Goal: Task Accomplishment & Management: Manage account settings

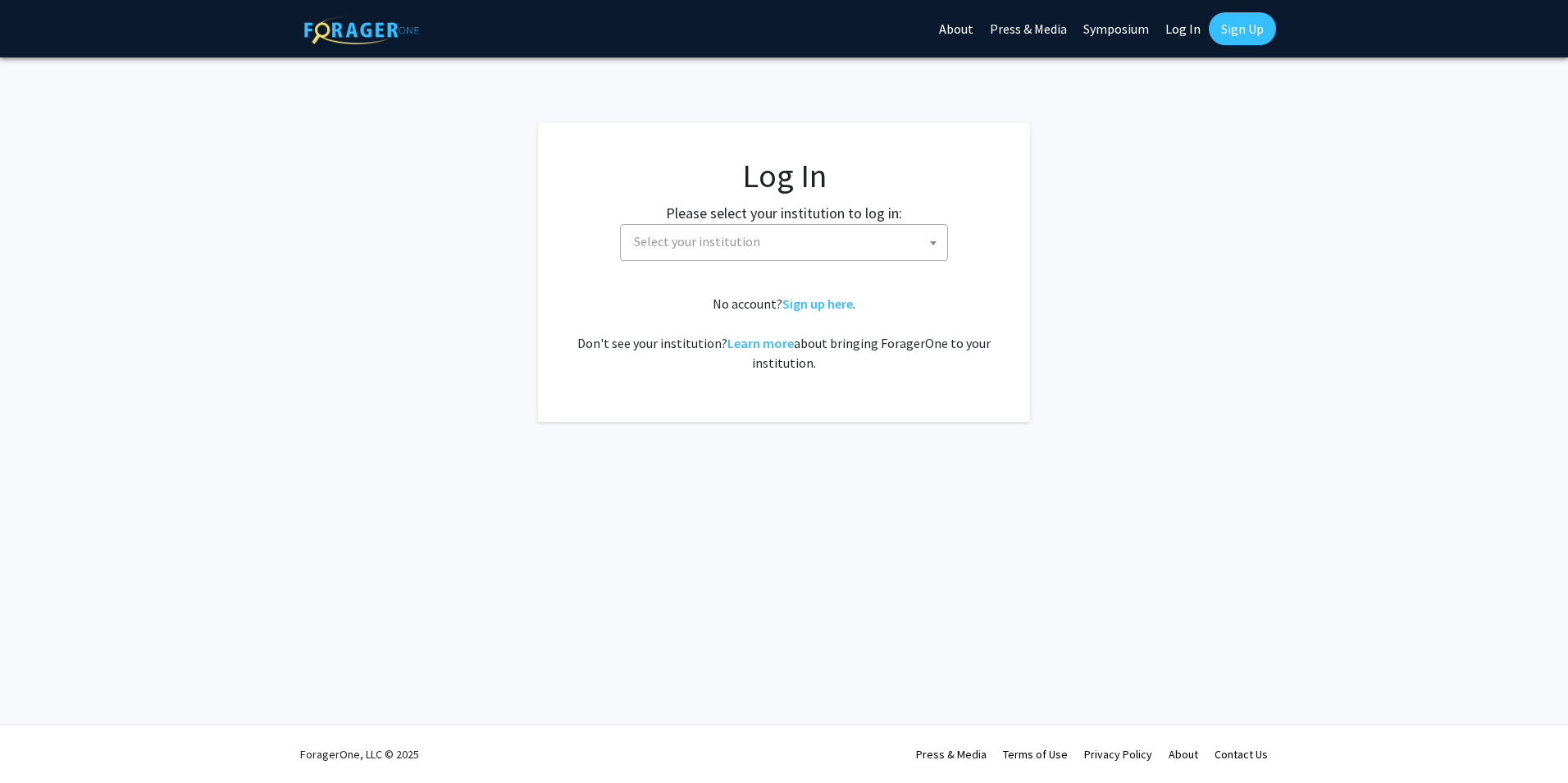
click at [849, 238] on span "Select your institution" at bounding box center [787, 241] width 320 height 34
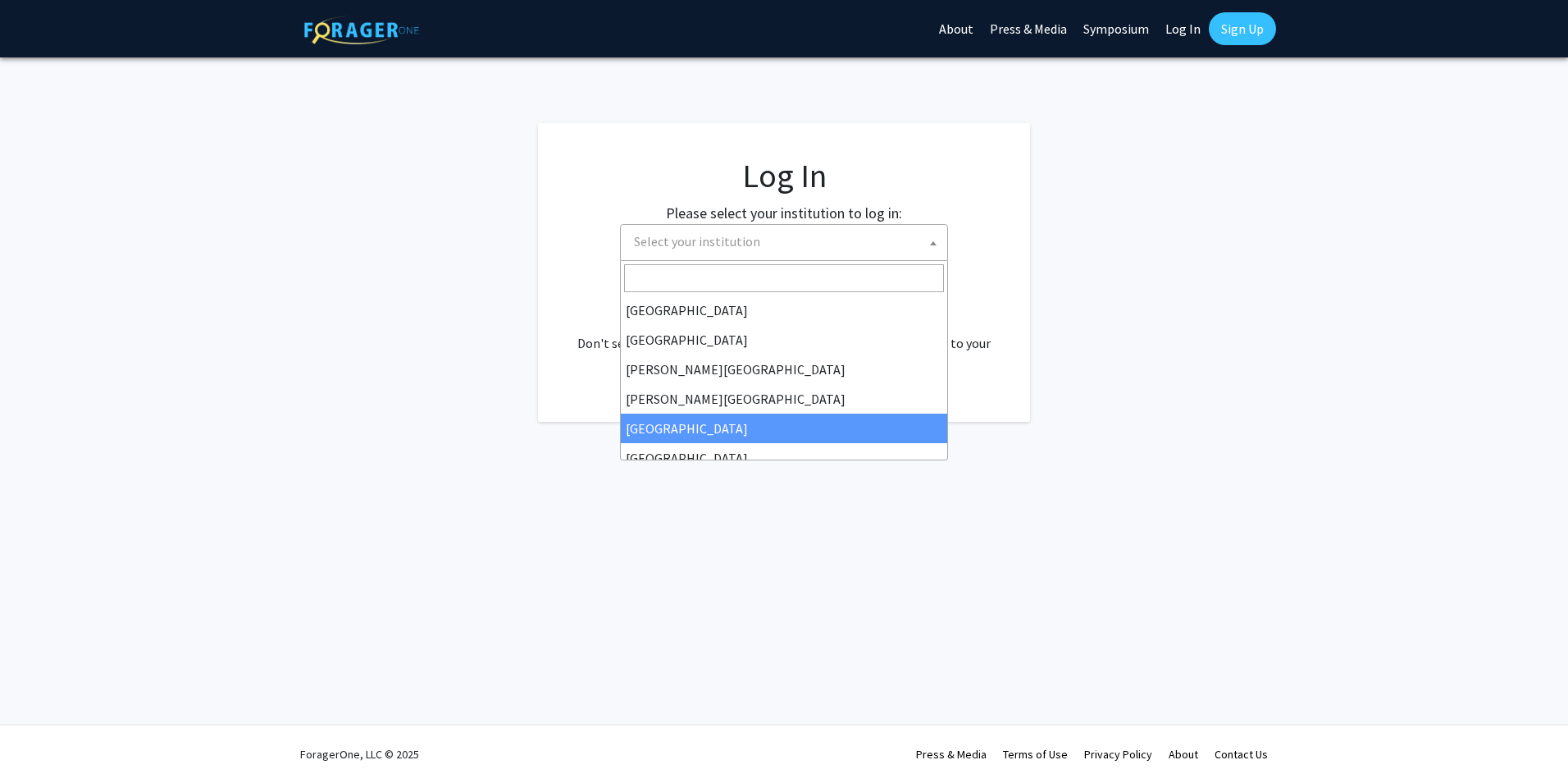
select select "6"
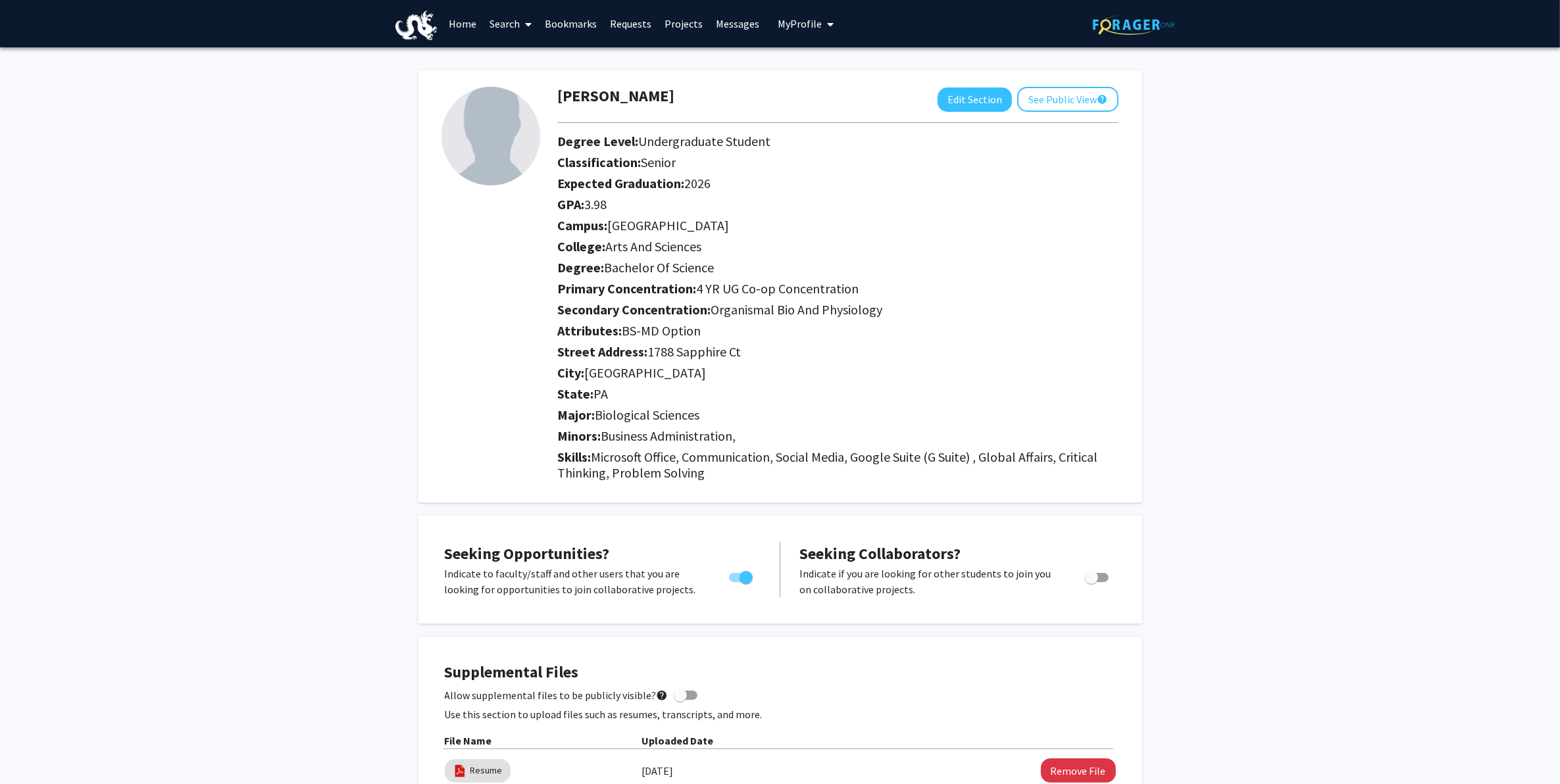
click at [589, 31] on link "Bookmarks" at bounding box center [571, 24] width 65 height 46
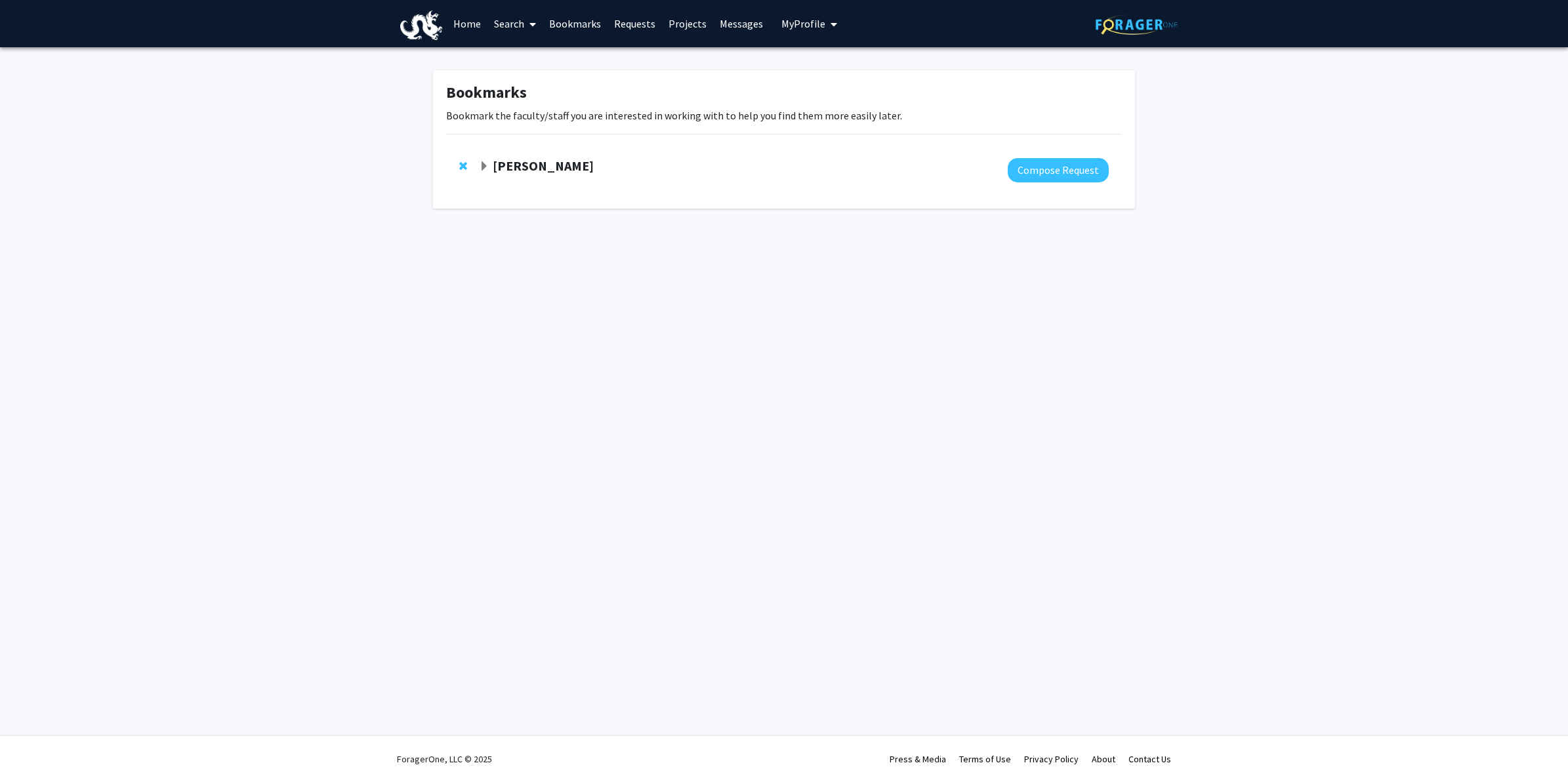
click at [521, 29] on link "Search" at bounding box center [514, 24] width 55 height 46
click at [524, 57] on span "Faculty/Staff" at bounding box center [535, 60] width 96 height 26
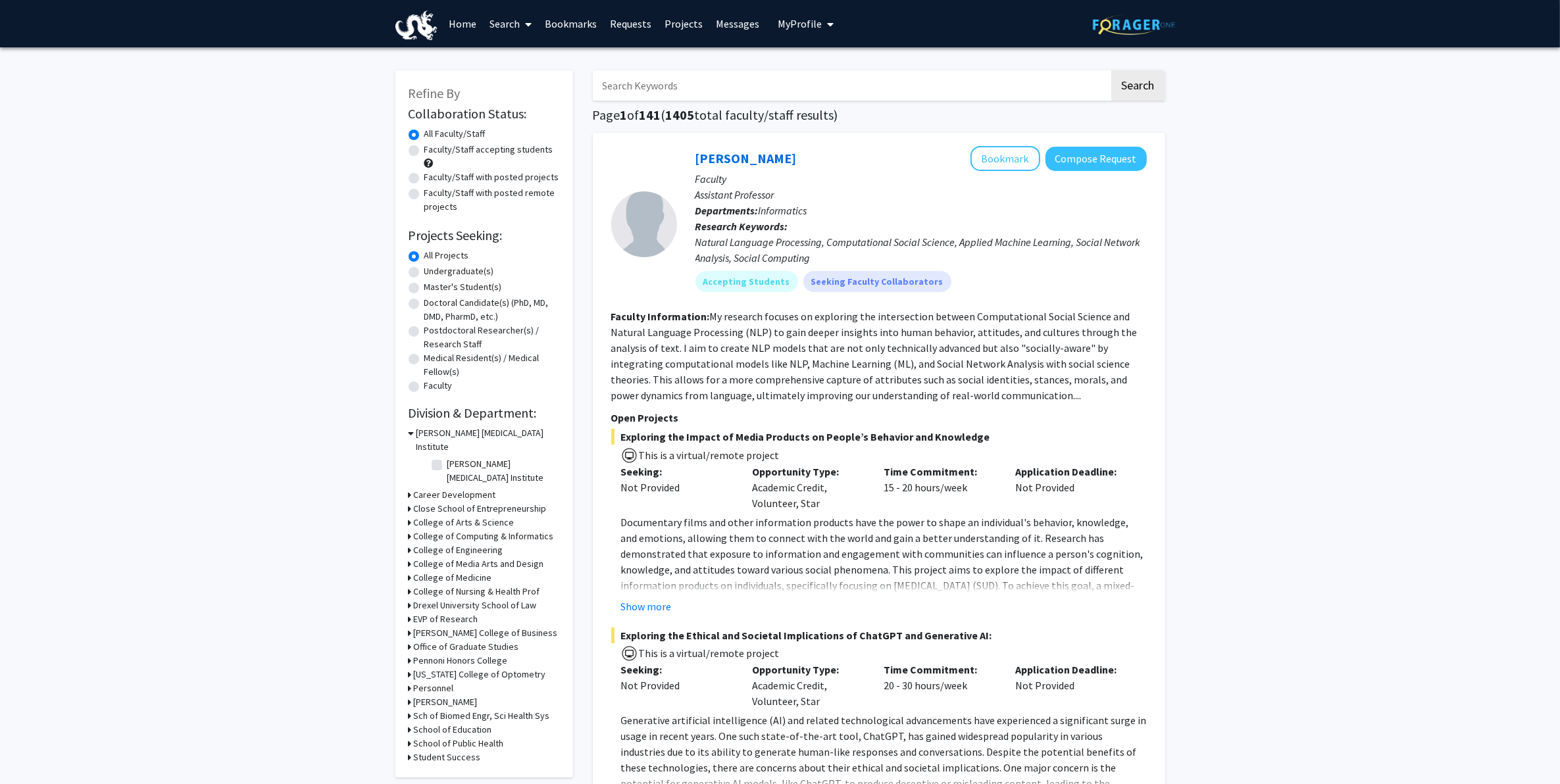
click at [474, 274] on label "Undergraduate(s)" at bounding box center [459, 271] width 70 height 14
click at [433, 273] on input "Undergraduate(s)" at bounding box center [428, 268] width 9 height 9
radio input "true"
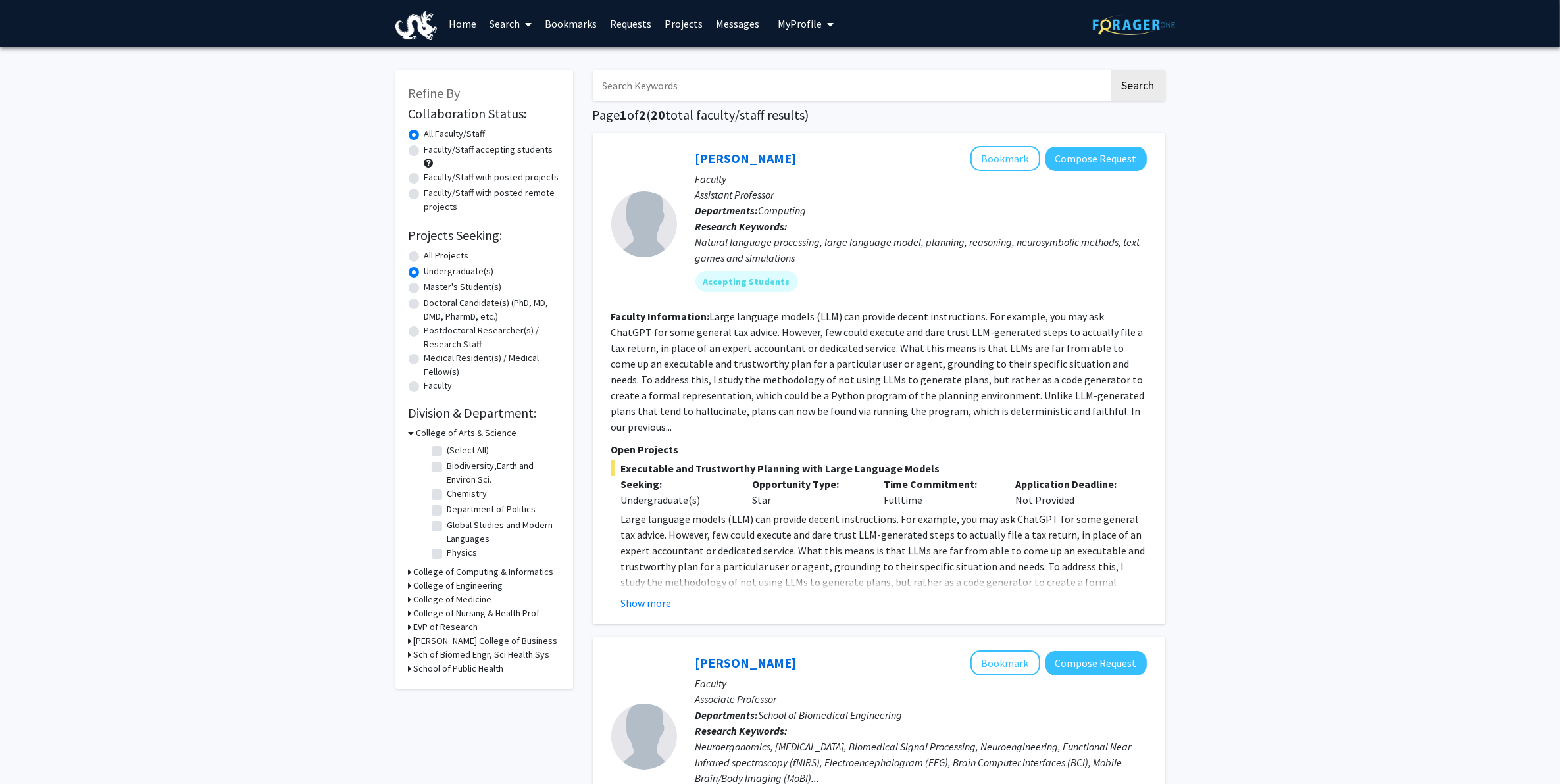
click at [425, 595] on h3 "College of Medicine" at bounding box center [452, 600] width 78 height 14
click at [448, 619] on label "Microbiology Control" at bounding box center [489, 617] width 82 height 14
click at [448, 619] on input "Microbiology Control" at bounding box center [452, 614] width 9 height 9
checkbox input "true"
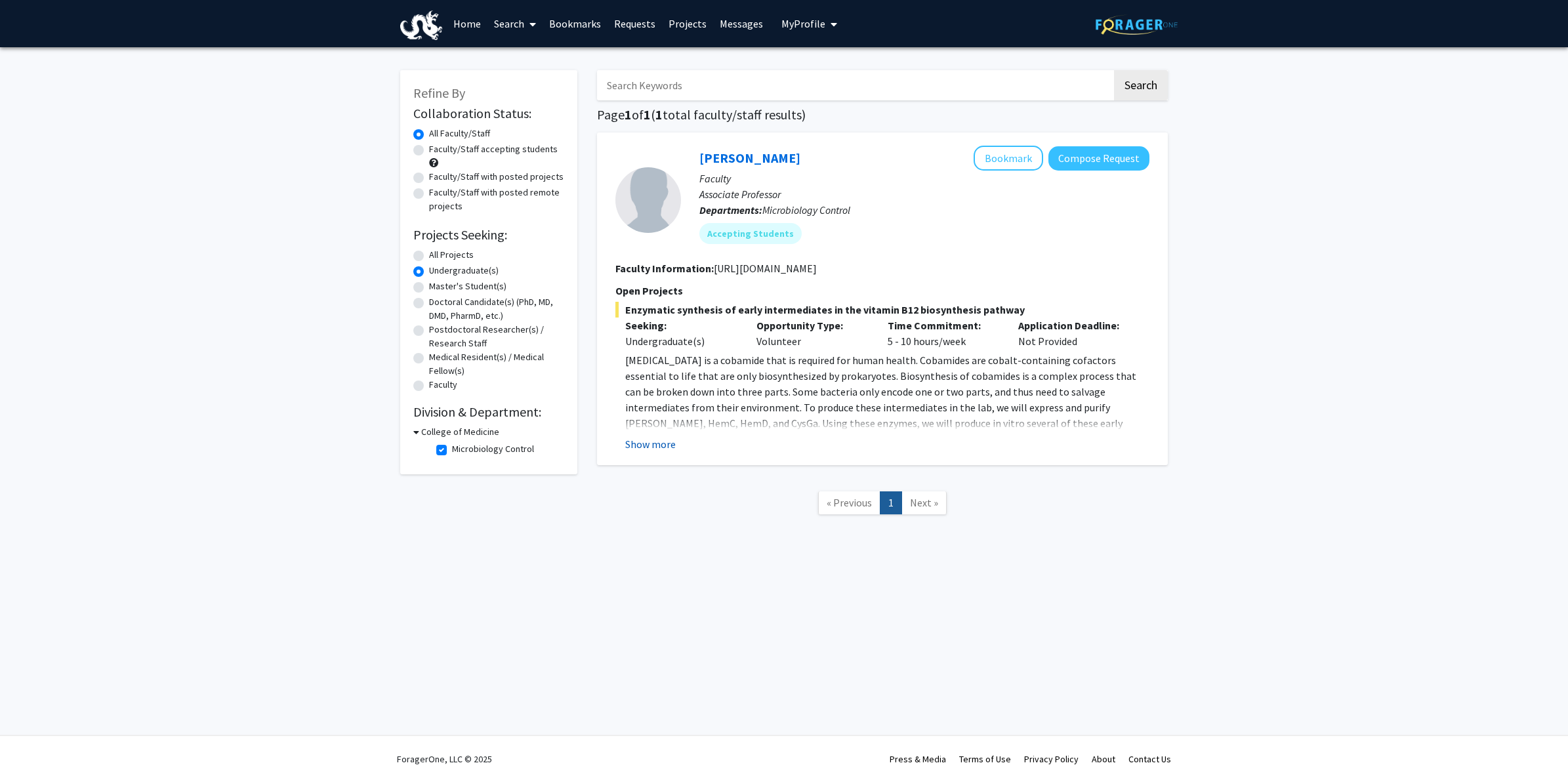
click at [666, 444] on button "Show more" at bounding box center [651, 444] width 51 height 15
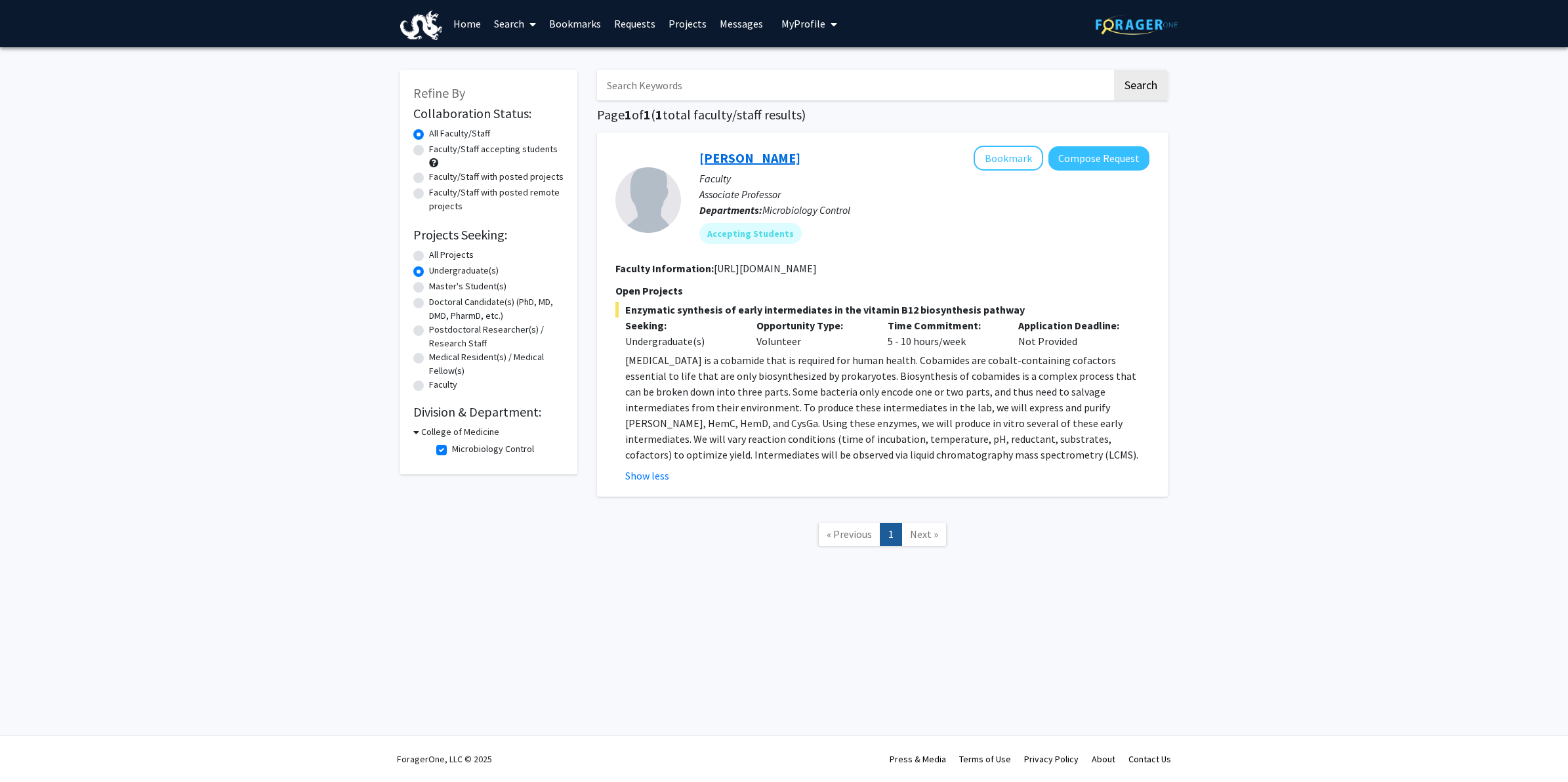
click at [745, 152] on link "[PERSON_NAME]" at bounding box center [750, 157] width 101 height 16
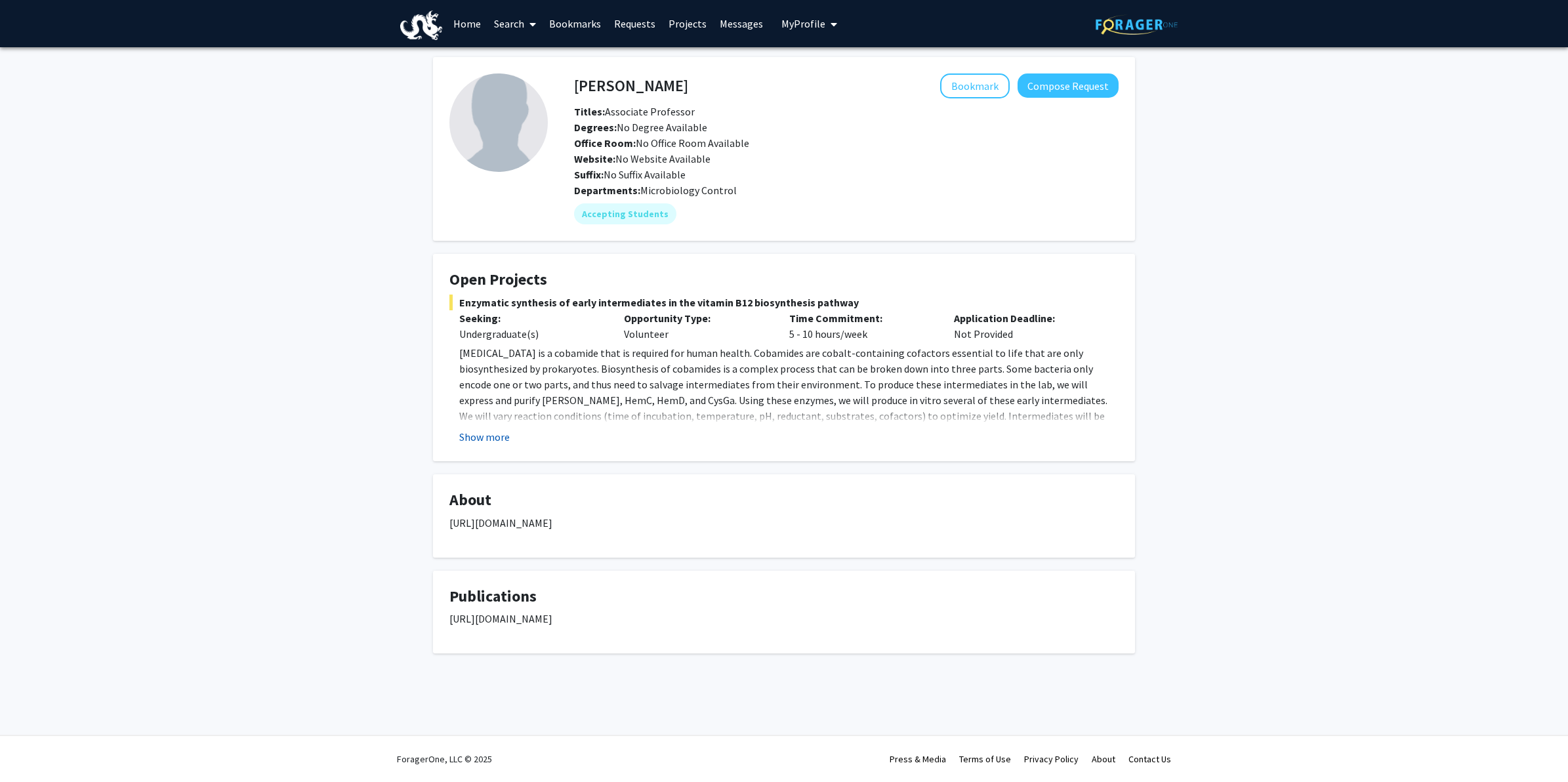
click at [505, 437] on button "Show more" at bounding box center [485, 437] width 51 height 15
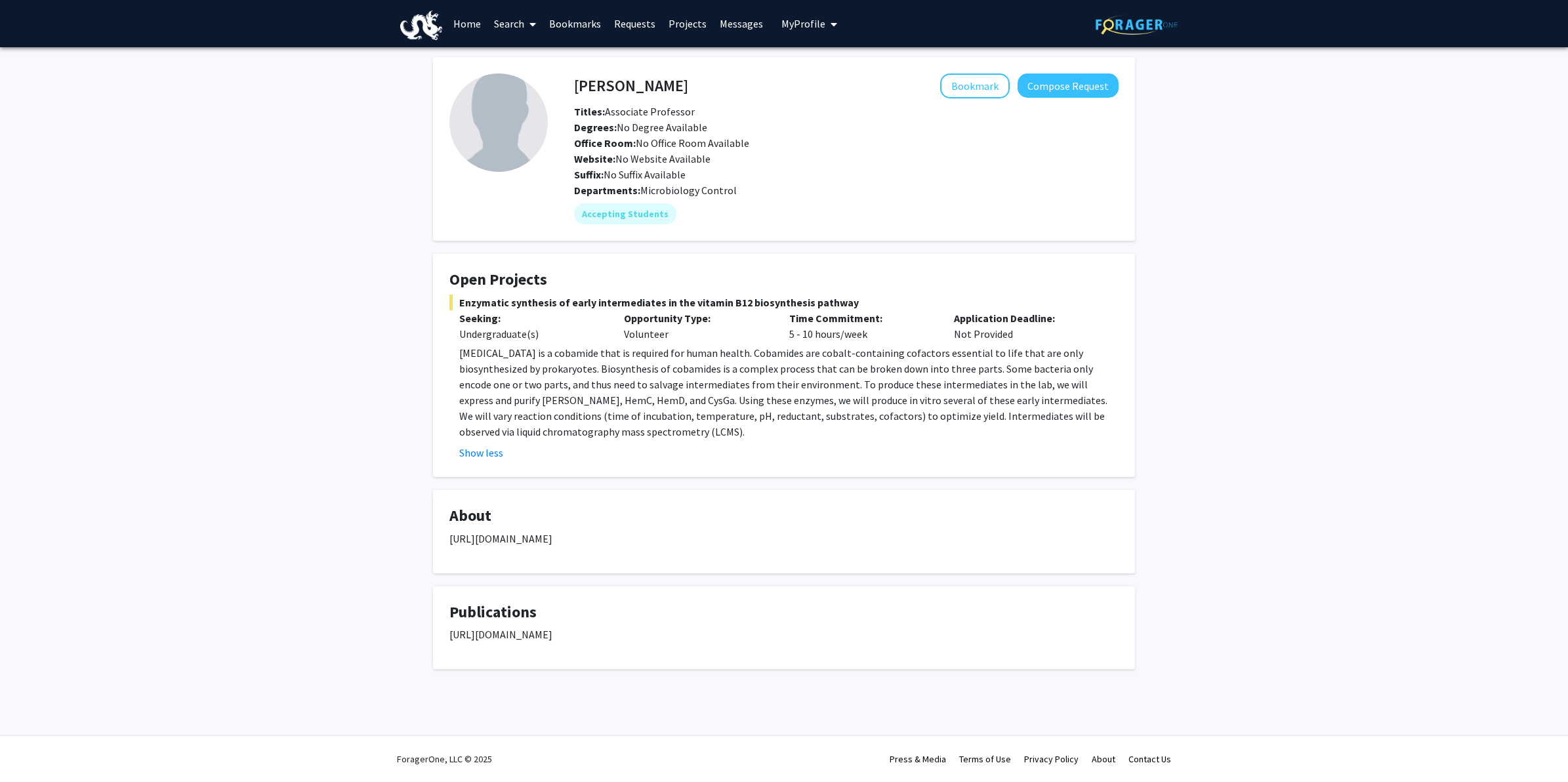
drag, startPoint x: 697, startPoint y: 541, endPoint x: 421, endPoint y: 530, distance: 276.2
click at [421, 530] on div "[PERSON_NAME] Bookmark Compose Request Titles: Associate Professor Degrees: No …" at bounding box center [784, 379] width 1568 height 665
drag, startPoint x: 421, startPoint y: 530, endPoint x: 477, endPoint y: 530, distance: 56.0
click at [1254, 338] on div "[PERSON_NAME] Bookmark Compose Request Titles: Associate Professor Degrees: No …" at bounding box center [784, 379] width 1568 height 665
click at [960, 92] on button "Bookmark" at bounding box center [975, 86] width 69 height 25
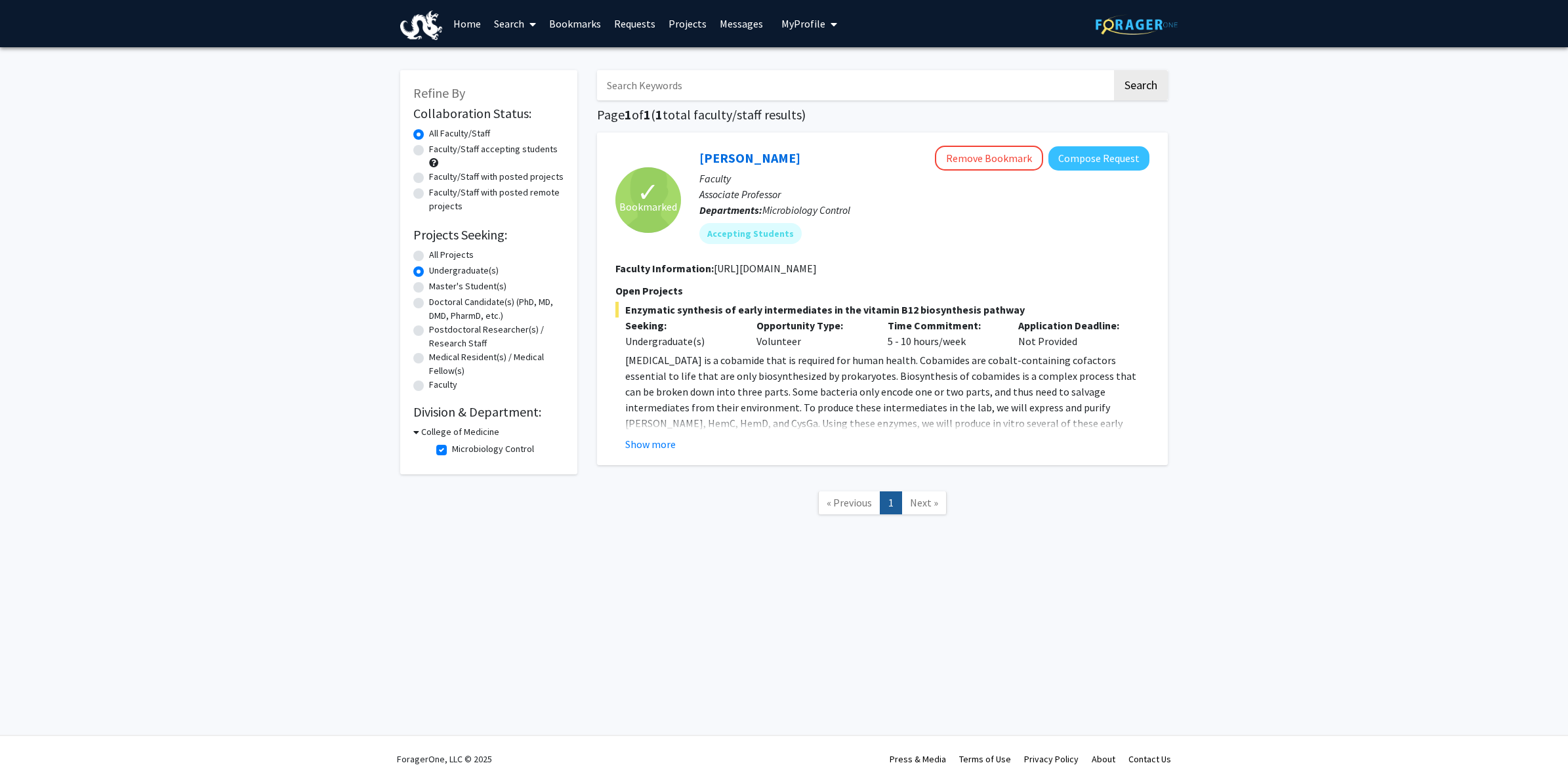
click at [467, 273] on label "Undergraduate(s)" at bounding box center [464, 271] width 69 height 14
click at [437, 272] on input "Undergraduate(s)" at bounding box center [433, 268] width 8 height 8
click at [460, 430] on h3 "College of Medicine" at bounding box center [460, 432] width 78 height 14
click at [460, 430] on h3 "College of Medicine" at bounding box center [457, 432] width 78 height 14
click at [452, 450] on label "Microbiology Control" at bounding box center [493, 449] width 82 height 14
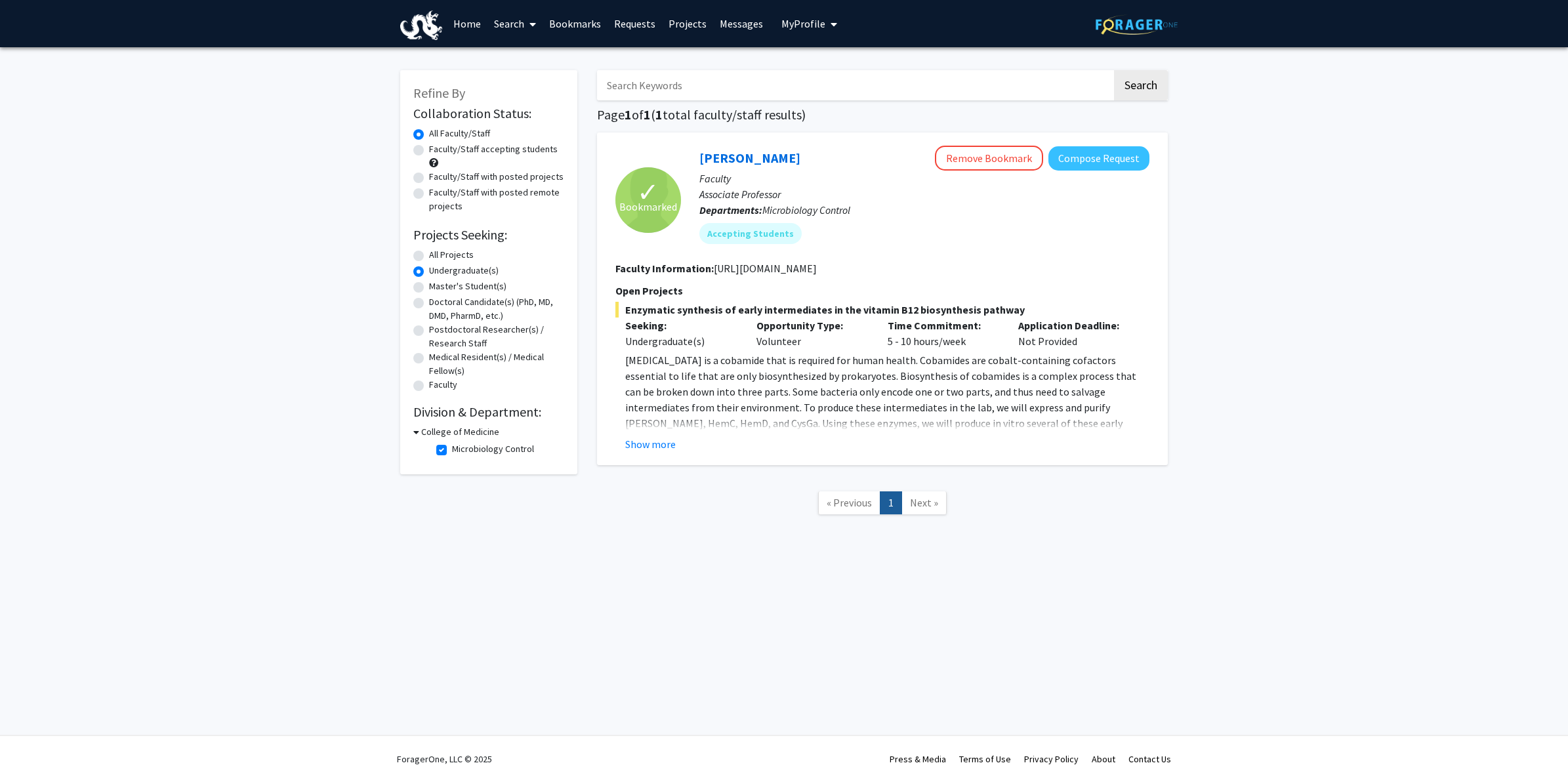
click at [452, 450] on input "Microbiology Control" at bounding box center [456, 446] width 8 height 8
checkbox input "false"
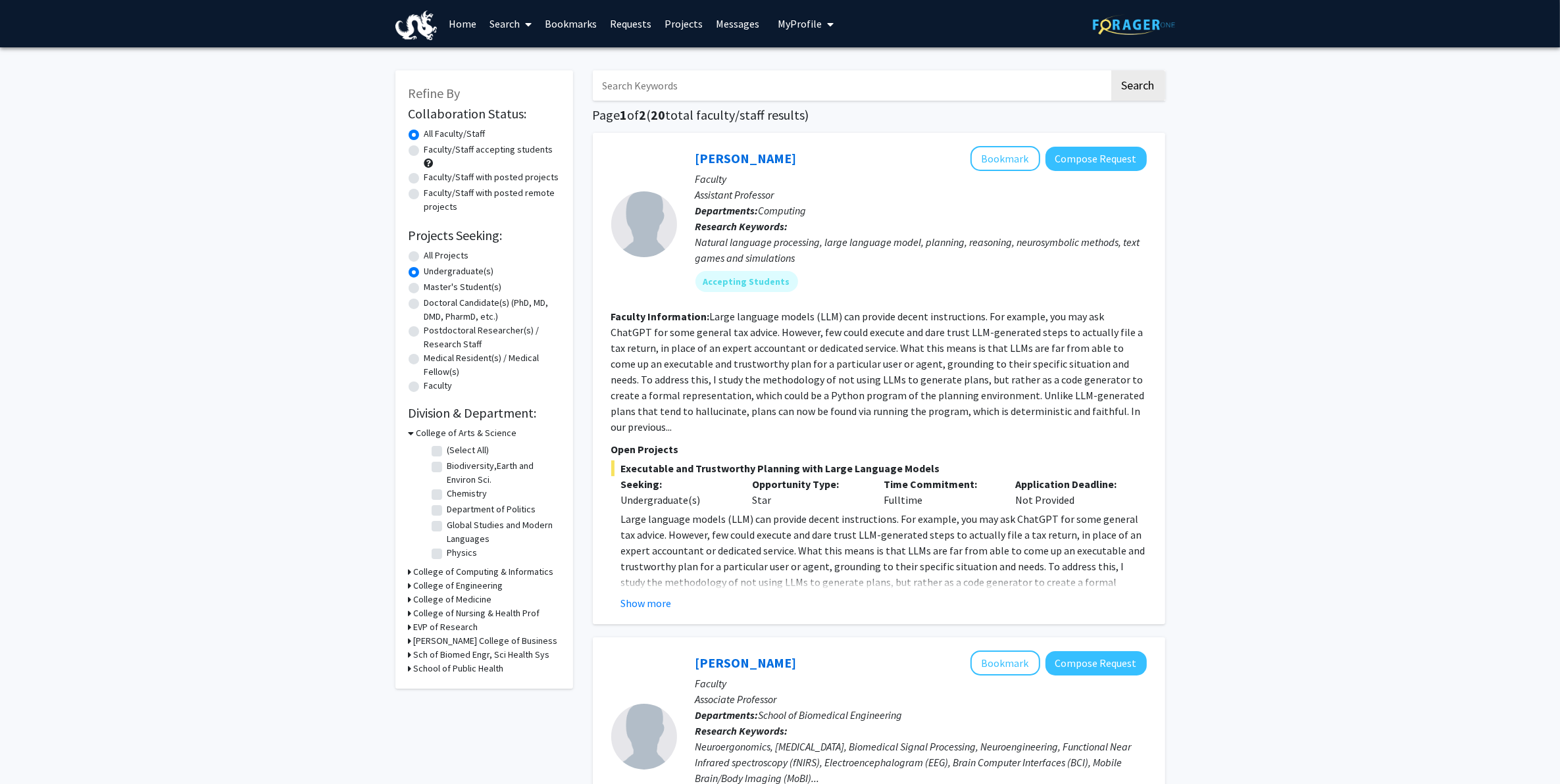
click at [448, 452] on label "(Select All)" at bounding box center [469, 450] width 42 height 14
click at [448, 452] on input "(Select All)" at bounding box center [452, 447] width 9 height 9
checkbox input "true"
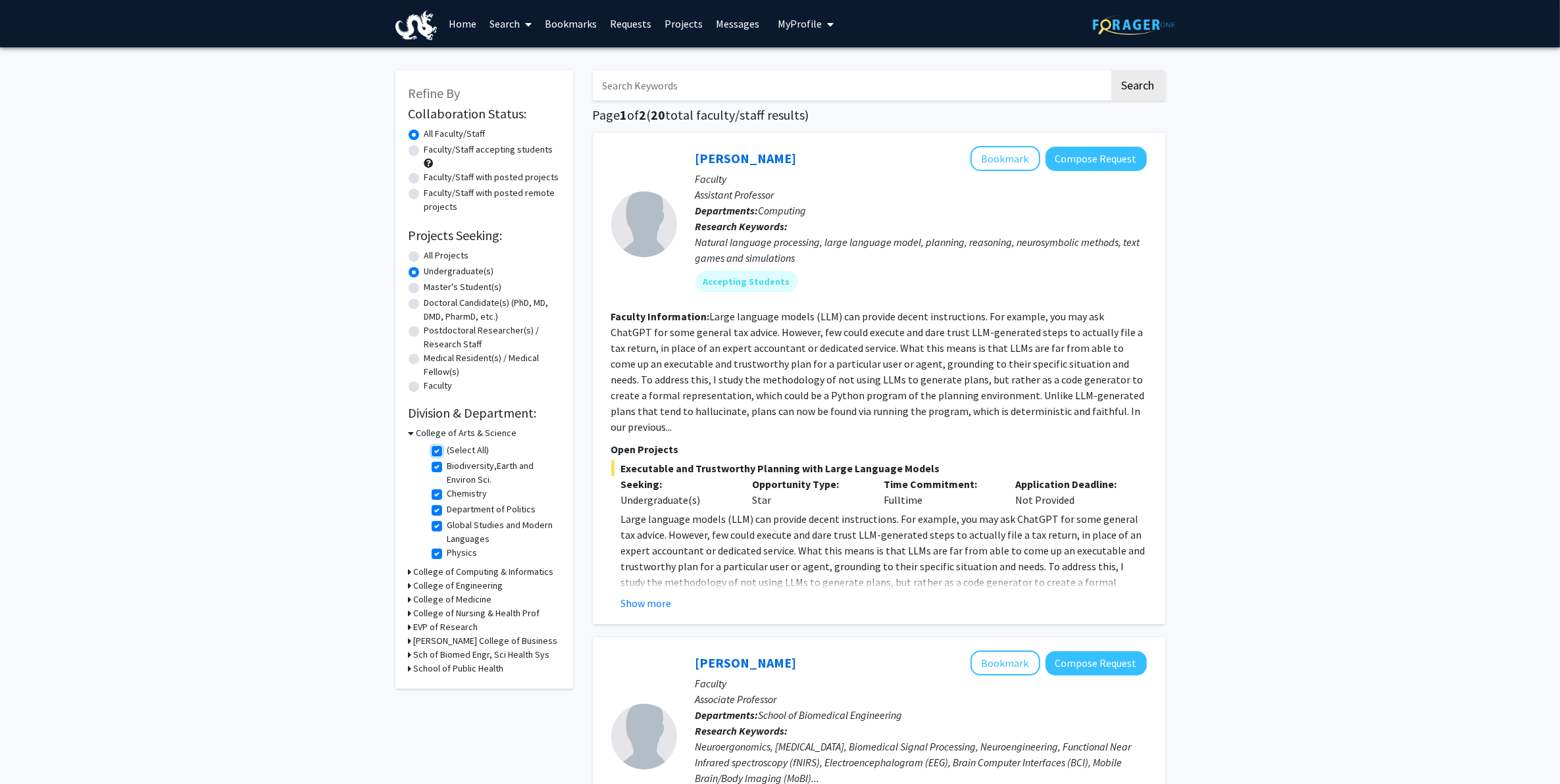
checkbox input "true"
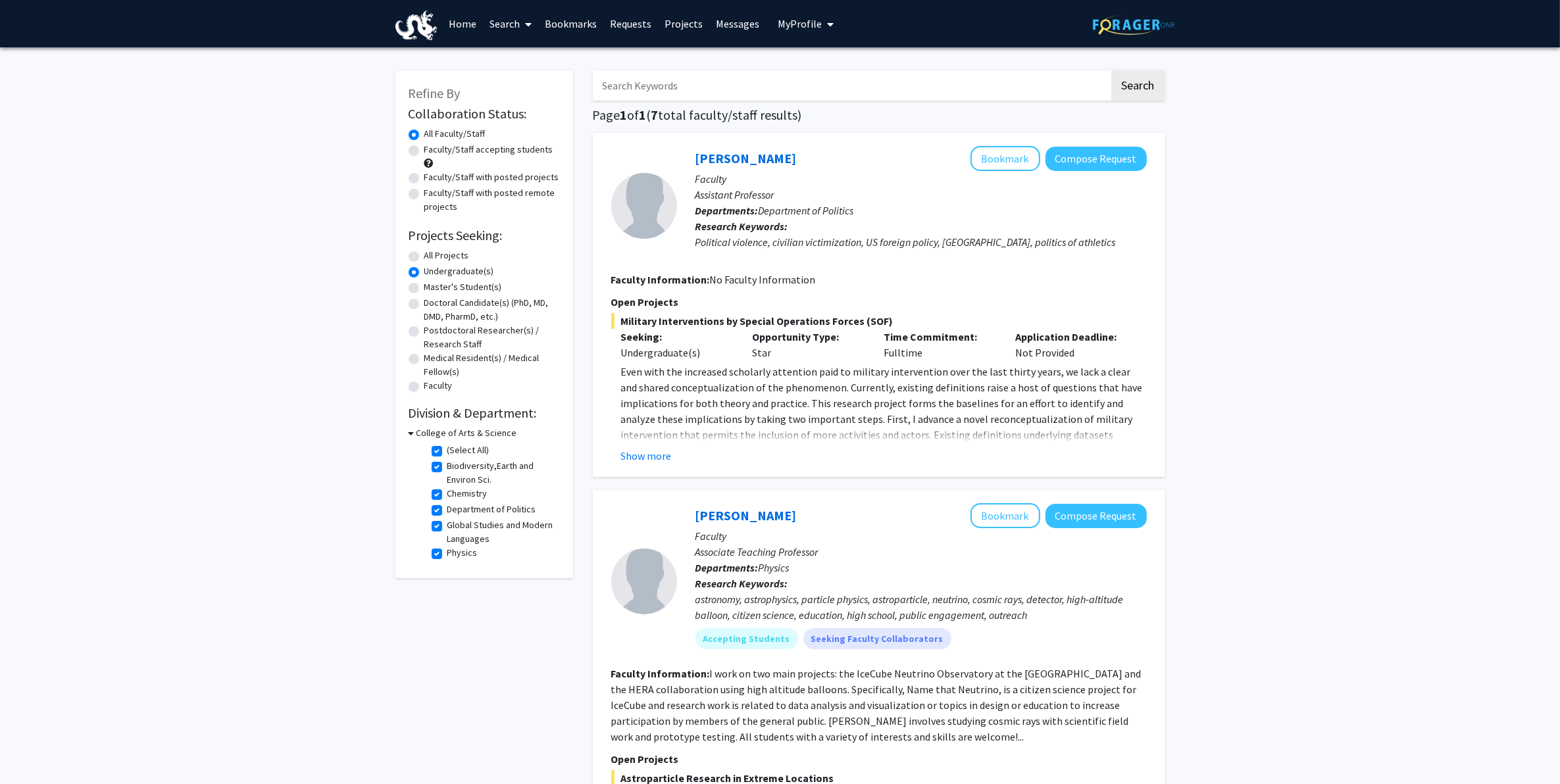
click at [448, 511] on label "Department of Politics" at bounding box center [492, 510] width 89 height 14
click at [448, 511] on input "Department of Politics" at bounding box center [452, 506] width 9 height 9
checkbox input "false"
checkbox input "true"
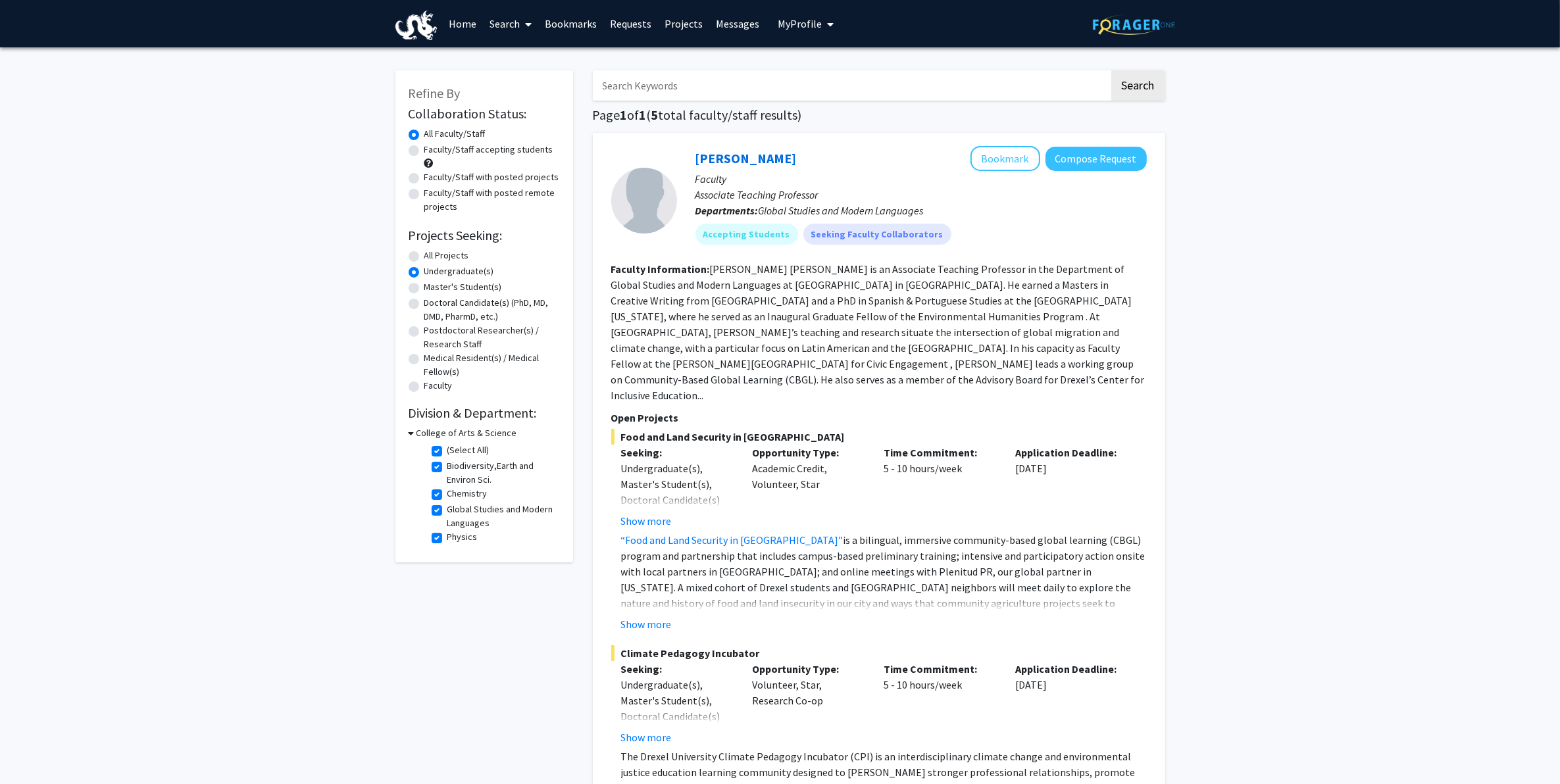
click at [448, 537] on label "Physics" at bounding box center [463, 537] width 30 height 14
click at [448, 537] on input "Physics" at bounding box center [452, 534] width 9 height 9
checkbox input "false"
checkbox input "true"
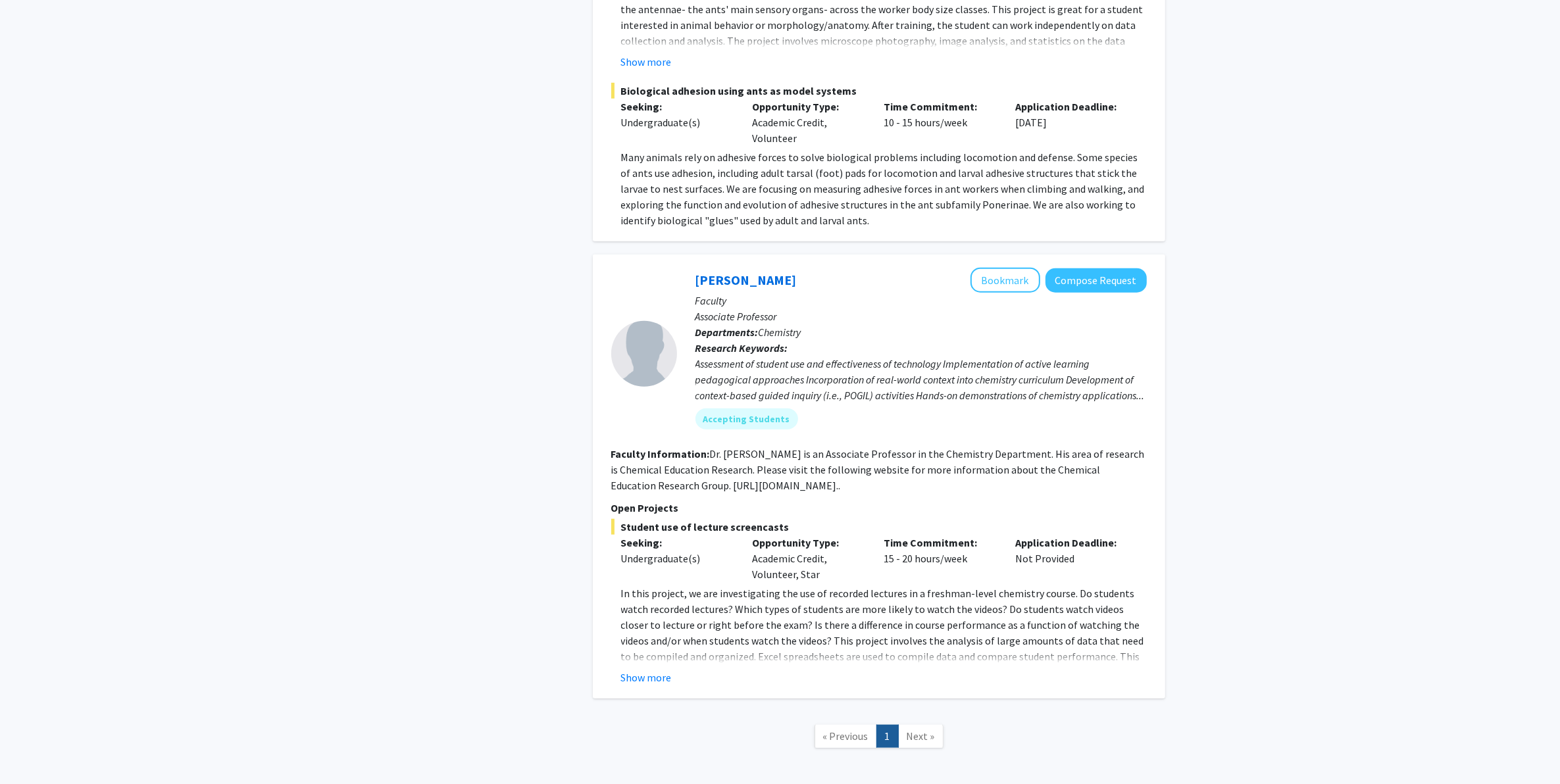
scroll to position [1480, 0]
click at [659, 627] on button "Show more" at bounding box center [647, 676] width 51 height 15
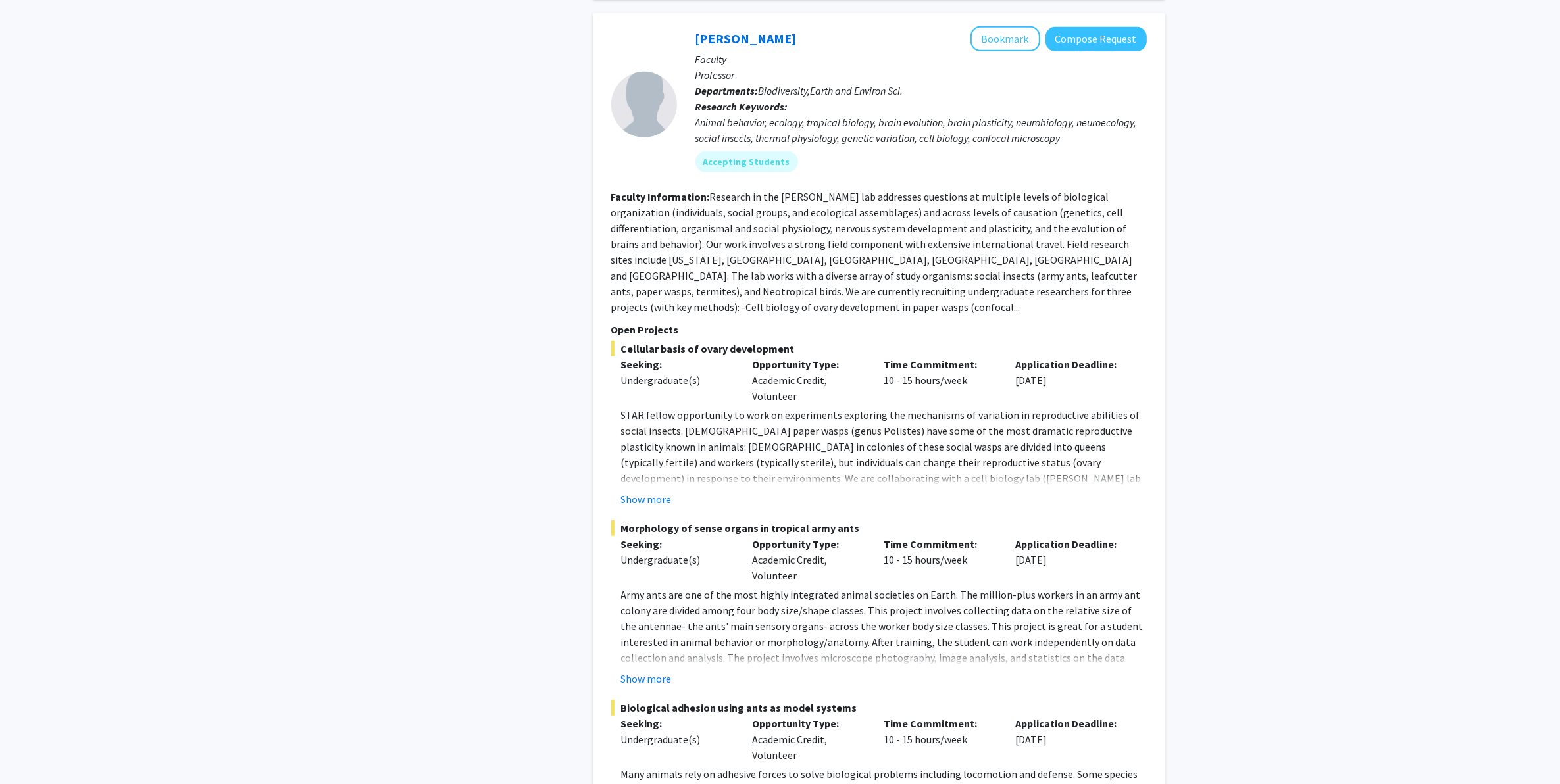
scroll to position [779, 0]
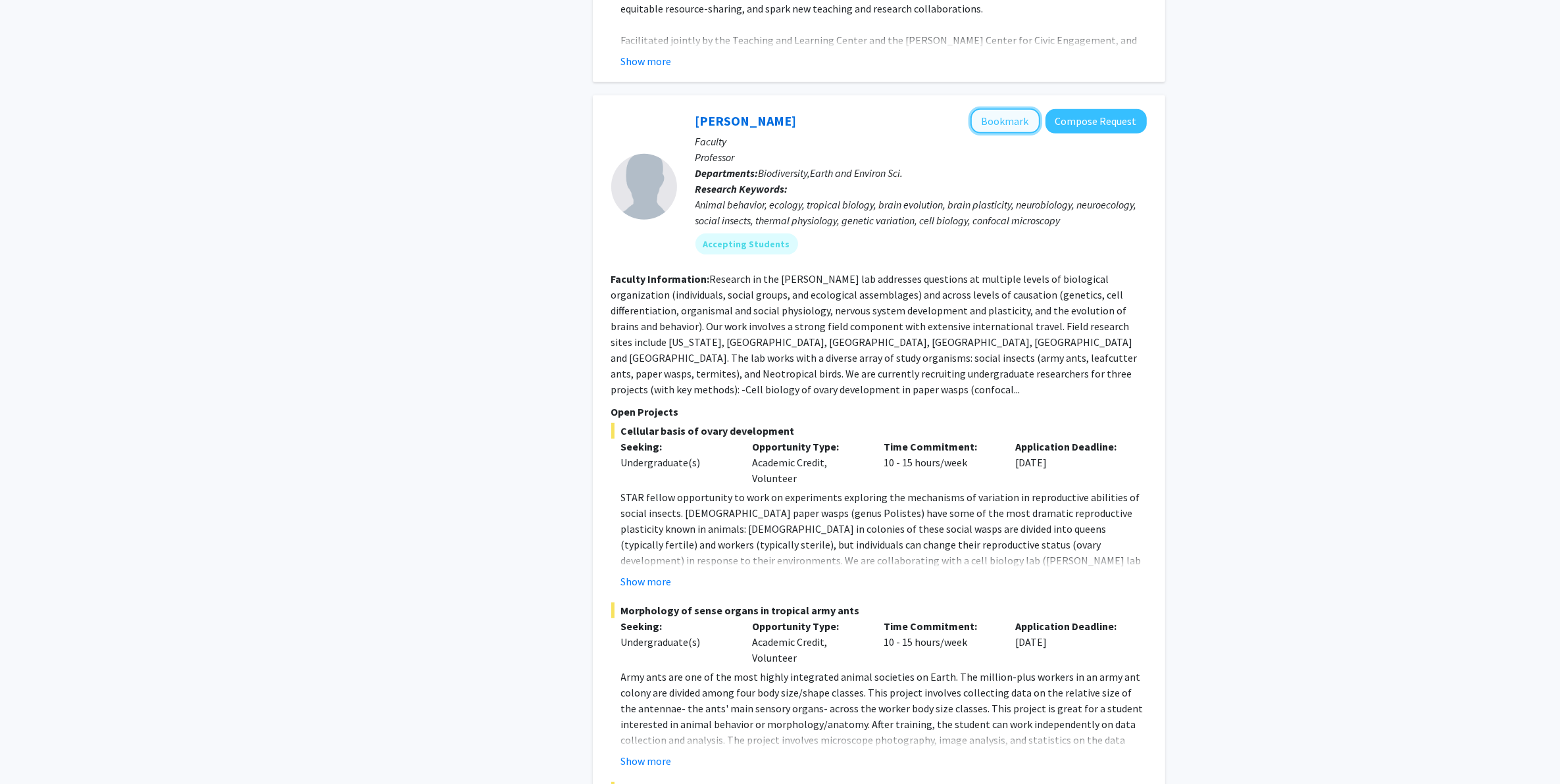
click at [1023, 108] on button "Bookmark" at bounding box center [1005, 121] width 70 height 25
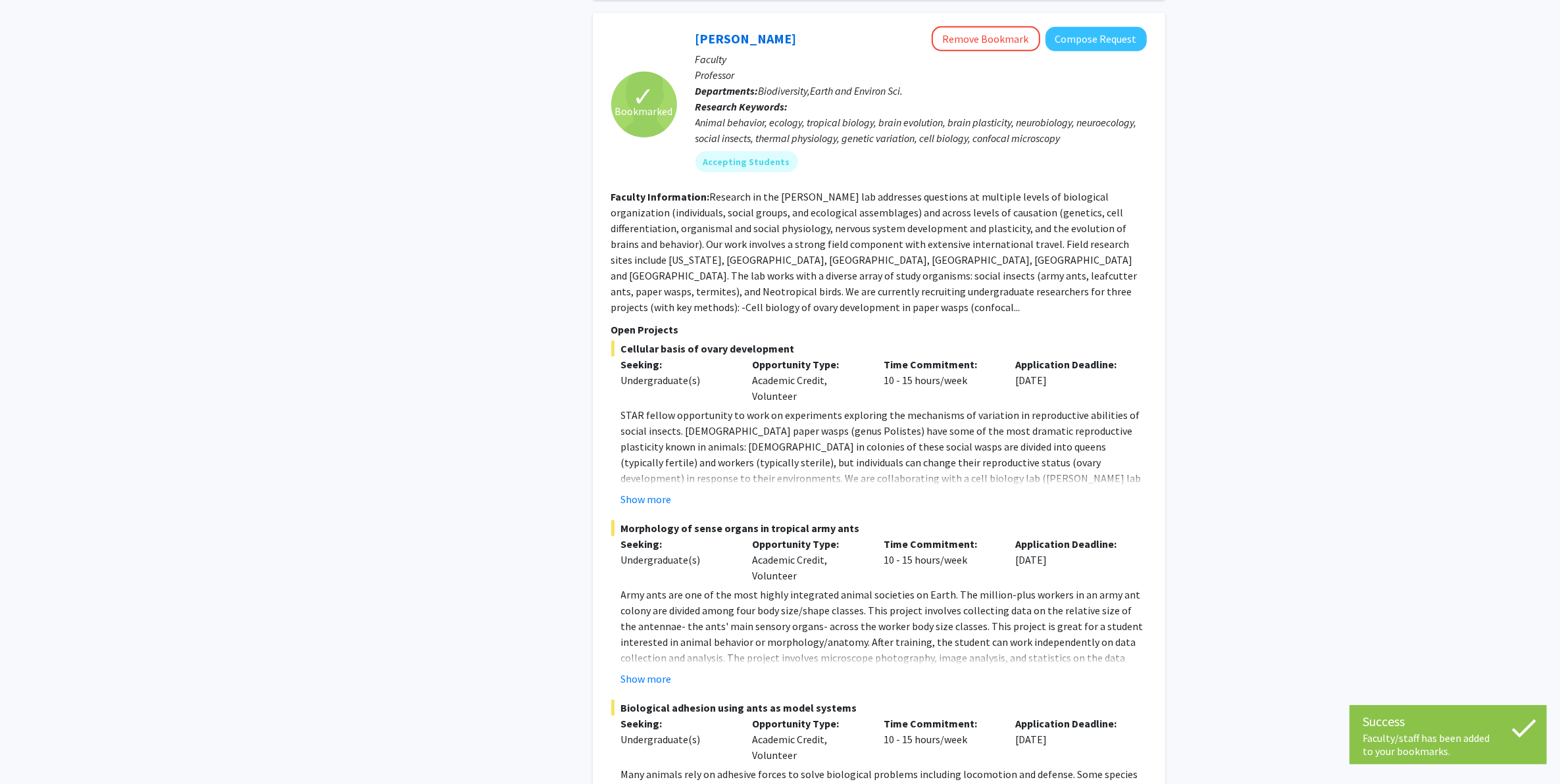
scroll to position [286, 0]
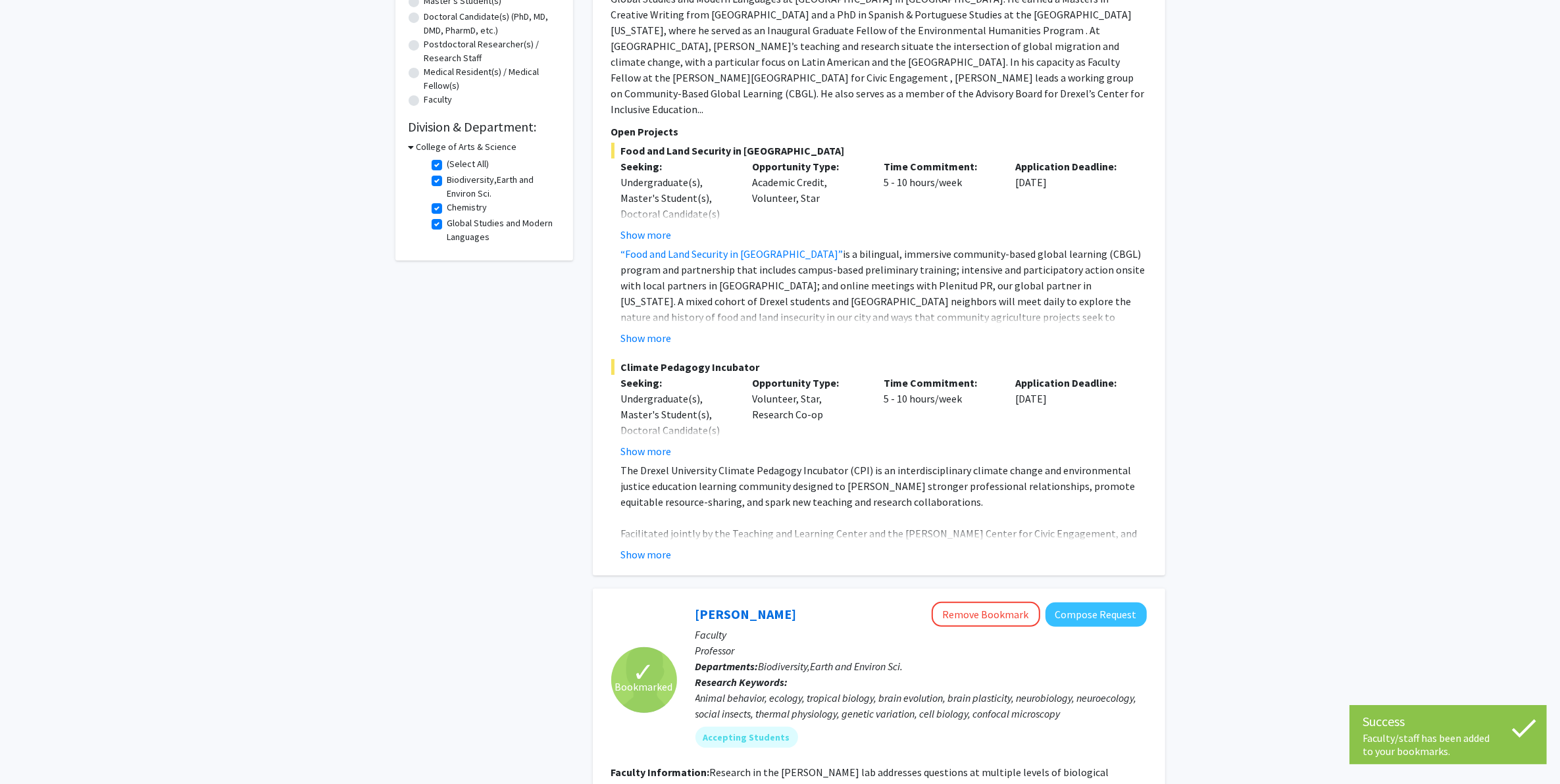
click at [452, 160] on label "(Select All)" at bounding box center [469, 164] width 42 height 14
click at [452, 160] on input "(Select All)" at bounding box center [452, 161] width 9 height 9
checkbox input "false"
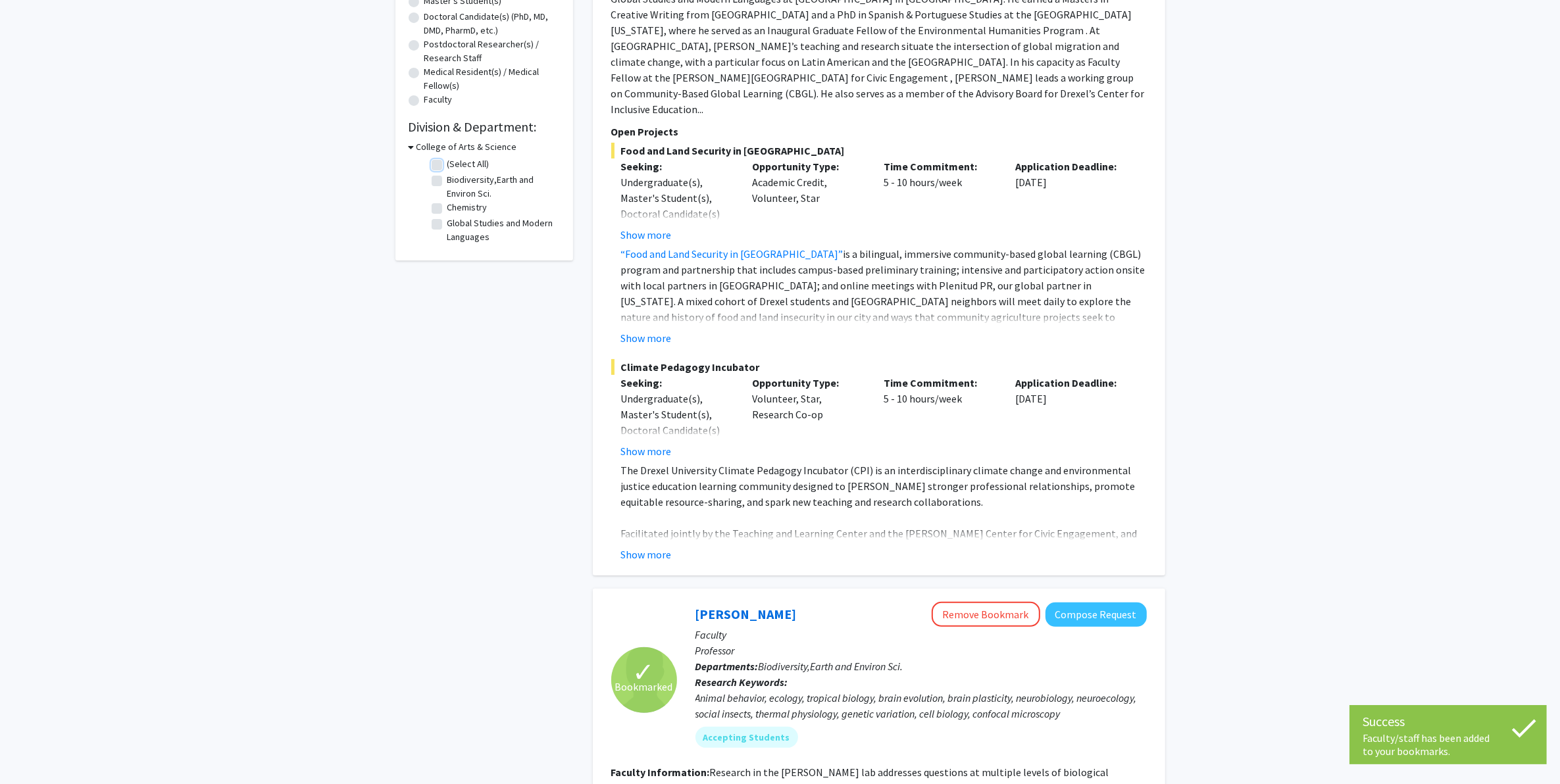
checkbox input "false"
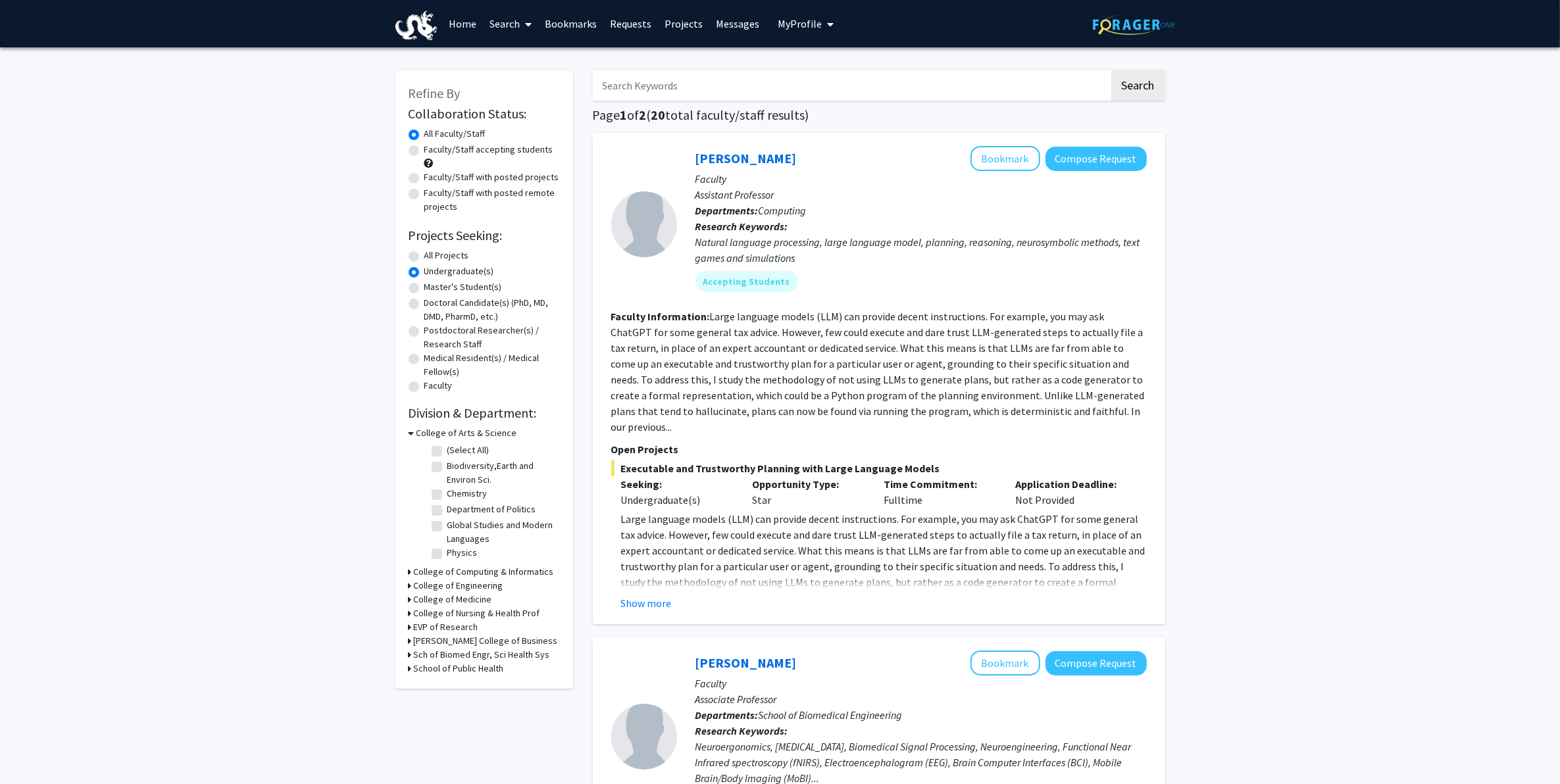
click at [449, 252] on label "All Projects" at bounding box center [447, 256] width 45 height 14
click at [433, 252] on input "All Projects" at bounding box center [428, 253] width 9 height 9
radio input "true"
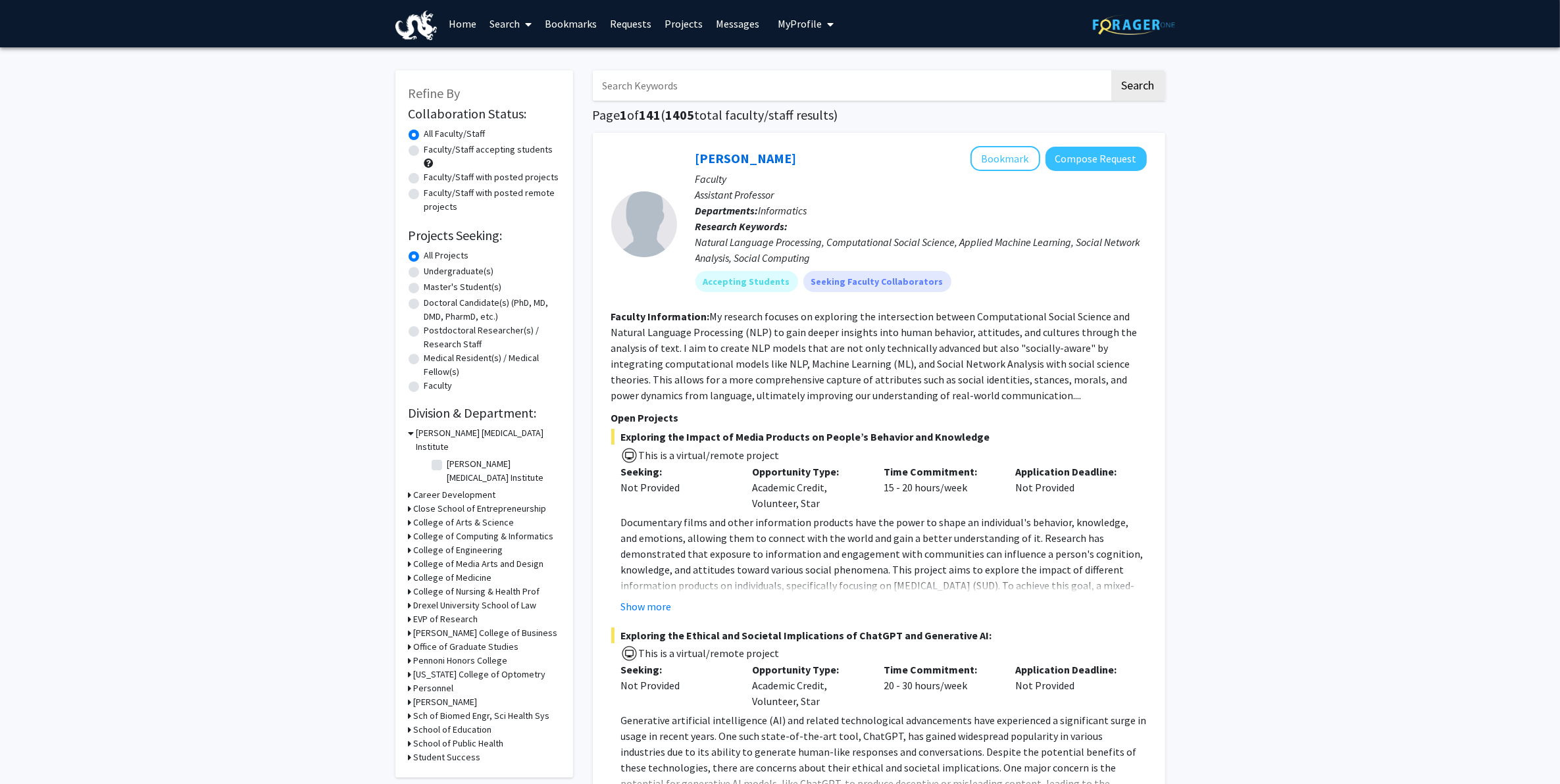
click at [448, 457] on label "[PERSON_NAME] [MEDICAL_DATA] Institute" at bounding box center [502, 471] width 109 height 28
click at [448, 457] on input "[PERSON_NAME] [MEDICAL_DATA] Institute" at bounding box center [452, 461] width 9 height 9
checkbox input "true"
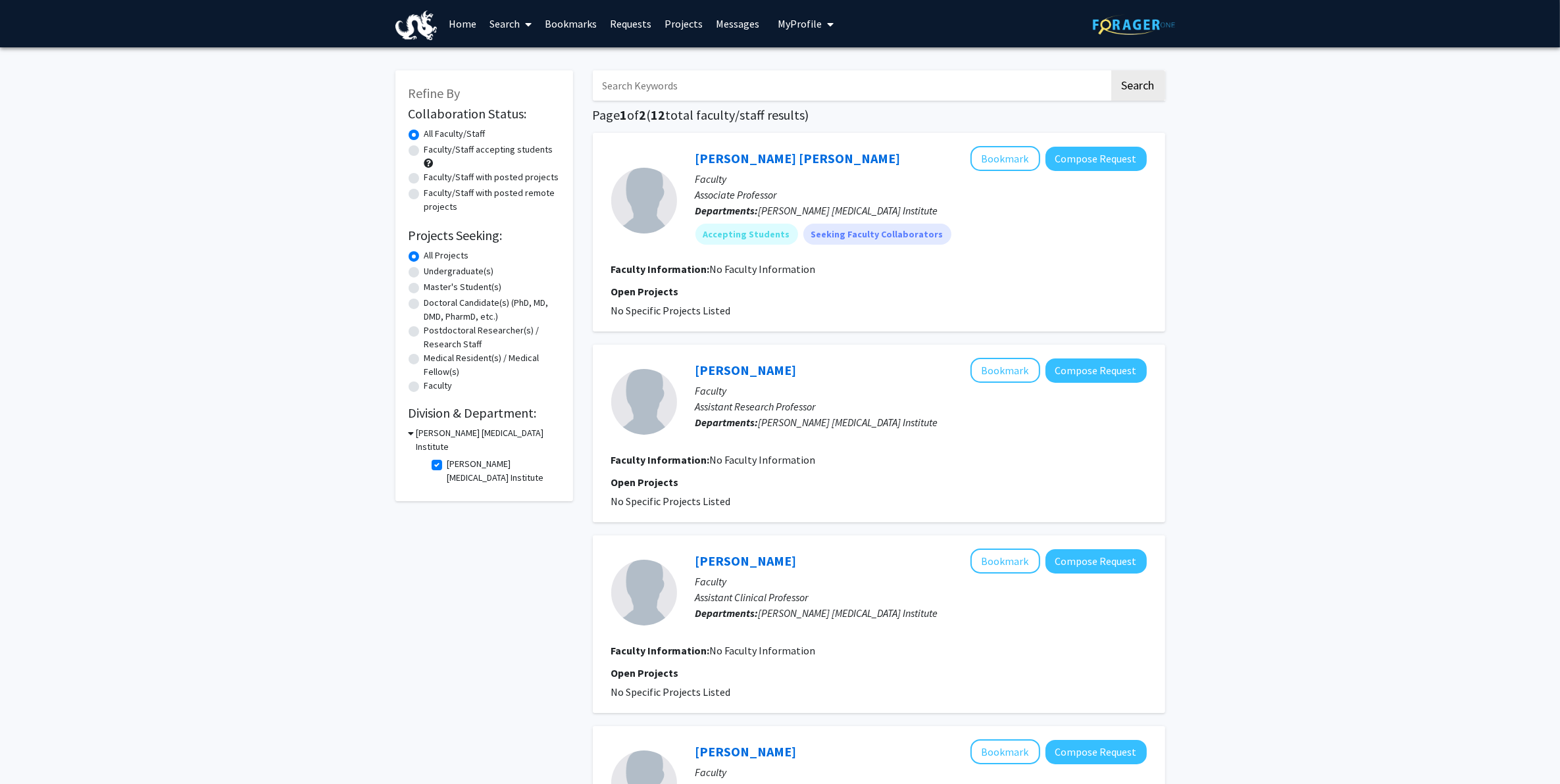
click at [448, 457] on label "[PERSON_NAME] [MEDICAL_DATA] Institute" at bounding box center [502, 471] width 109 height 28
click at [448, 457] on input "[PERSON_NAME] [MEDICAL_DATA] Institute" at bounding box center [452, 461] width 9 height 9
checkbox input "false"
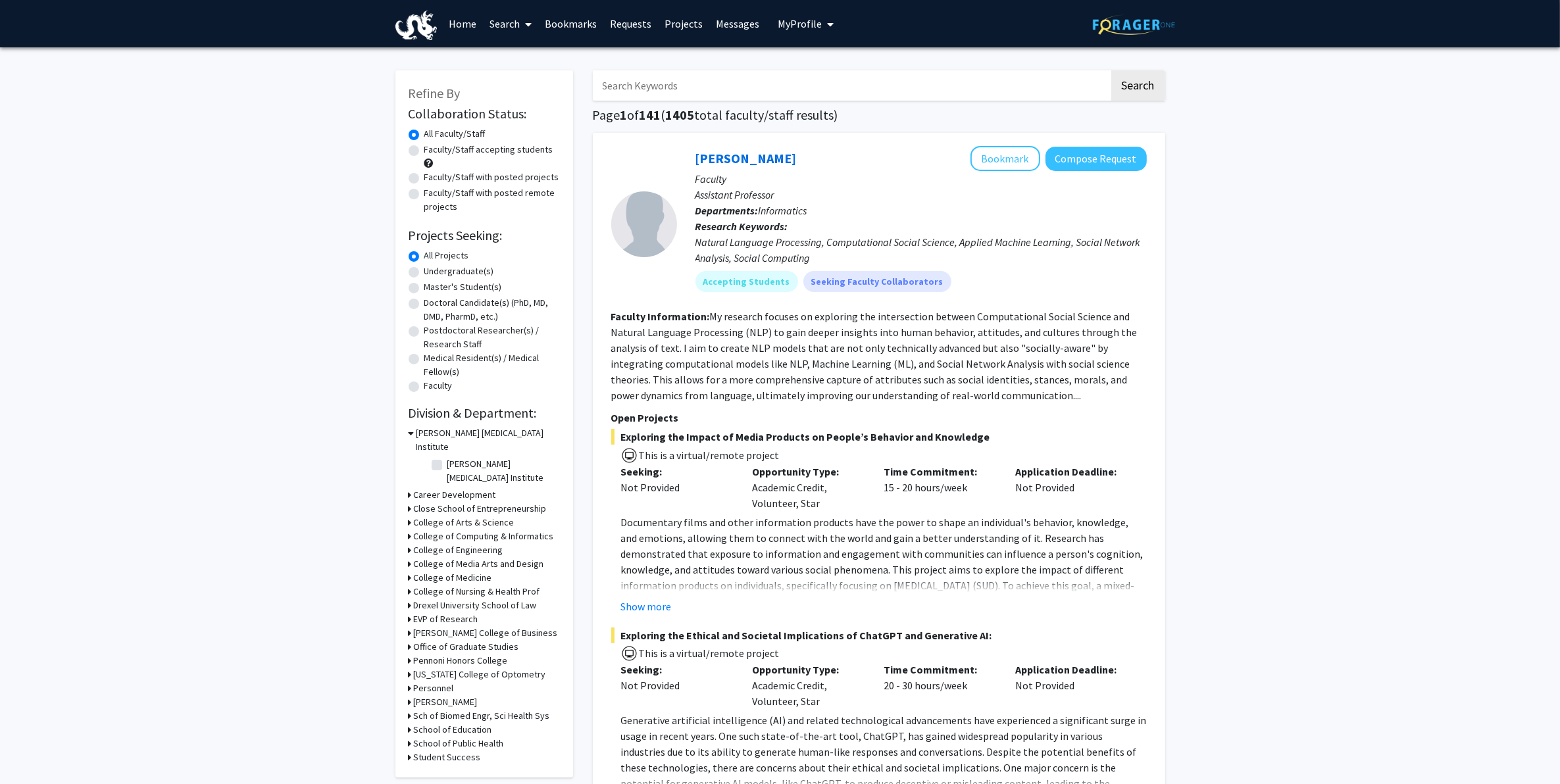
click at [479, 571] on h3 "College of Medicine" at bounding box center [452, 578] width 78 height 14
click at [457, 588] on label "(Select All)" at bounding box center [469, 595] width 42 height 14
click at [456, 588] on input "(Select All)" at bounding box center [452, 592] width 9 height 9
checkbox input "true"
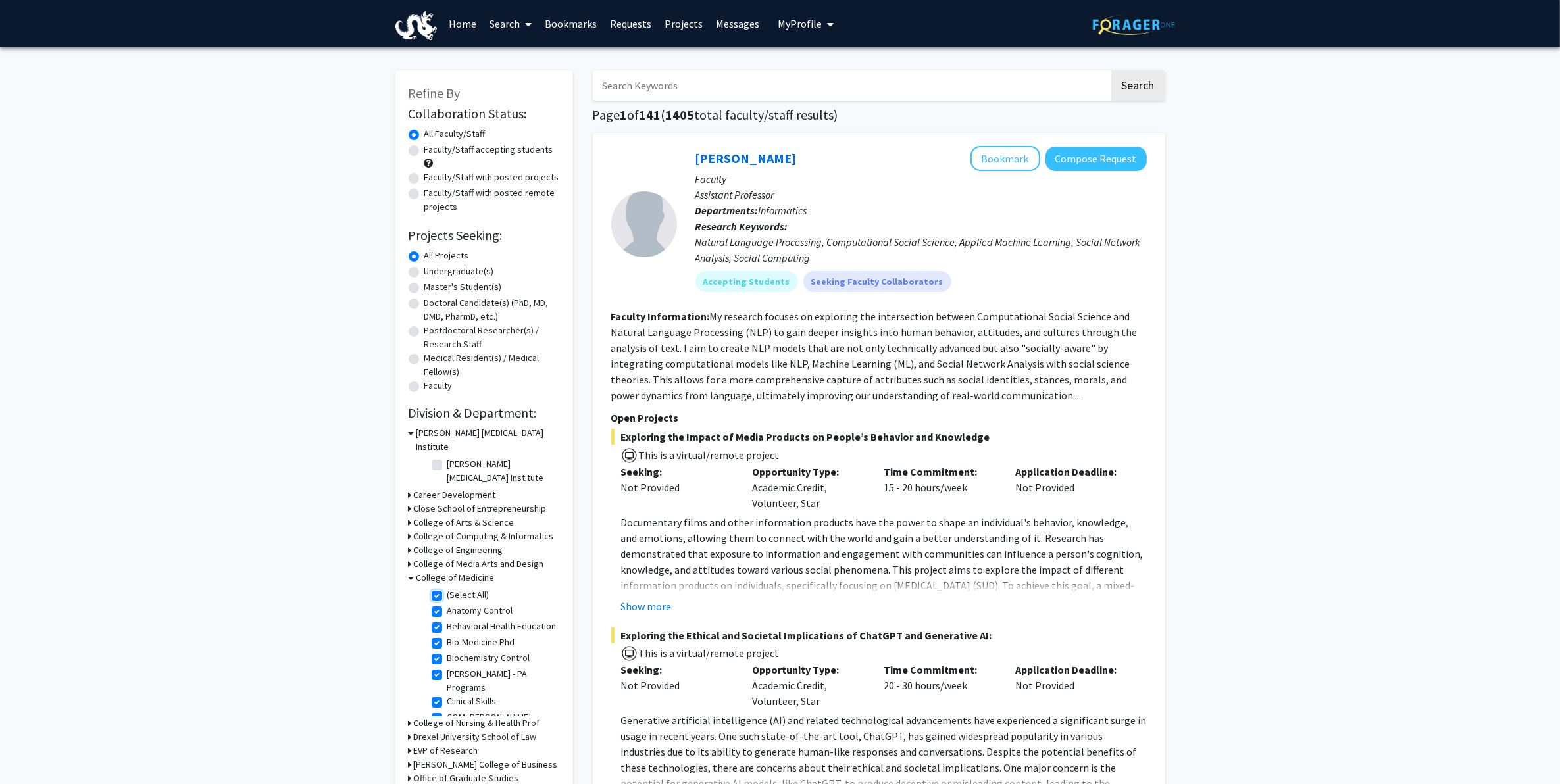
checkbox input "true"
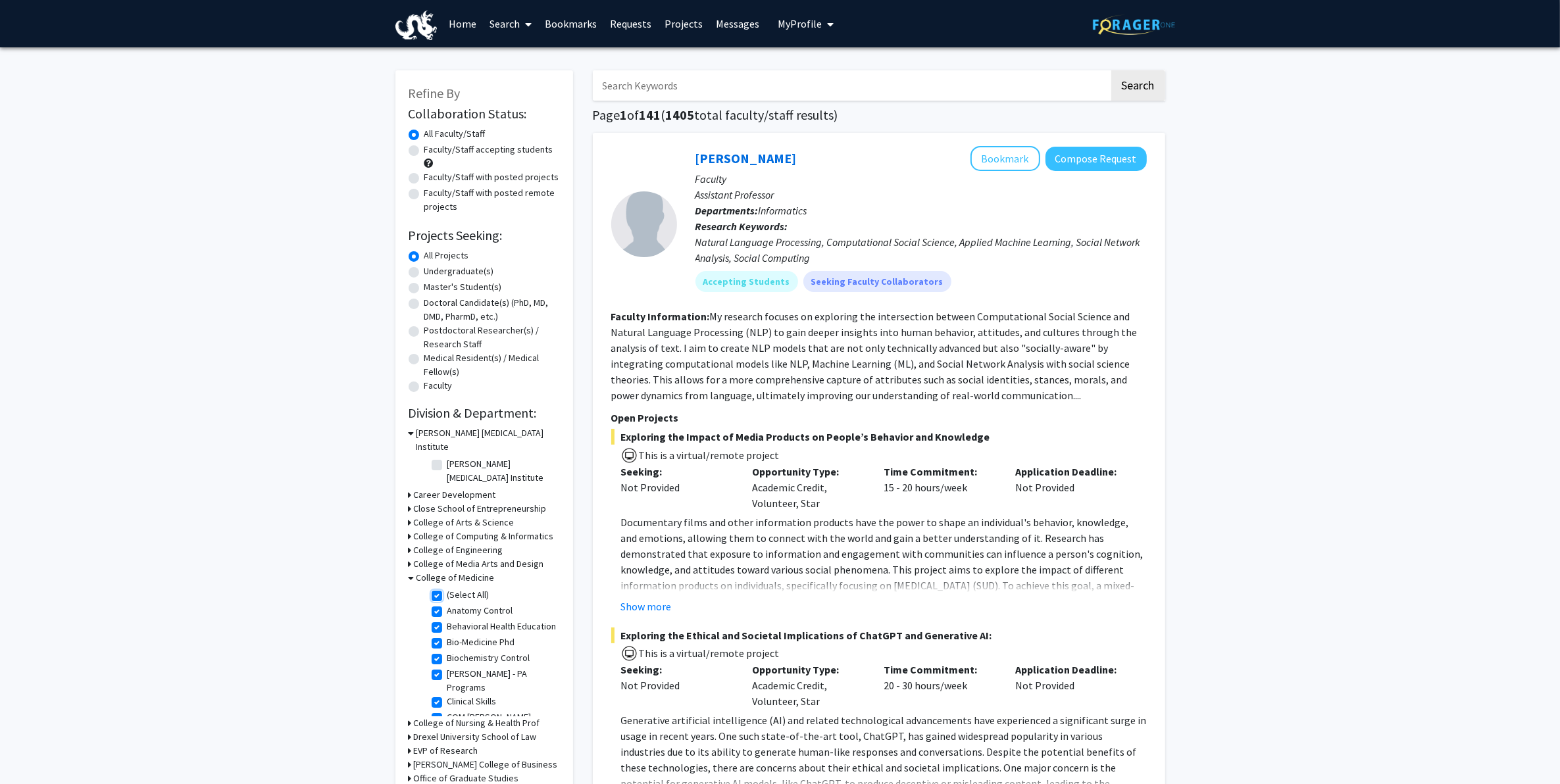
checkbox input "true"
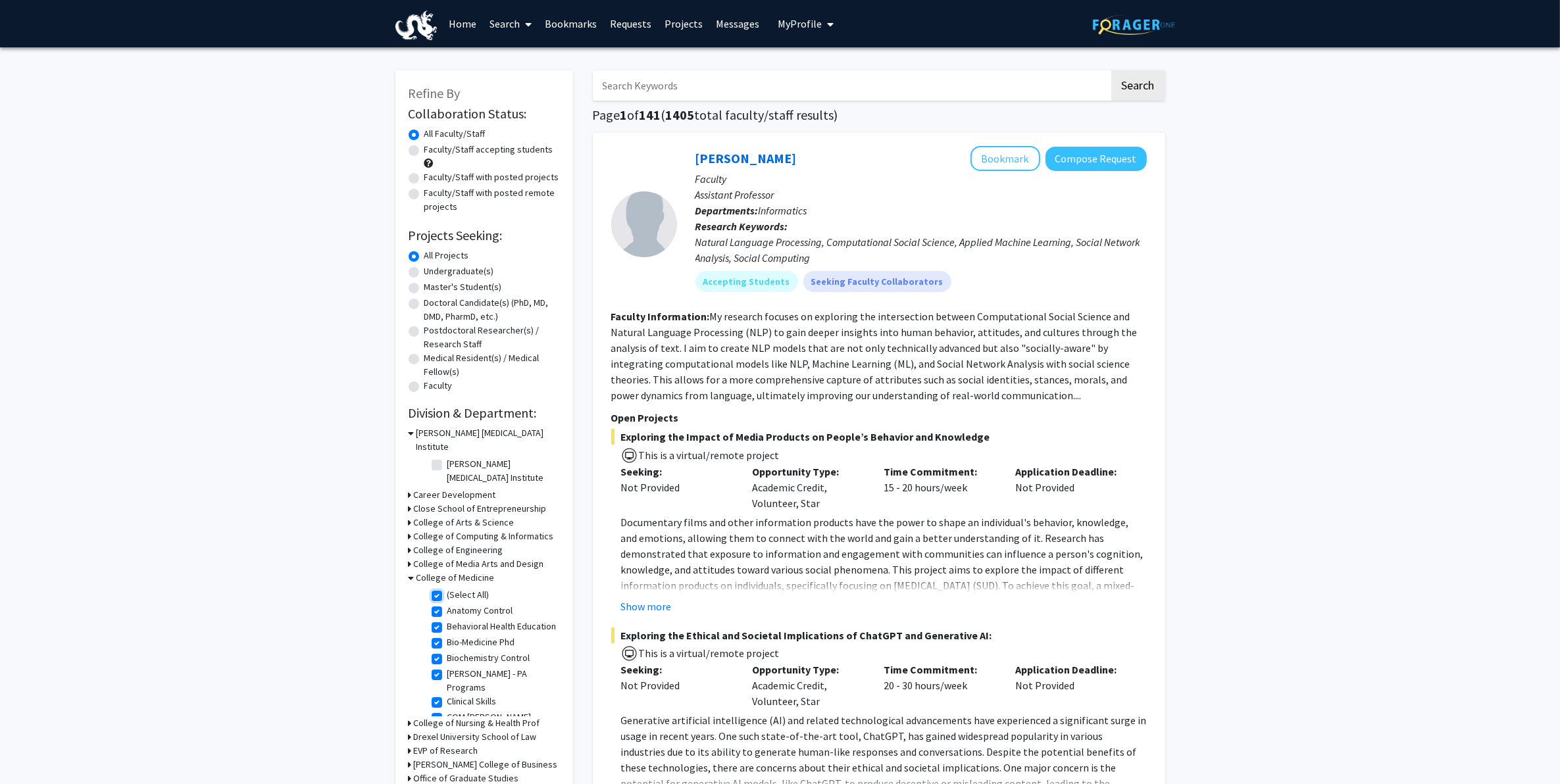
checkbox input "true"
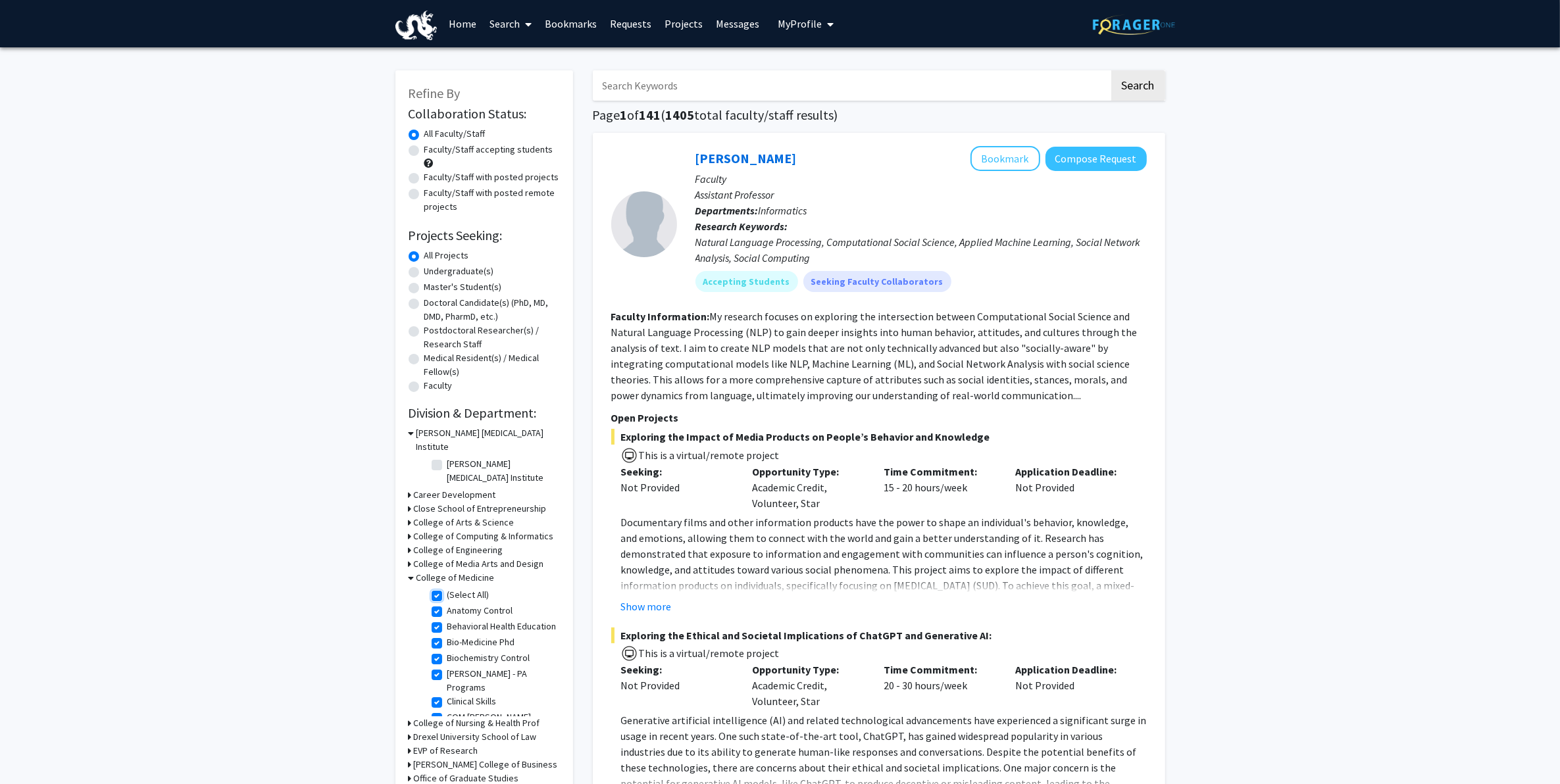
checkbox input "true"
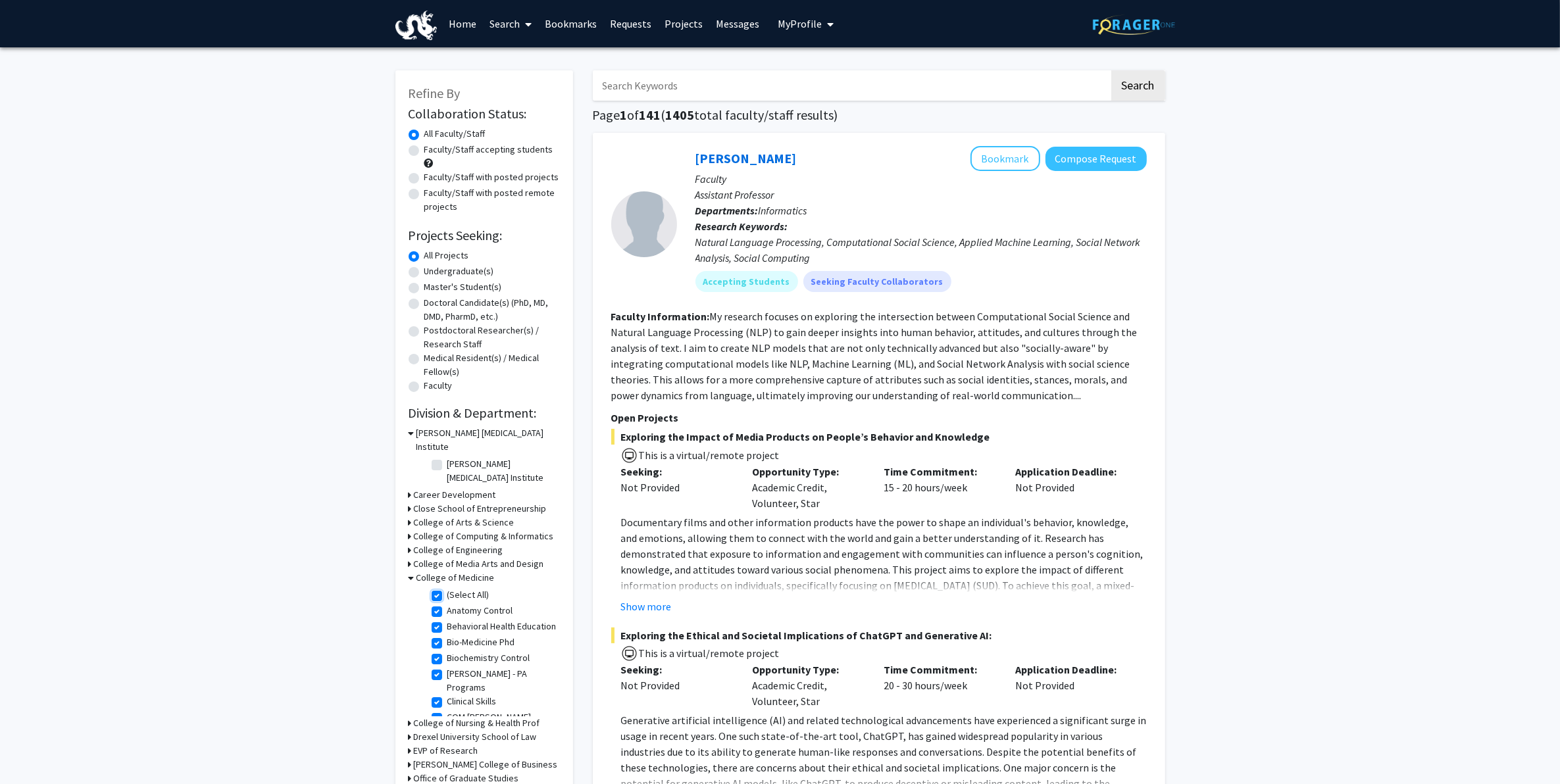
checkbox input "true"
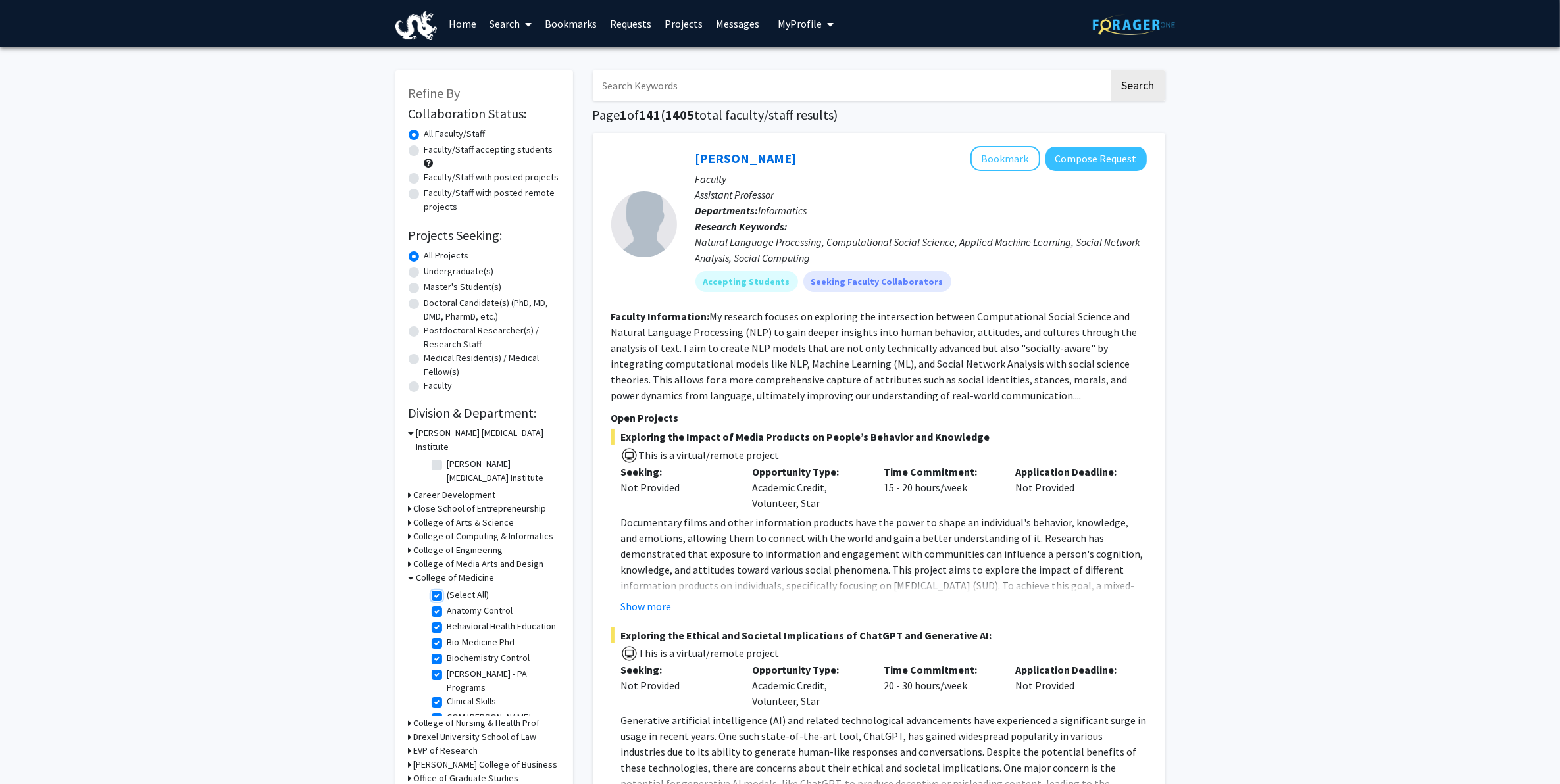
checkbox input "true"
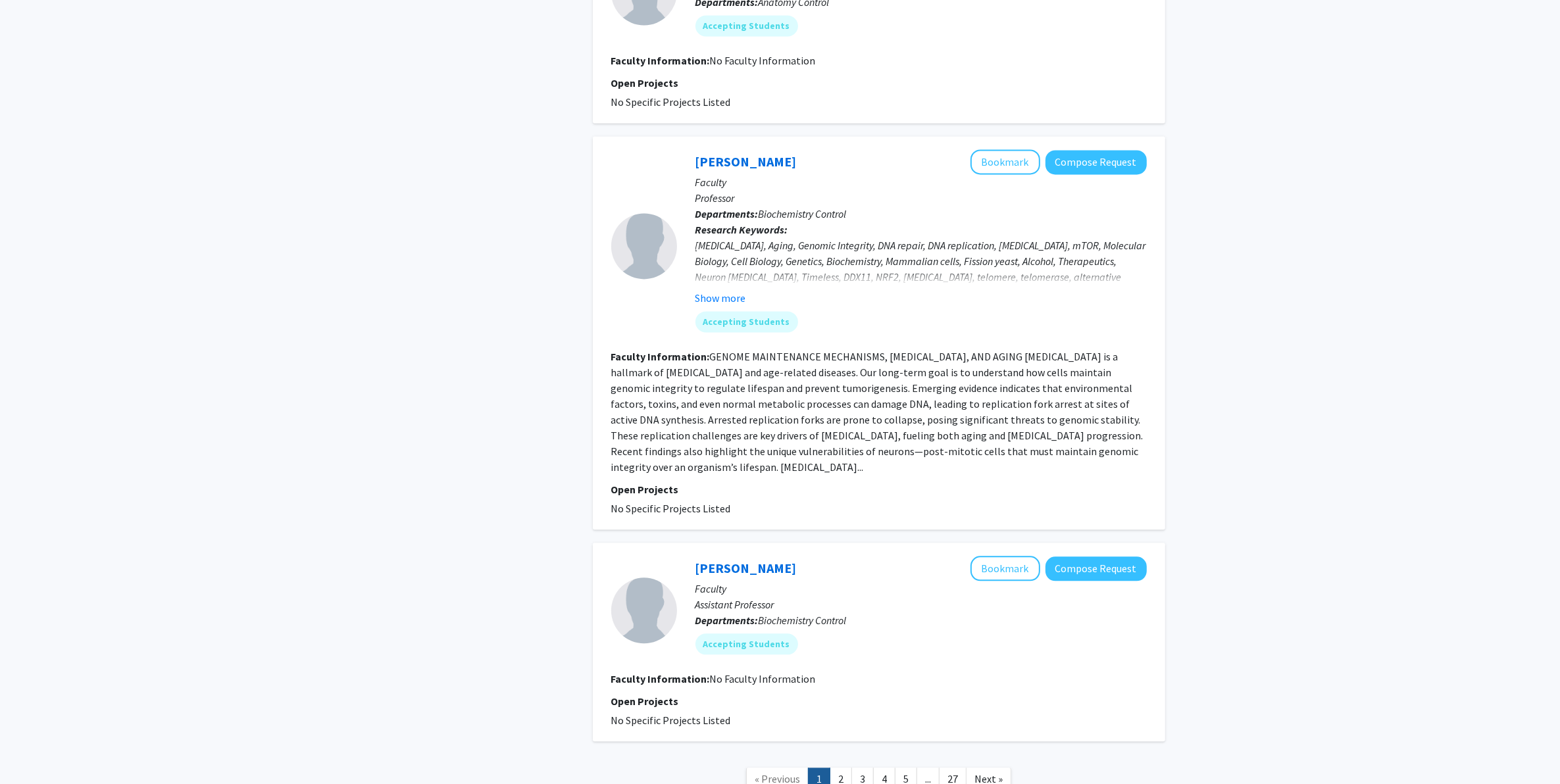
scroll to position [3493, 0]
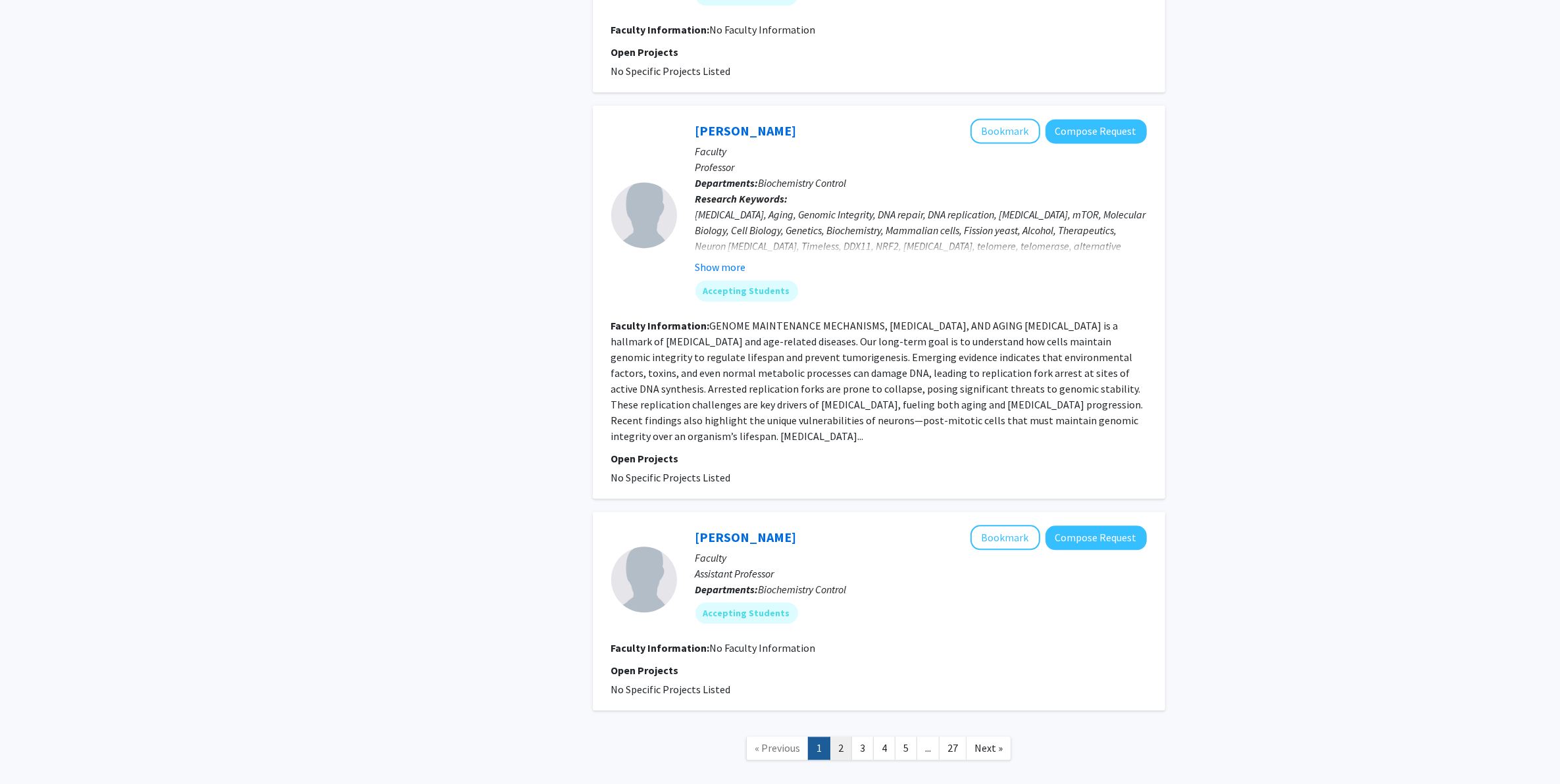
click at [845, 627] on link "2" at bounding box center [841, 748] width 22 height 23
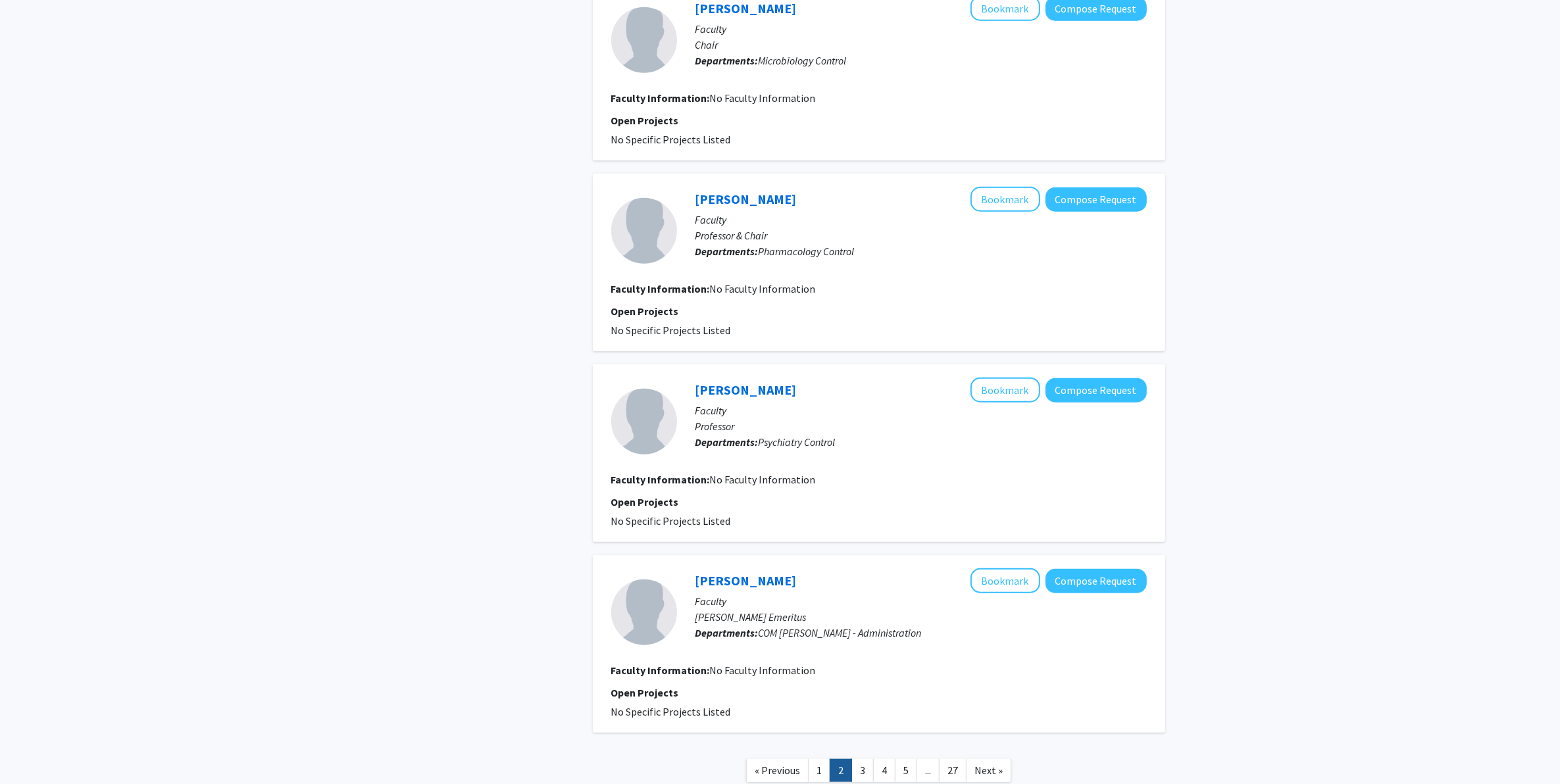
scroll to position [1523, 0]
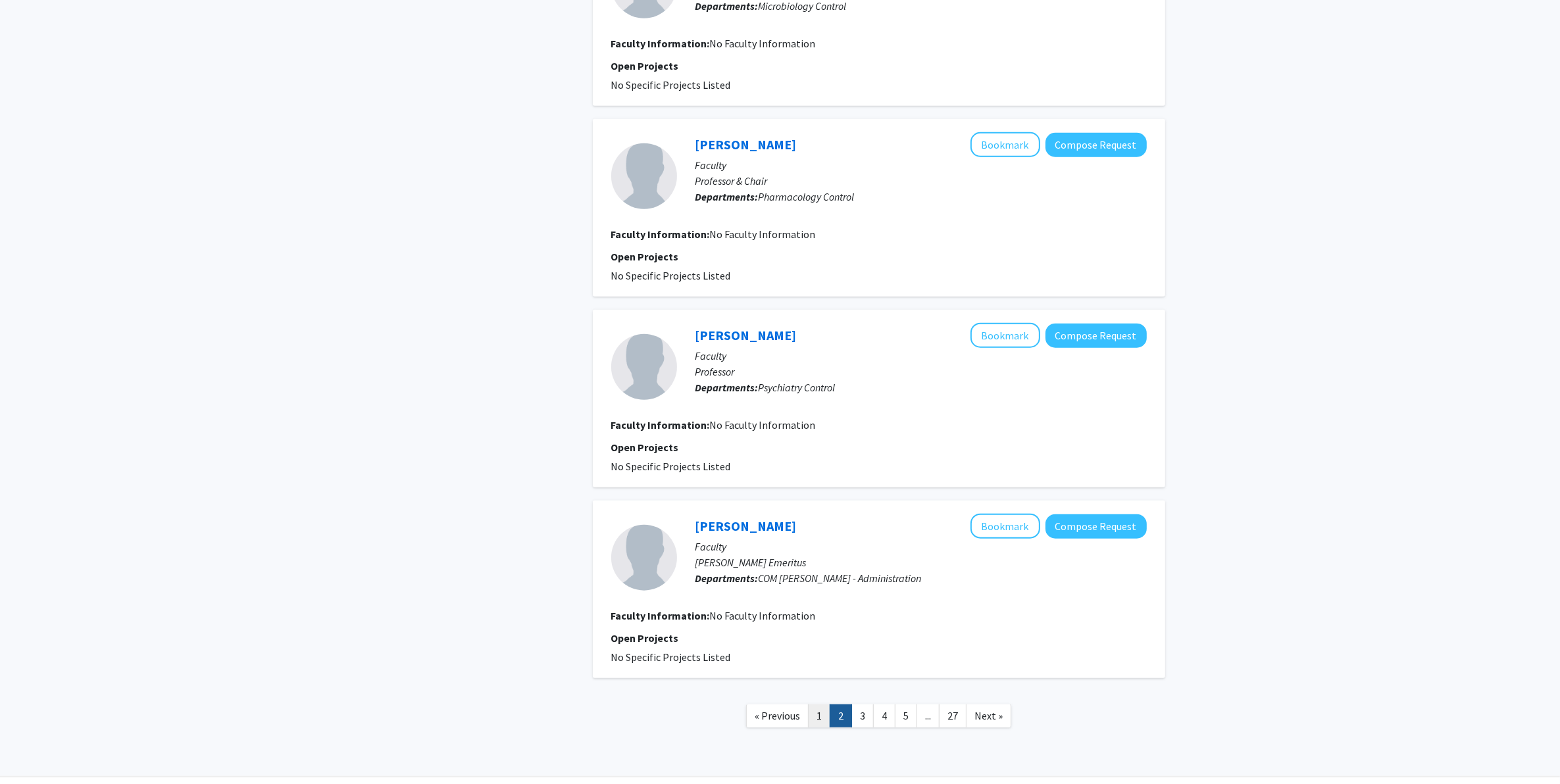
click at [820, 627] on link "1" at bounding box center [819, 716] width 22 height 23
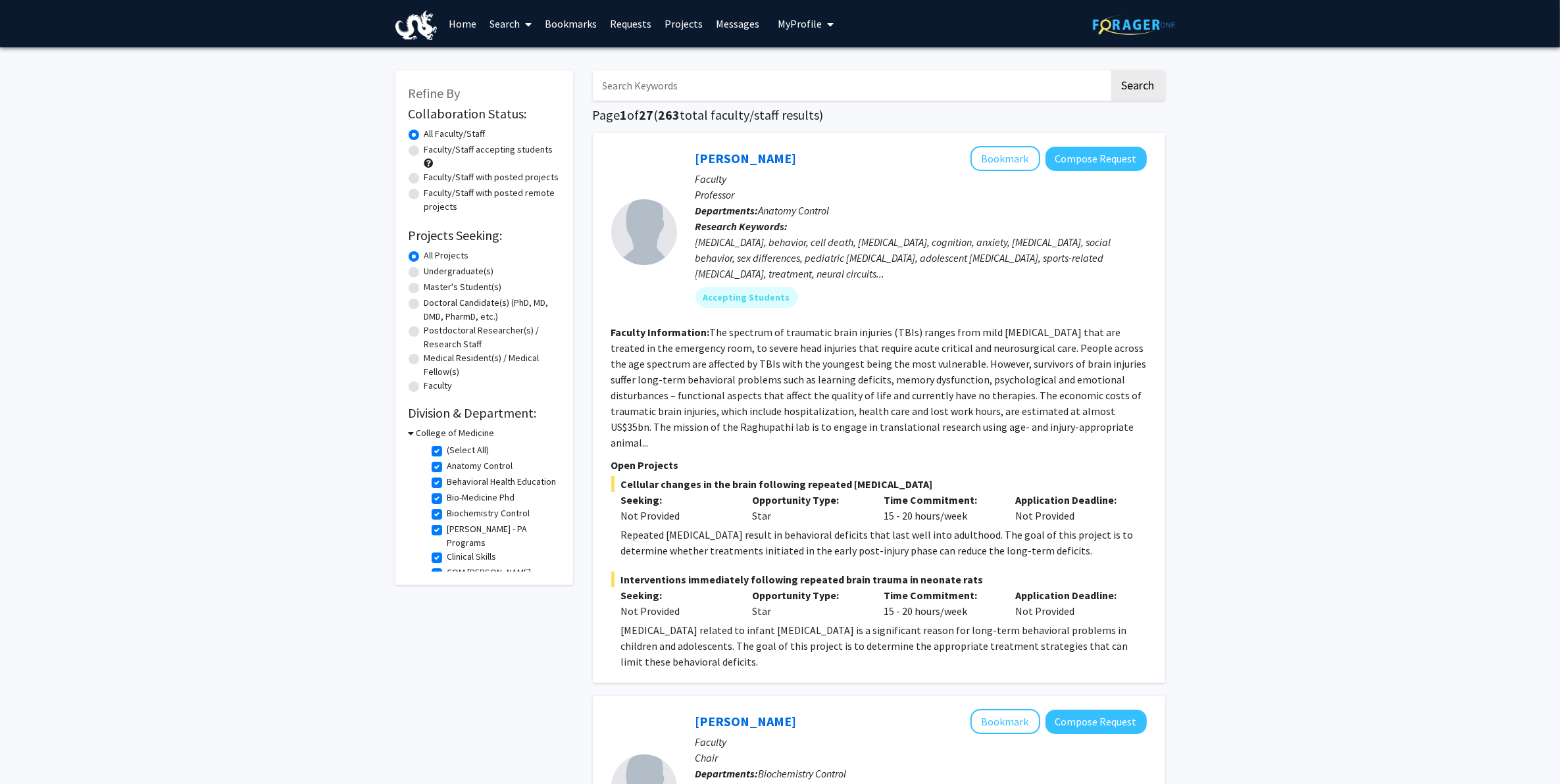
click at [451, 448] on label "(Select All)" at bounding box center [469, 450] width 42 height 14
click at [451, 448] on input "(Select All)" at bounding box center [452, 447] width 9 height 9
checkbox input "false"
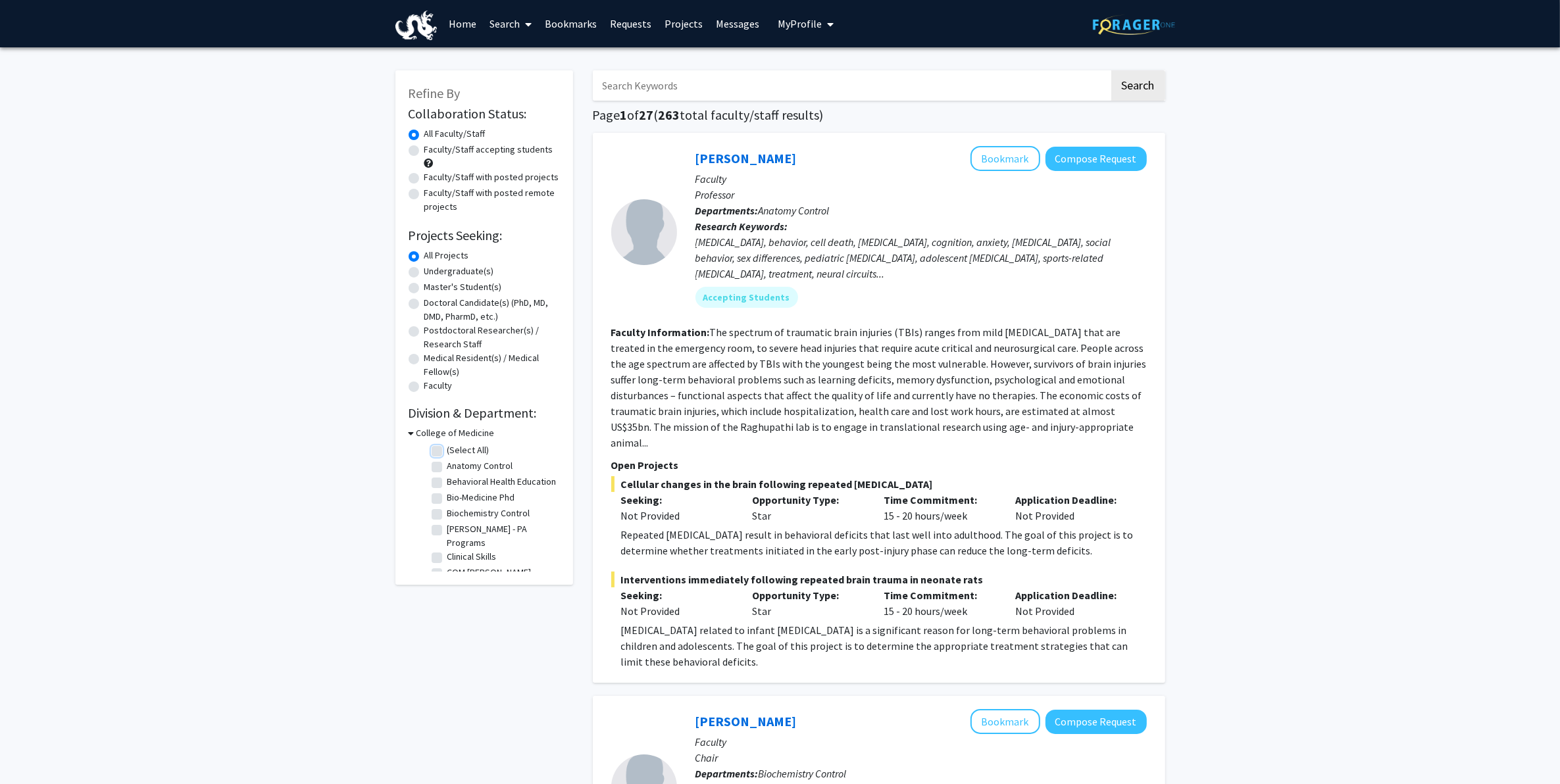
checkbox input "false"
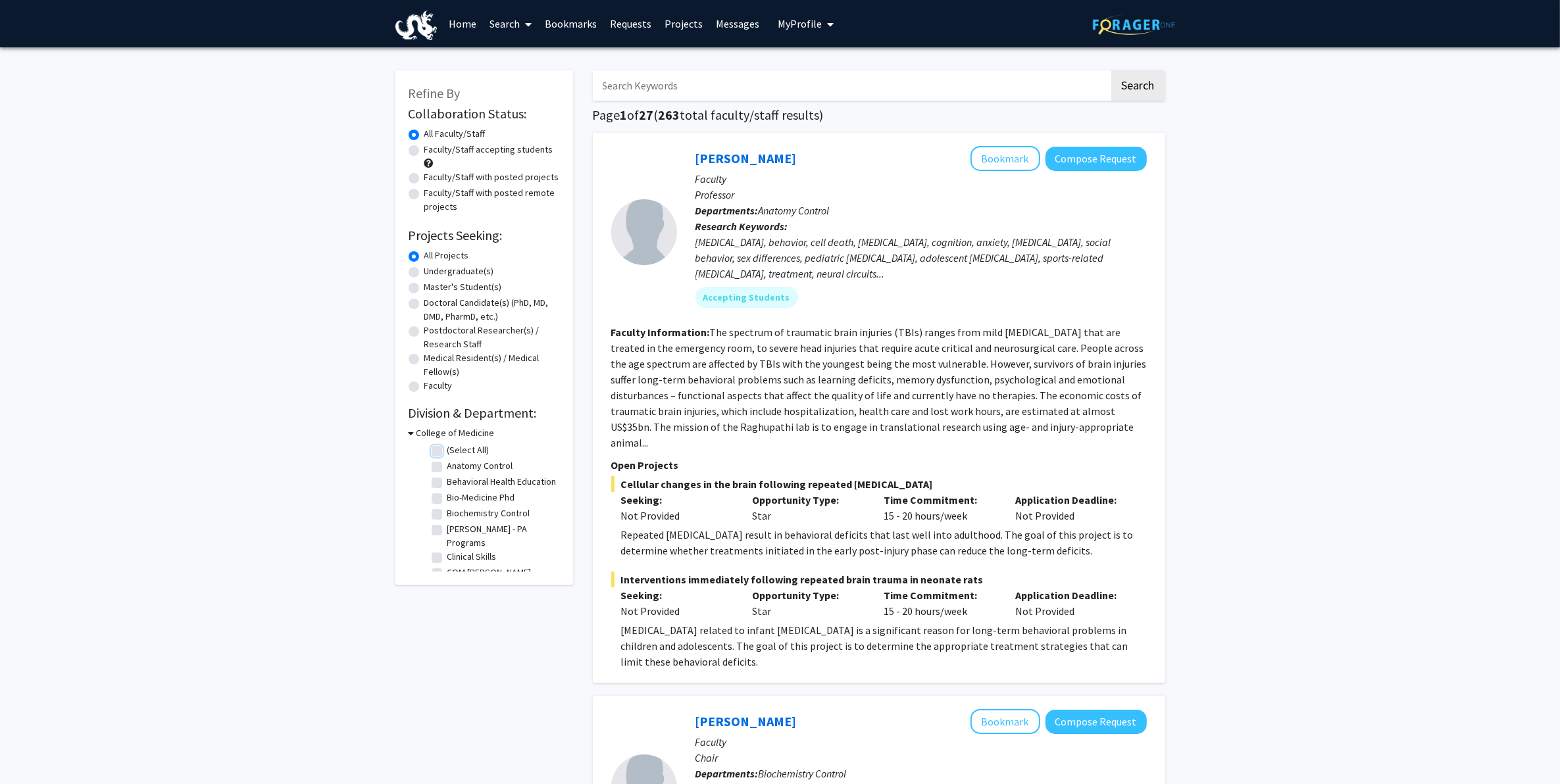
checkbox input "false"
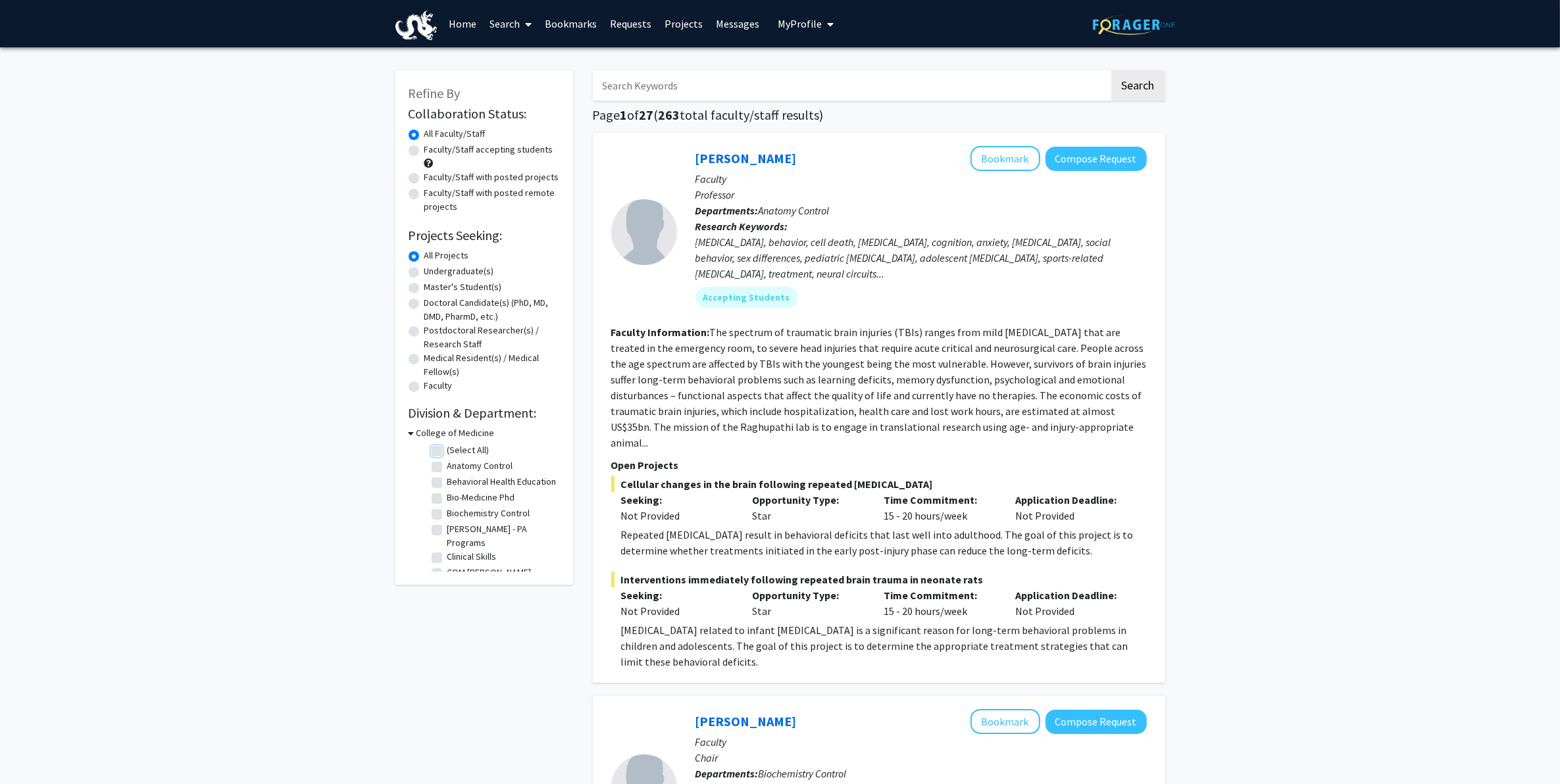
checkbox input "false"
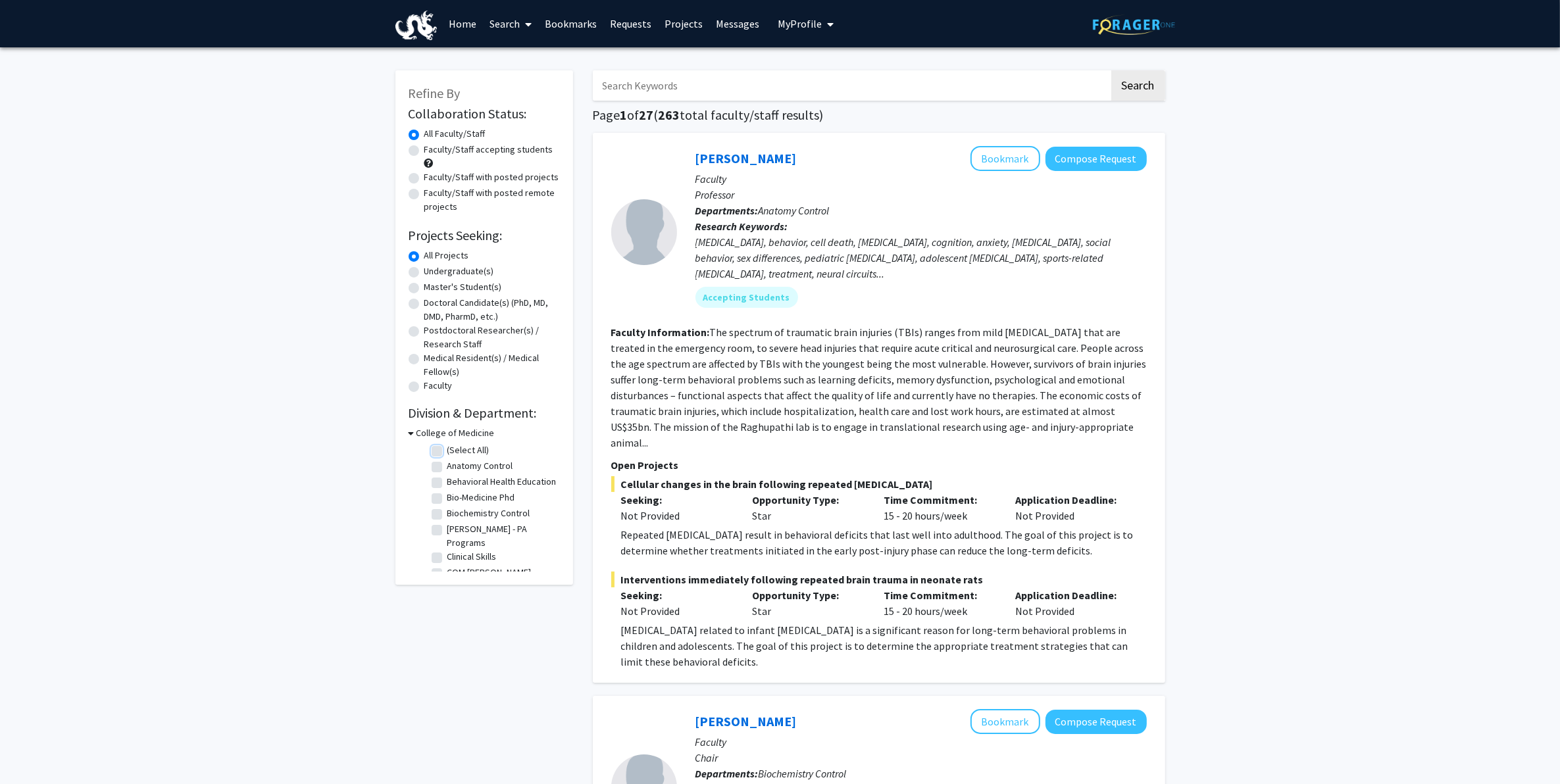
checkbox input "false"
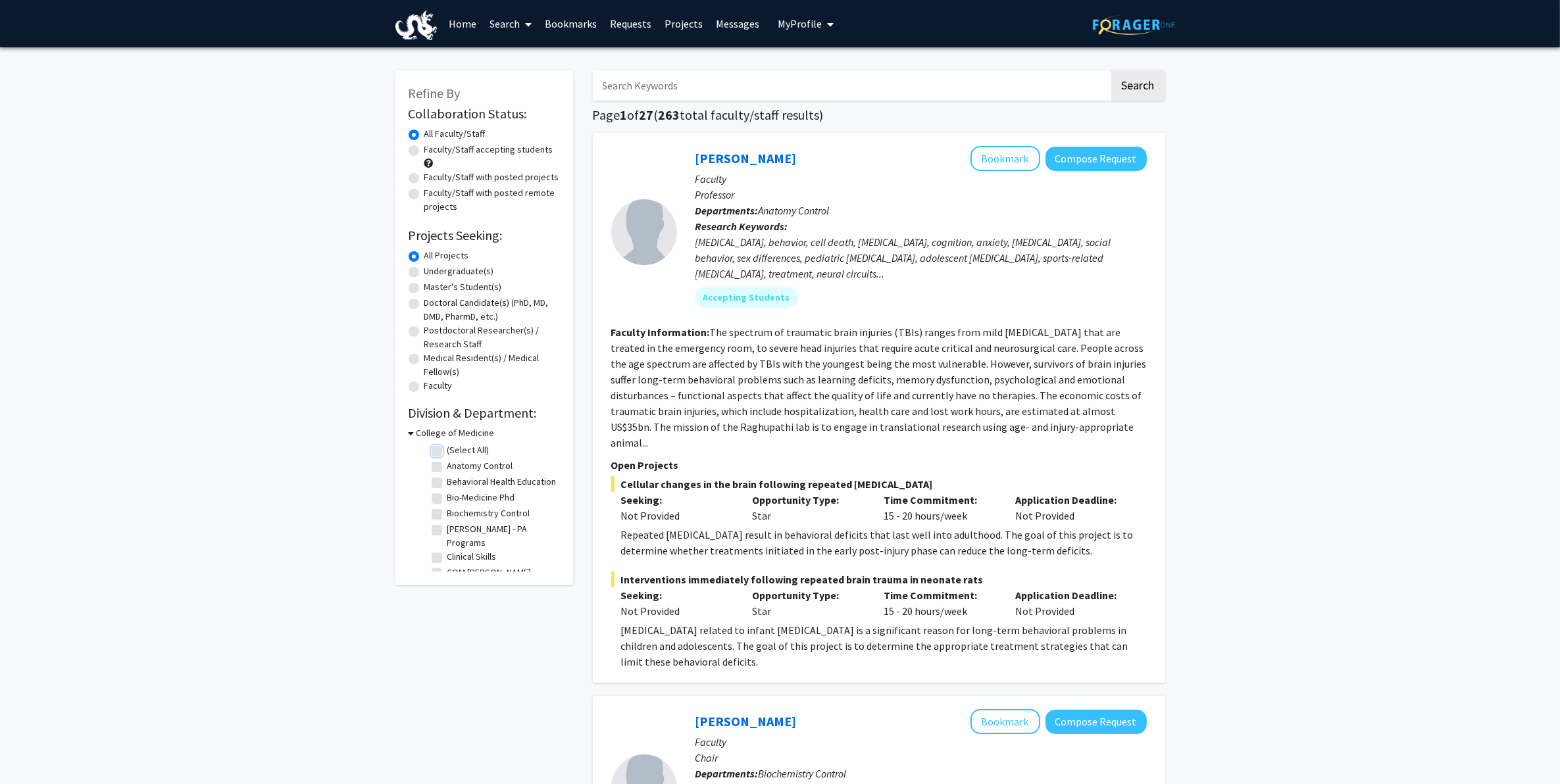
checkbox input "false"
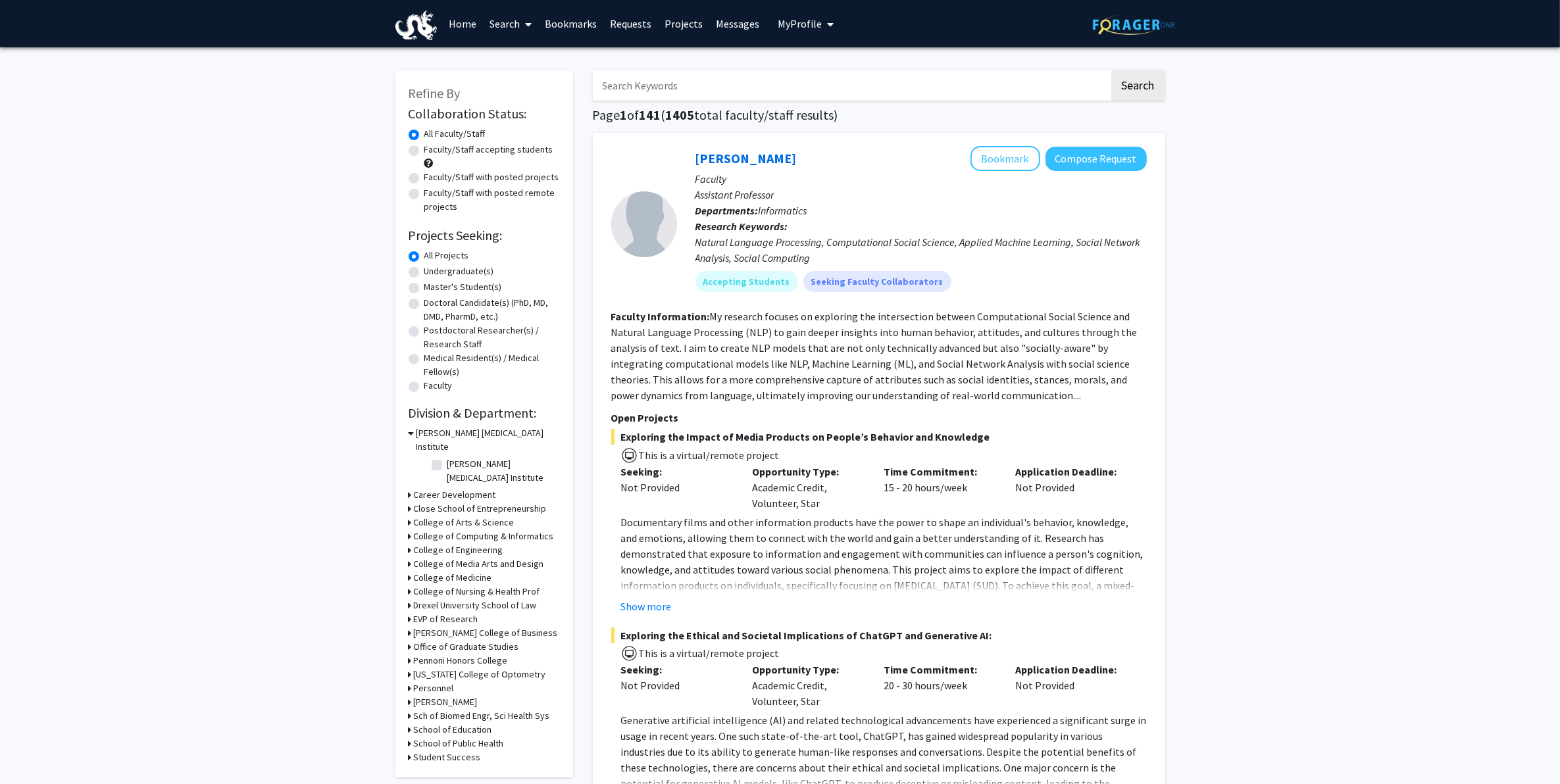
click at [469, 627] on h3 "School of Public Health" at bounding box center [459, 744] width 90 height 14
drag, startPoint x: 469, startPoint y: 718, endPoint x: 469, endPoint y: 734, distance: 16.0
click at [469, 627] on label "(Select All)" at bounding box center [469, 761] width 42 height 14
click at [456, 627] on input "(Select All)" at bounding box center [452, 758] width 9 height 9
checkbox input "true"
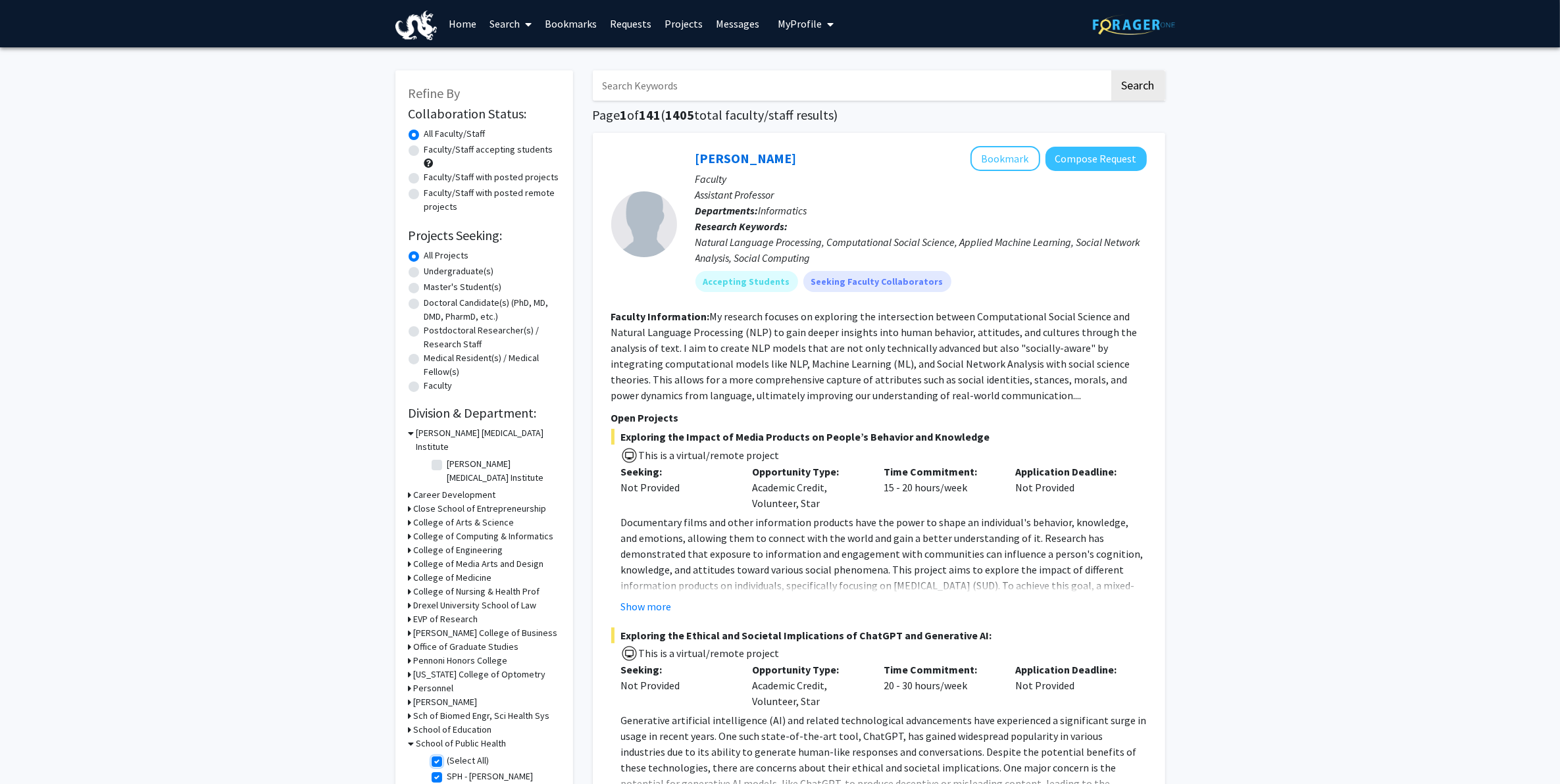
checkbox input "true"
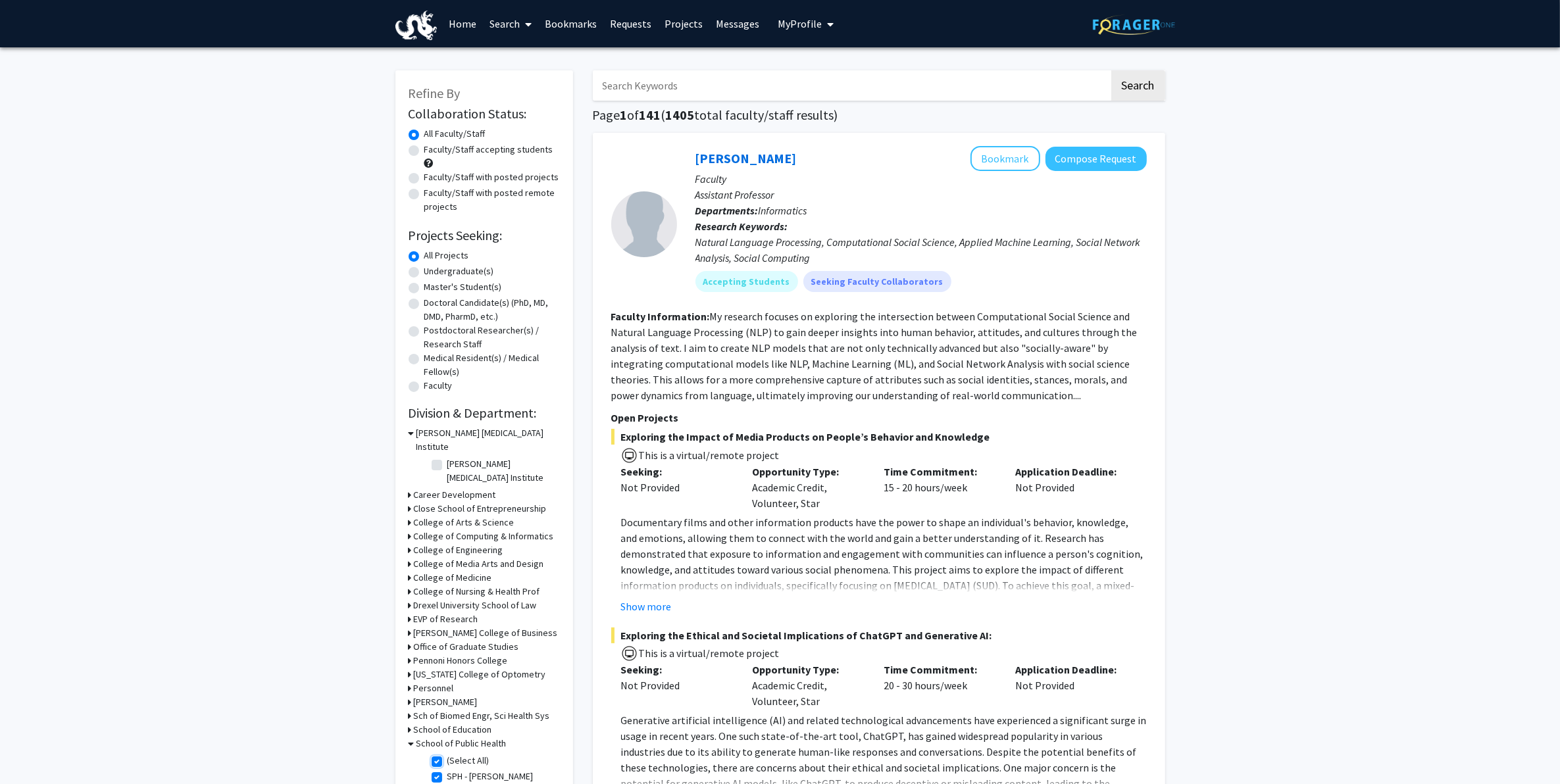
checkbox input "true"
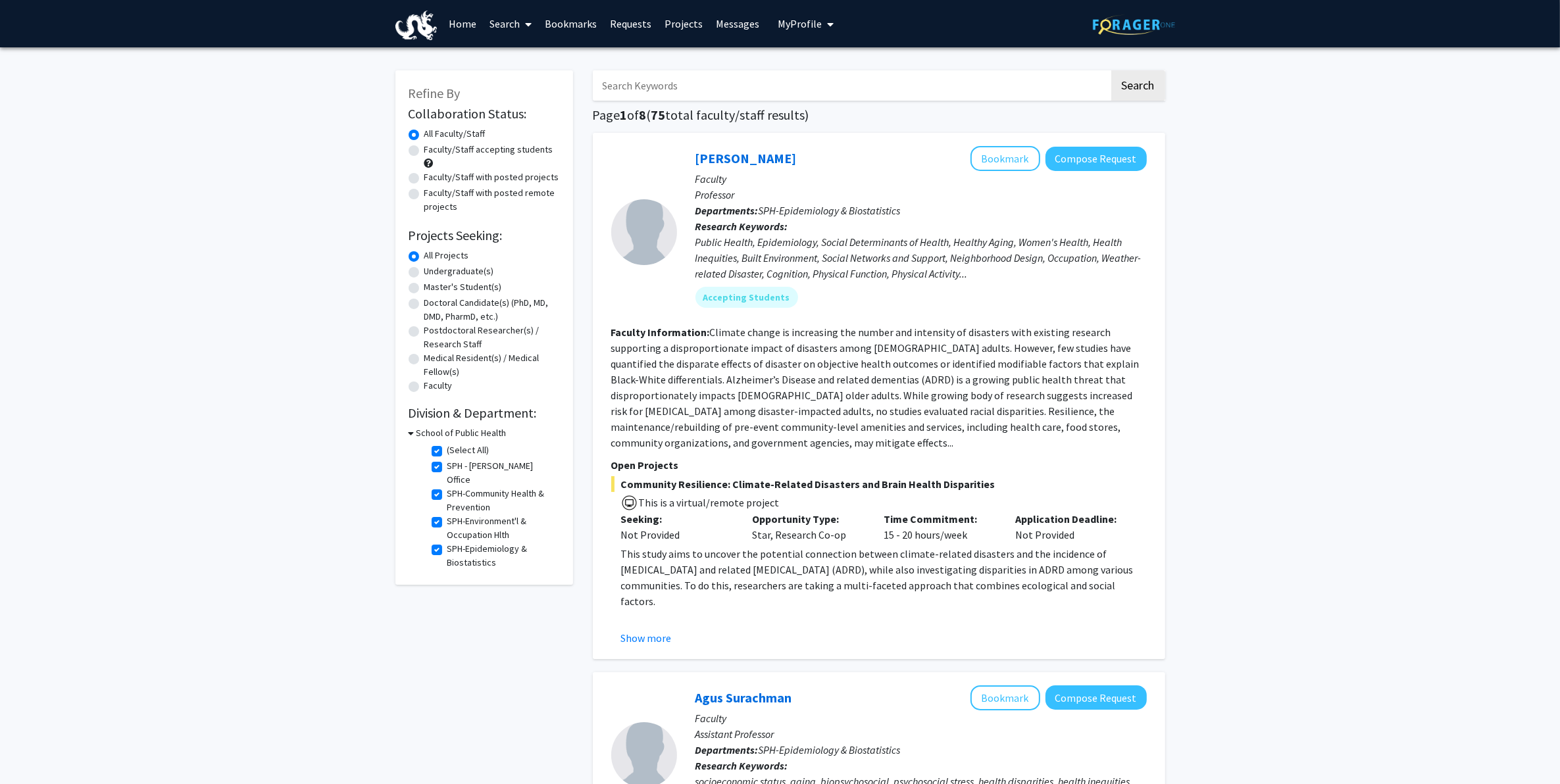
click at [468, 448] on label "(Select All)" at bounding box center [469, 450] width 42 height 14
click at [456, 448] on input "(Select All)" at bounding box center [452, 447] width 9 height 9
checkbox input "false"
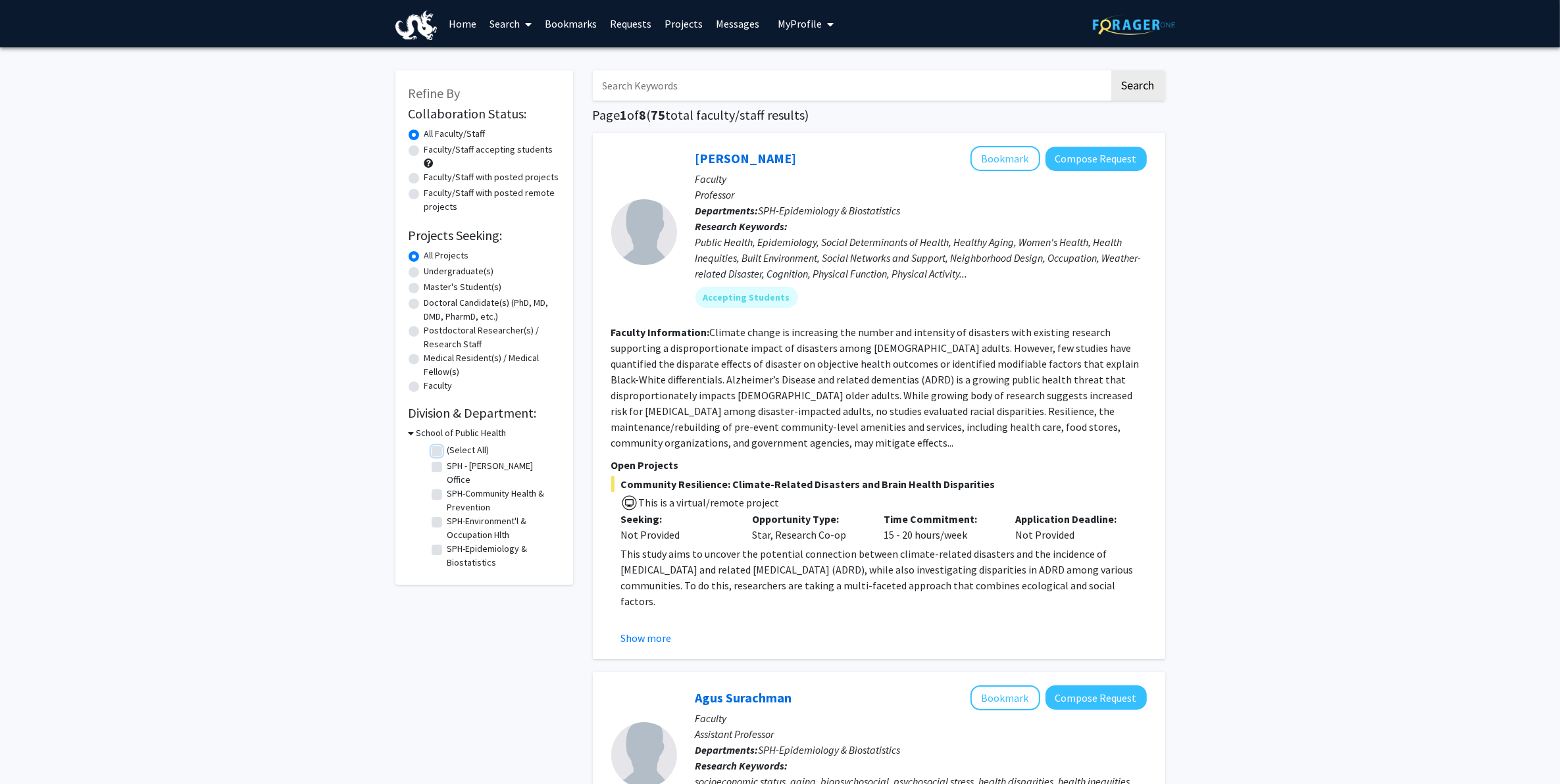
checkbox input "false"
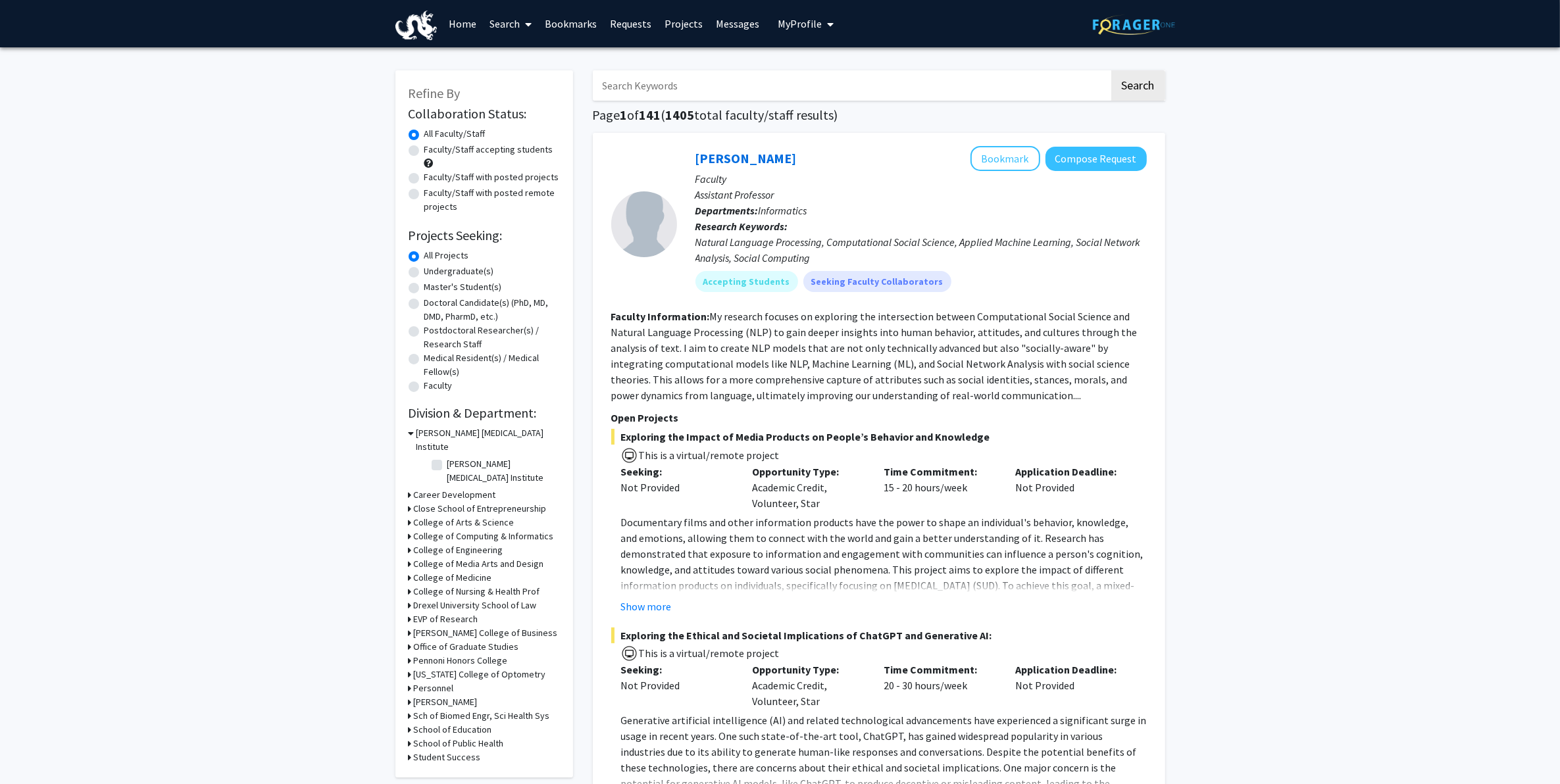
click at [487, 516] on h3 "College of Arts & Science" at bounding box center [464, 523] width 101 height 14
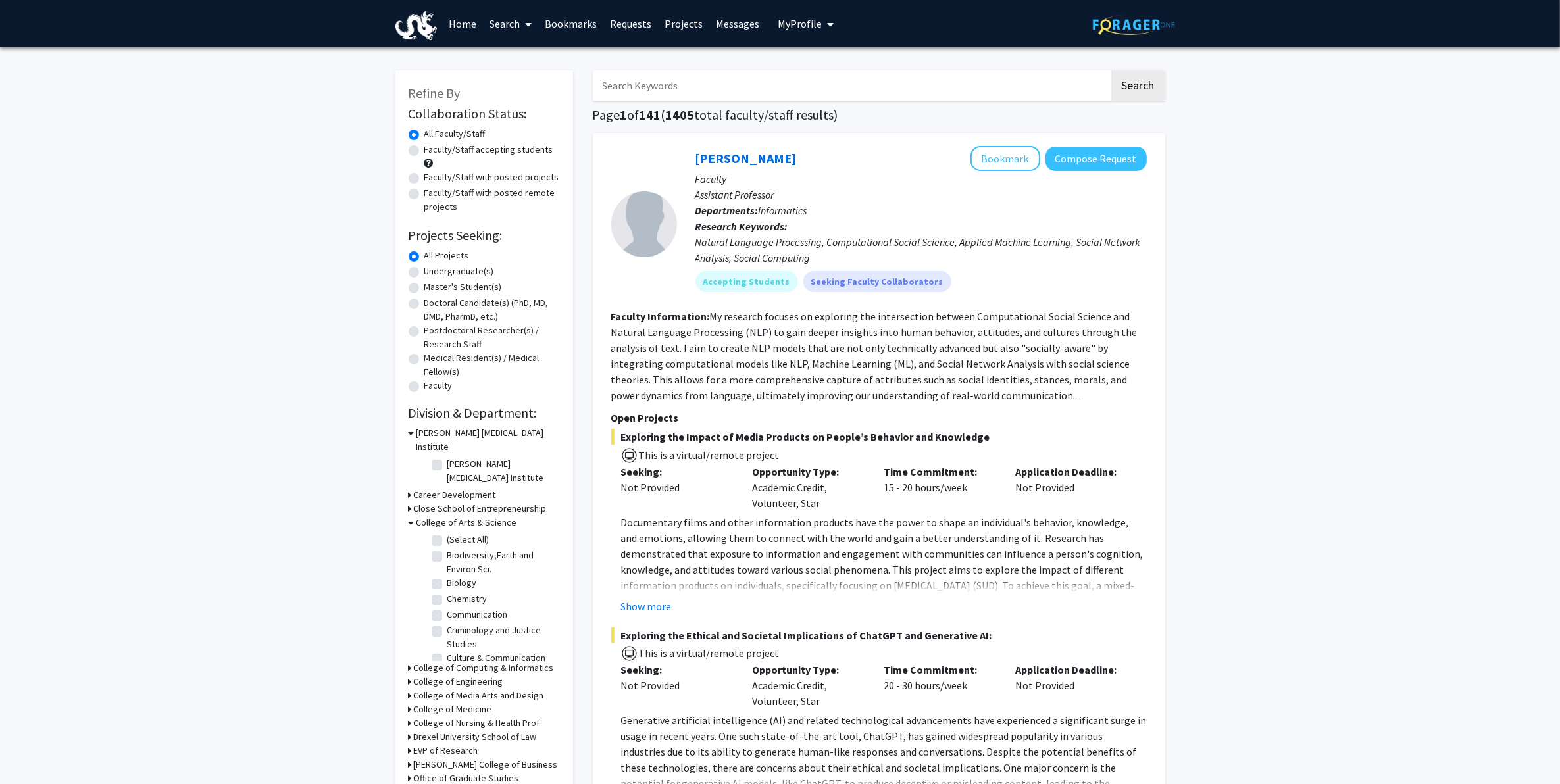
click at [483, 533] on label "(Select All)" at bounding box center [469, 540] width 42 height 14
click at [456, 533] on input "(Select All)" at bounding box center [452, 537] width 9 height 9
checkbox input "true"
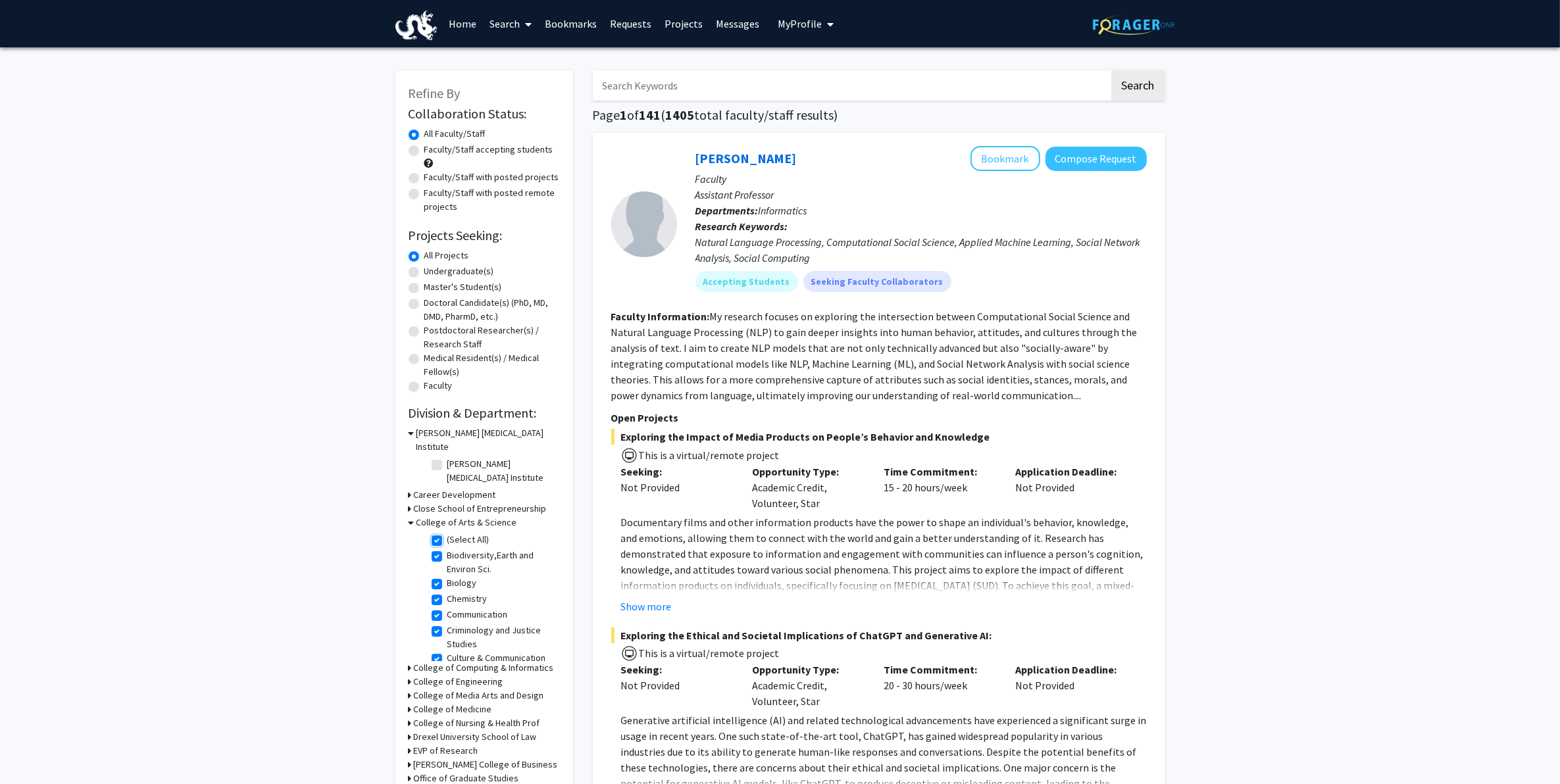
checkbox input "true"
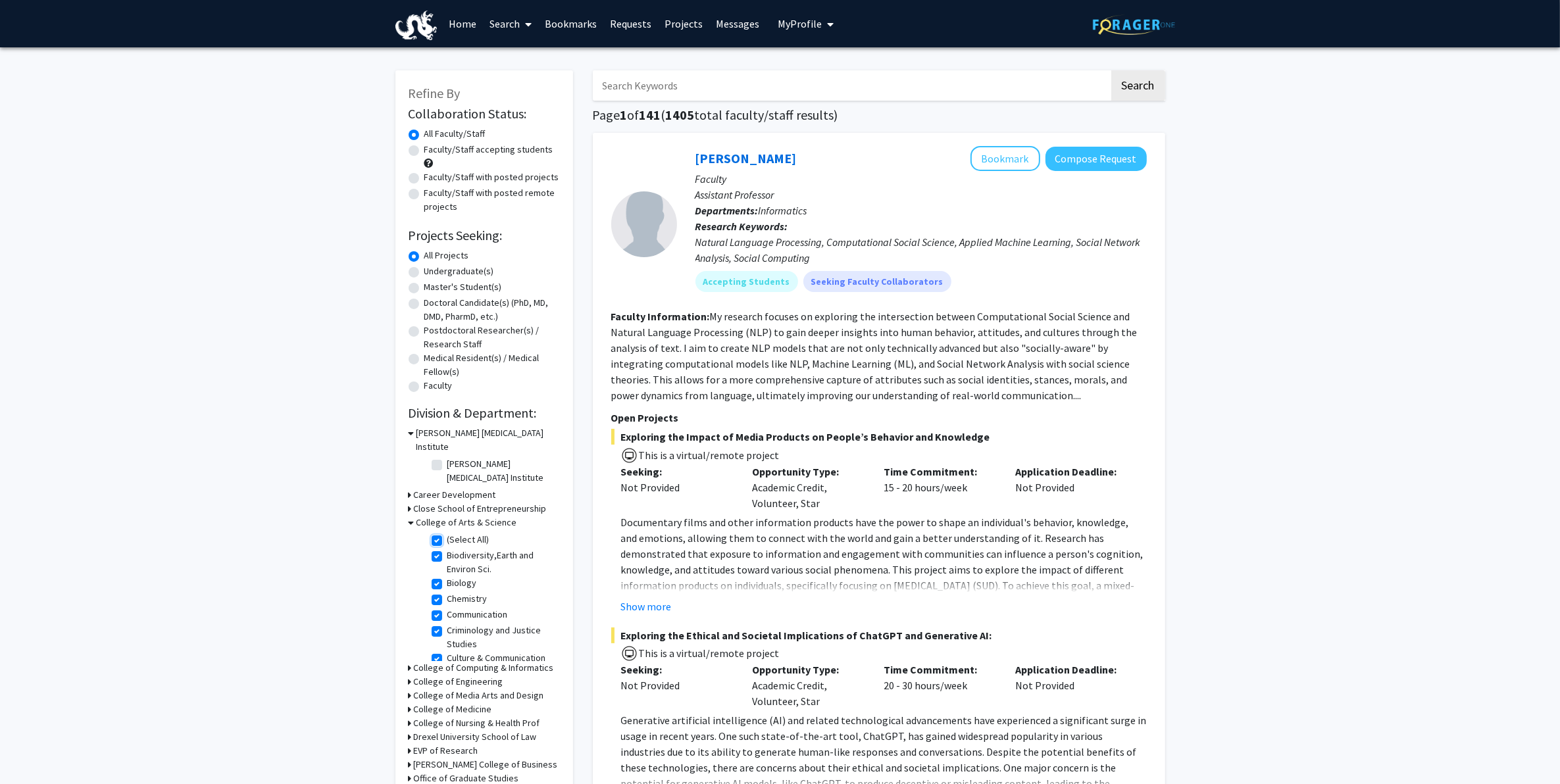
checkbox input "true"
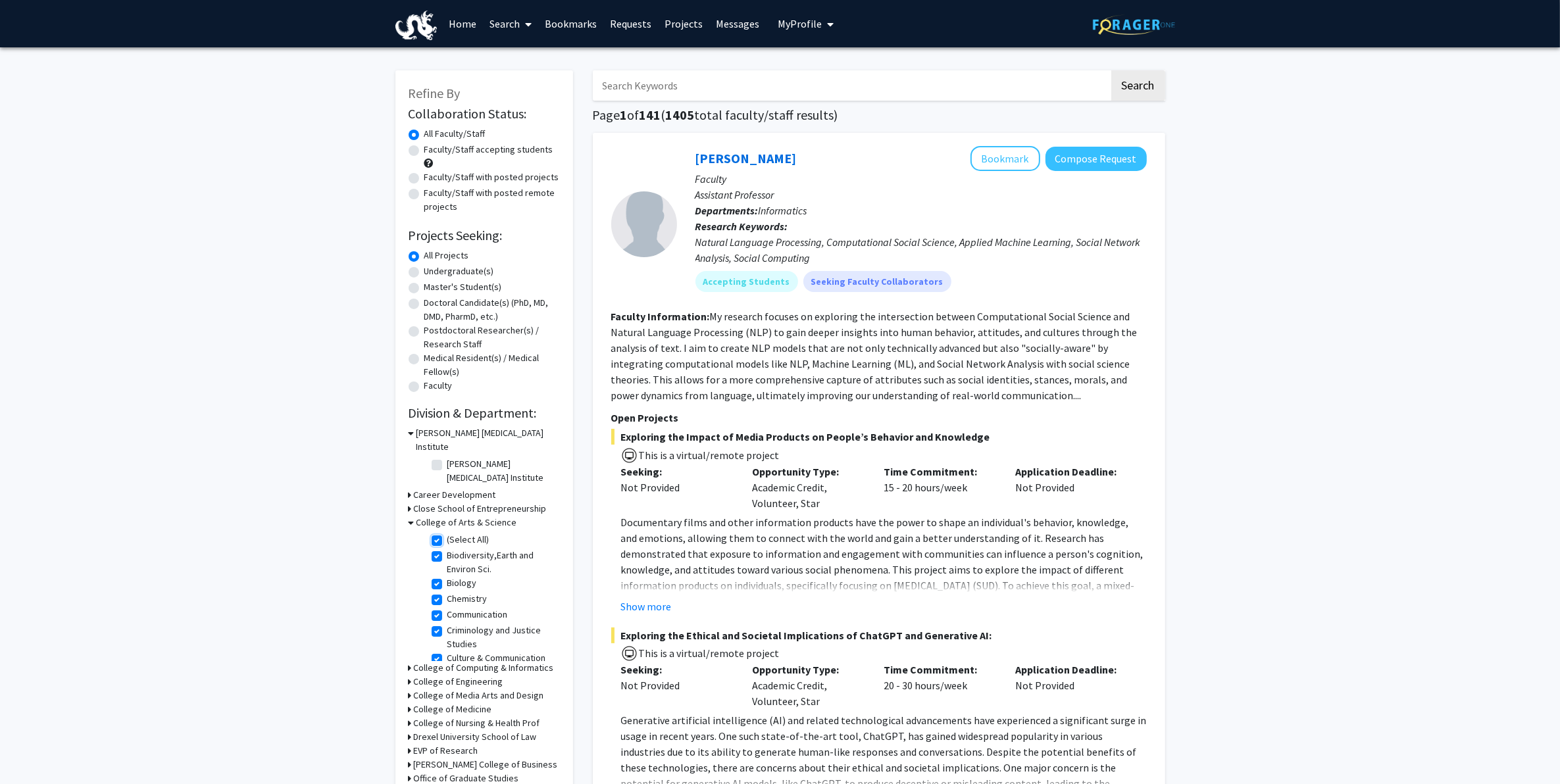
checkbox input "true"
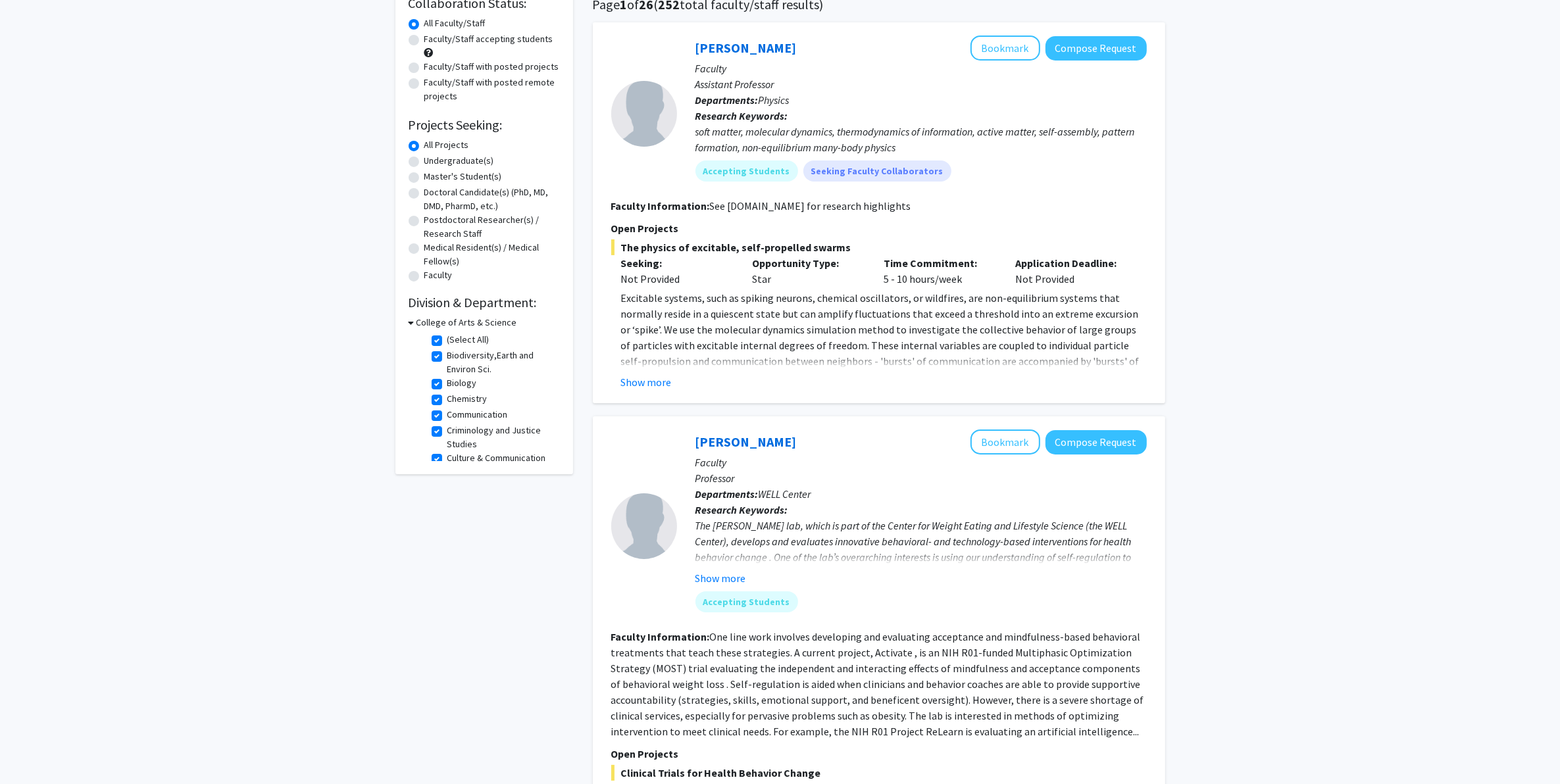
scroll to position [82, 0]
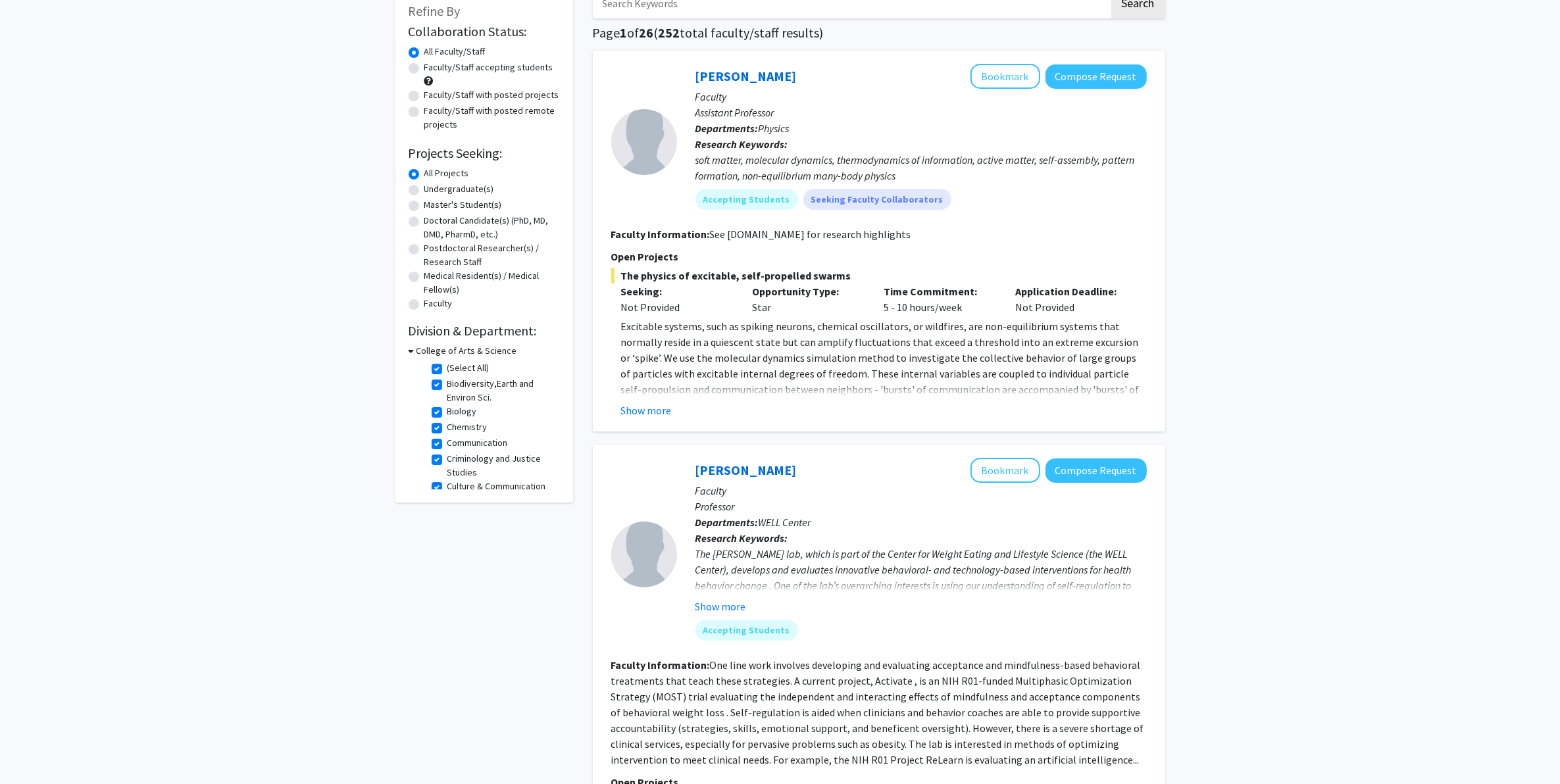
click at [481, 457] on label "Criminology and Justice Studies" at bounding box center [502, 465] width 109 height 28
click at [456, 457] on input "Criminology and Justice Studies" at bounding box center [452, 455] width 9 height 9
checkbox input "false"
checkbox input "true"
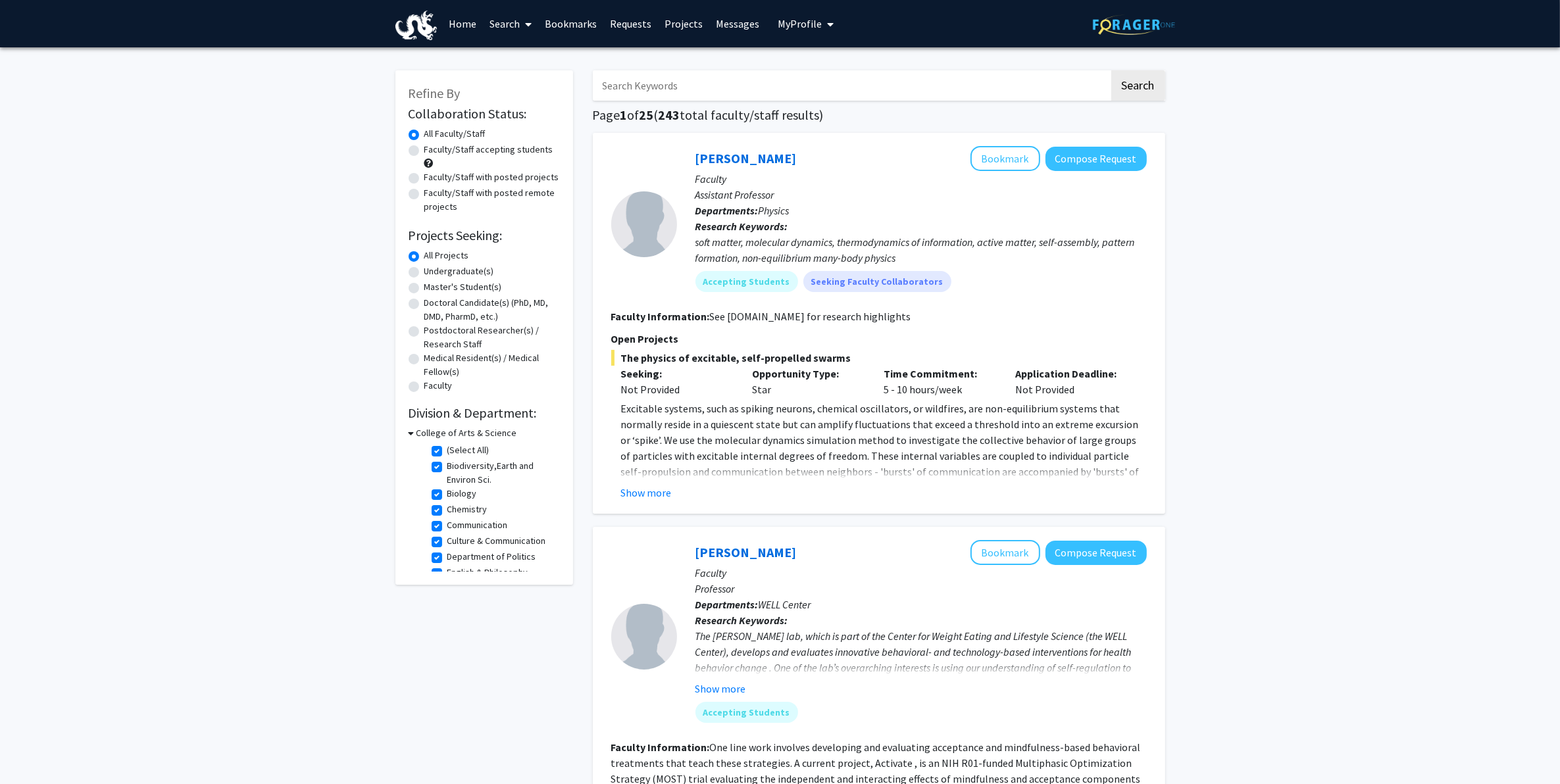
scroll to position [165, 0]
click at [486, 459] on label "Global Studies and Modern Languages" at bounding box center [502, 447] width 109 height 28
drag, startPoint x: 486, startPoint y: 459, endPoint x: 435, endPoint y: 451, distance: 51.6
click at [448, 451] on label "Global Studies and Modern Languages" at bounding box center [502, 447] width 109 height 28
click at [448, 441] on input "Global Studies and Modern Languages" at bounding box center [452, 437] width 9 height 9
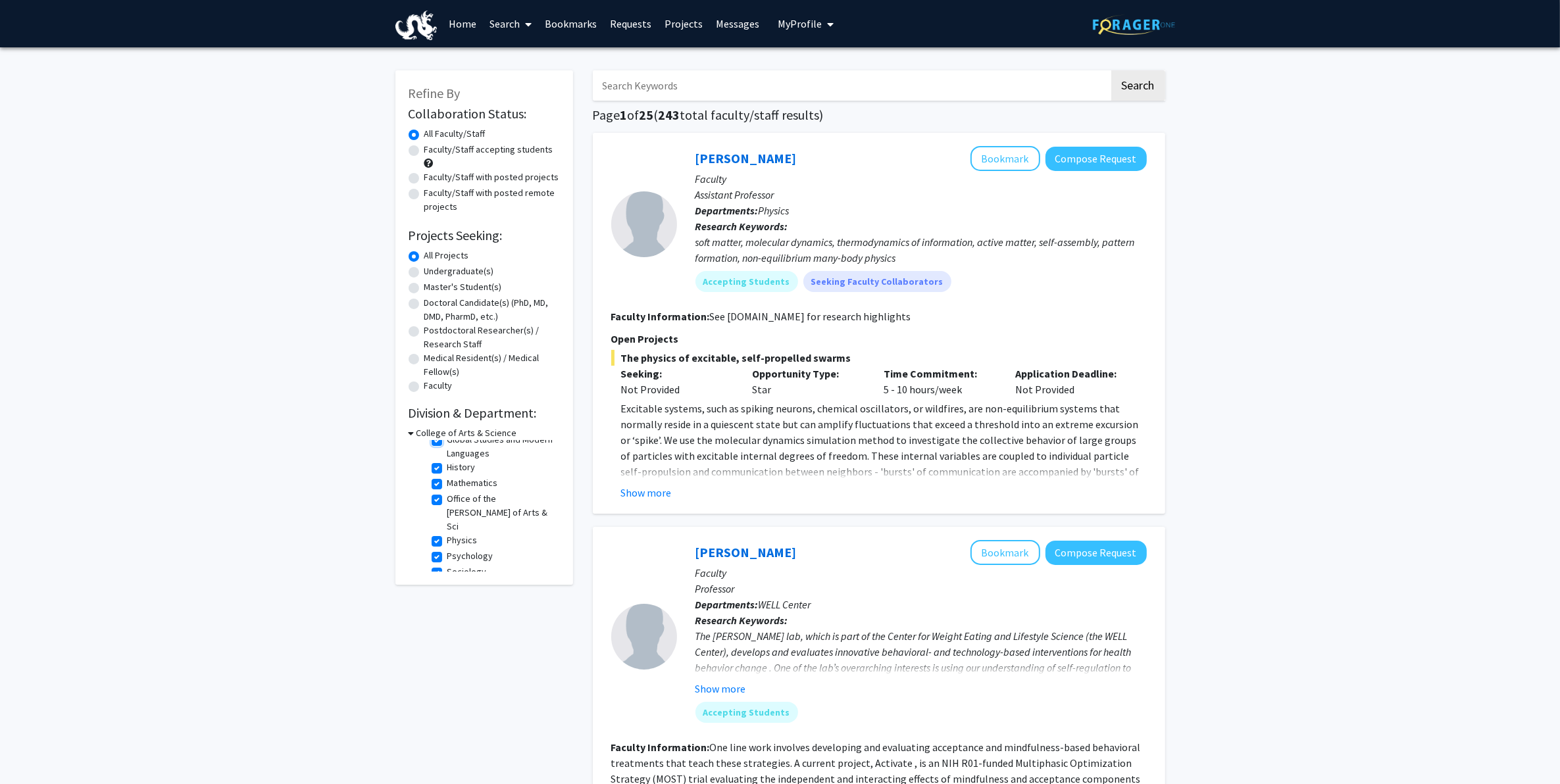
checkbox input "false"
checkbox input "true"
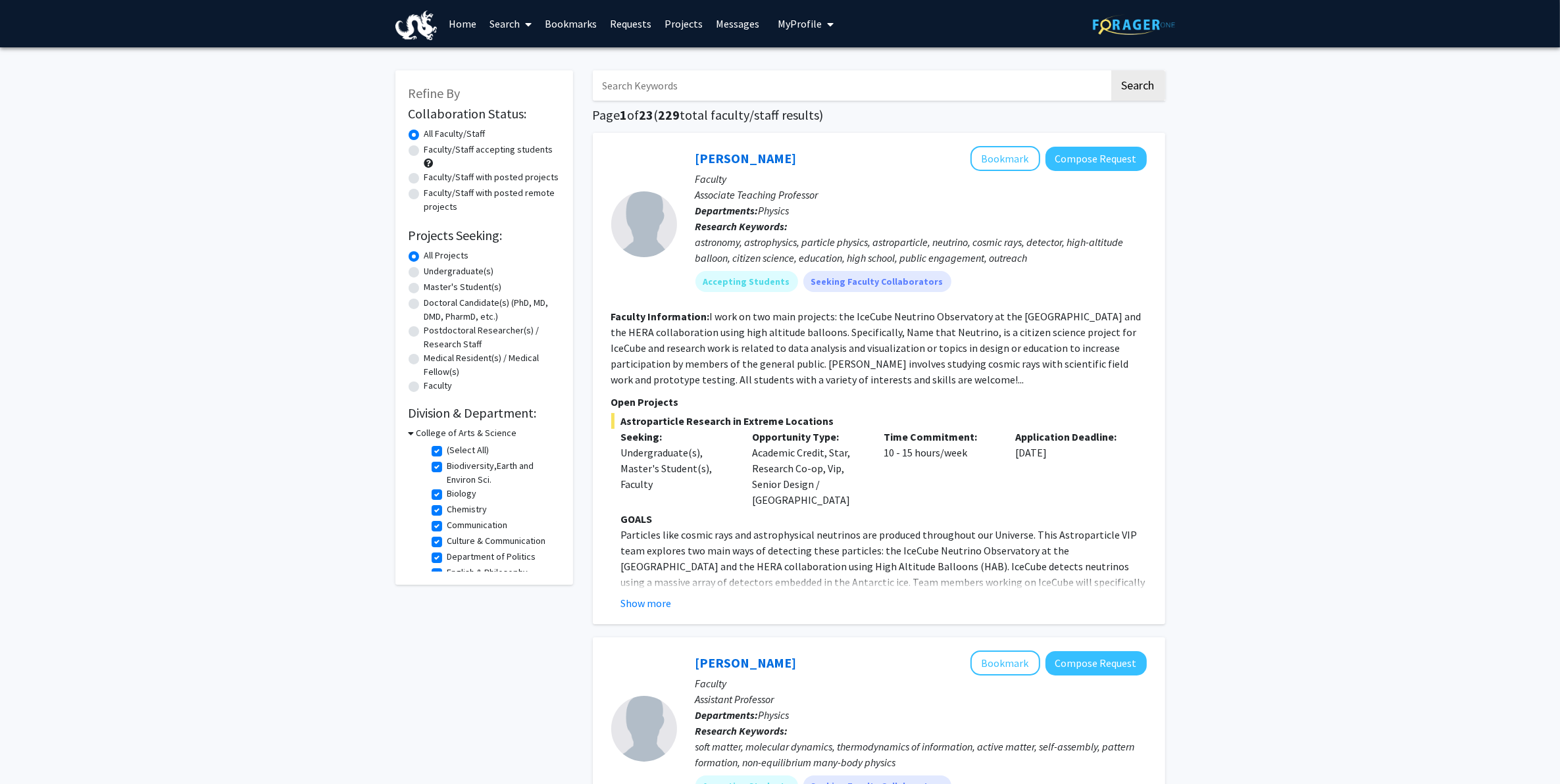
click at [448, 525] on label "Communication" at bounding box center [478, 525] width 60 height 14
click at [448, 525] on input "Communication" at bounding box center [452, 522] width 9 height 9
checkbox input "false"
checkbox input "true"
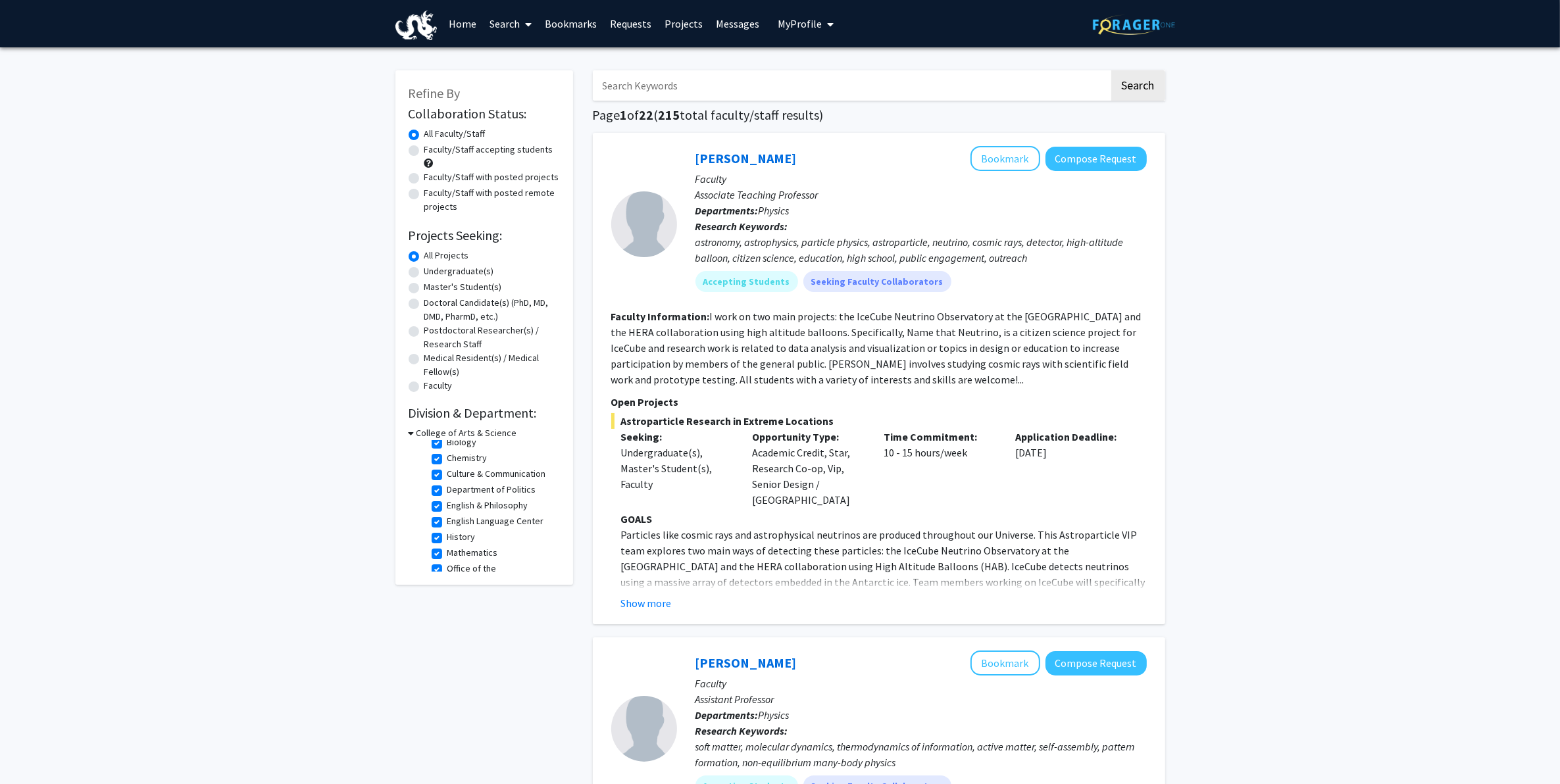
click at [476, 496] on label "Department of Politics" at bounding box center [492, 489] width 89 height 14
click at [456, 492] on input "Department of Politics" at bounding box center [452, 486] width 9 height 9
checkbox input "false"
checkbox input "true"
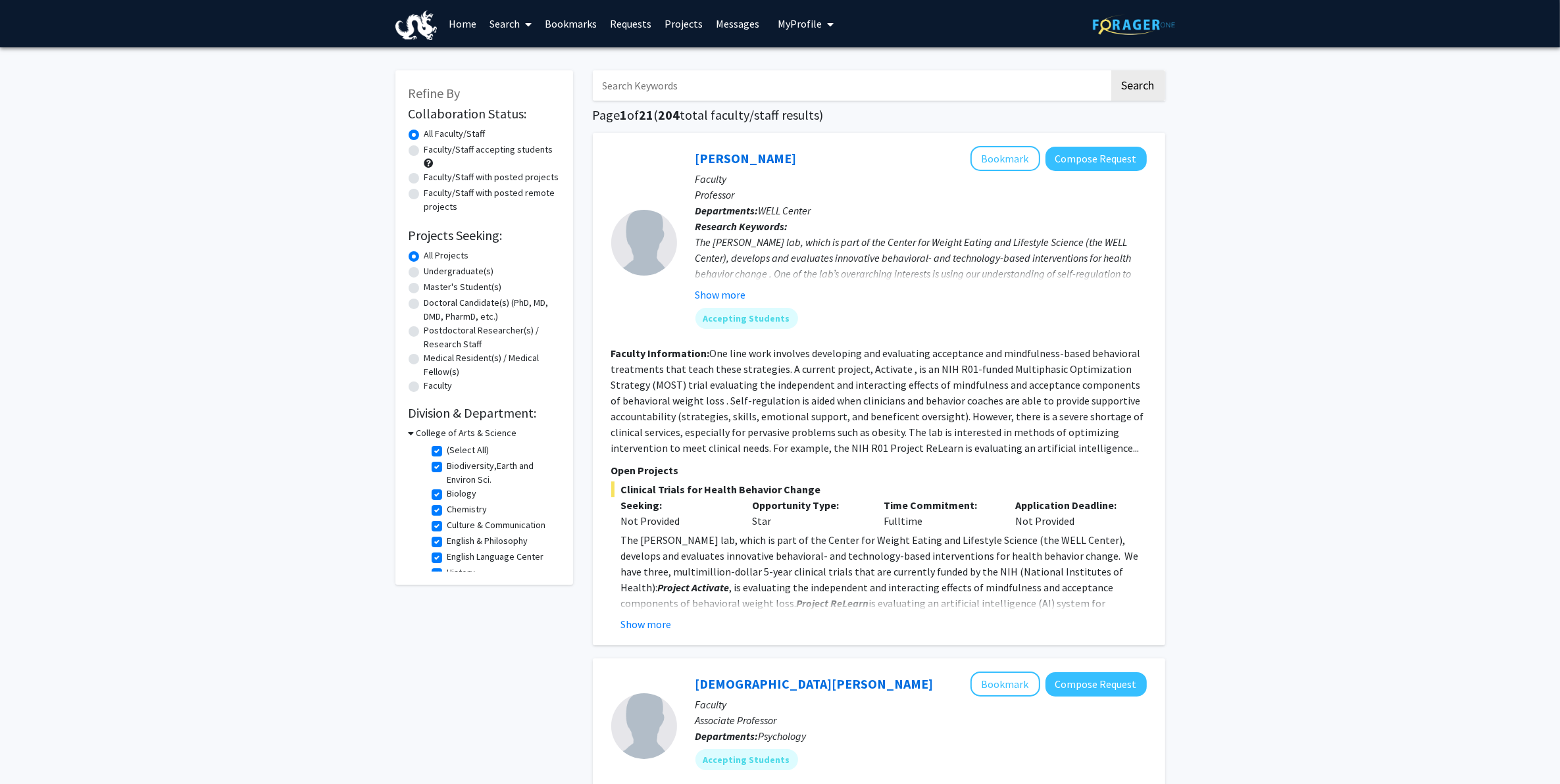
scroll to position [25, 0]
click at [467, 497] on label "Culture & Communication" at bounding box center [497, 500] width 99 height 14
click at [456, 497] on input "Culture & Communication" at bounding box center [452, 497] width 9 height 9
checkbox input "false"
checkbox input "true"
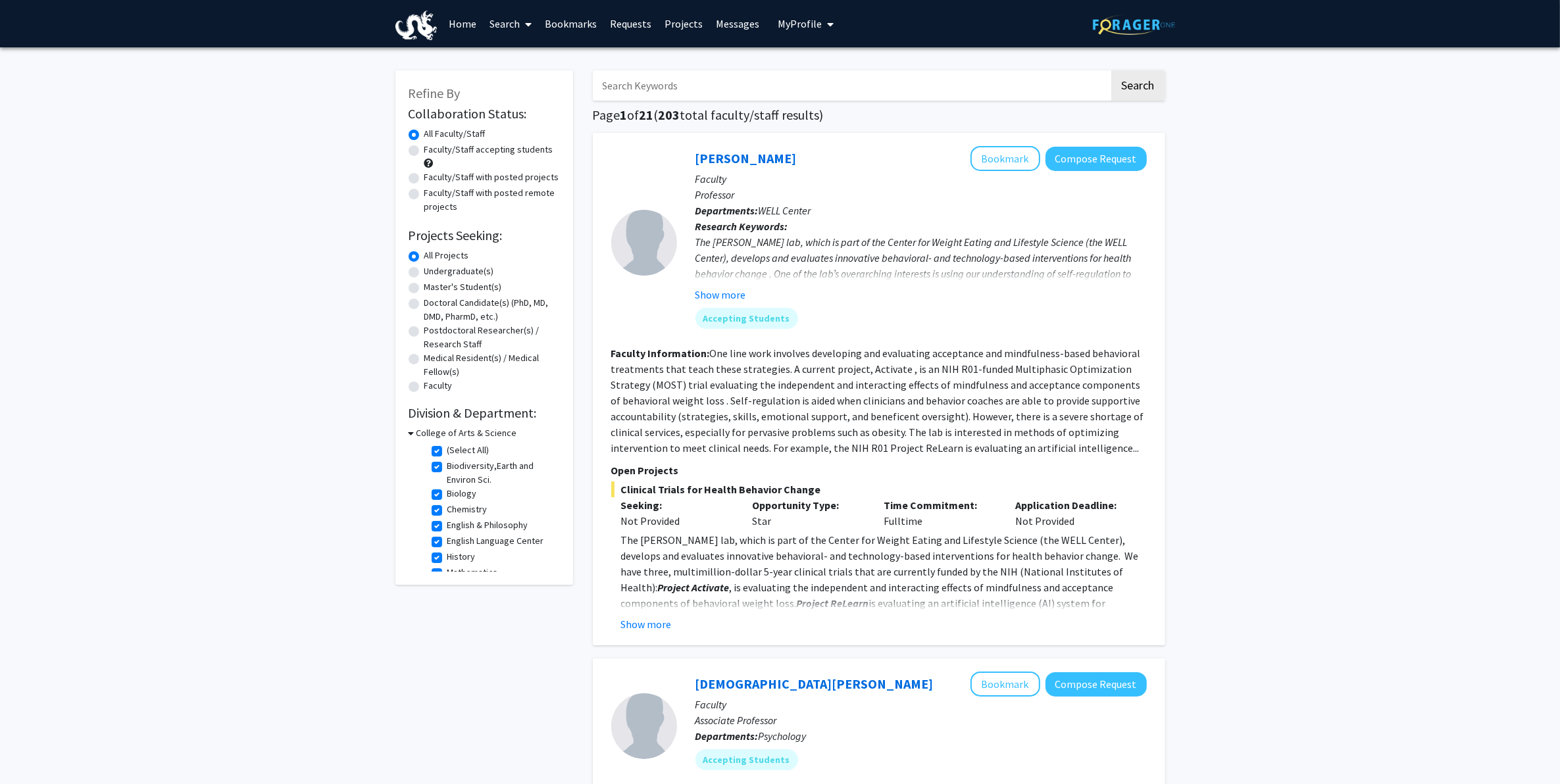
click at [491, 527] on label "English & Philosophy" at bounding box center [488, 525] width 81 height 14
click at [456, 527] on input "English & Philosophy" at bounding box center [452, 522] width 9 height 9
checkbox input "false"
checkbox input "true"
click at [508, 527] on label "English Language Center" at bounding box center [496, 525] width 97 height 14
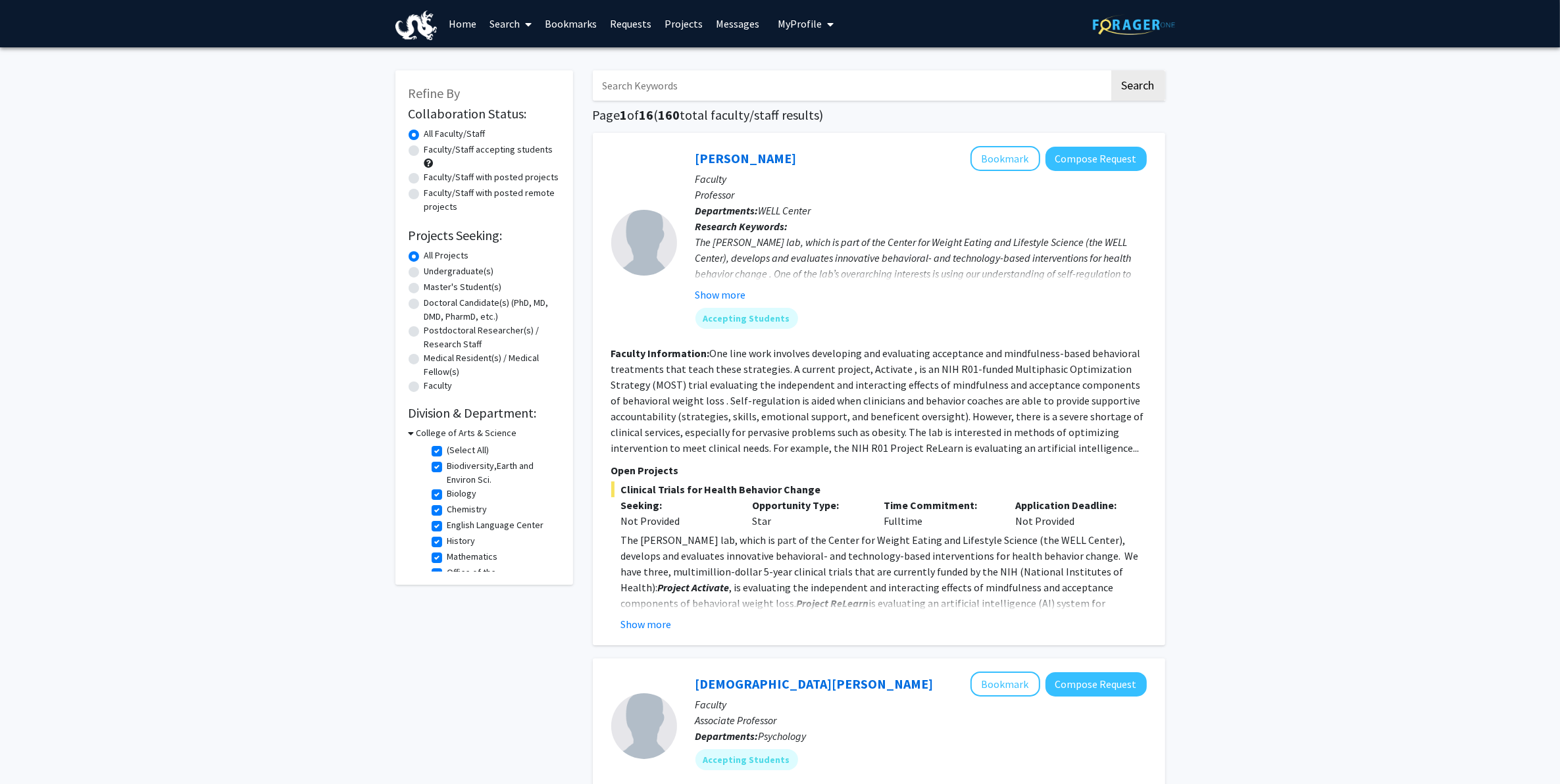
click at [456, 527] on input "English Language Center" at bounding box center [452, 522] width 9 height 9
checkbox input "false"
checkbox input "true"
click at [461, 519] on label "Physics" at bounding box center [463, 526] width 30 height 14
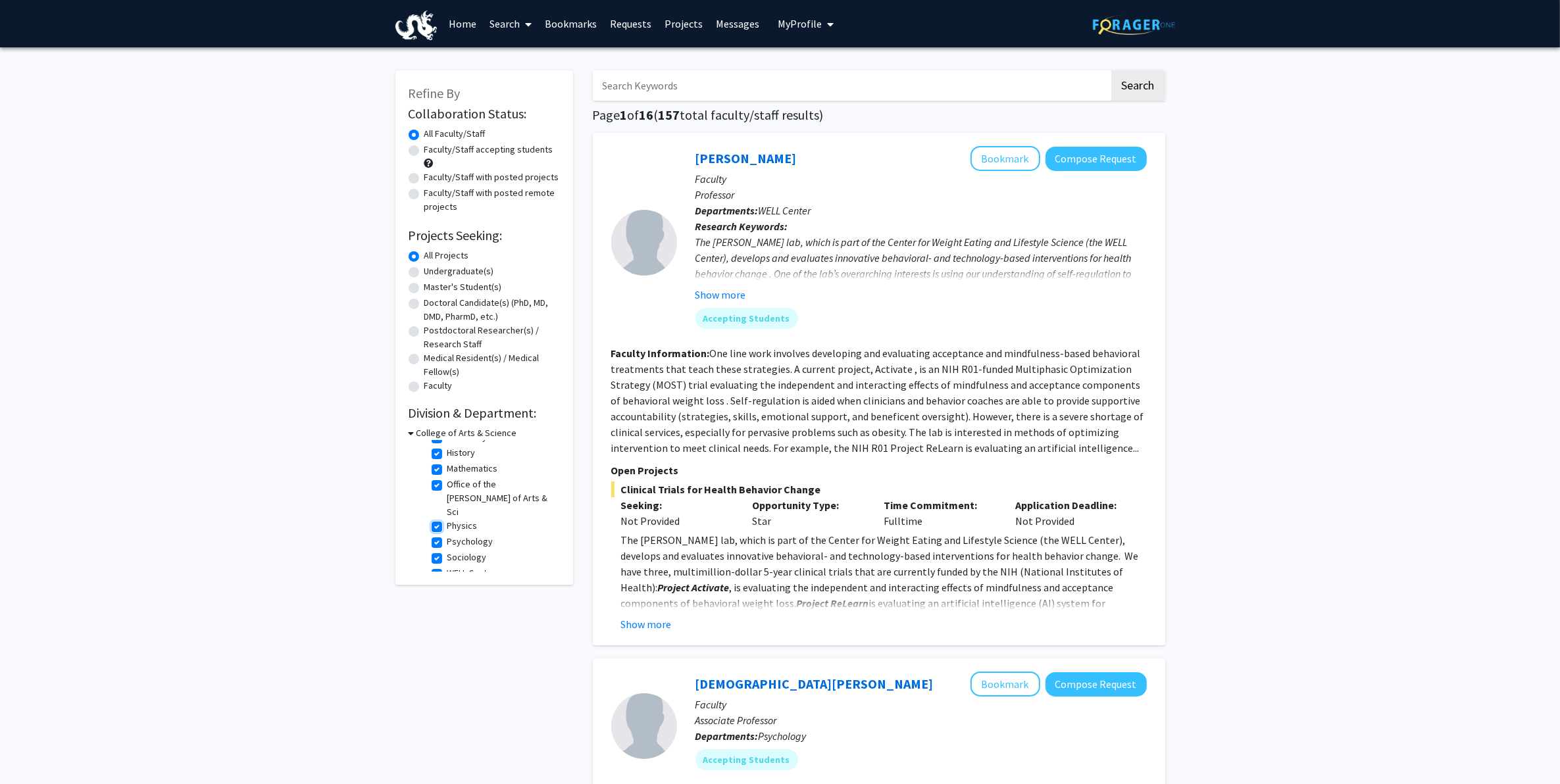
click at [456, 519] on input "Physics" at bounding box center [452, 523] width 9 height 9
checkbox input "false"
checkbox input "true"
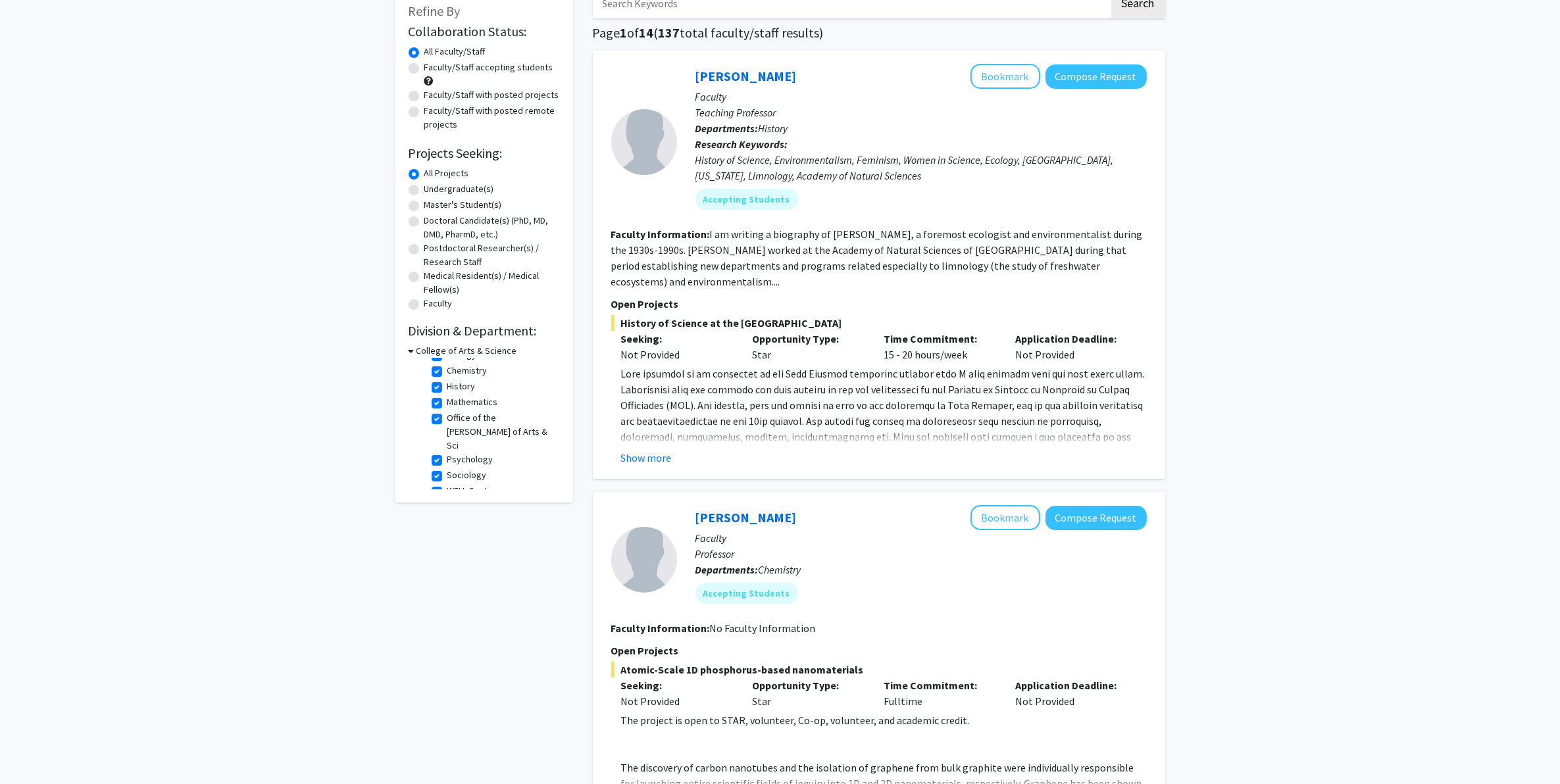
scroll to position [493, 0]
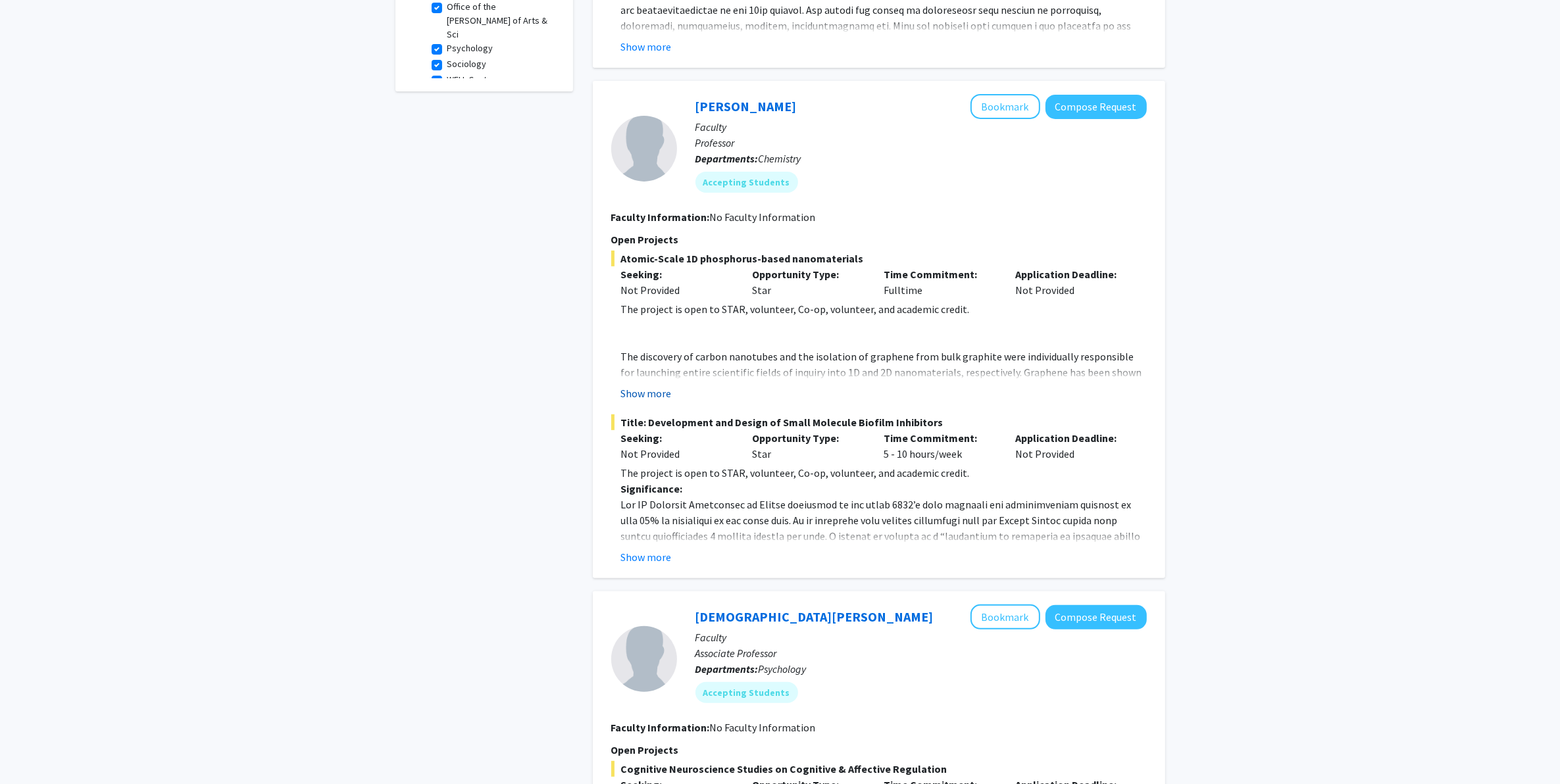
click at [646, 386] on button "Show more" at bounding box center [647, 394] width 51 height 15
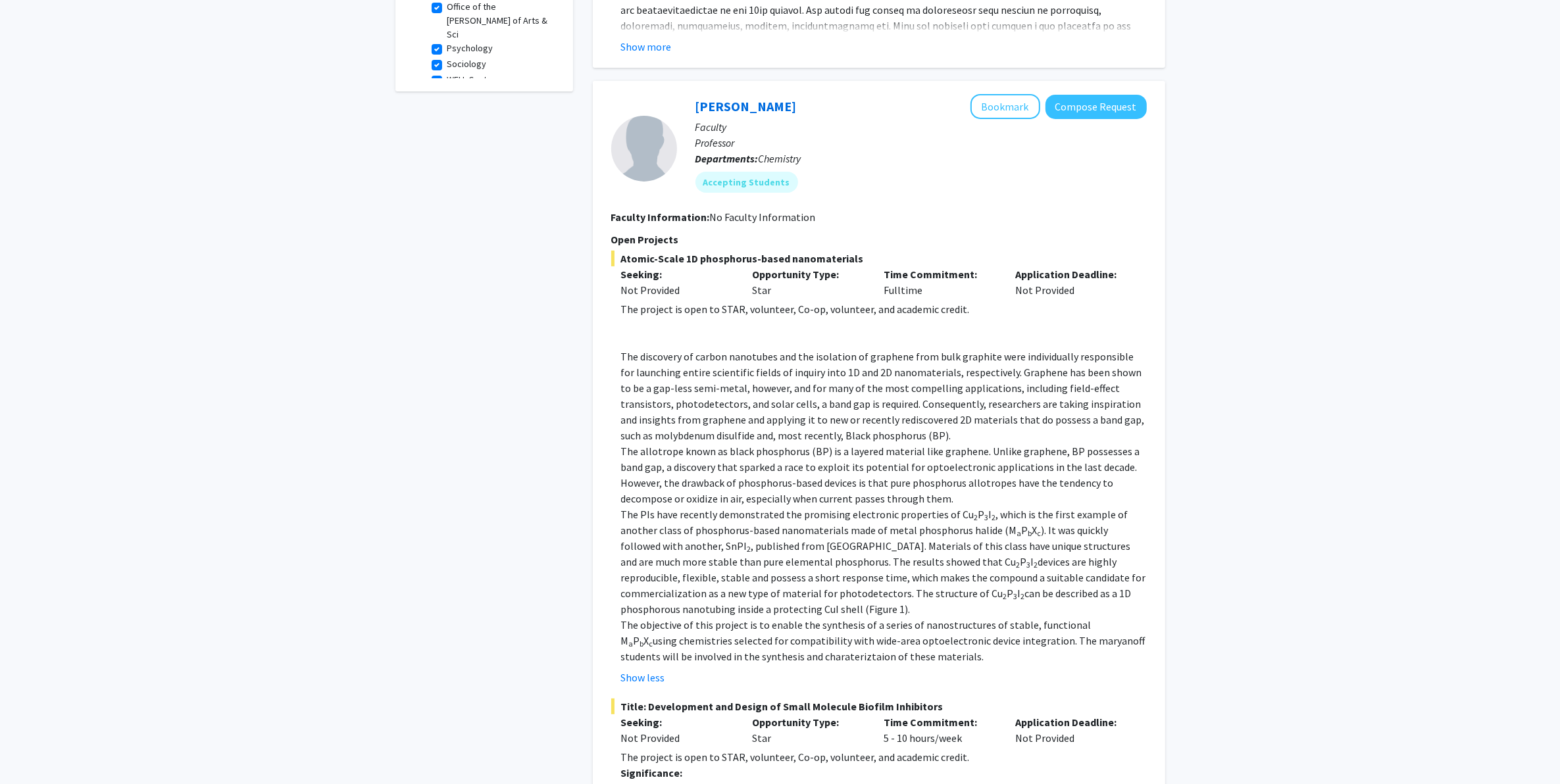
scroll to position [822, 0]
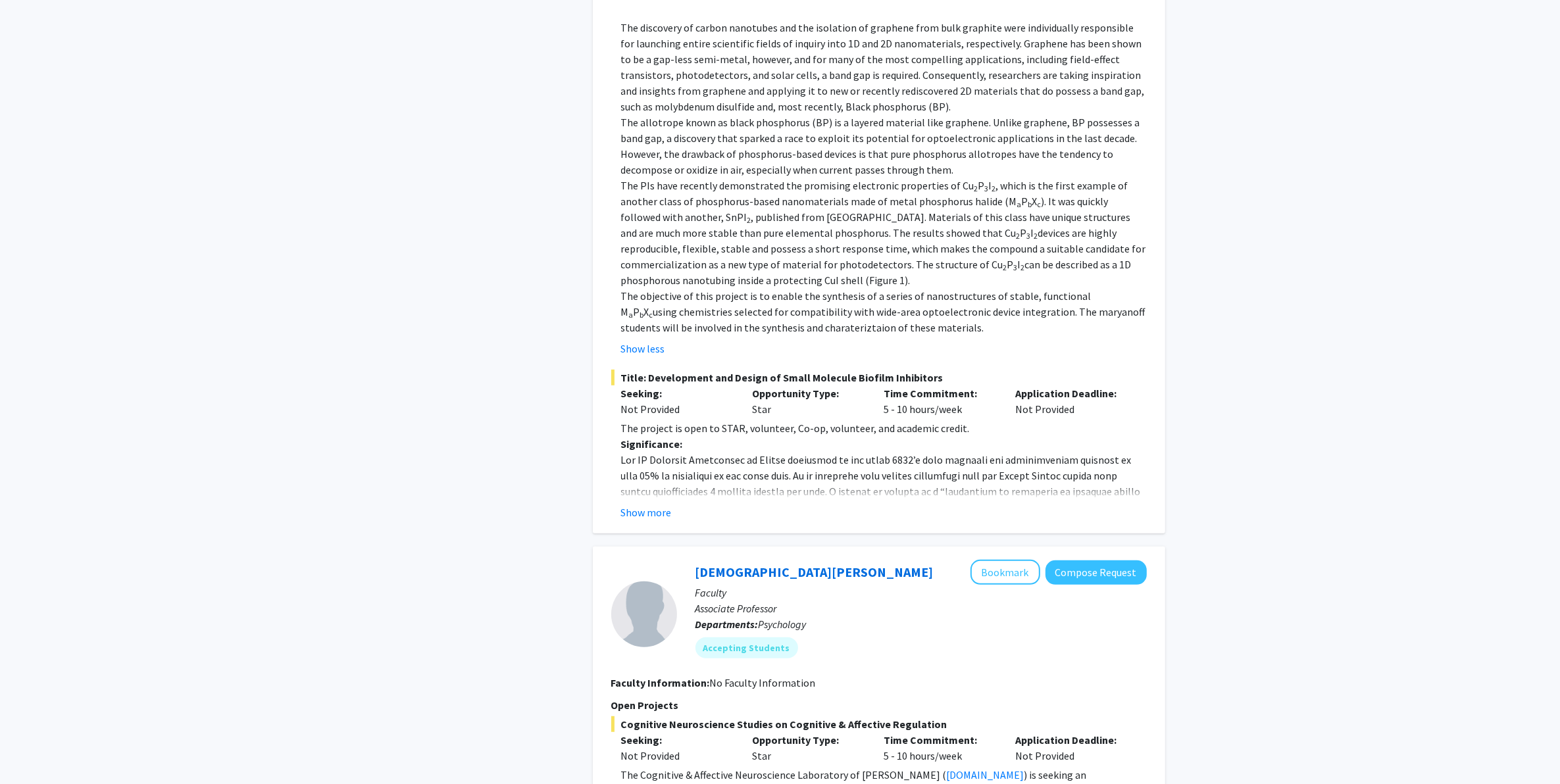
click at [646, 483] on fg-read-more "The project is open to STAR, volunteer, Co-op, volunteer, and academic credit. …" at bounding box center [879, 470] width 536 height 100
click at [646, 486] on fg-read-more "The project is open to STAR, volunteer, Co-op, volunteer, and academic credit. …" at bounding box center [879, 470] width 536 height 100
click at [655, 505] on button "Show more" at bounding box center [647, 513] width 51 height 15
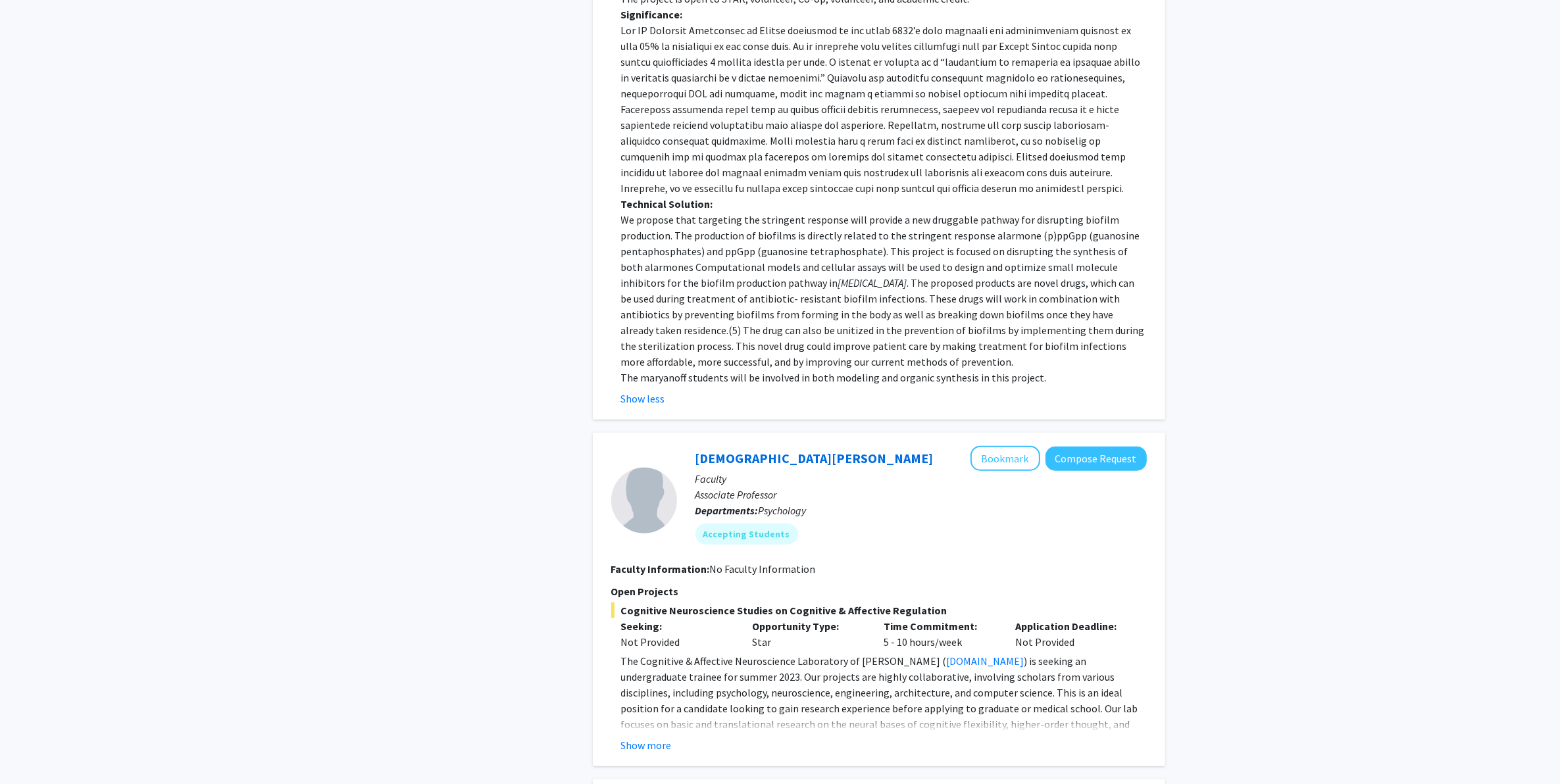
scroll to position [1480, 0]
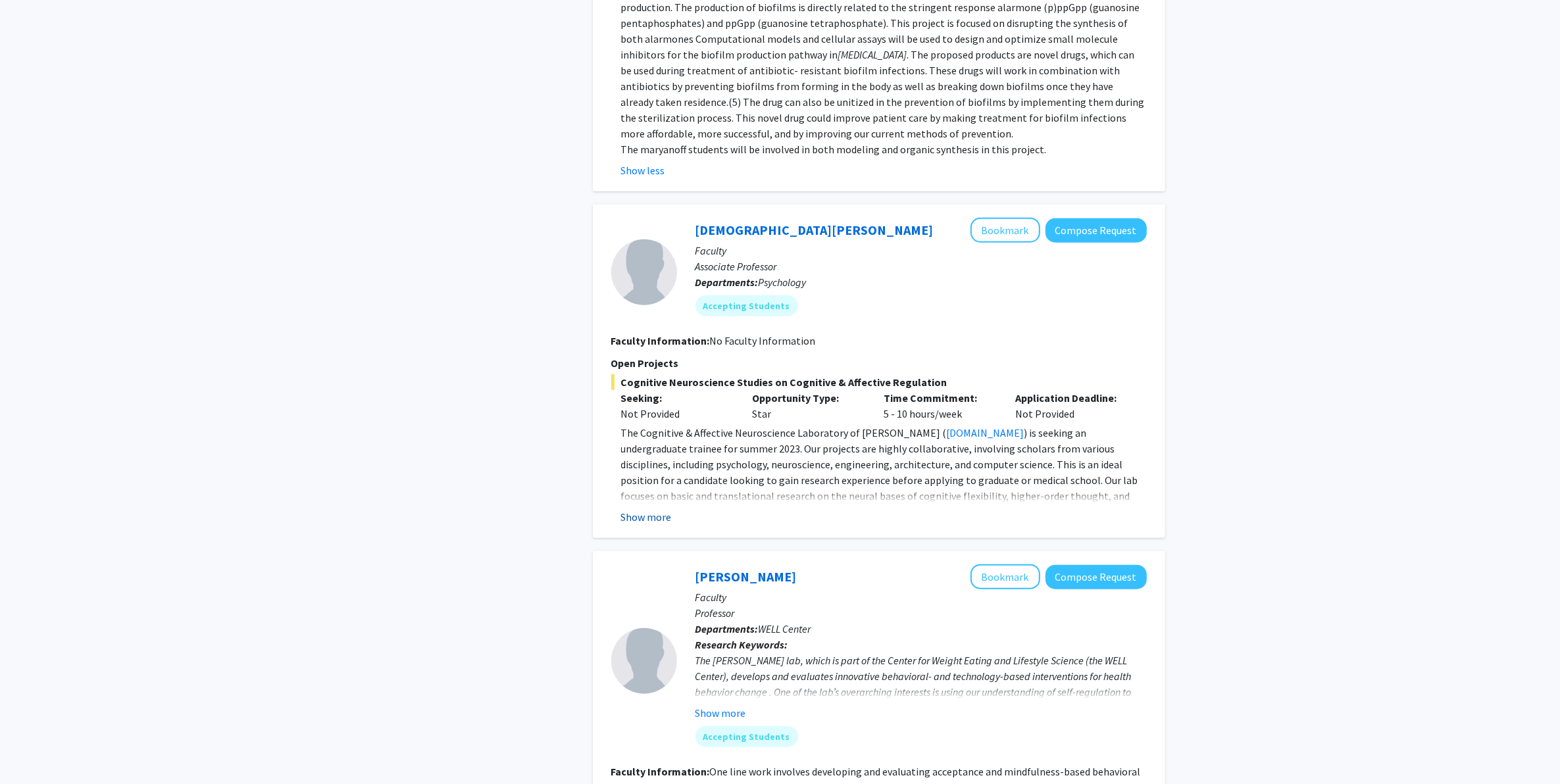
click at [661, 509] on button "Show more" at bounding box center [647, 516] width 51 height 15
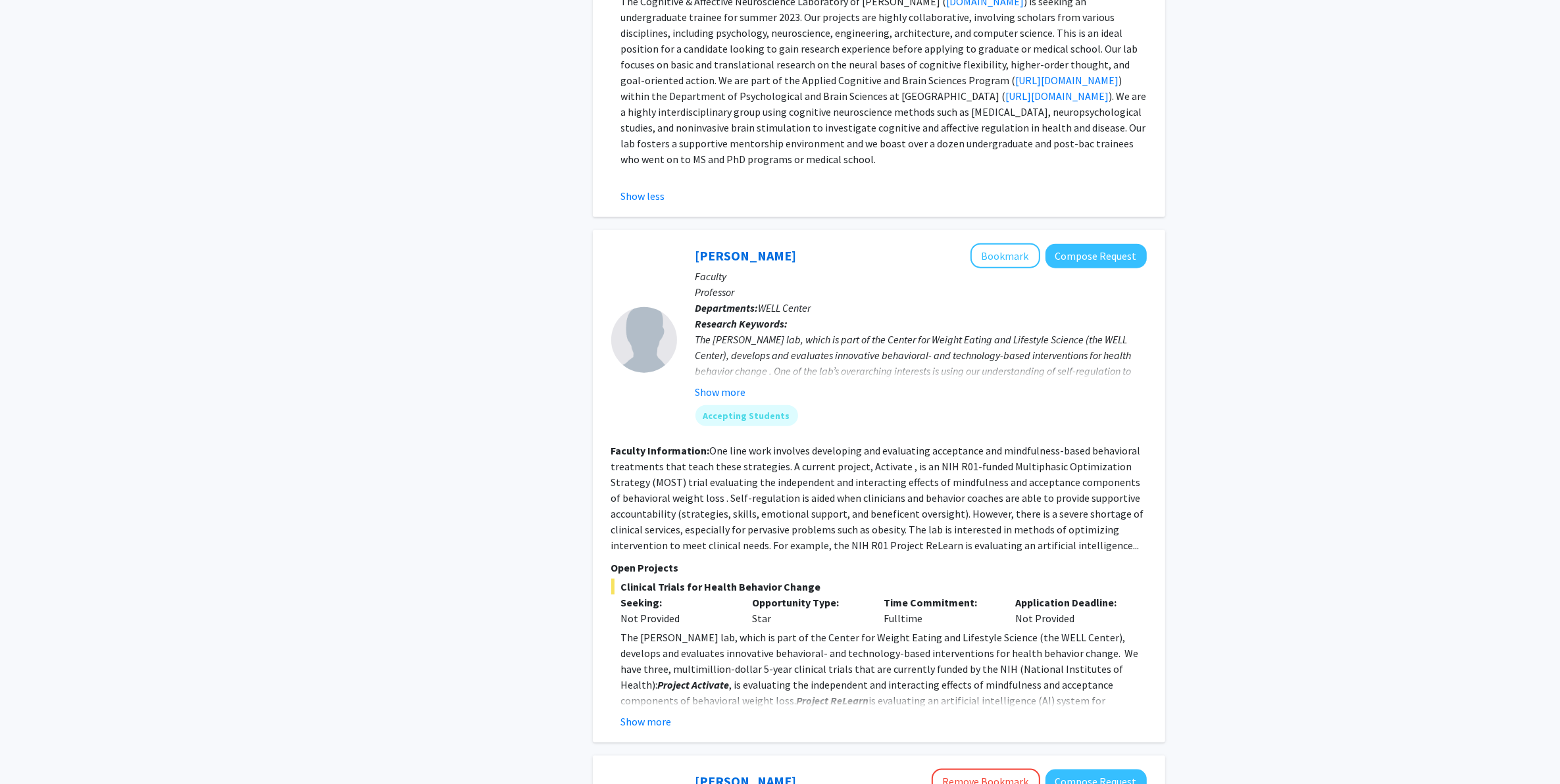
scroll to position [2056, 0]
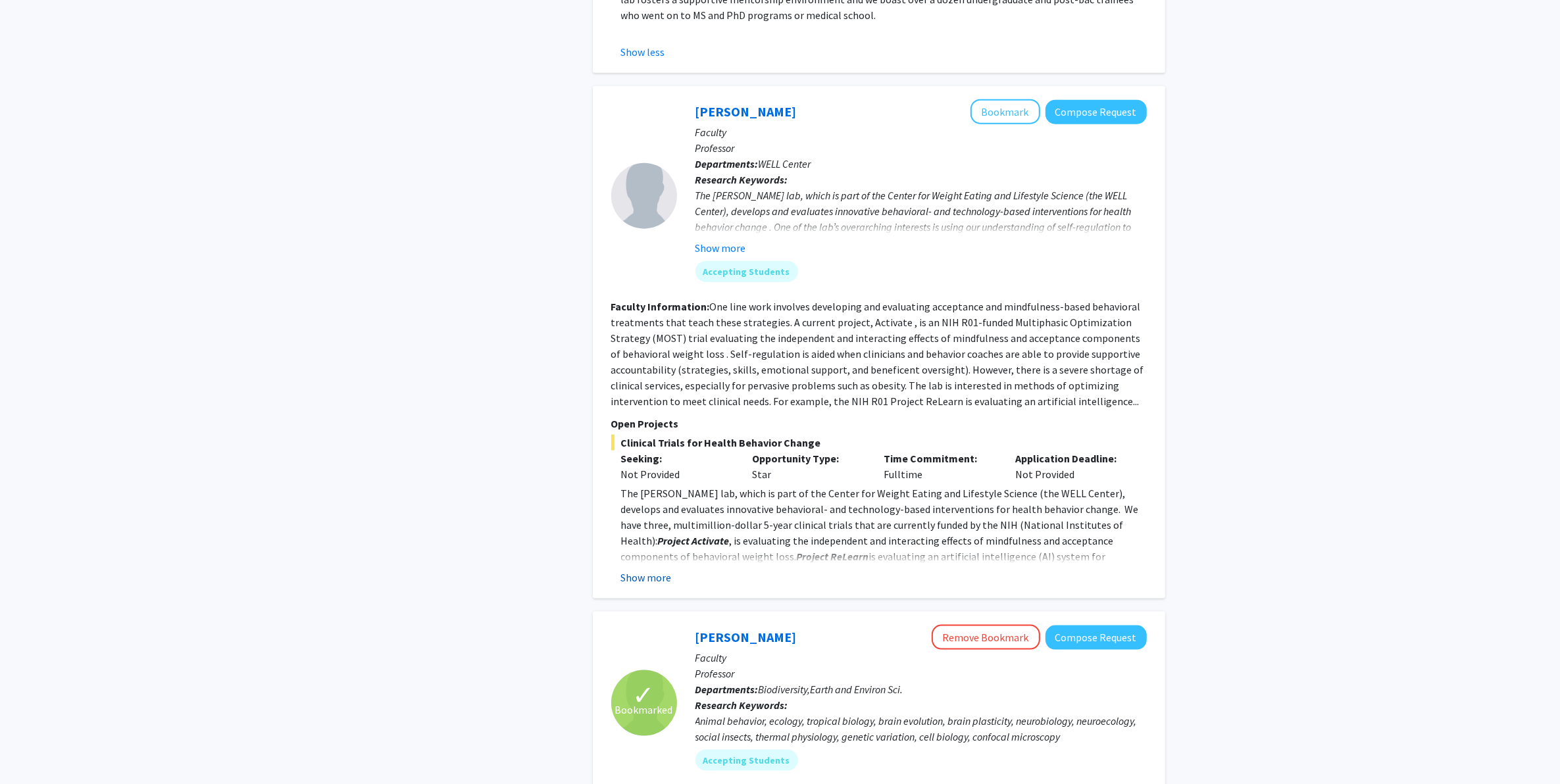
click at [627, 570] on button "Show more" at bounding box center [647, 578] width 51 height 15
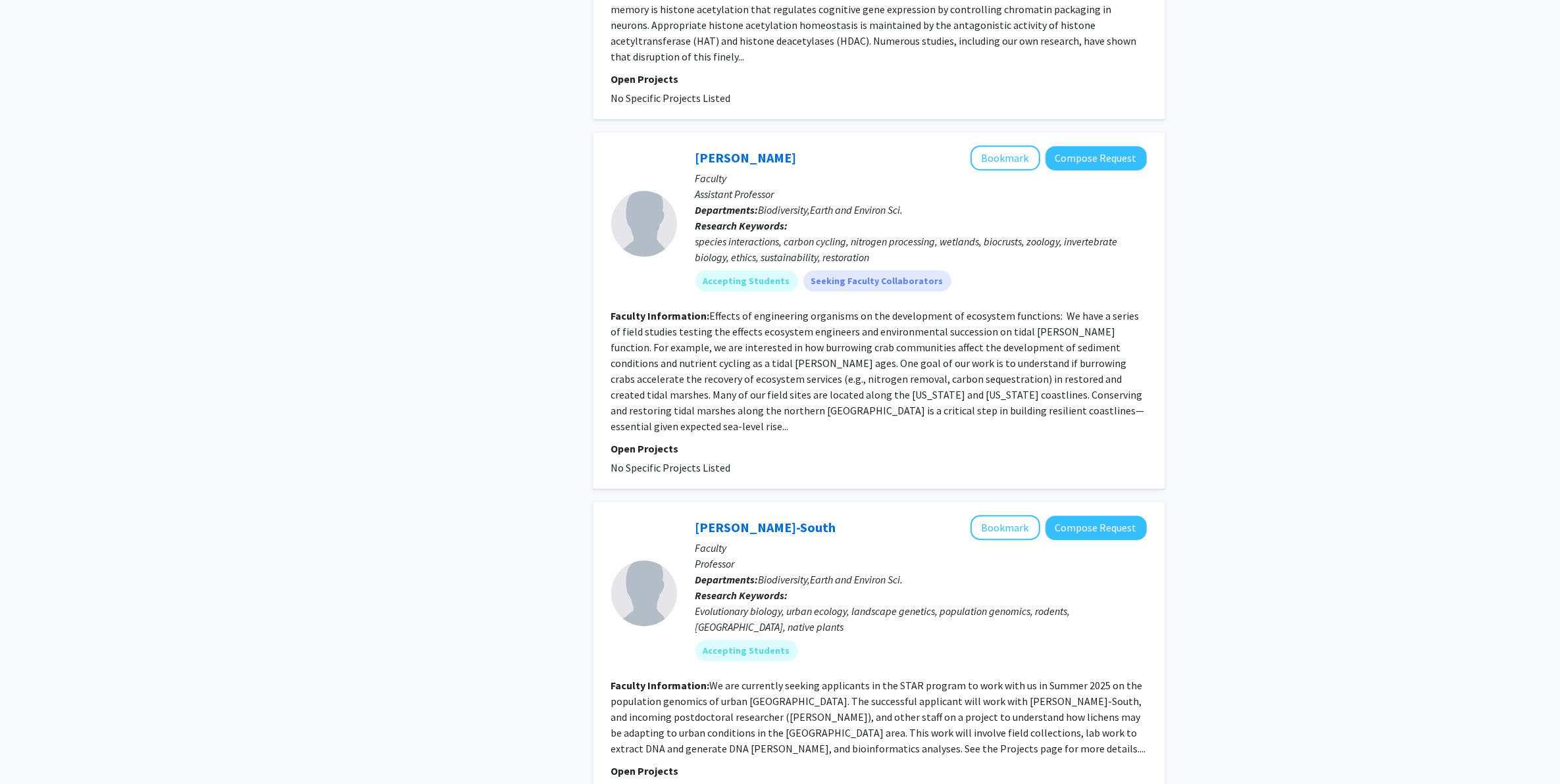
scroll to position [4358, 0]
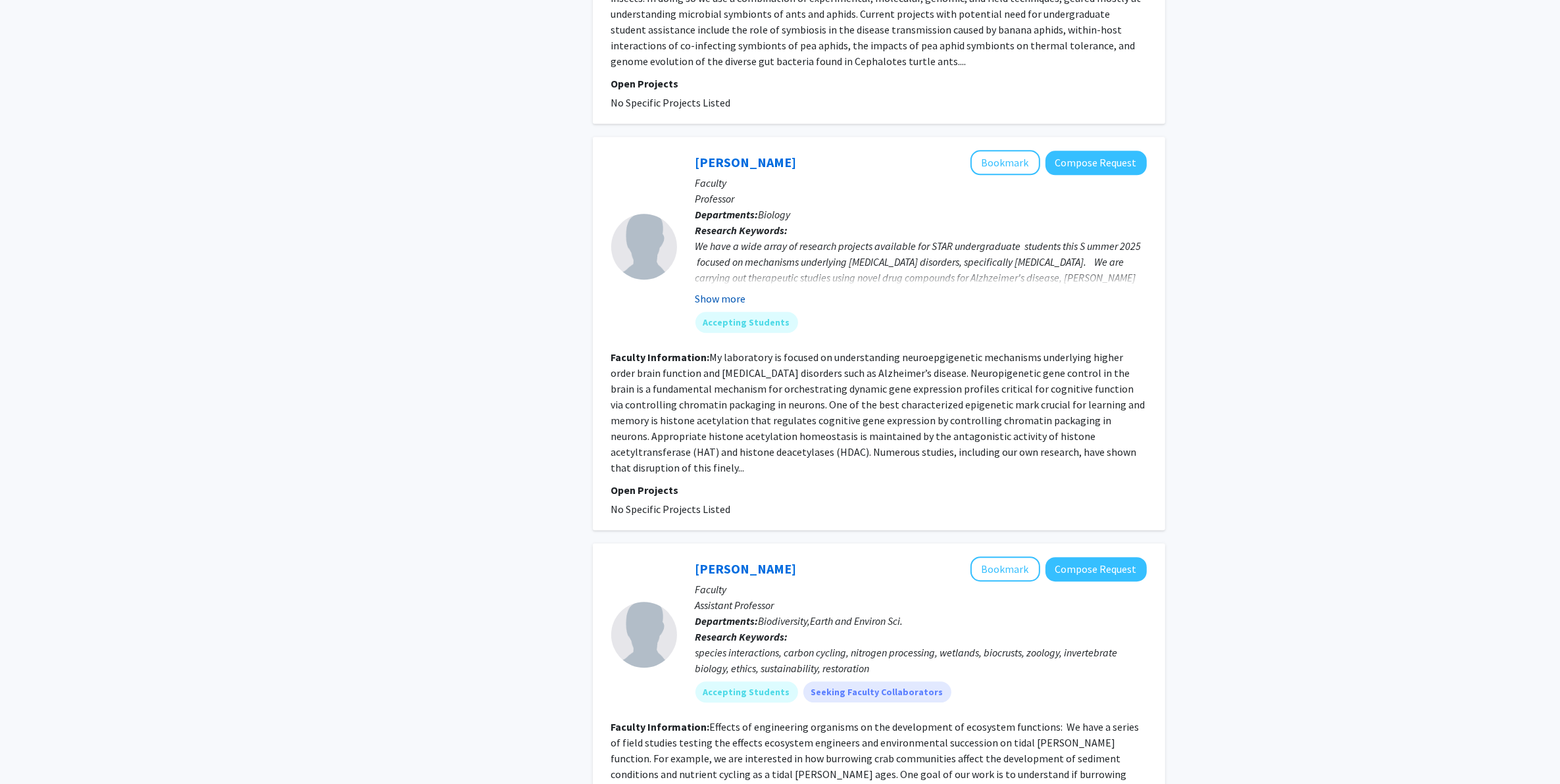
click at [727, 291] on button "Show more" at bounding box center [721, 298] width 51 height 15
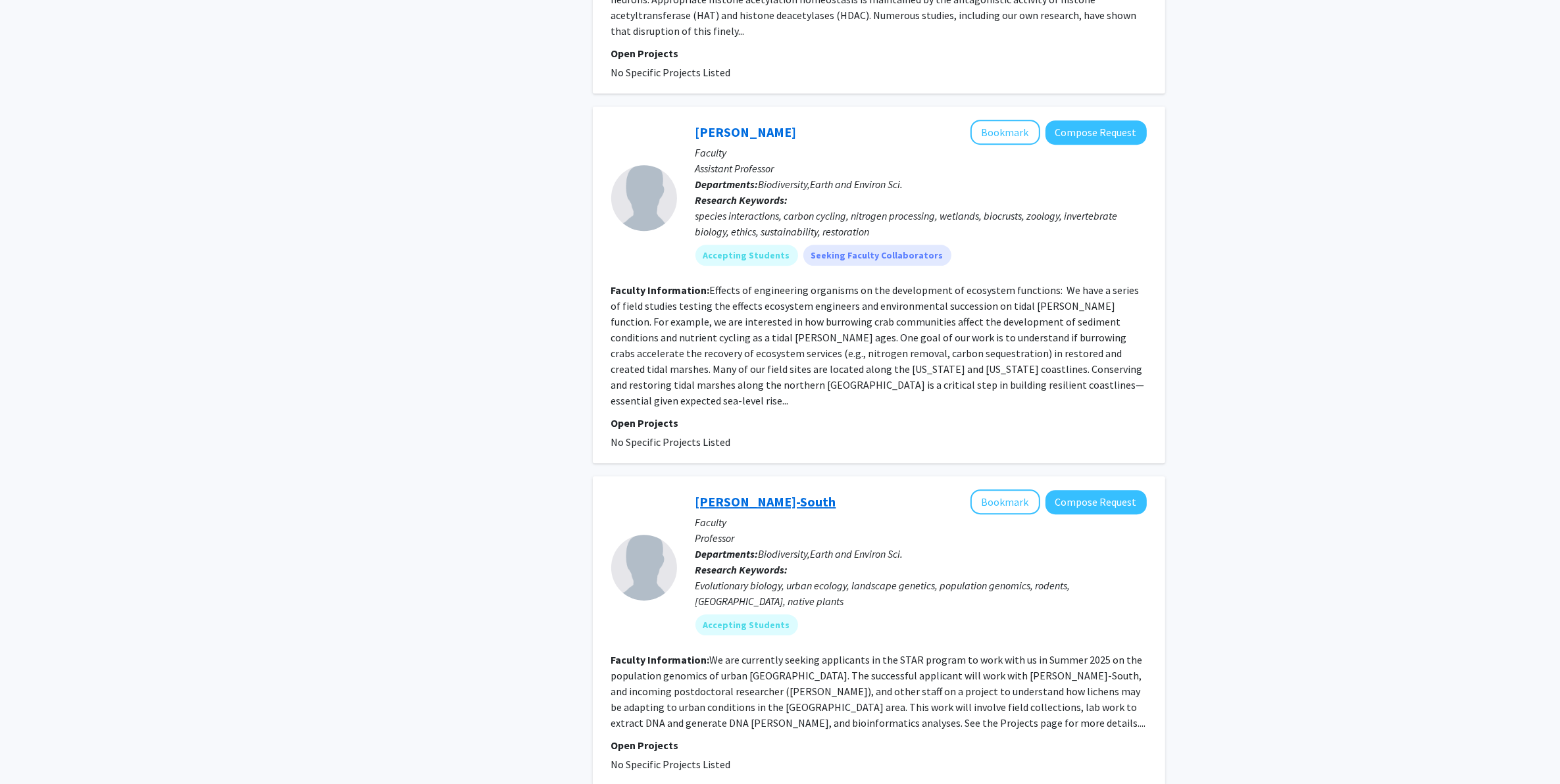
scroll to position [4900, 0]
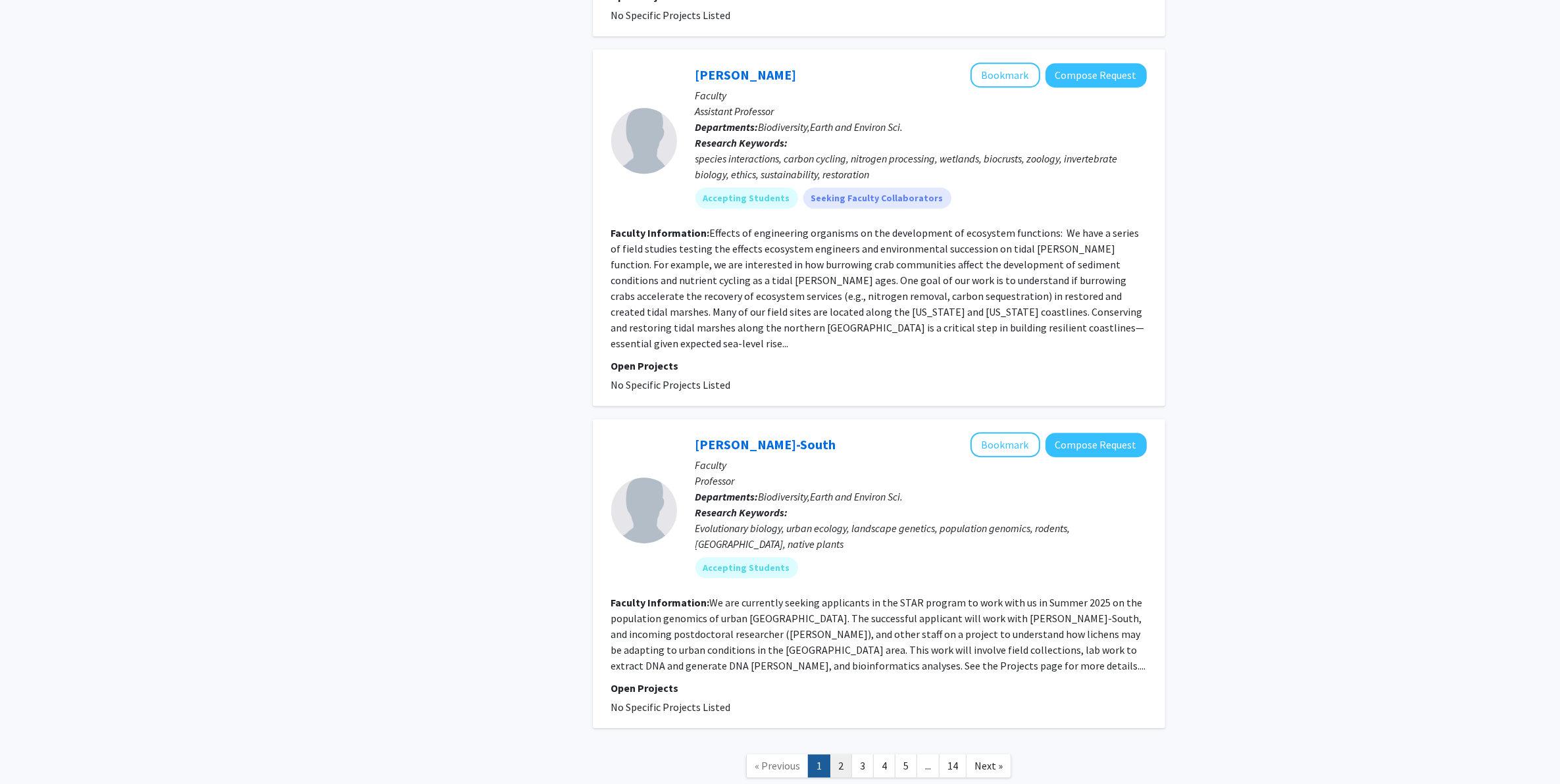
click at [845, 627] on link "2" at bounding box center [841, 766] width 22 height 23
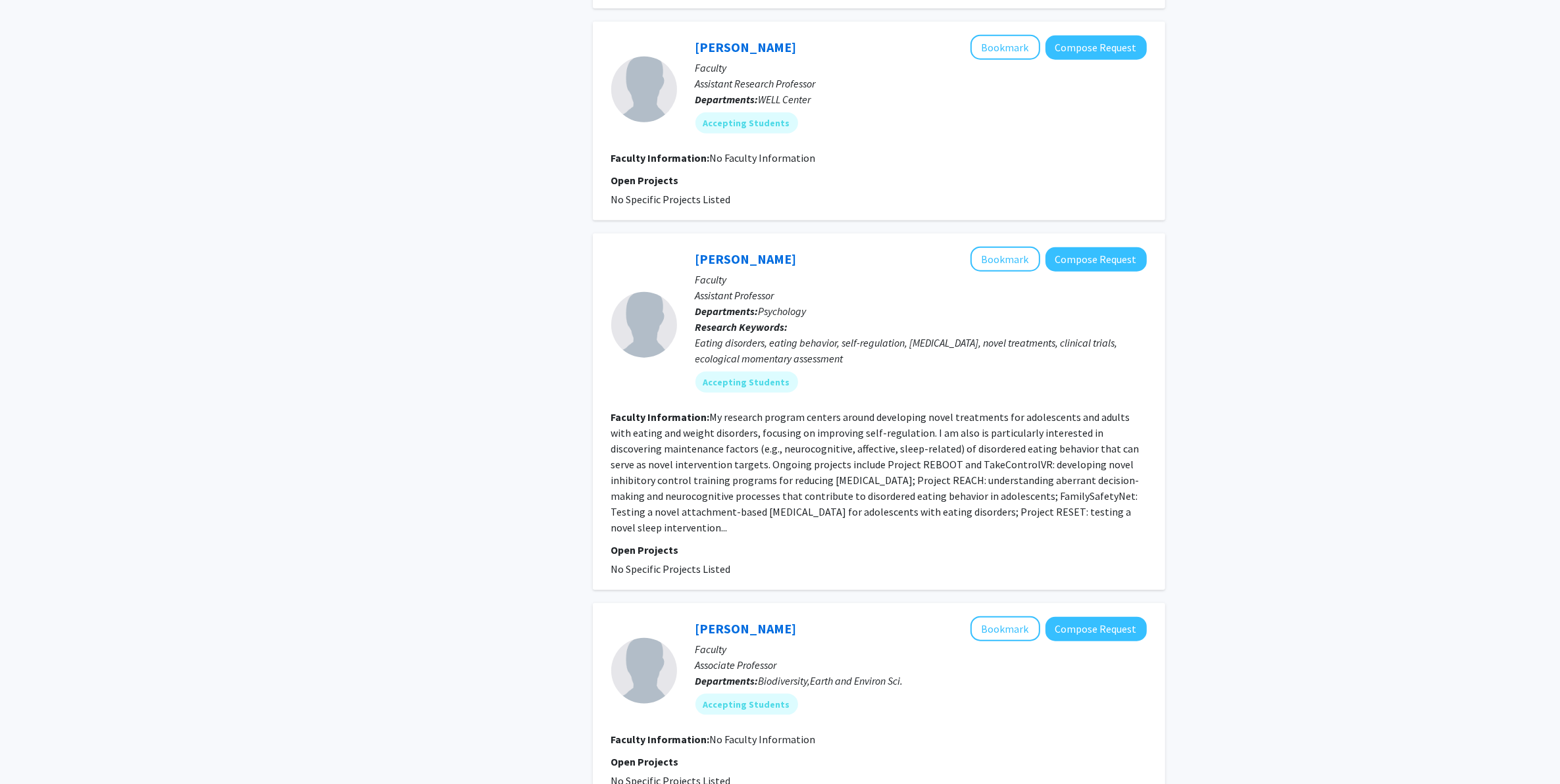
scroll to position [1809, 0]
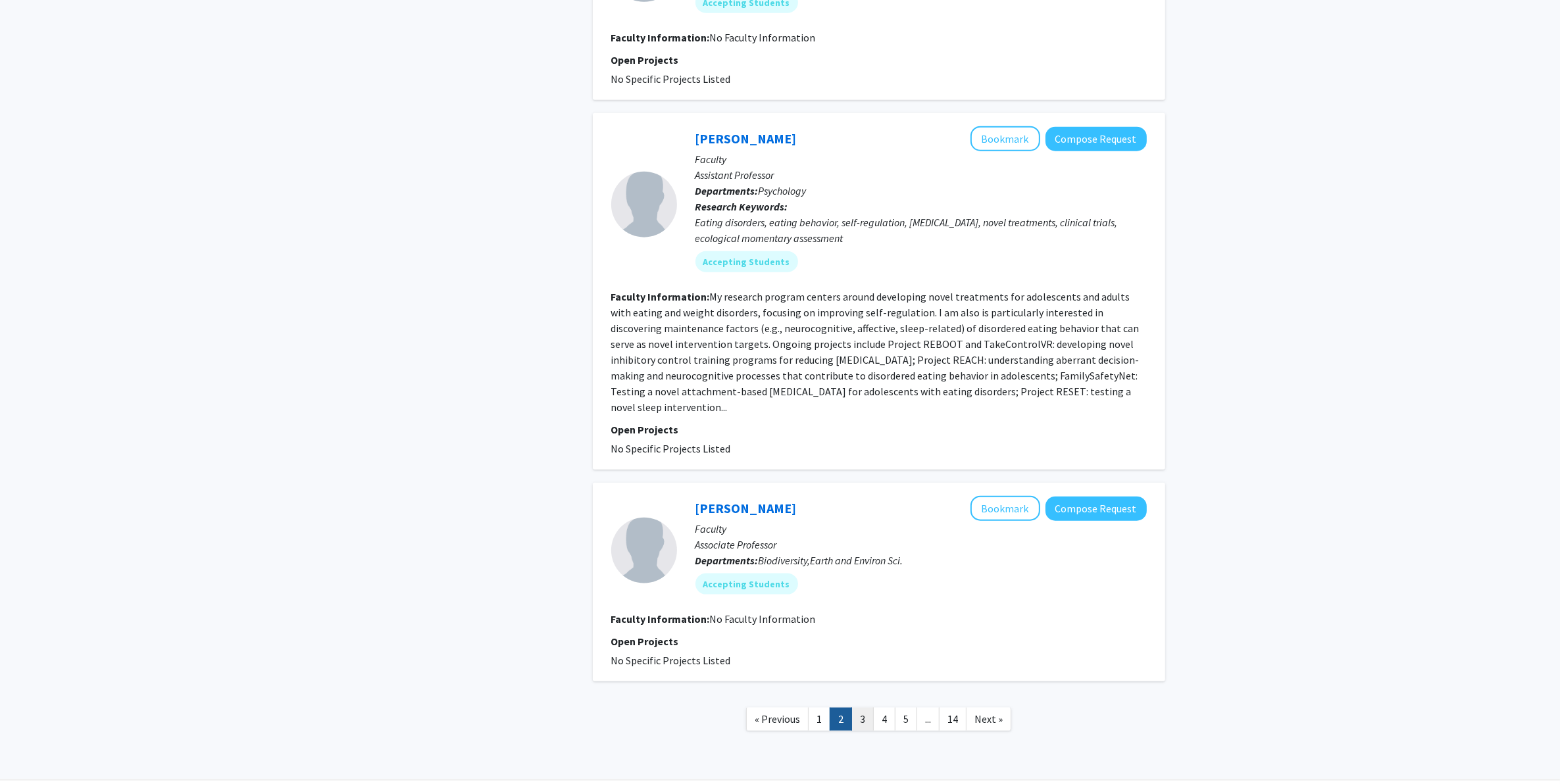
click at [853, 627] on link "3" at bounding box center [862, 719] width 22 height 23
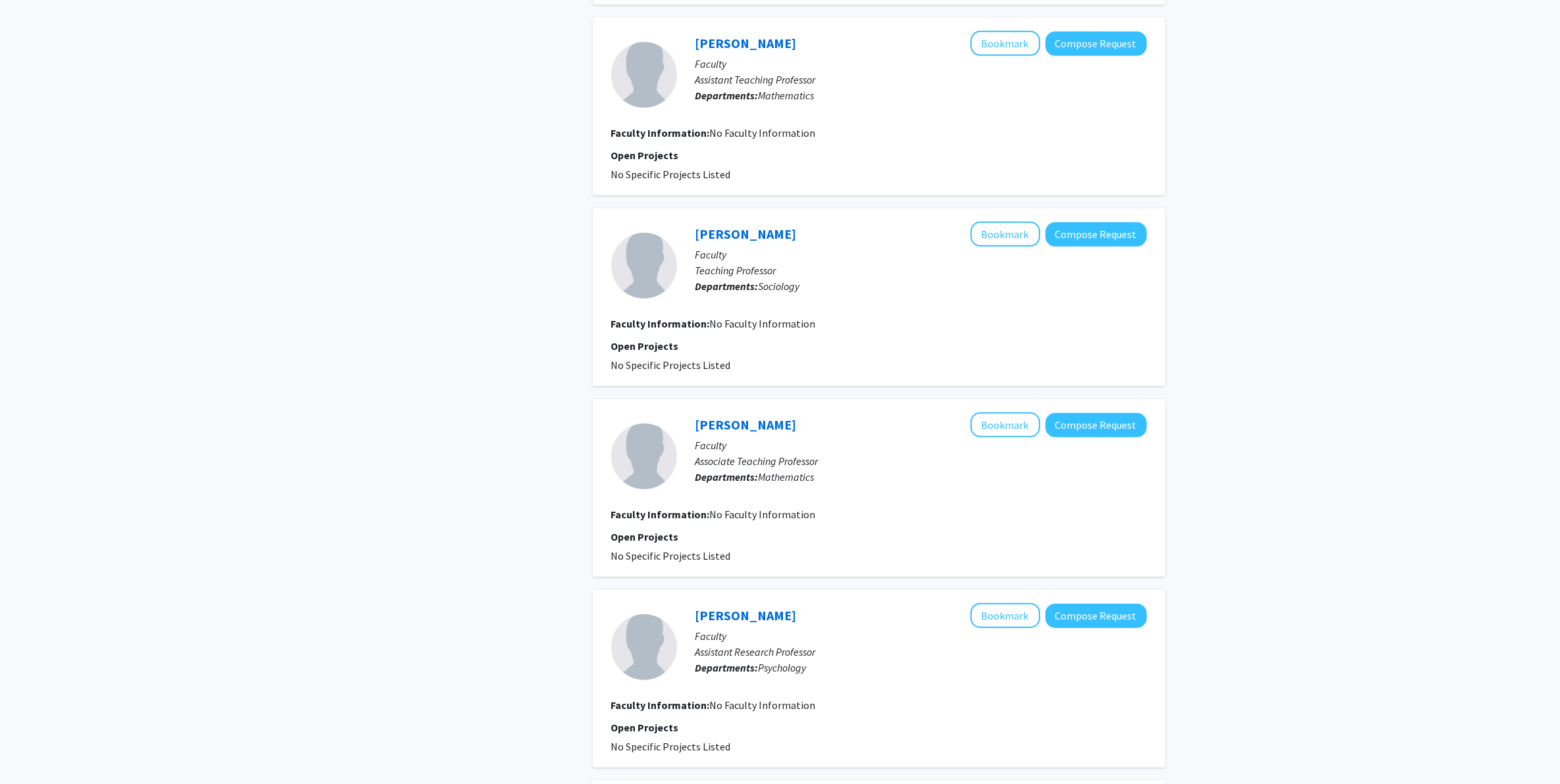
scroll to position [1380, 0]
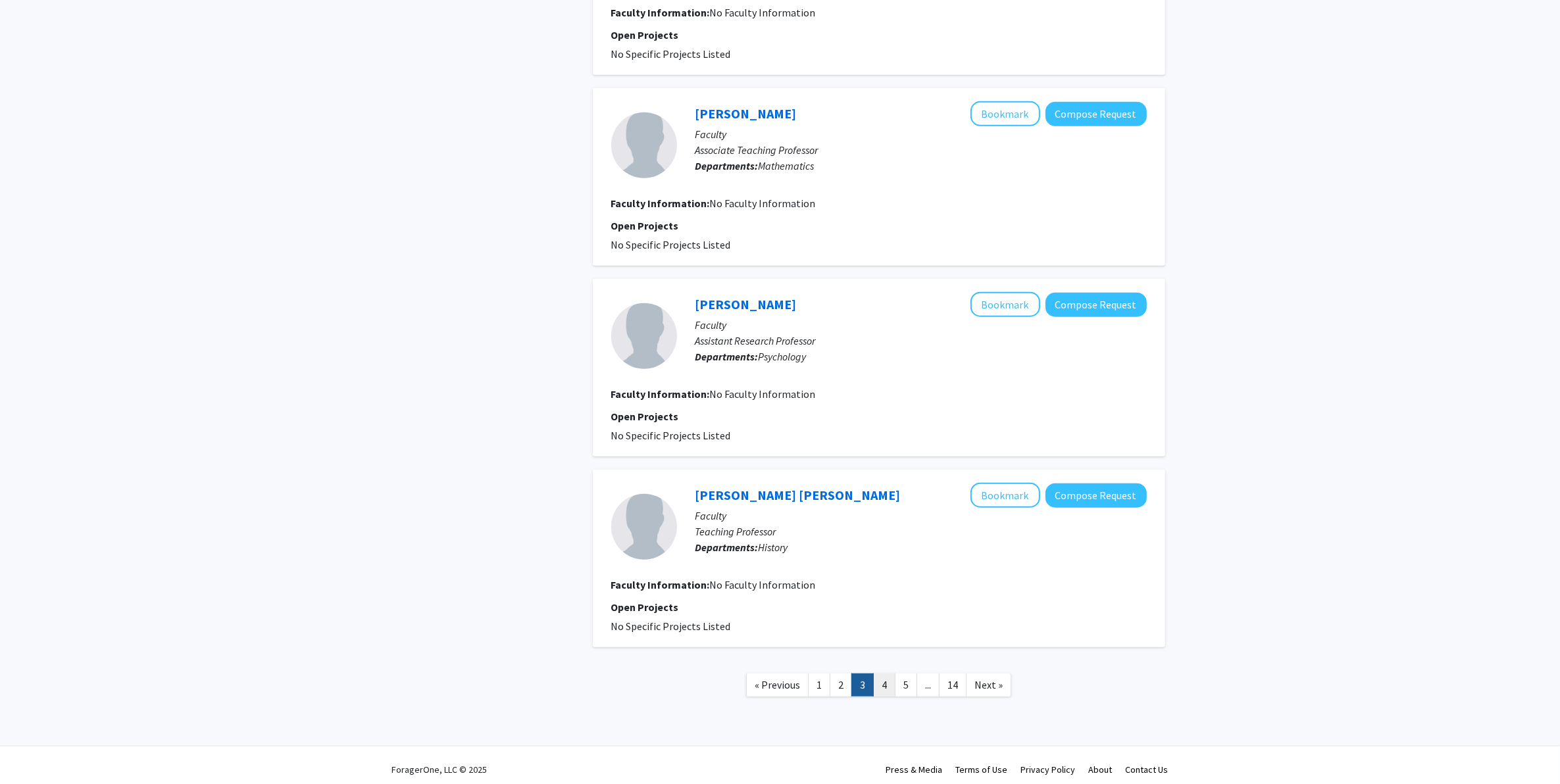
click at [887, 627] on link "4" at bounding box center [884, 685] width 22 height 23
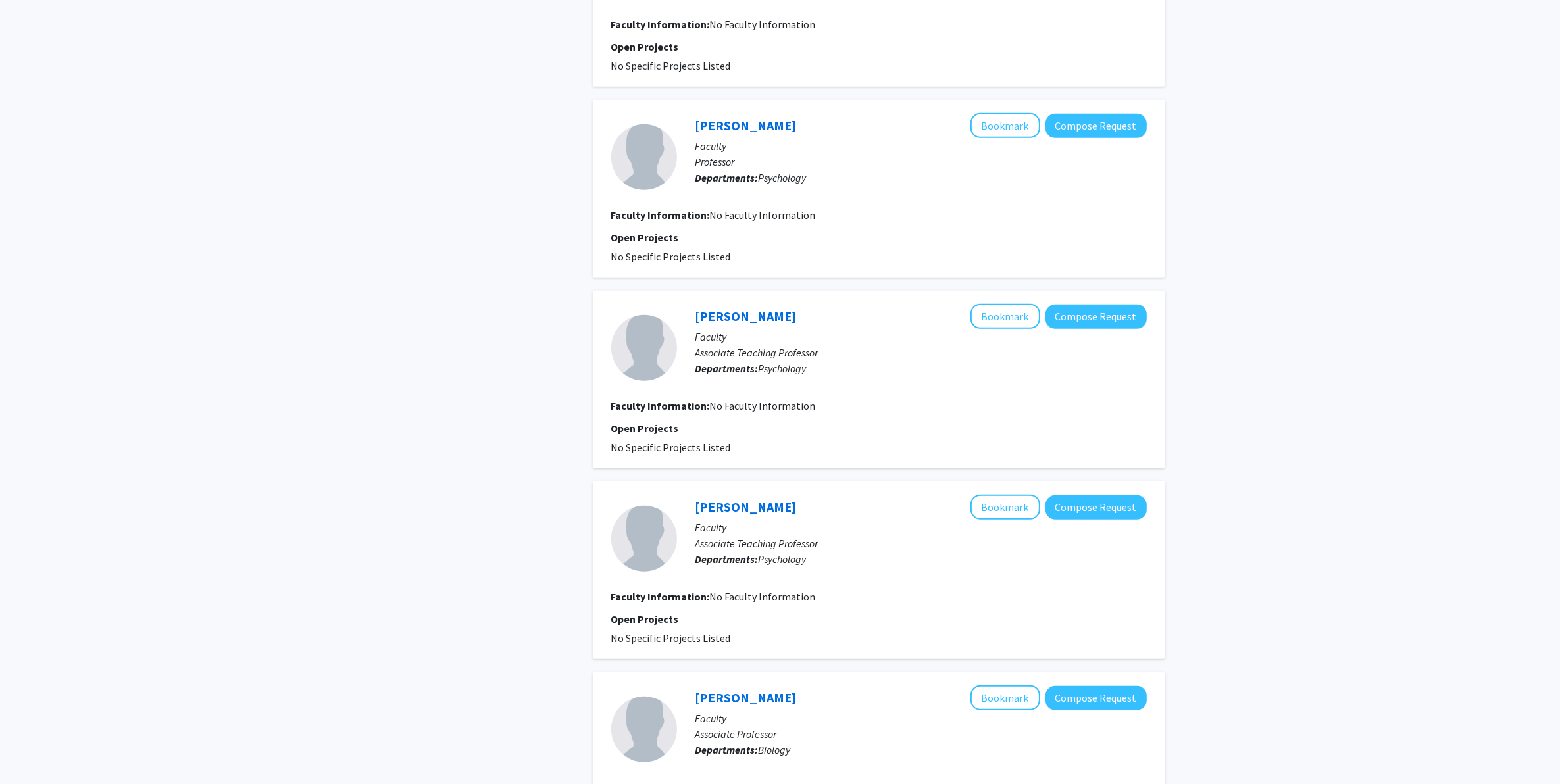
scroll to position [1380, 0]
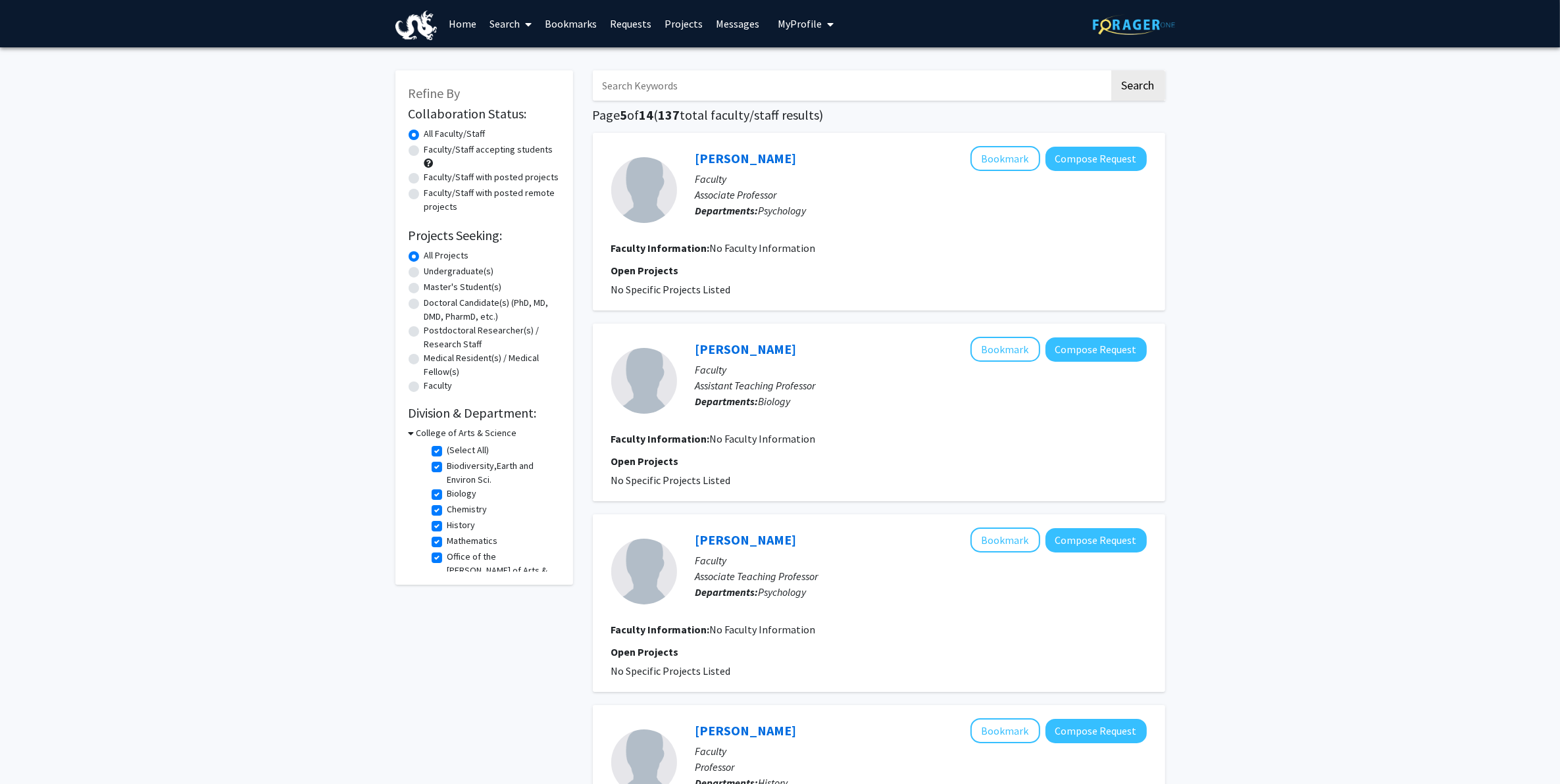
click at [448, 448] on label "(Select All)" at bounding box center [469, 450] width 42 height 14
click at [448, 448] on input "(Select All)" at bounding box center [452, 447] width 9 height 9
checkbox input "false"
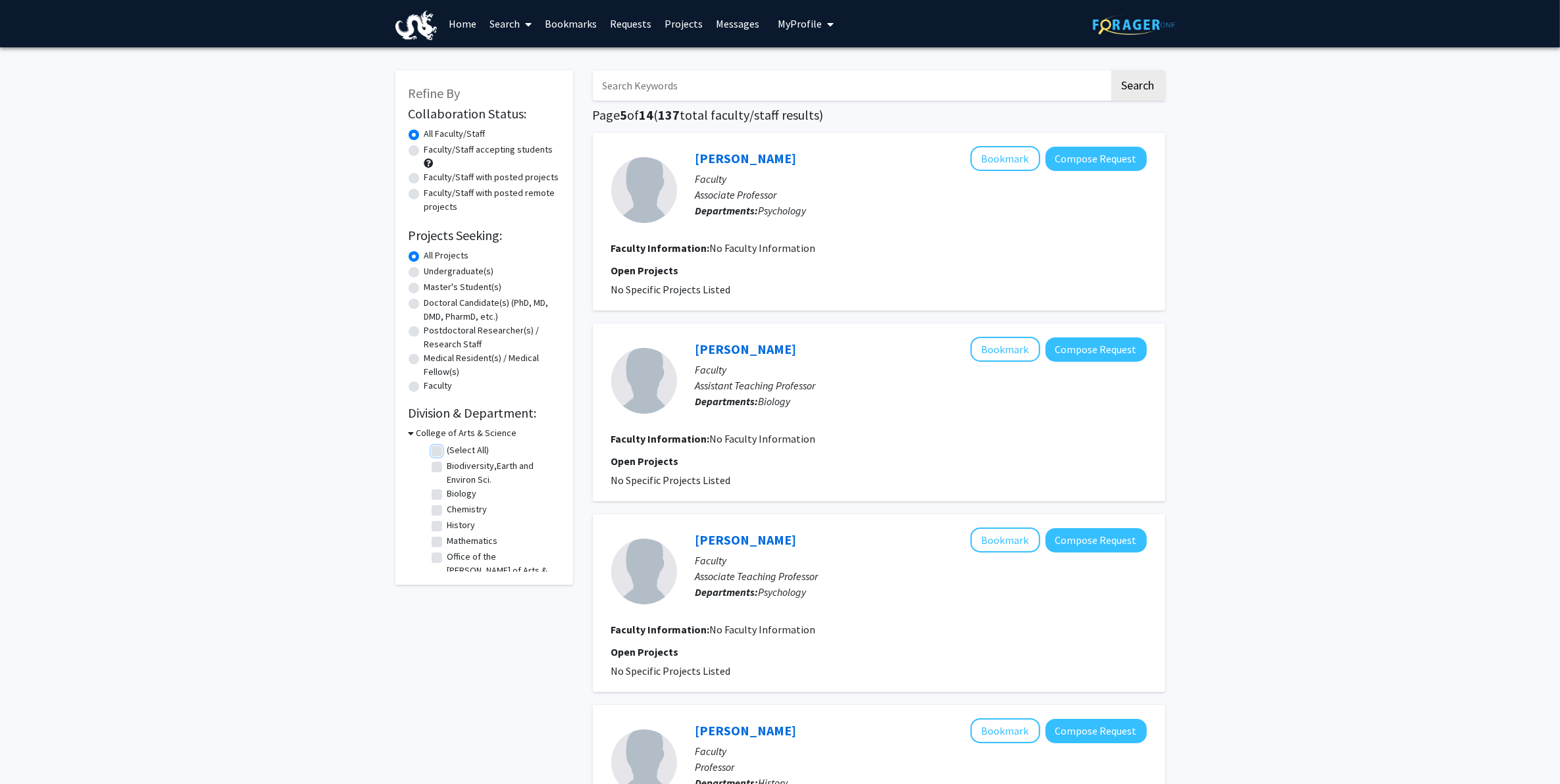
checkbox input "false"
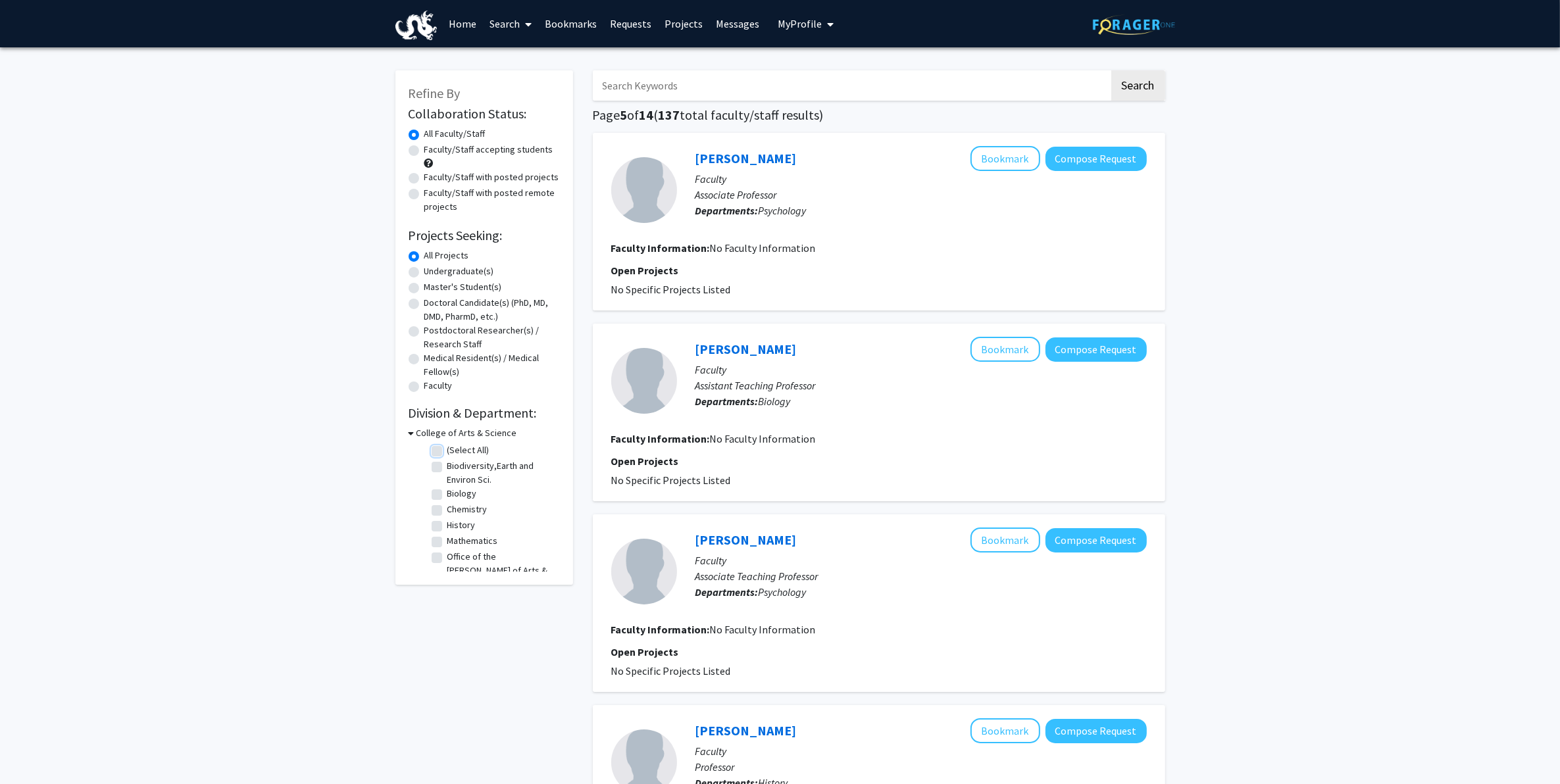
checkbox input "false"
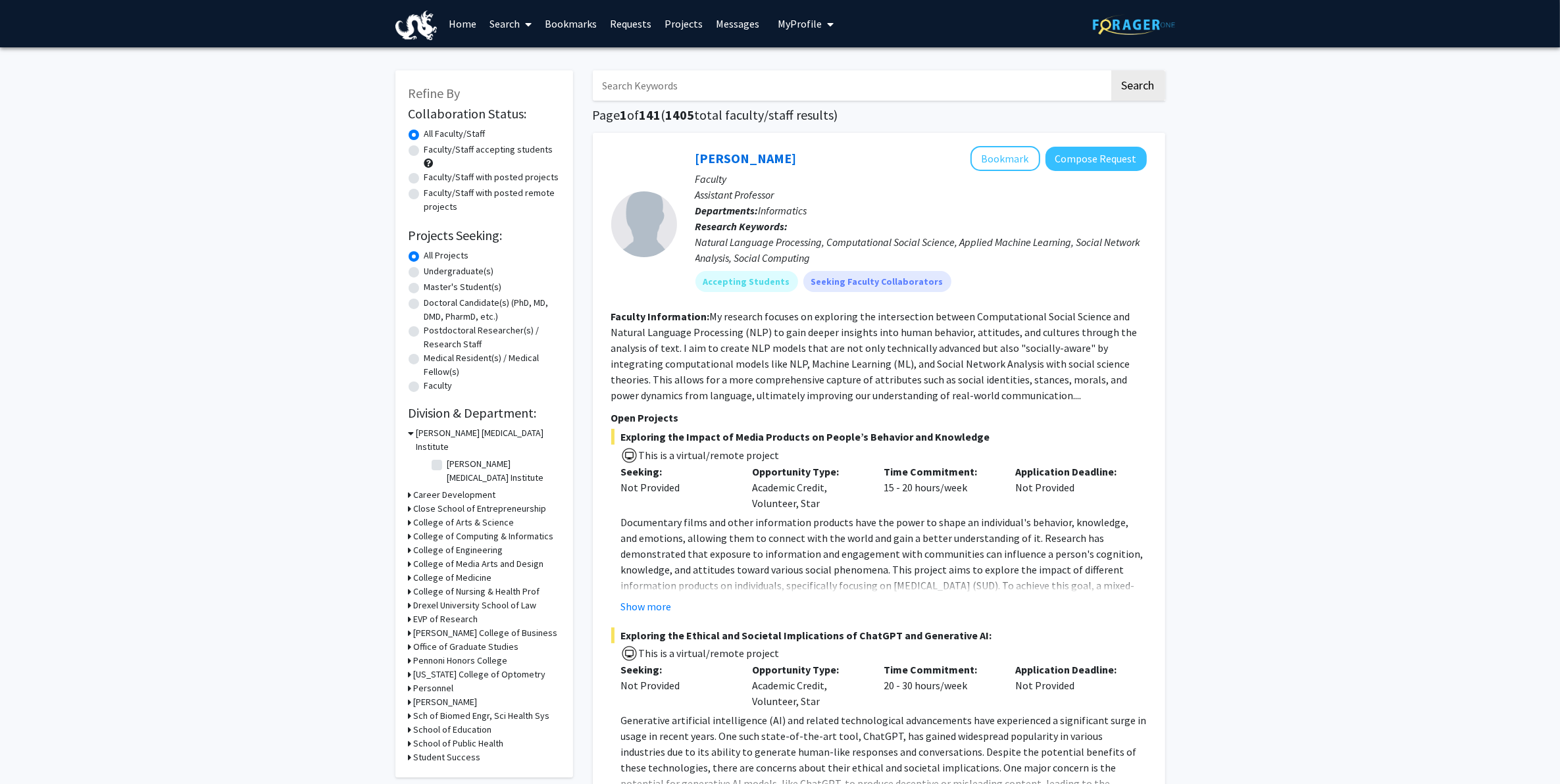
click at [449, 488] on h3 "Career Development" at bounding box center [455, 495] width 82 height 14
click at [449, 488] on h3 "Career Development" at bounding box center [458, 495] width 82 height 14
click at [463, 516] on h3 "College of Arts & Science" at bounding box center [464, 523] width 101 height 14
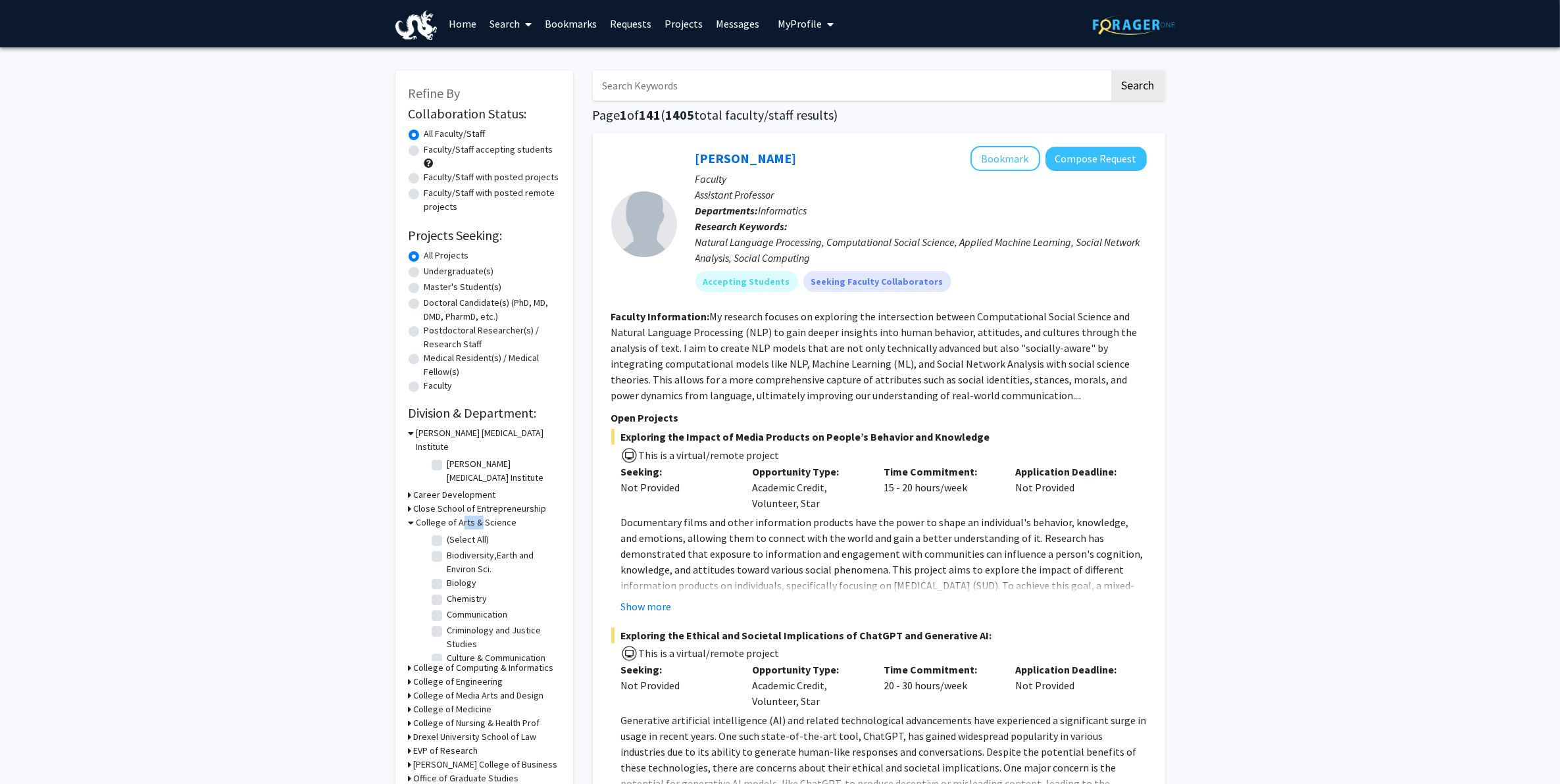
click at [463, 516] on h3 "College of Arts & Science" at bounding box center [467, 523] width 101 height 14
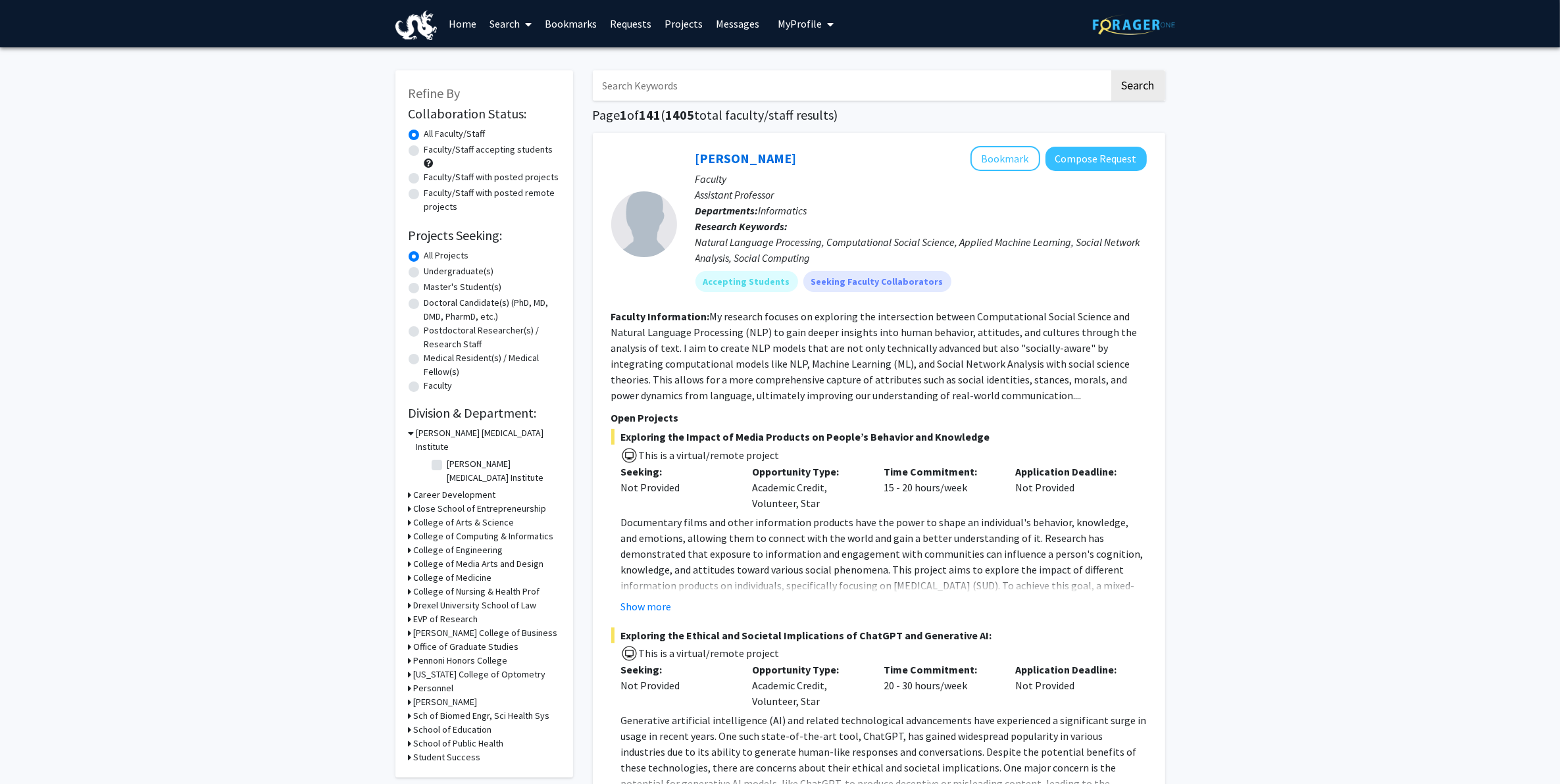
drag, startPoint x: 463, startPoint y: 492, endPoint x: 370, endPoint y: 438, distance: 107.5
click at [448, 457] on label "[PERSON_NAME] [MEDICAL_DATA] Institute" at bounding box center [502, 471] width 109 height 28
click at [448, 457] on input "[PERSON_NAME] [MEDICAL_DATA] Institute" at bounding box center [452, 461] width 9 height 9
checkbox input "true"
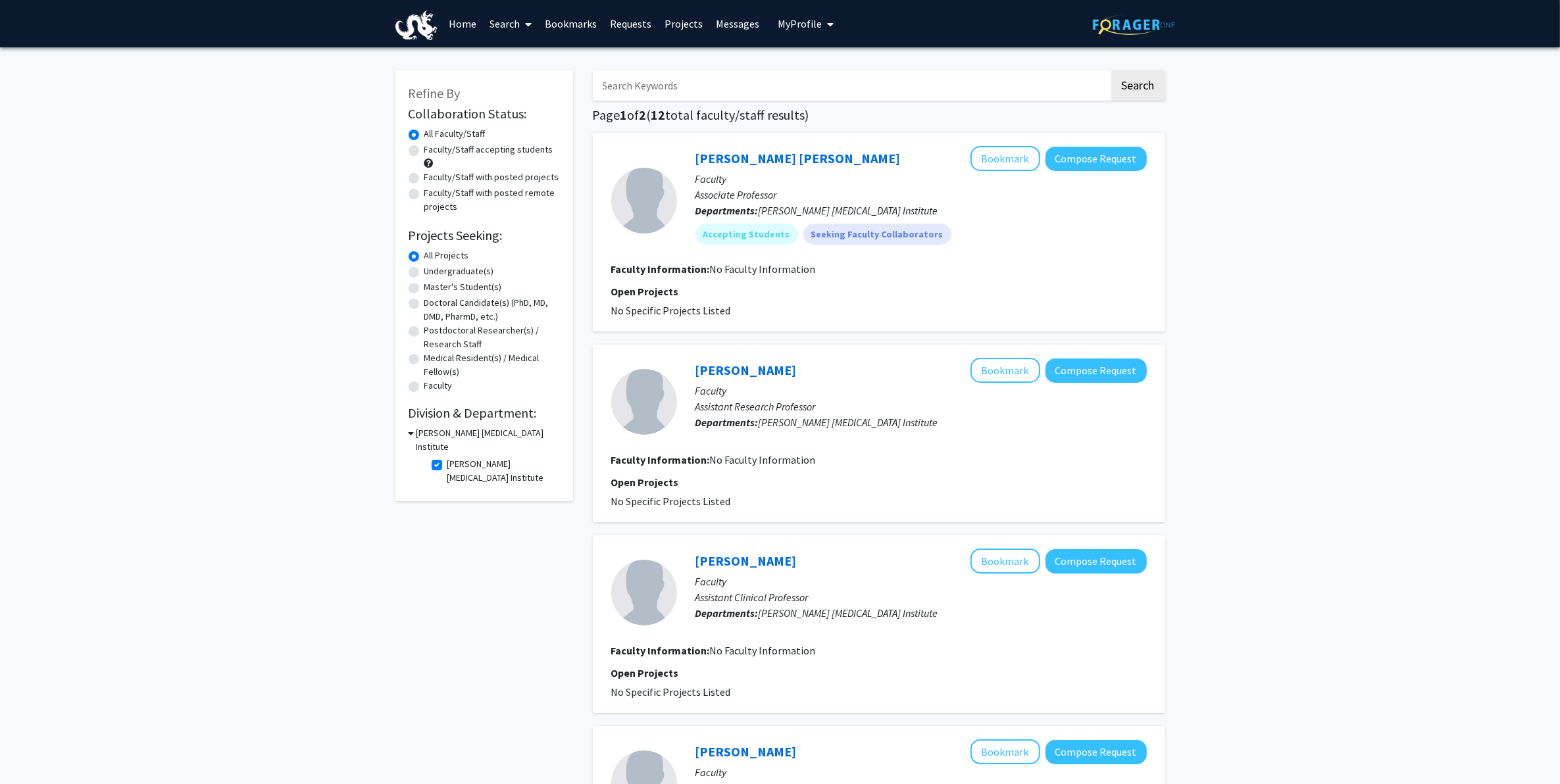
click at [448, 457] on label "[PERSON_NAME] [MEDICAL_DATA] Institute" at bounding box center [502, 471] width 109 height 28
click at [448, 457] on input "[PERSON_NAME] [MEDICAL_DATA] Institute" at bounding box center [452, 461] width 9 height 9
checkbox input "false"
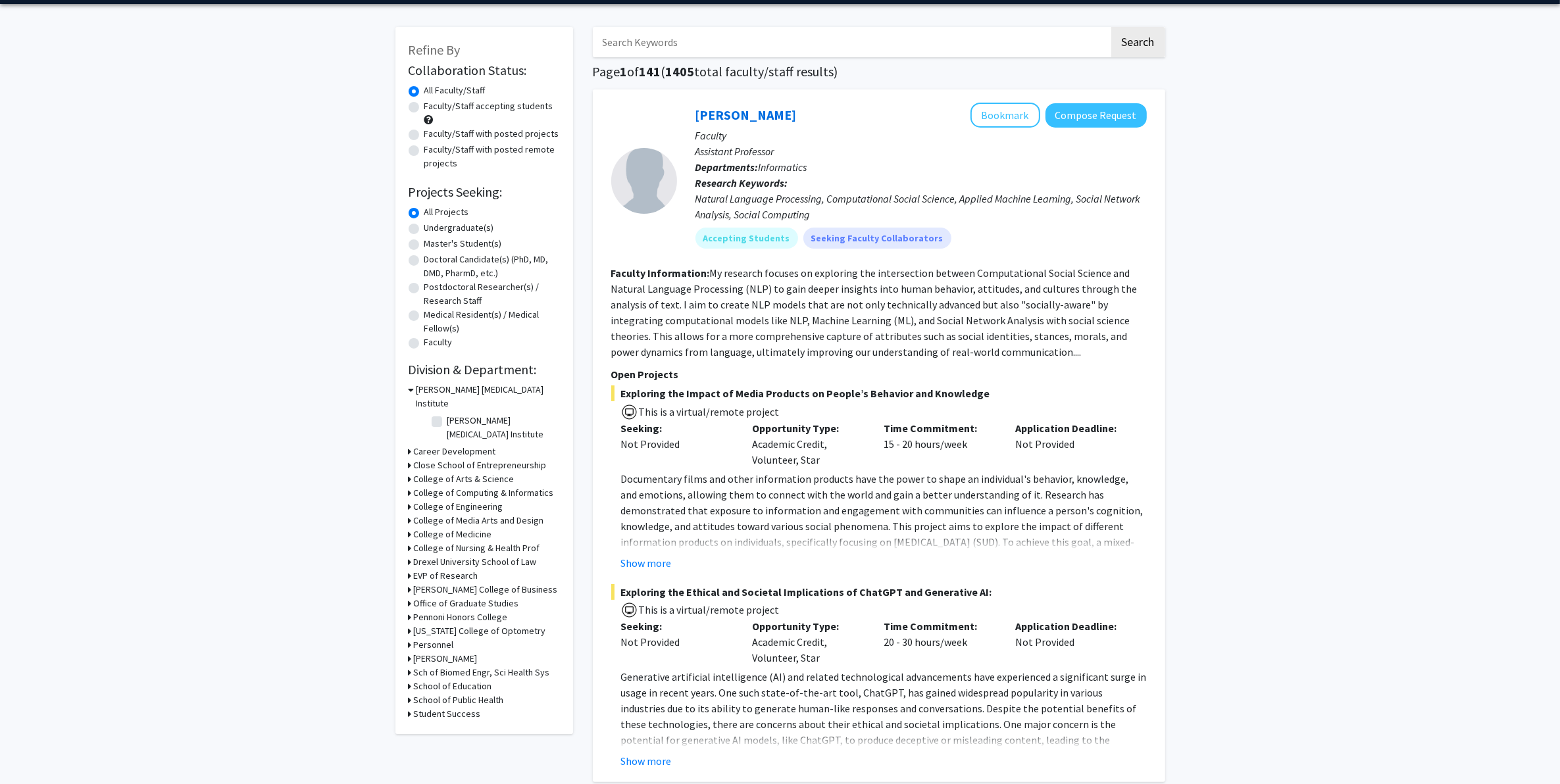
scroll to position [165, 0]
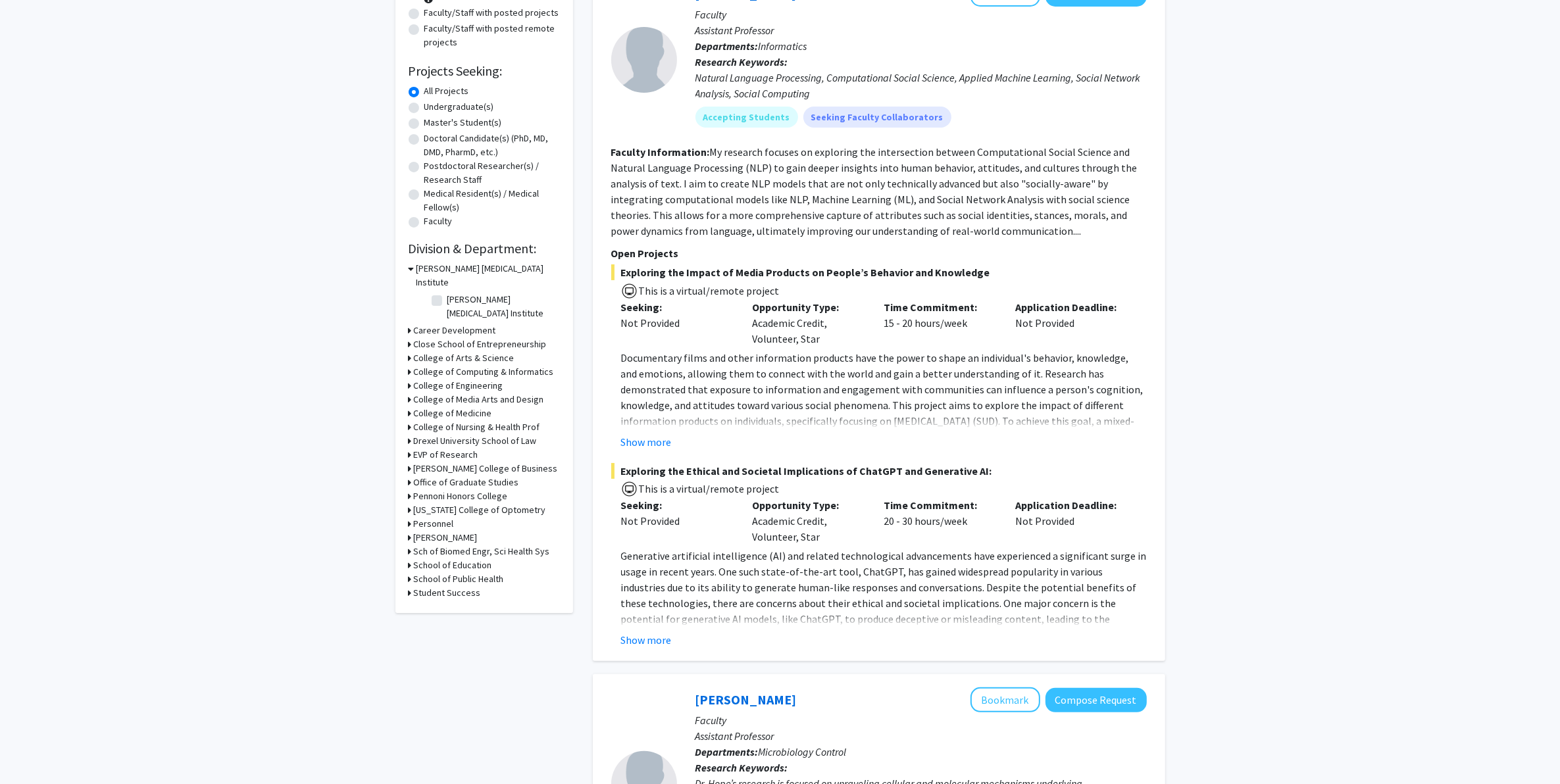
click at [448, 572] on h3 "School of Public Health" at bounding box center [459, 579] width 90 height 14
click at [448, 589] on label "(Select All)" at bounding box center [469, 596] width 42 height 14
click at [448, 589] on input "(Select All)" at bounding box center [452, 593] width 9 height 9
checkbox input "true"
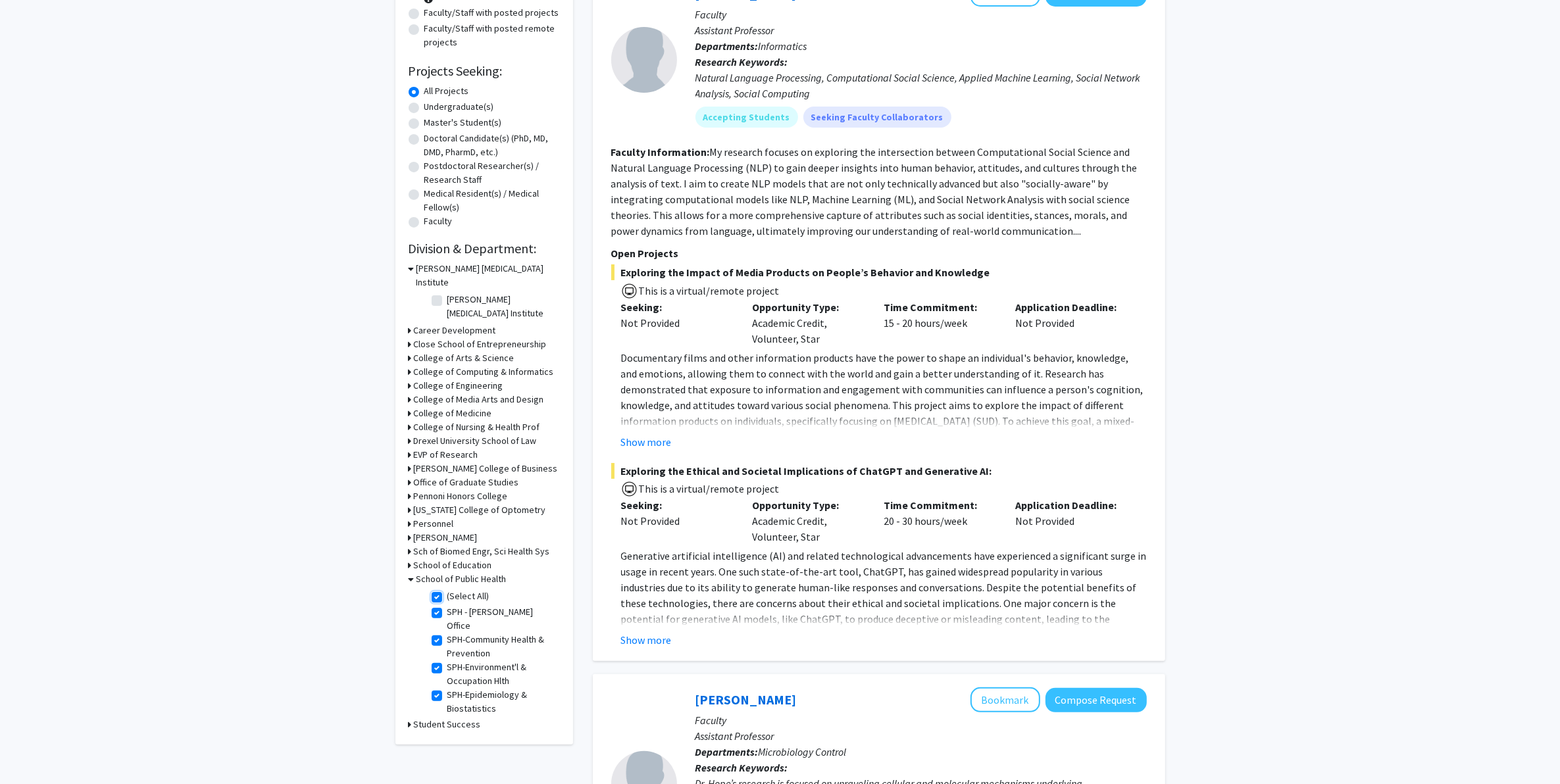
checkbox input "true"
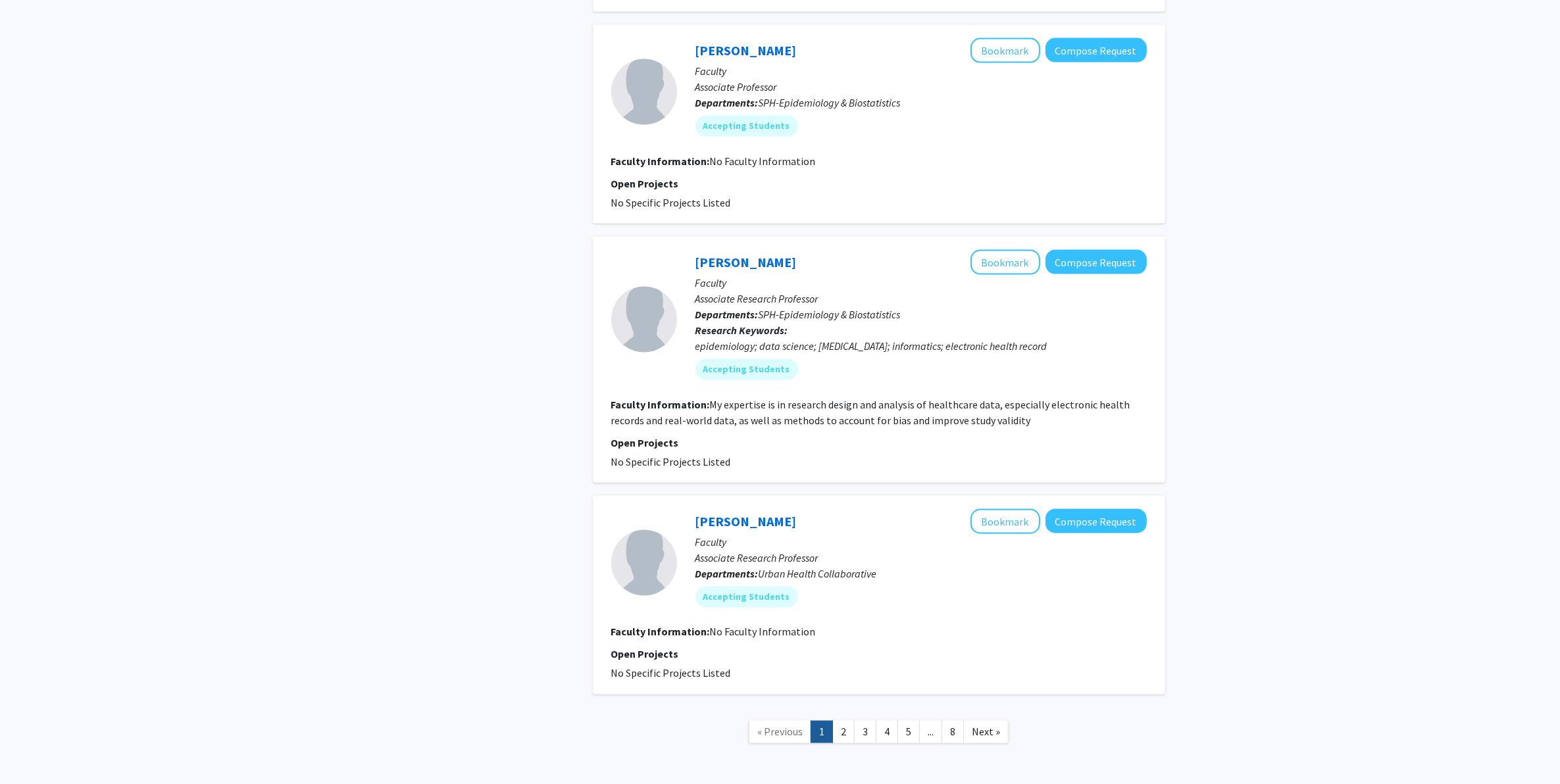
scroll to position [2511, 0]
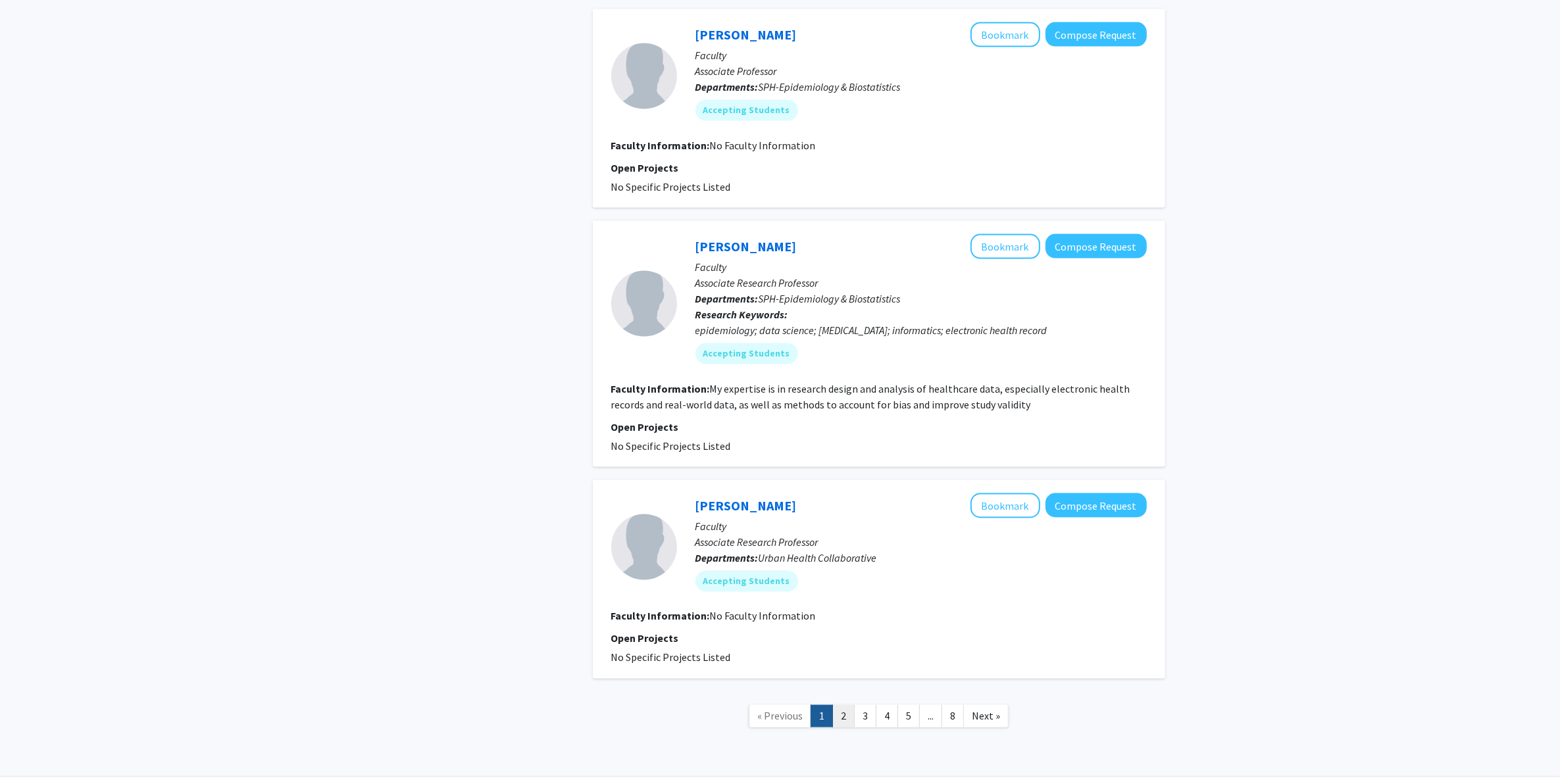
click at [834, 627] on link "2" at bounding box center [843, 717] width 22 height 23
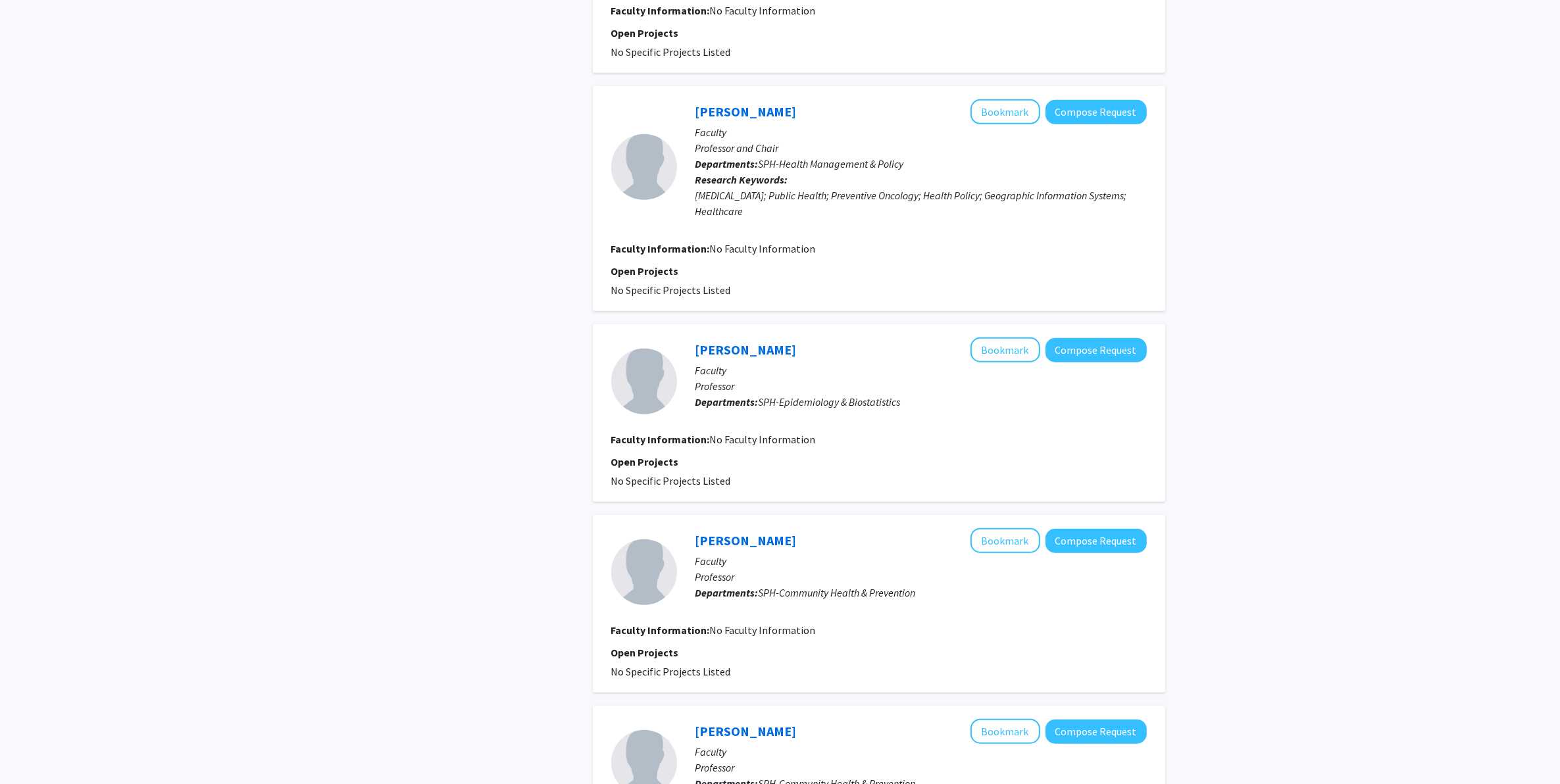
scroll to position [1454, 0]
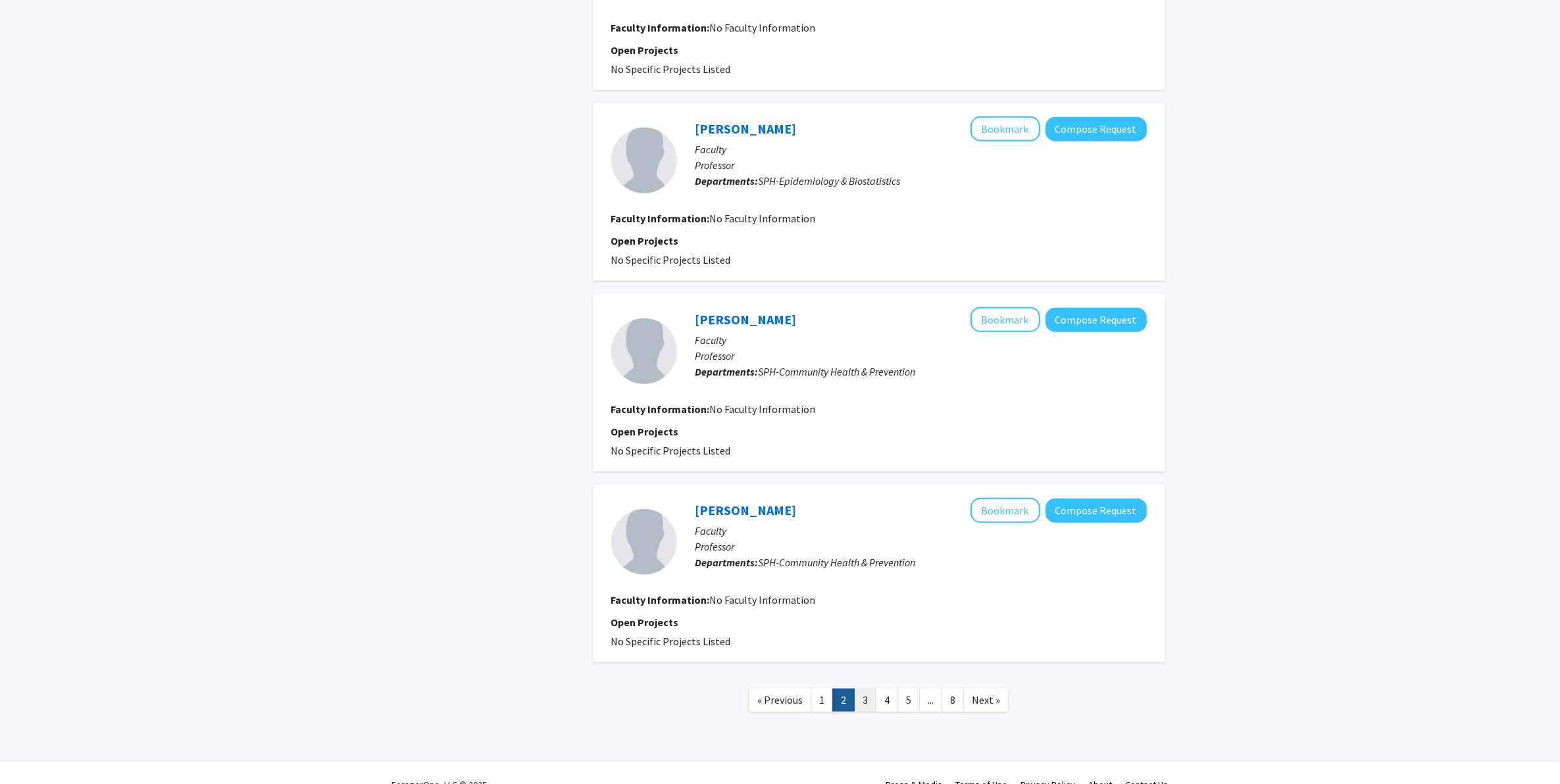
click at [859, 627] on link "3" at bounding box center [865, 700] width 22 height 23
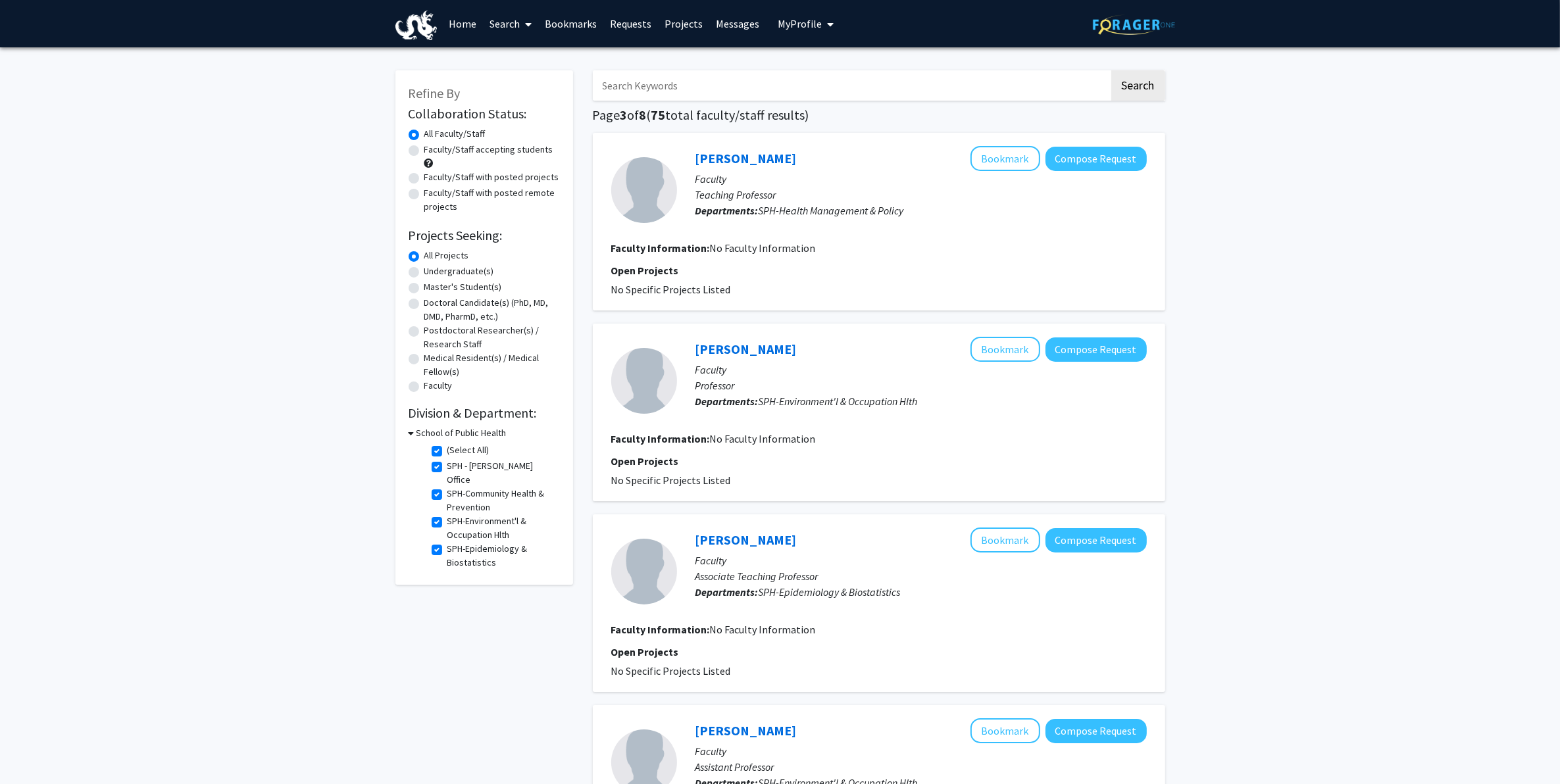
click at [469, 448] on label "(Select All)" at bounding box center [469, 450] width 42 height 14
click at [456, 448] on input "(Select All)" at bounding box center [452, 447] width 9 height 9
checkbox input "false"
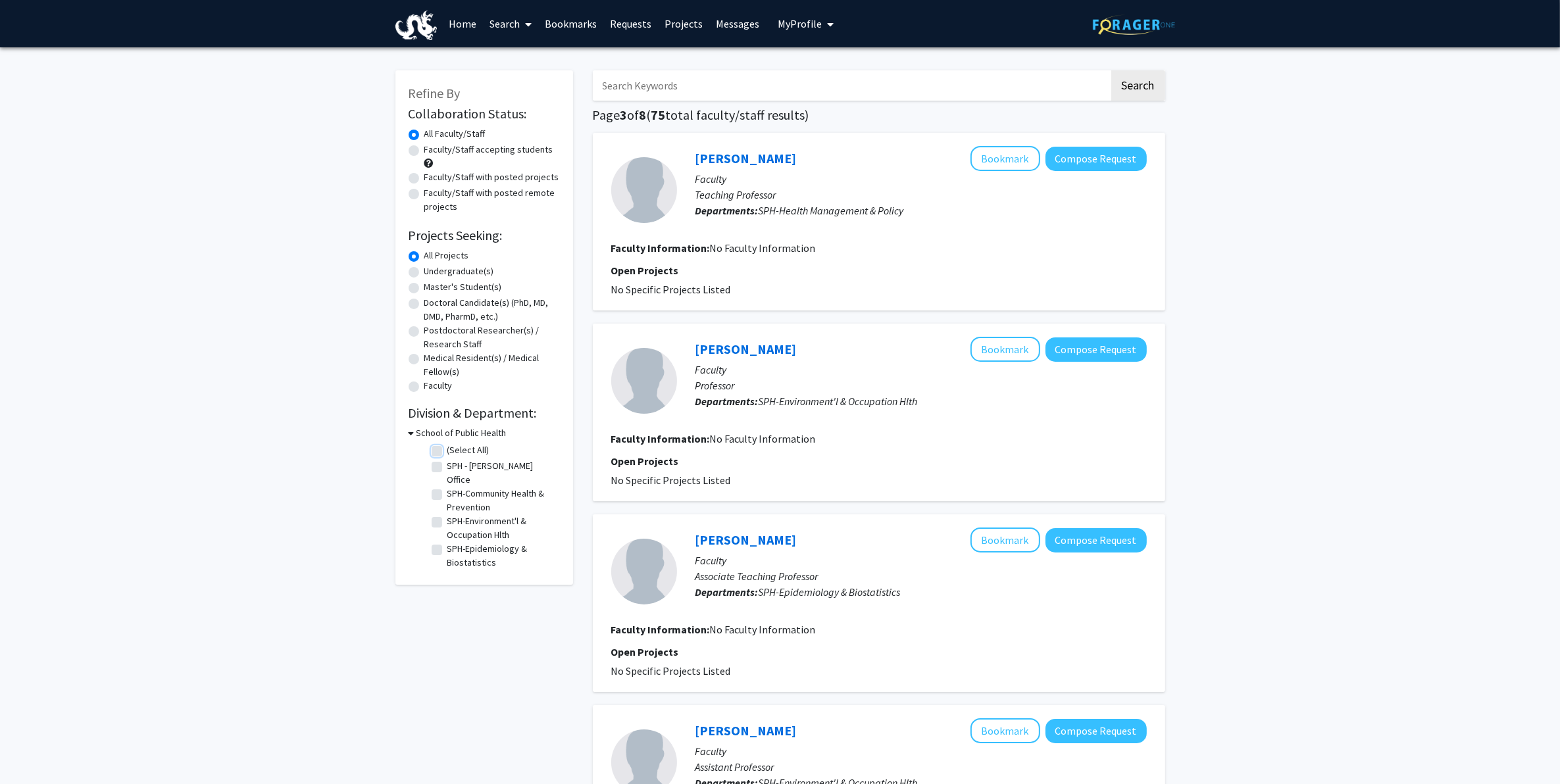
checkbox input "false"
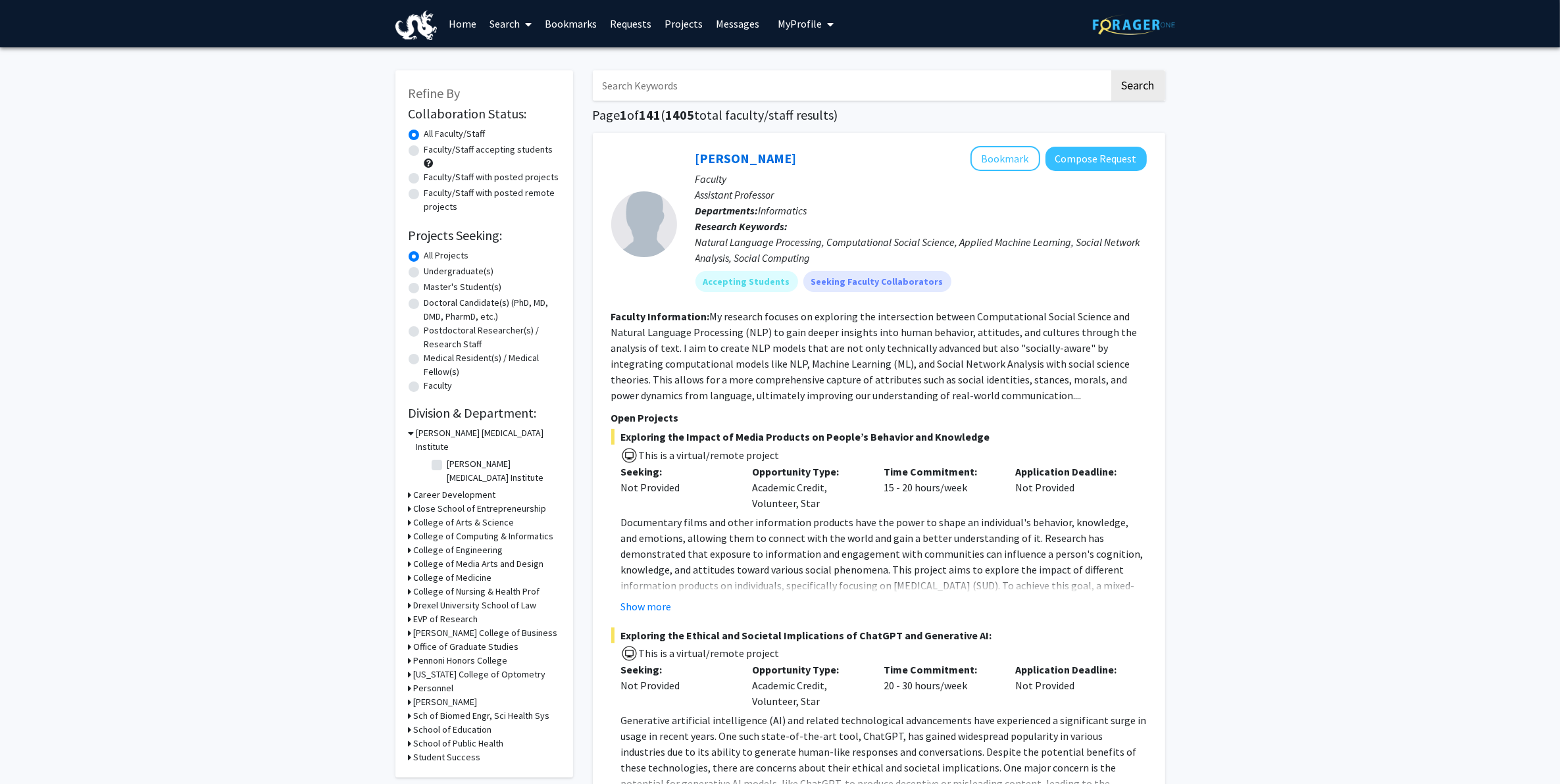
click at [502, 585] on h3 "College of Nursing & Health Prof" at bounding box center [476, 591] width 126 height 14
click at [464, 602] on label "(Select All)" at bounding box center [469, 608] width 42 height 14
click at [456, 602] on input "(Select All)" at bounding box center [452, 605] width 9 height 9
checkbox input "true"
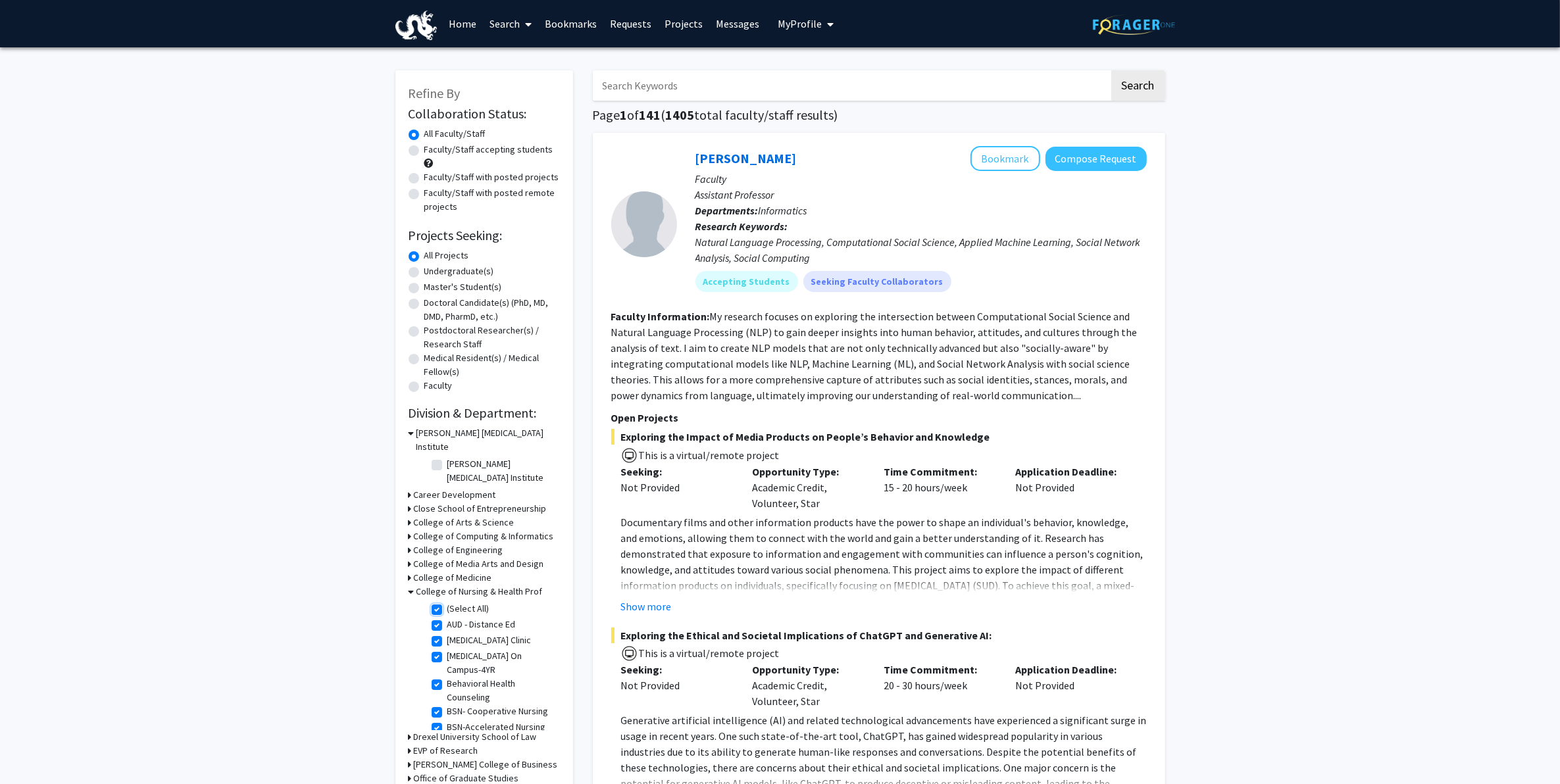
checkbox input "true"
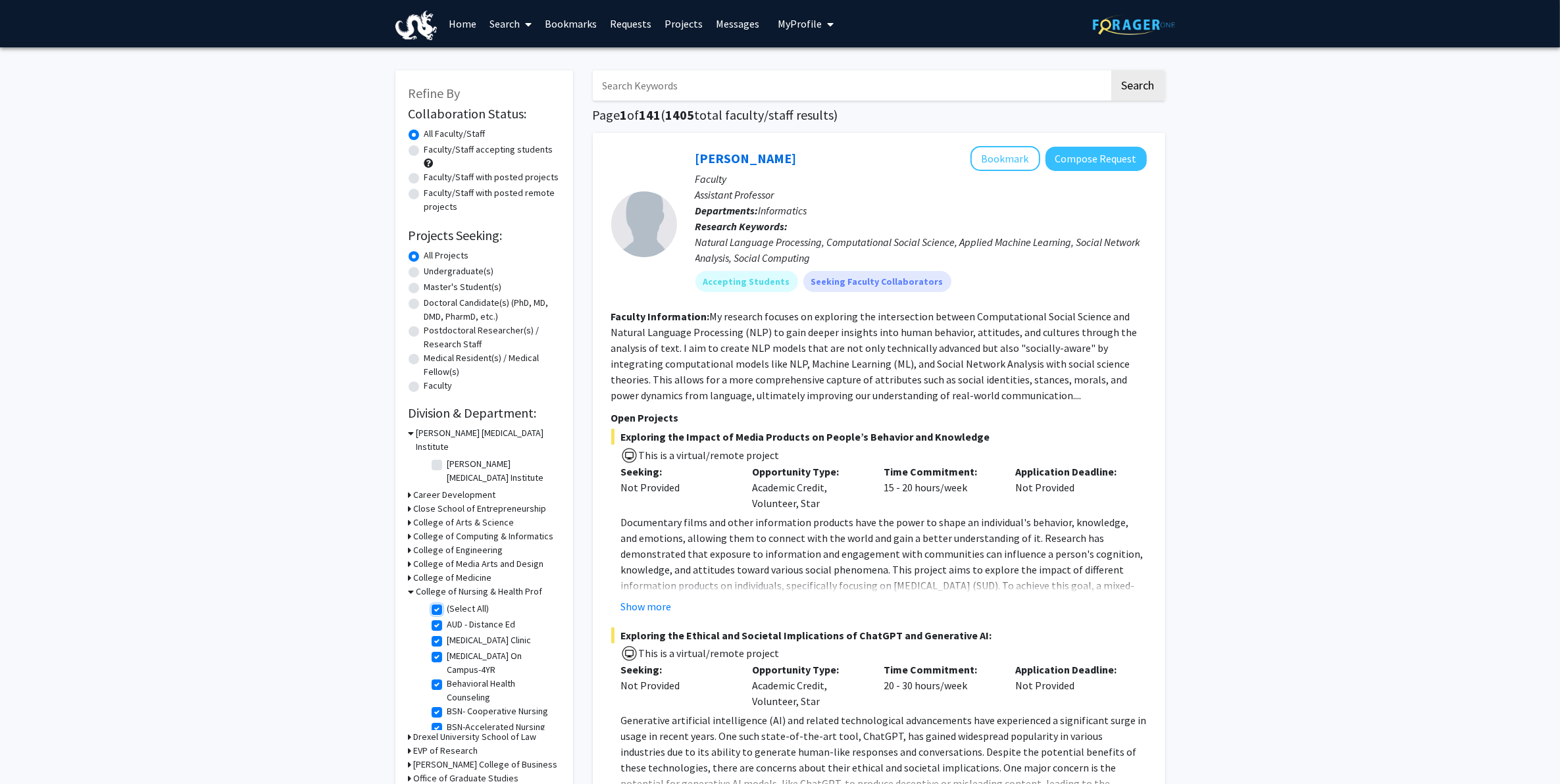
checkbox input "true"
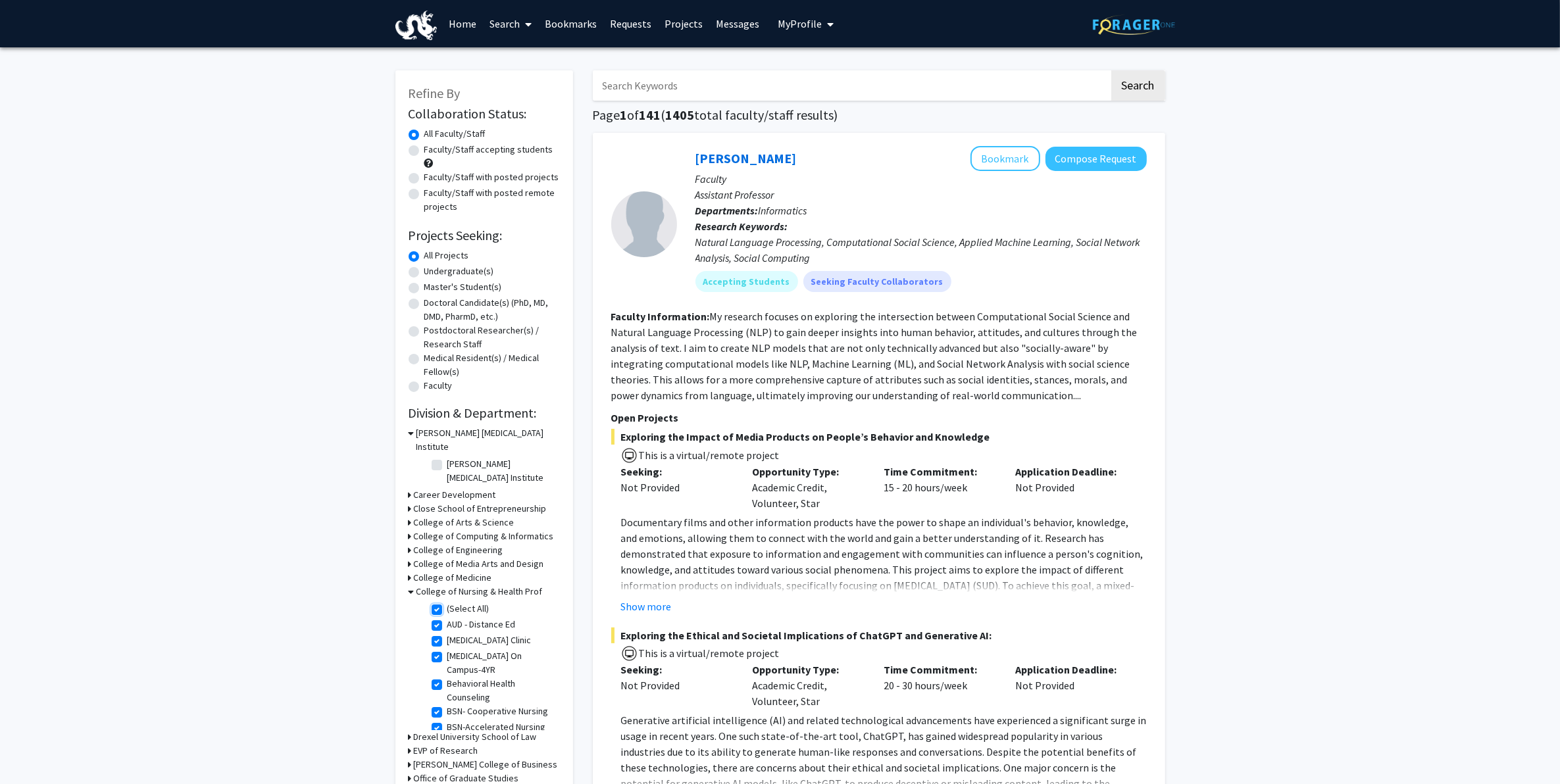
checkbox input "true"
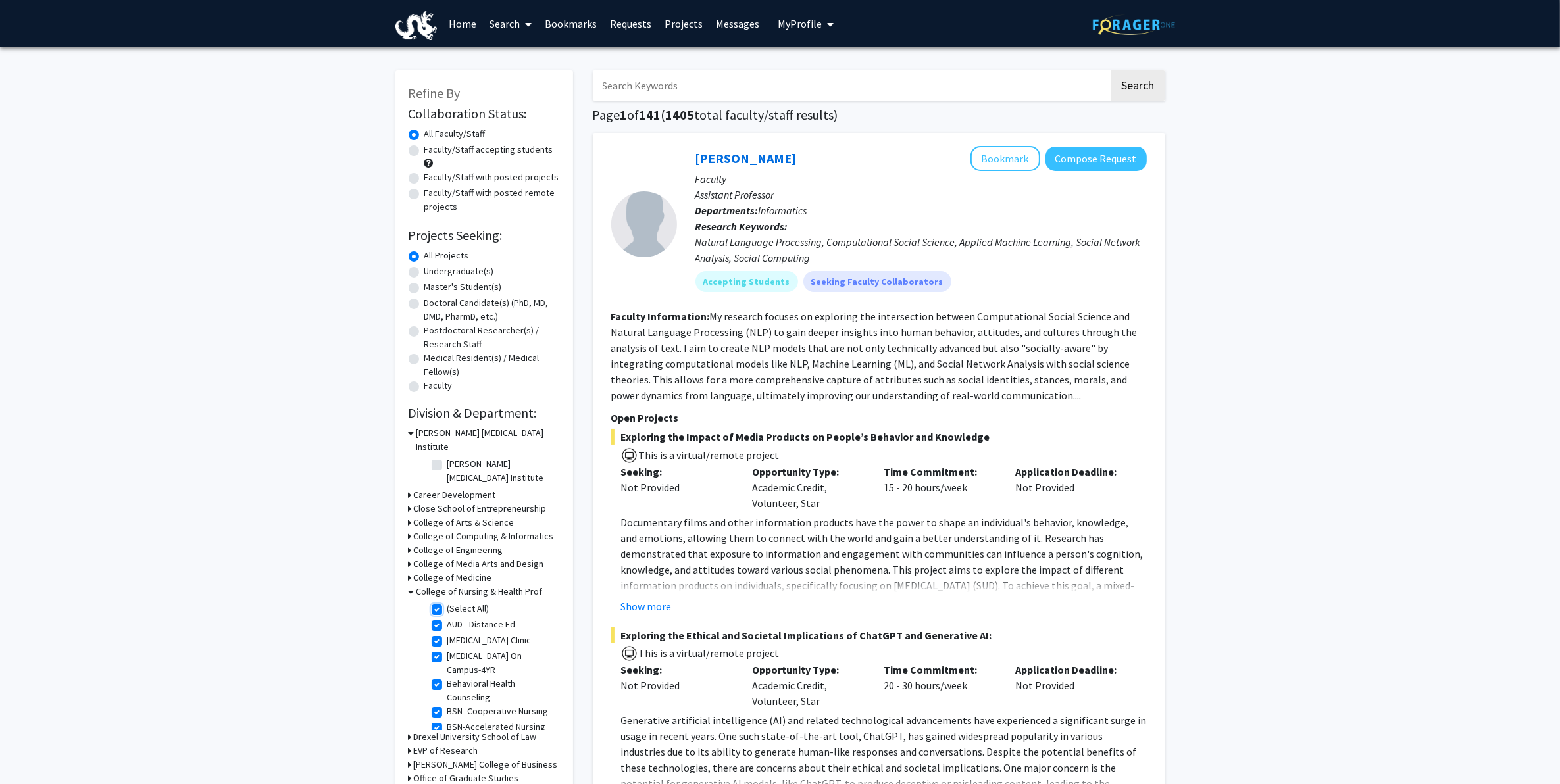
checkbox input "true"
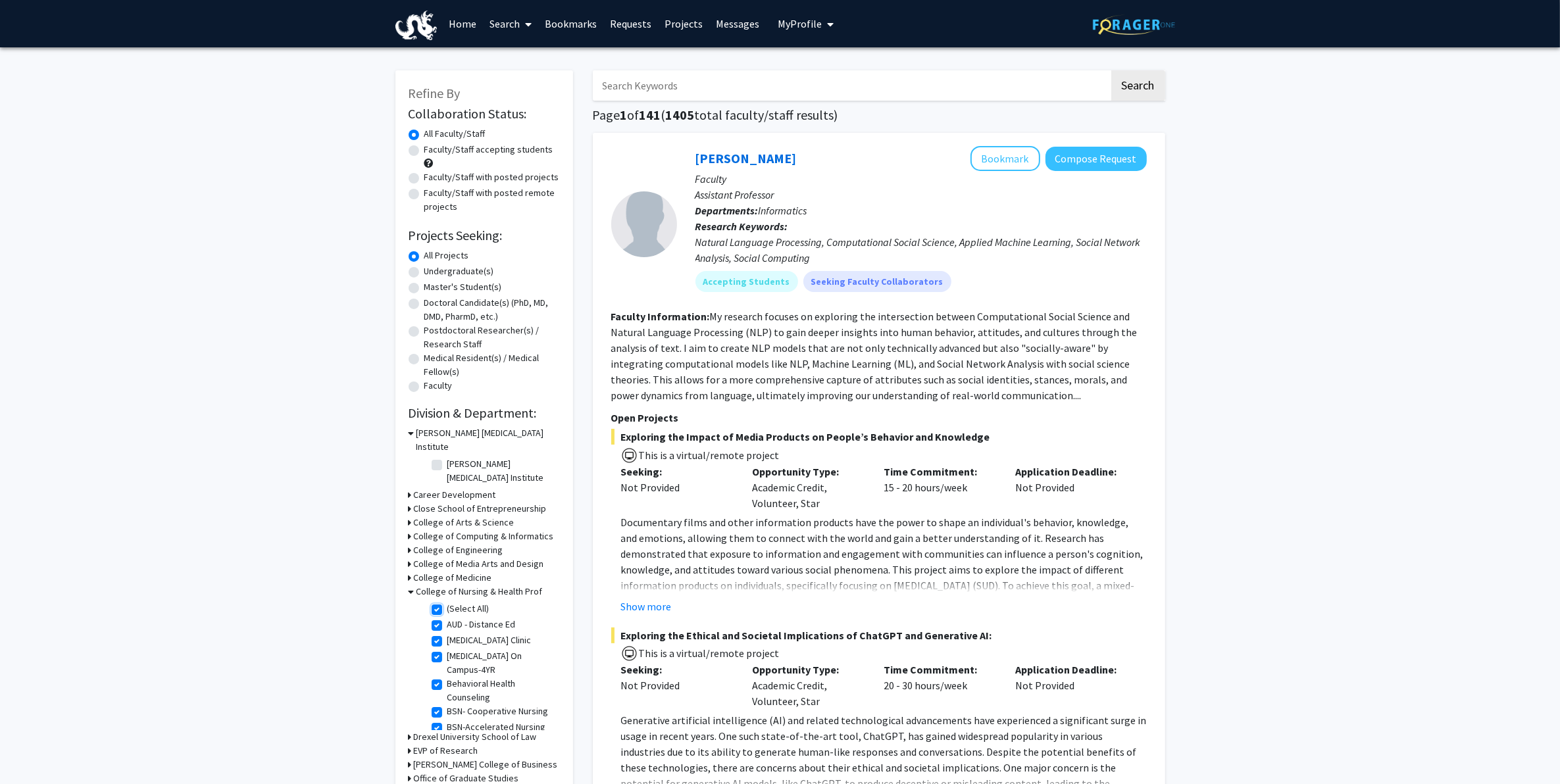
checkbox input "true"
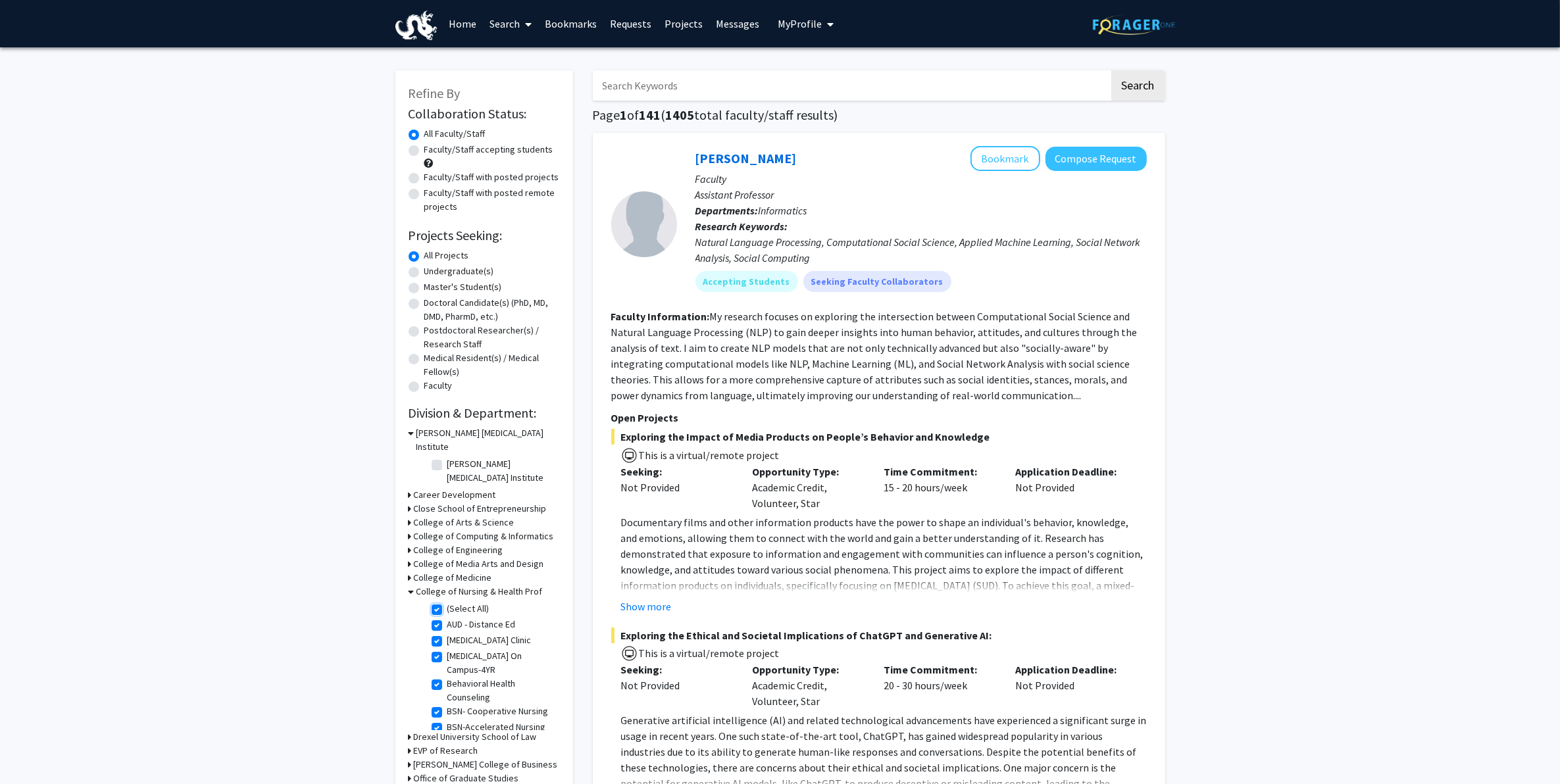
checkbox input "true"
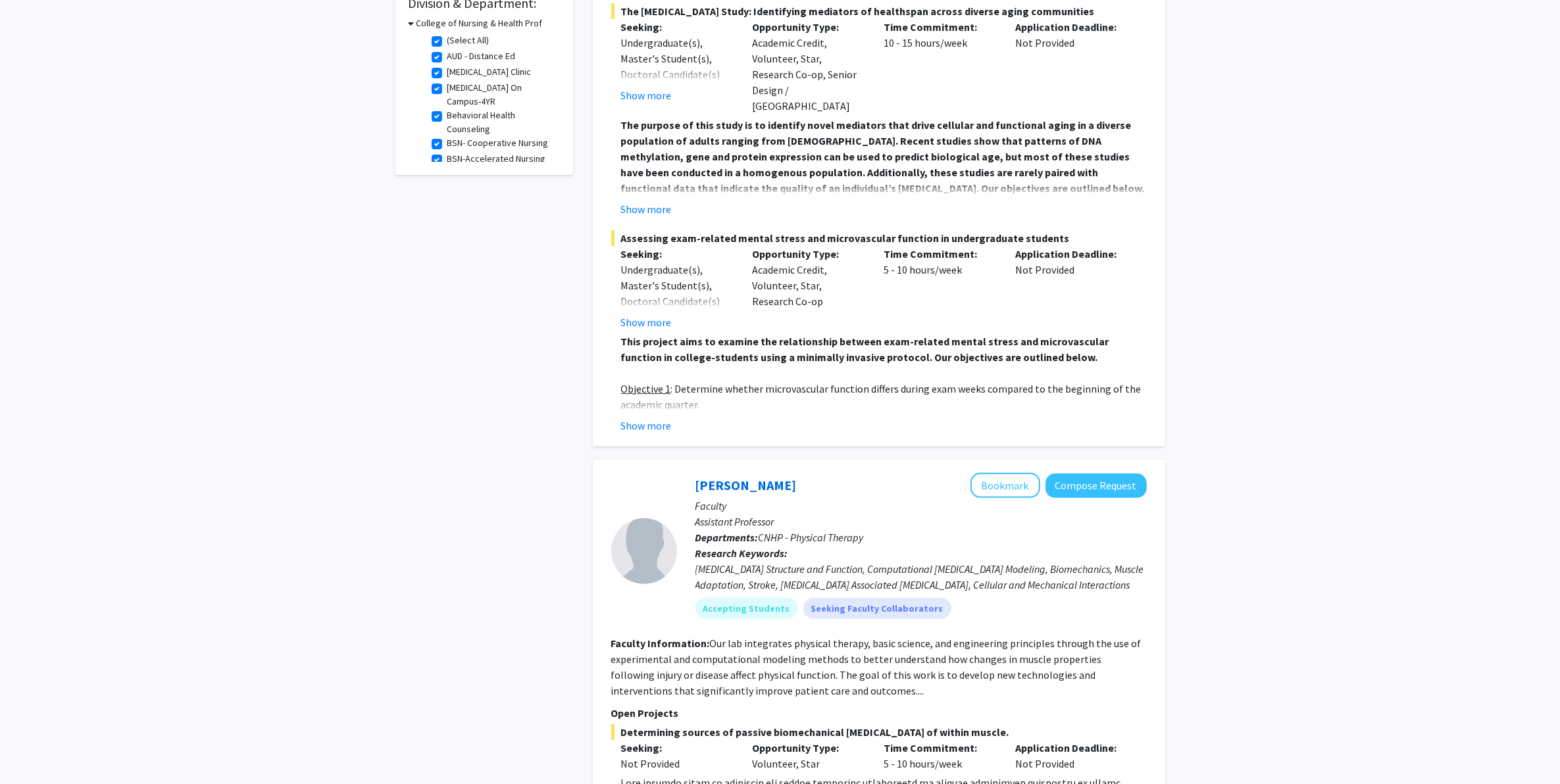
scroll to position [411, 0]
click at [663, 200] on button "Show more" at bounding box center [647, 208] width 51 height 15
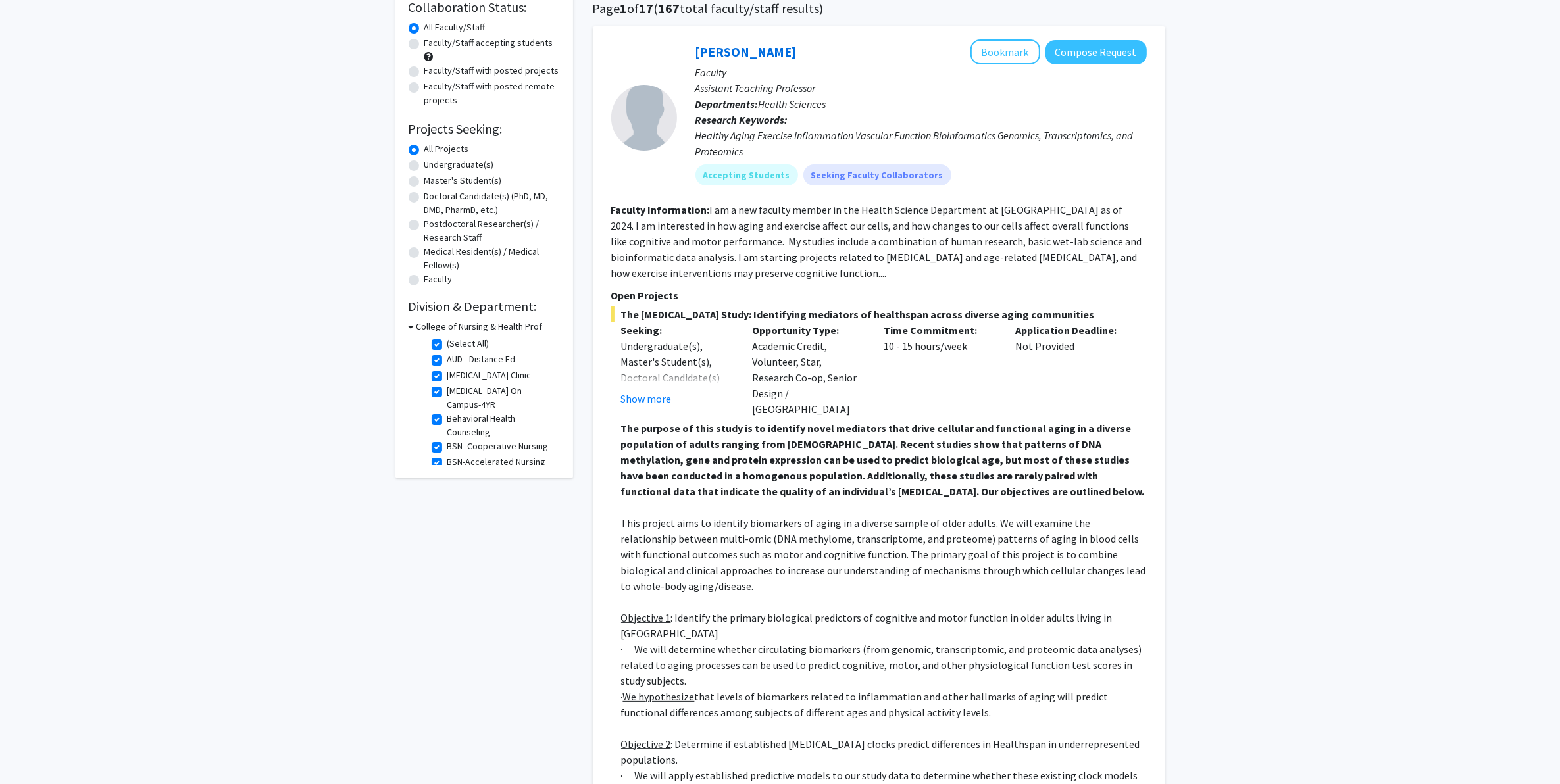
scroll to position [82, 0]
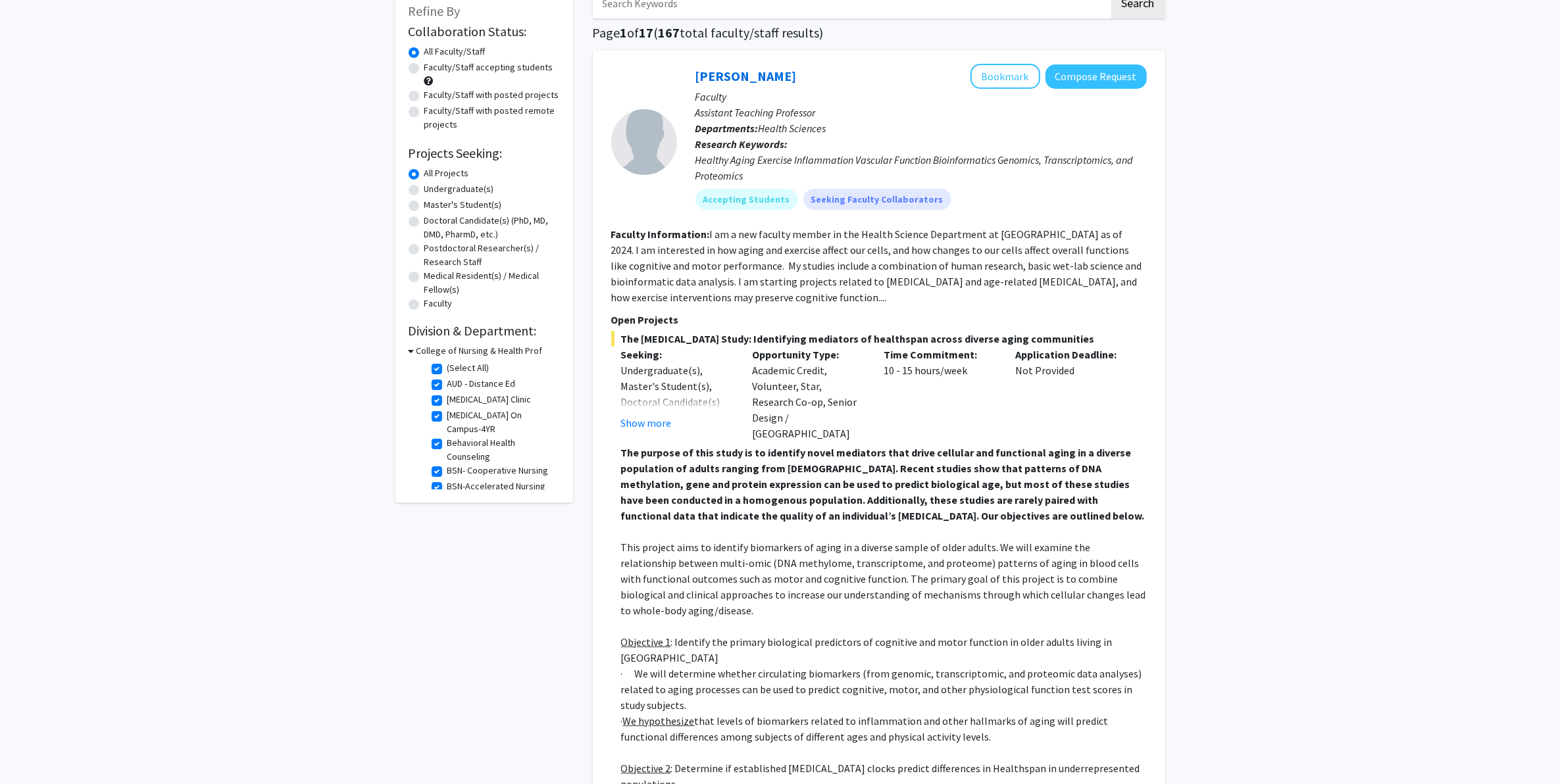
click at [663, 446] on strong "The purpose of this study is to identify novel mediators that drive cellular an…" at bounding box center [882, 484] width 524 height 77
click at [660, 426] on button "Show more" at bounding box center [647, 423] width 51 height 15
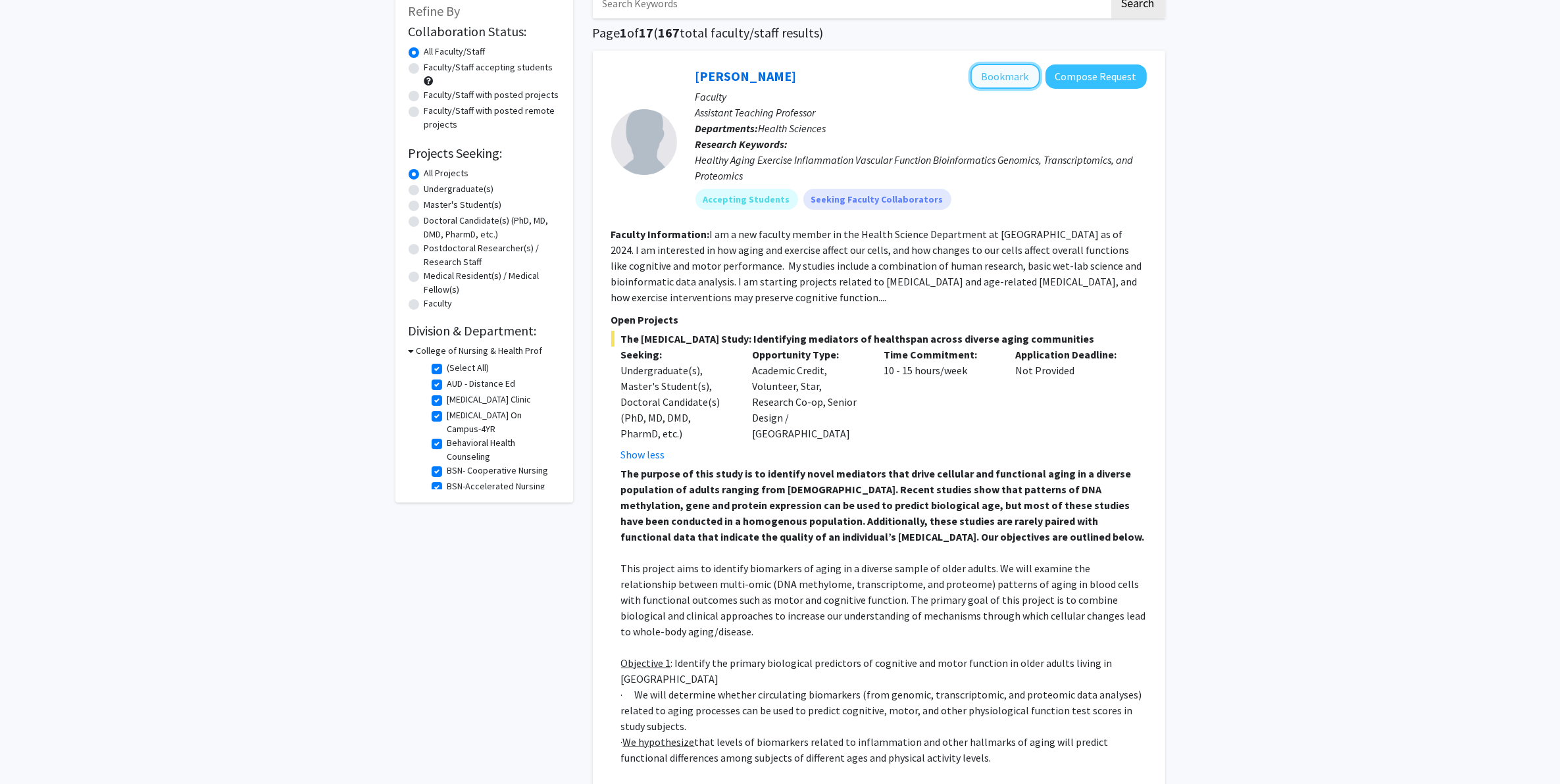
click at [1023, 76] on button "Bookmark" at bounding box center [1005, 77] width 70 height 25
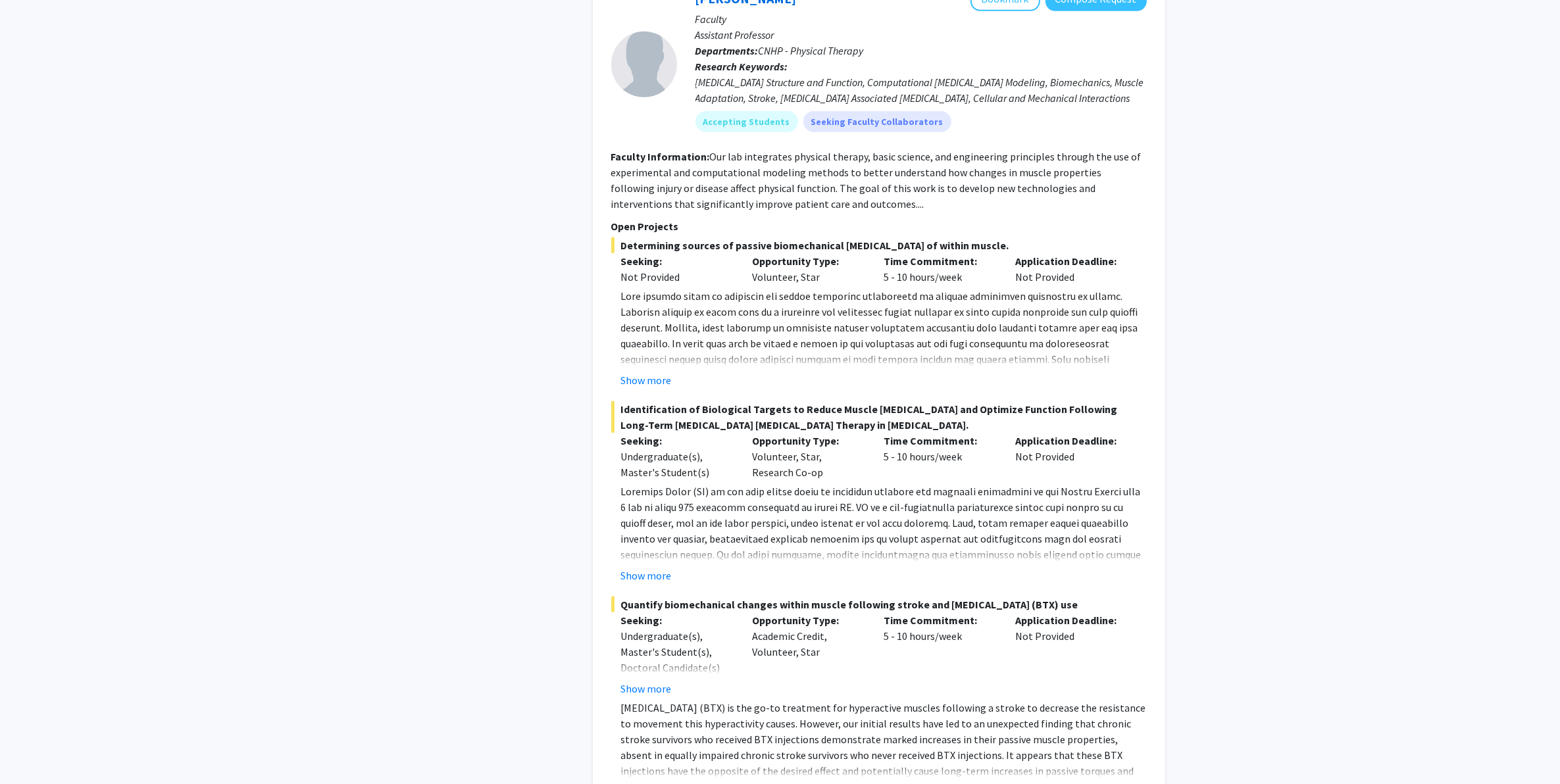
scroll to position [1069, 0]
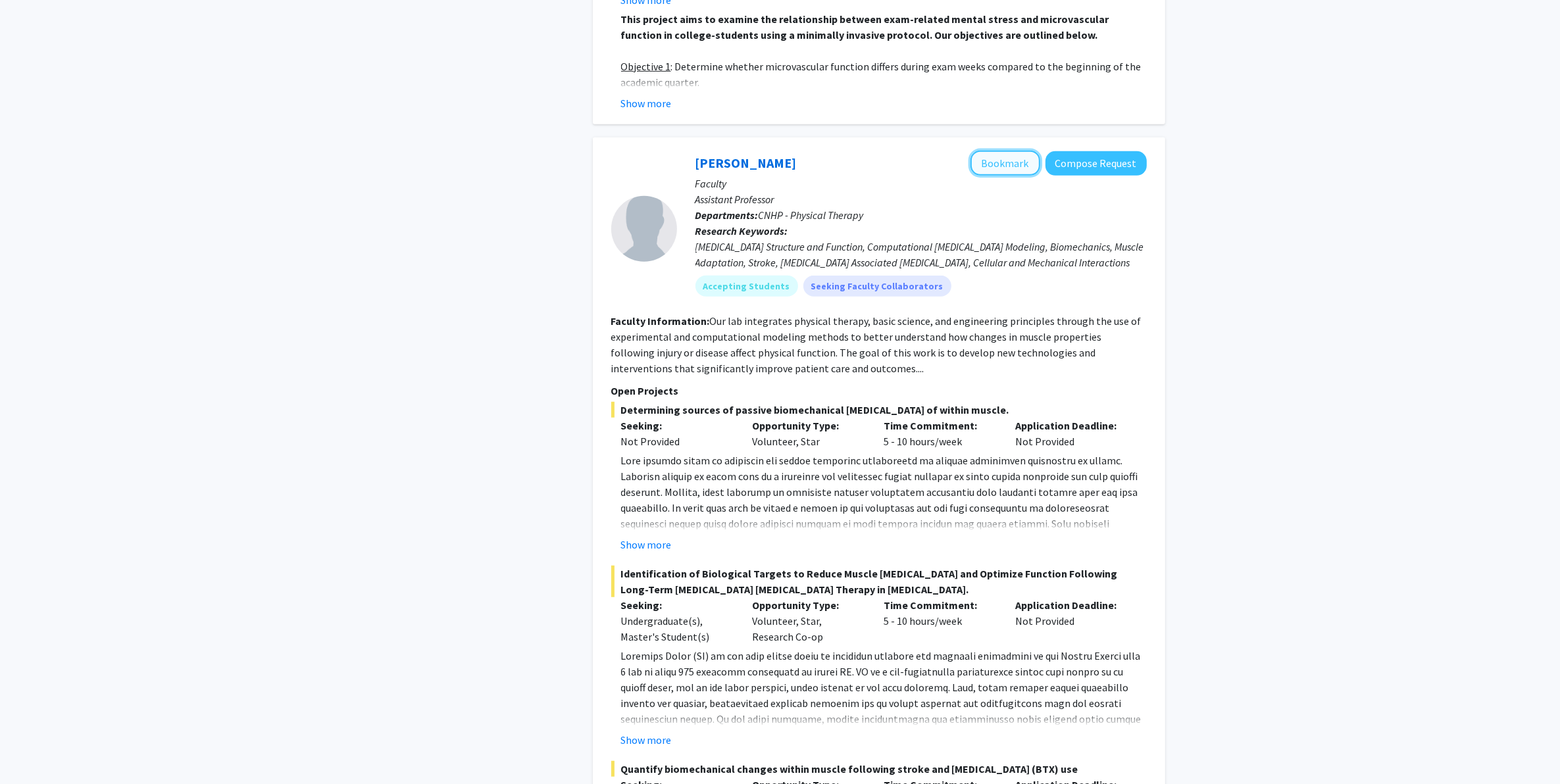
click at [1022, 156] on button "Bookmark" at bounding box center [1005, 163] width 70 height 25
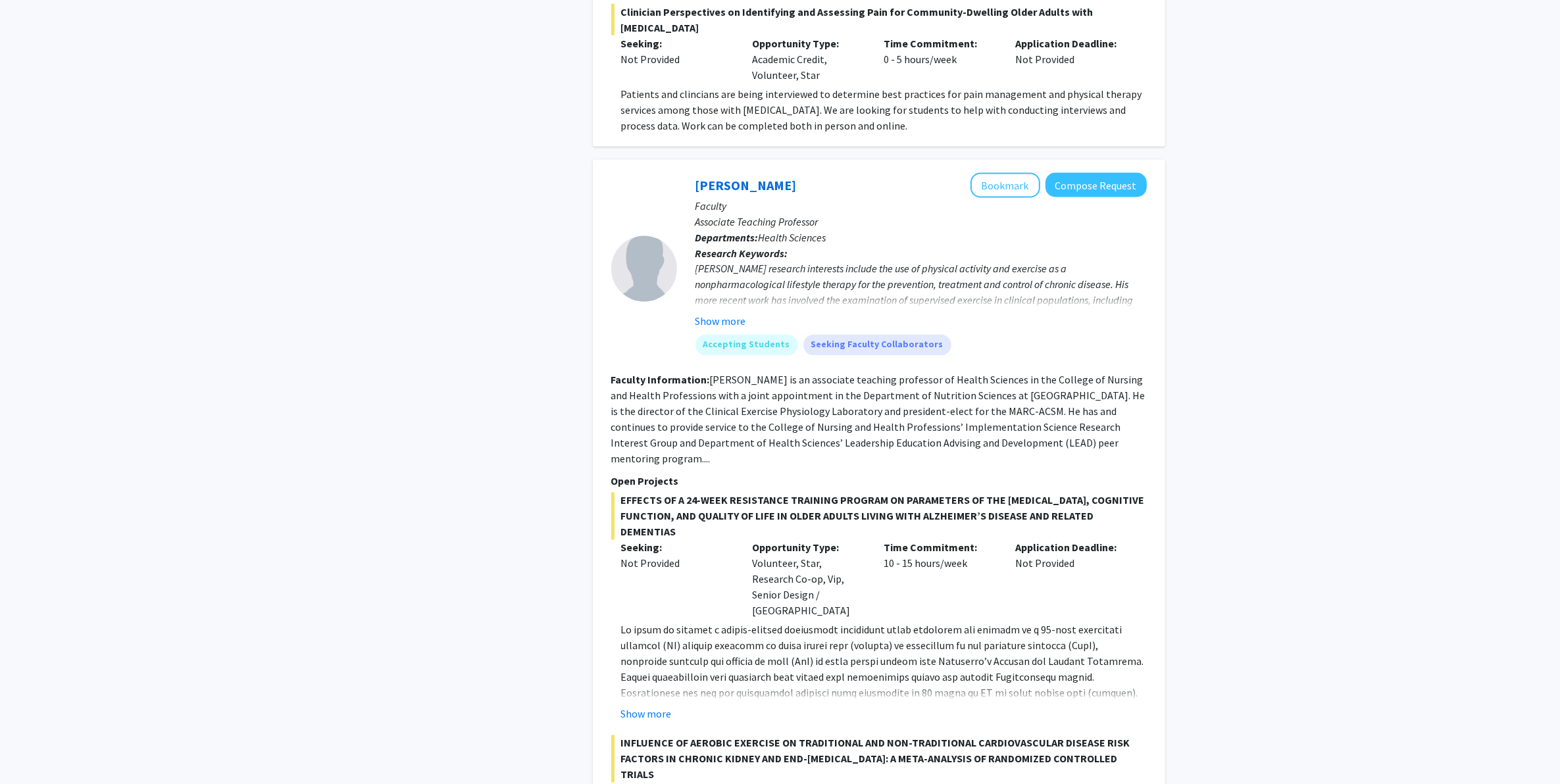
scroll to position [2960, 0]
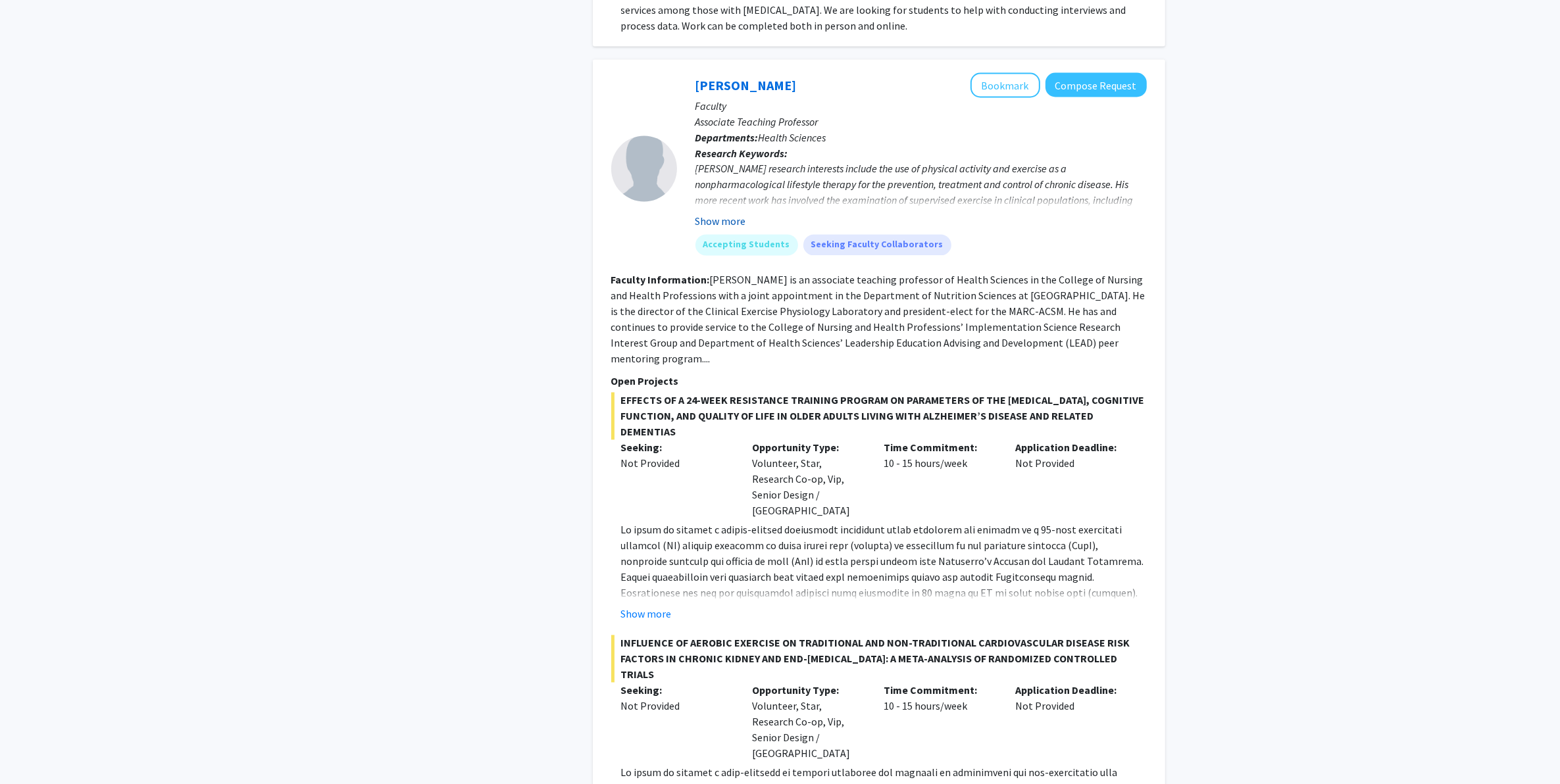
click at [721, 214] on button "Show more" at bounding box center [721, 222] width 51 height 15
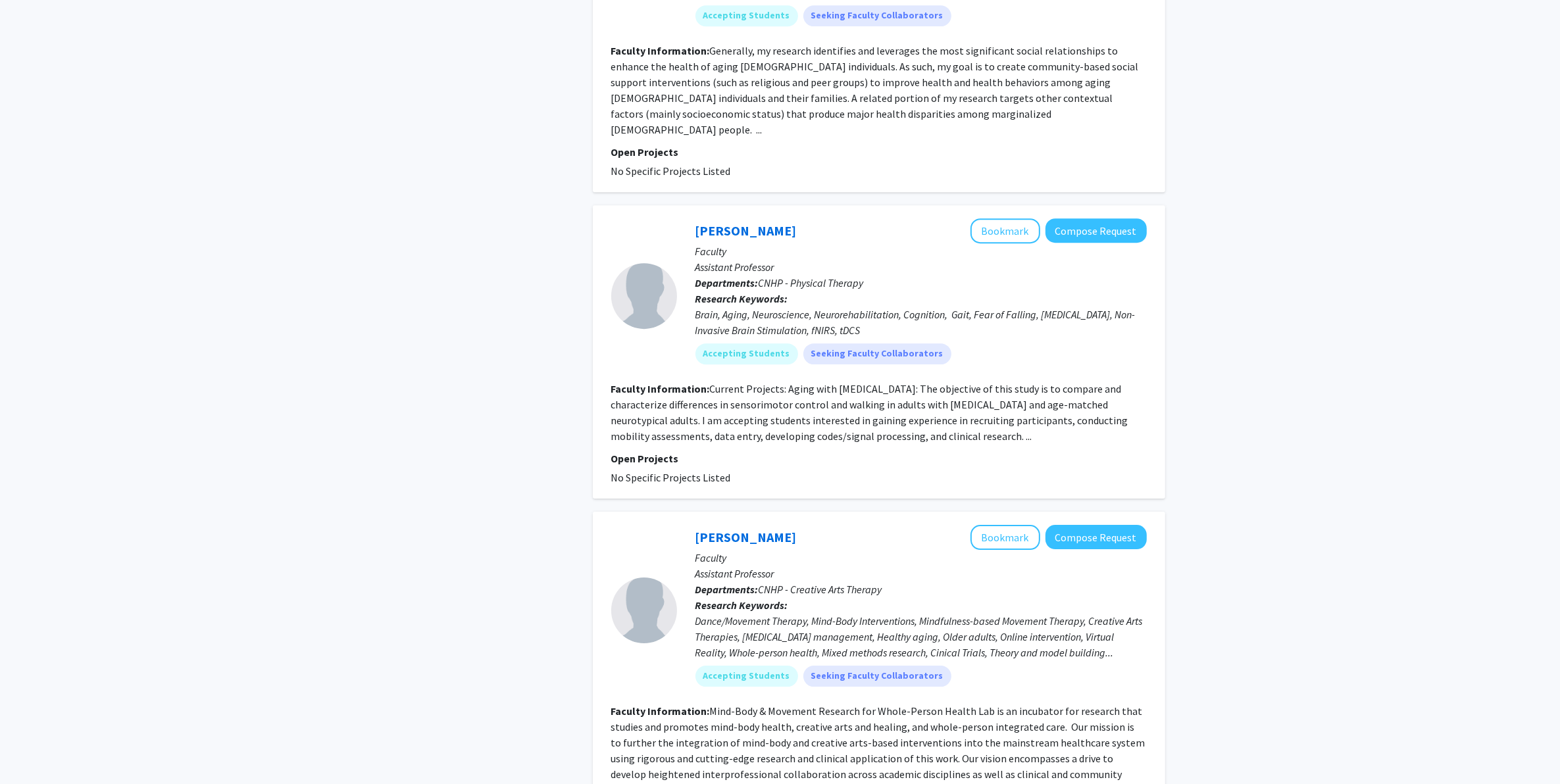
scroll to position [4832, 0]
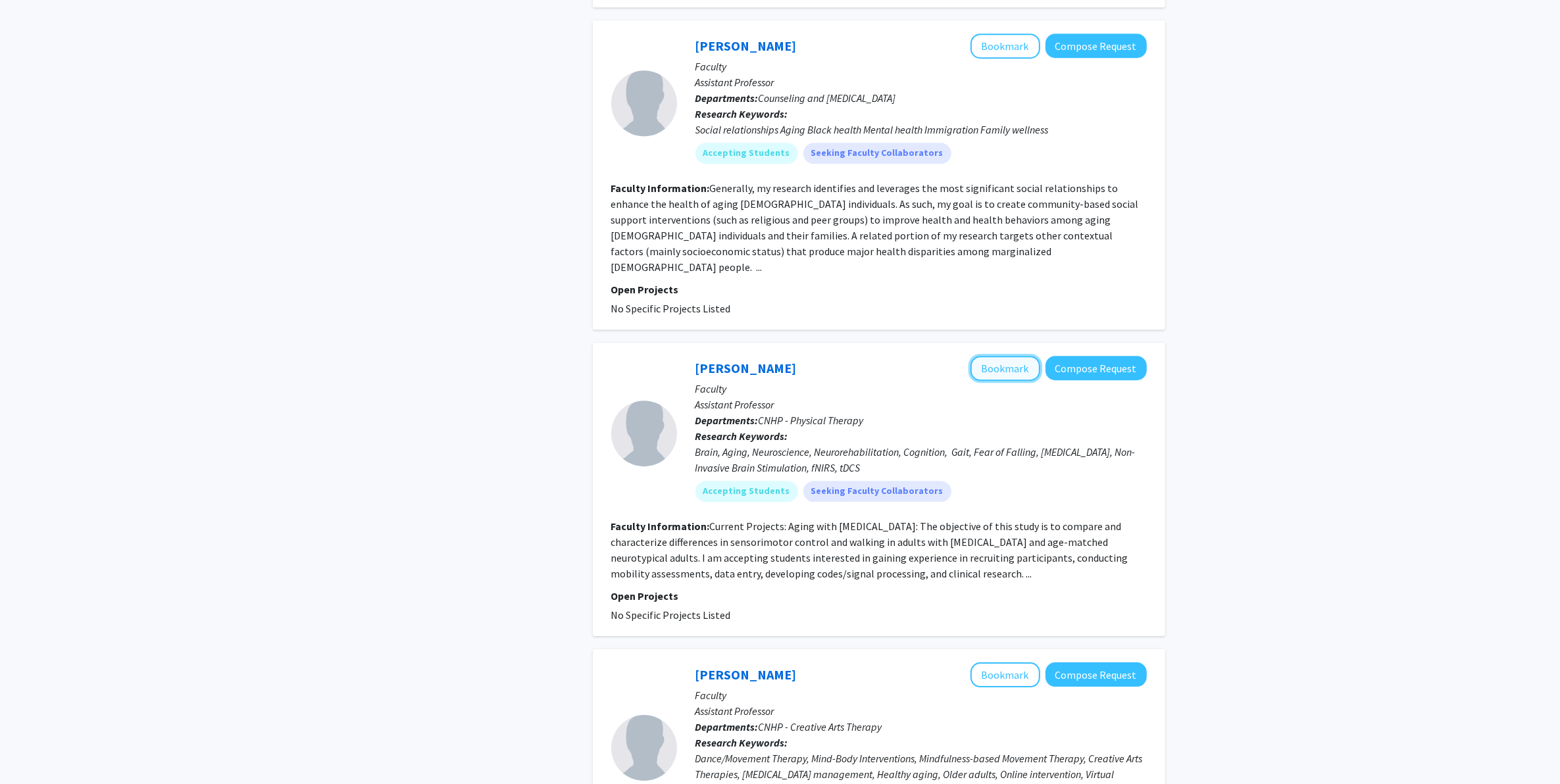
click at [988, 356] on button "Bookmark" at bounding box center [1005, 368] width 70 height 25
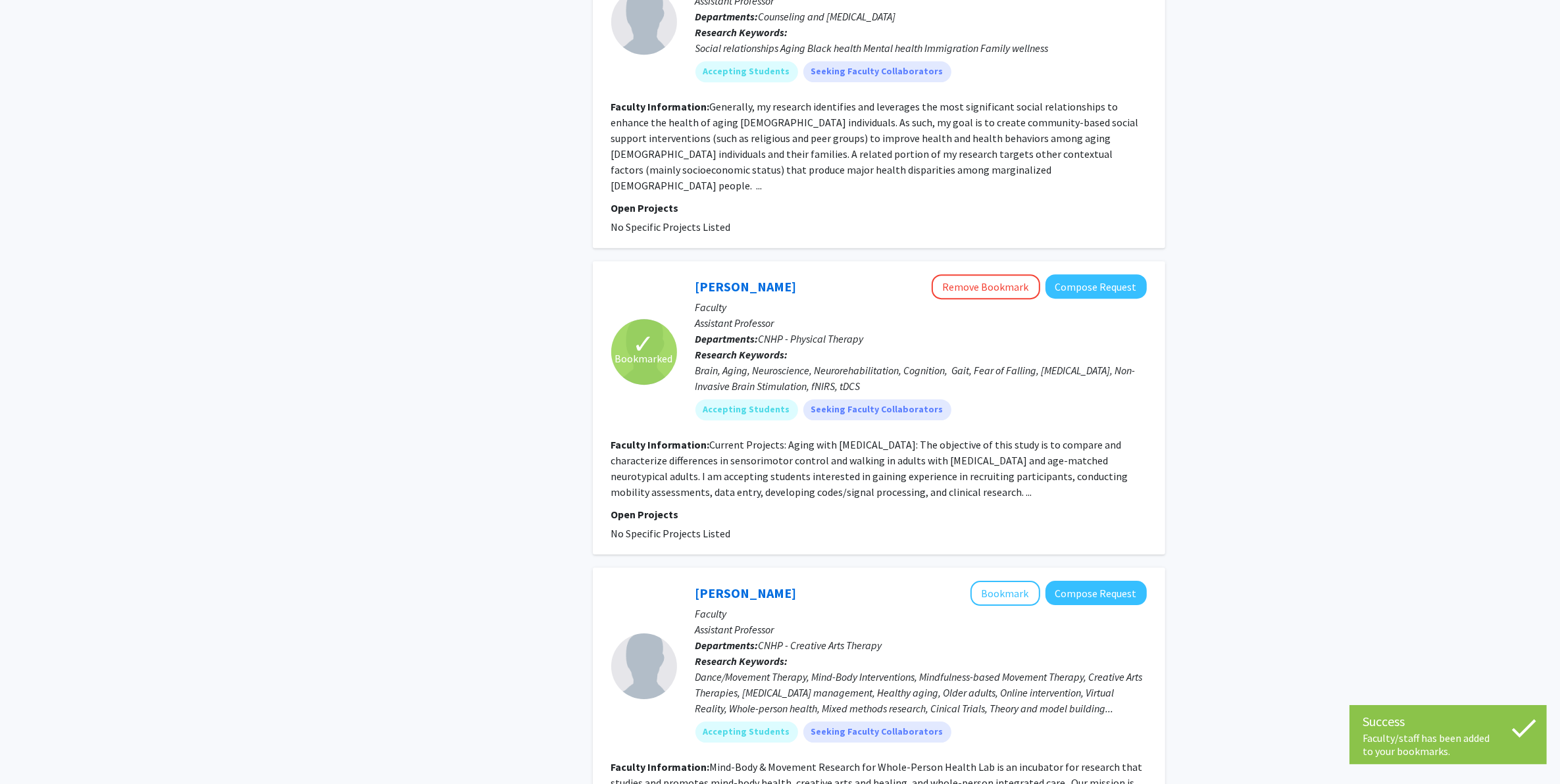
scroll to position [5079, 0]
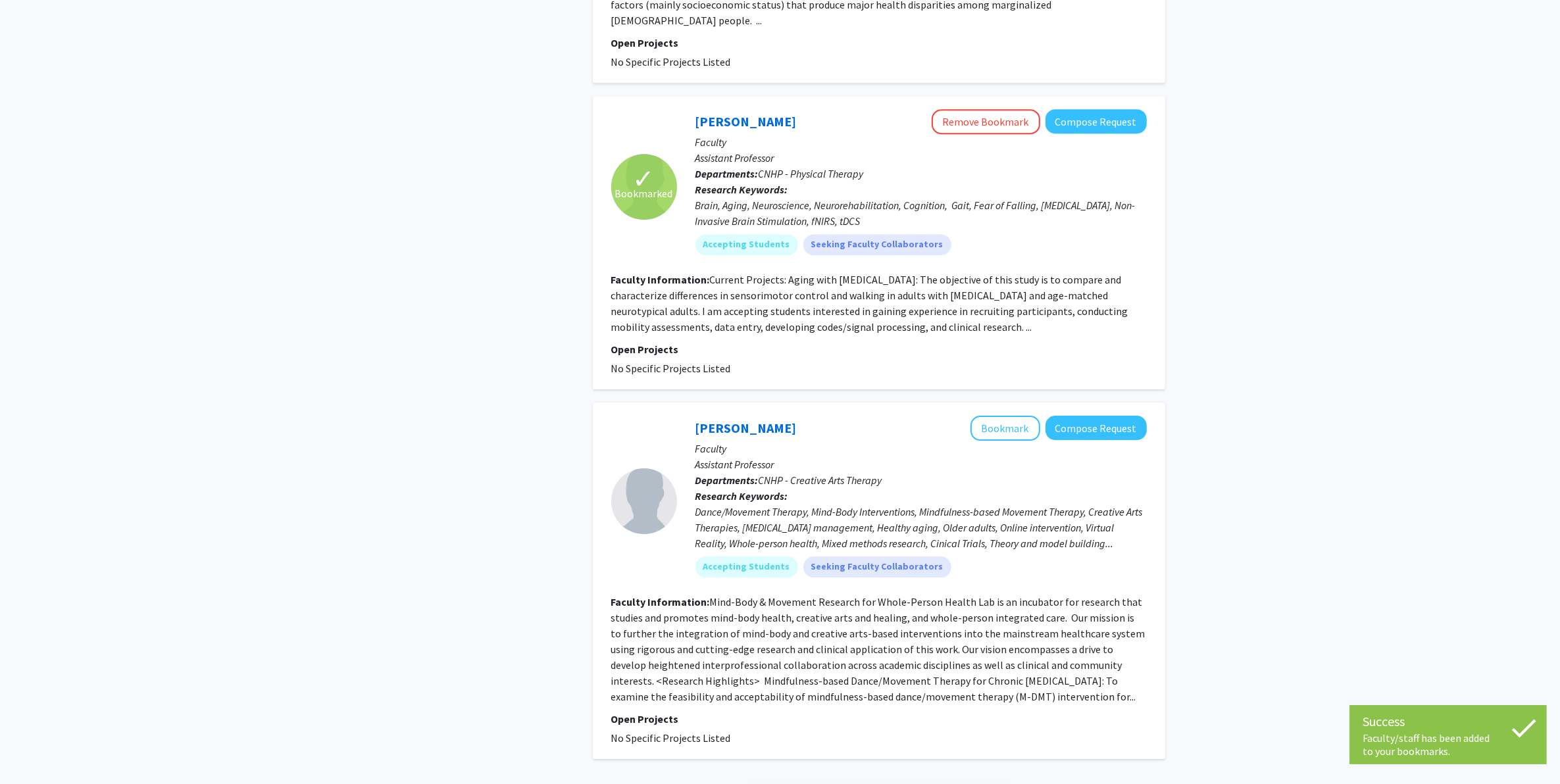
click at [847, 627] on link "2" at bounding box center [841, 797] width 22 height 23
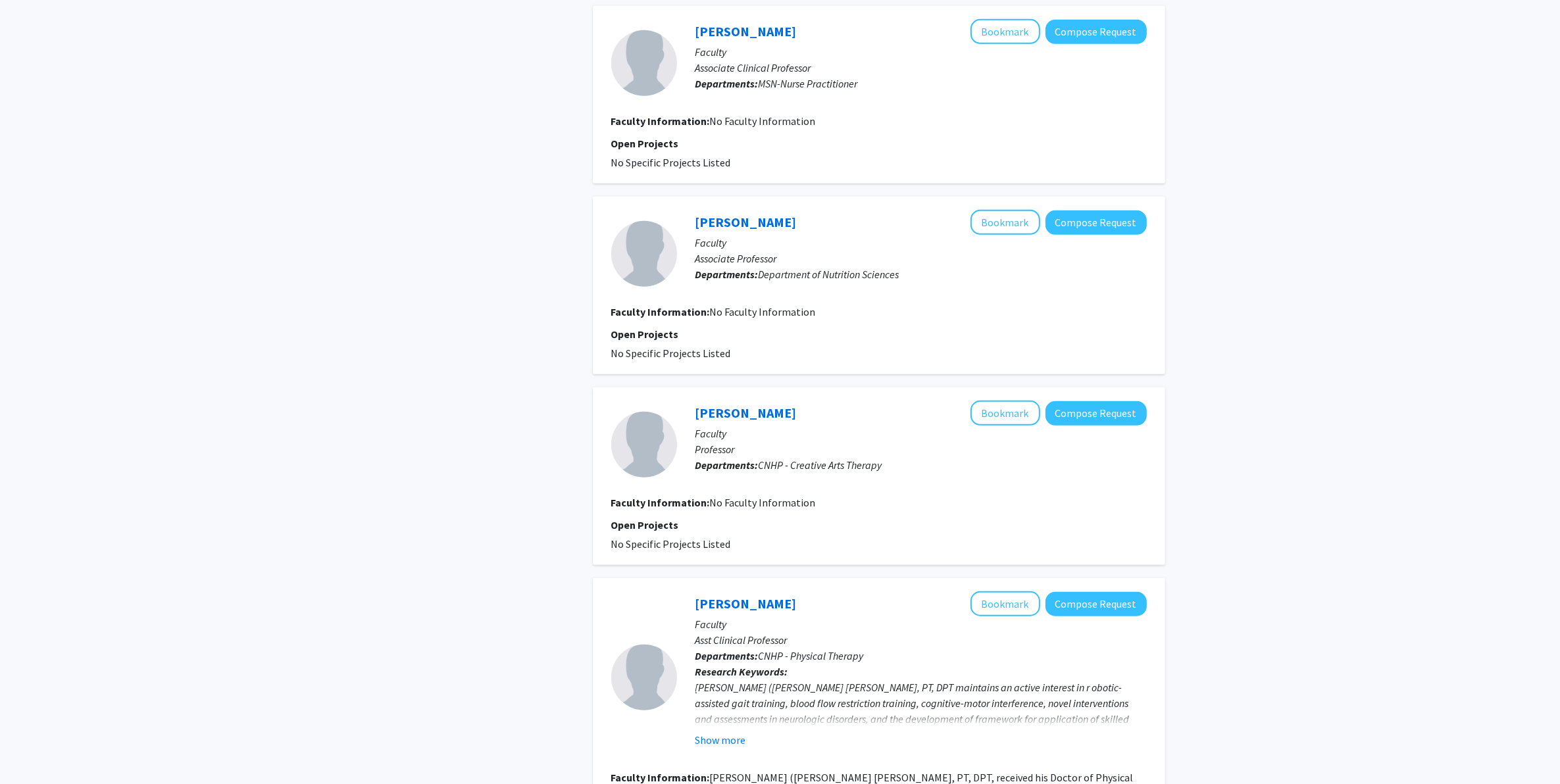
scroll to position [1233, 0]
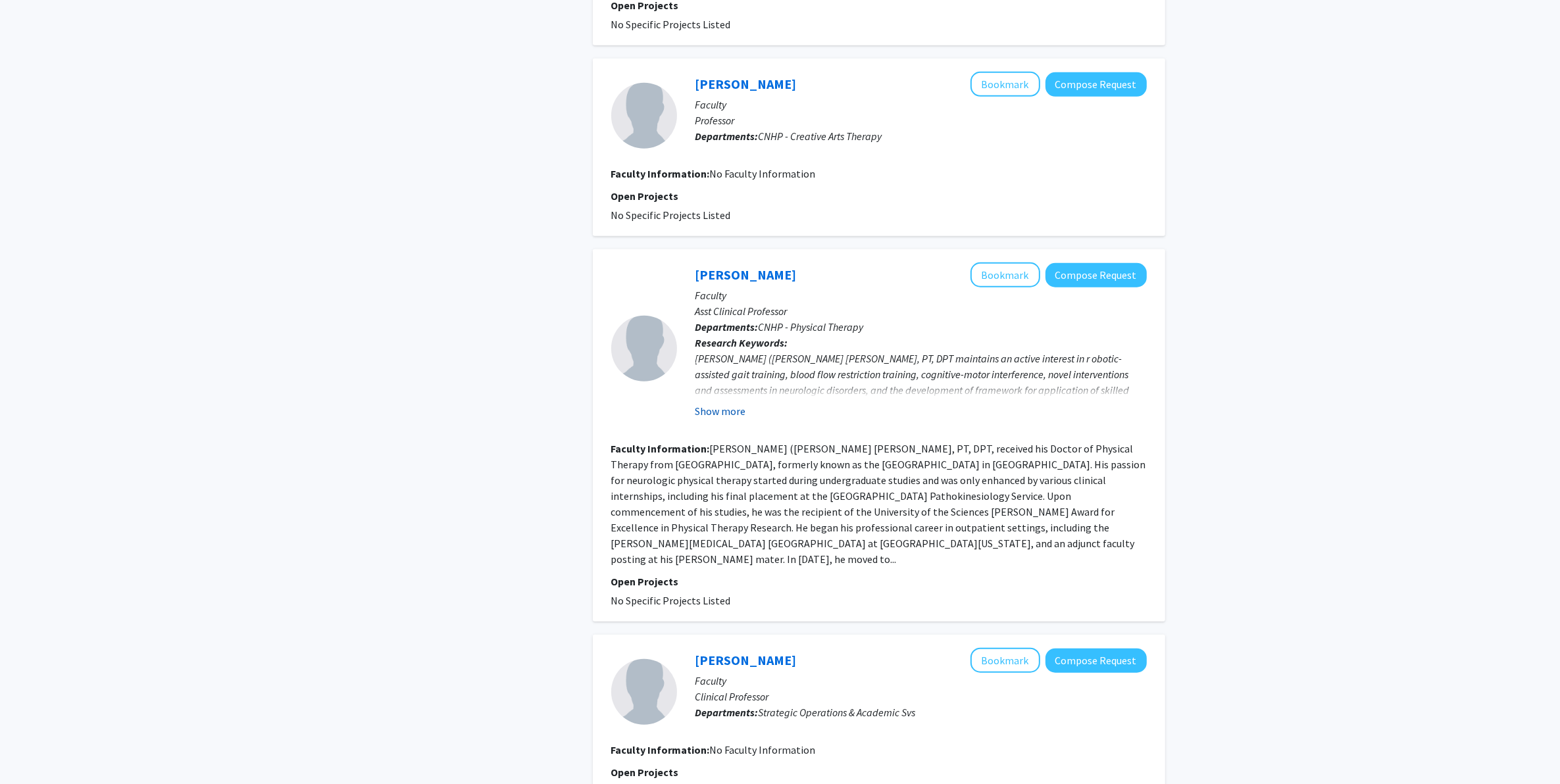
click at [732, 407] on button "Show more" at bounding box center [721, 411] width 51 height 15
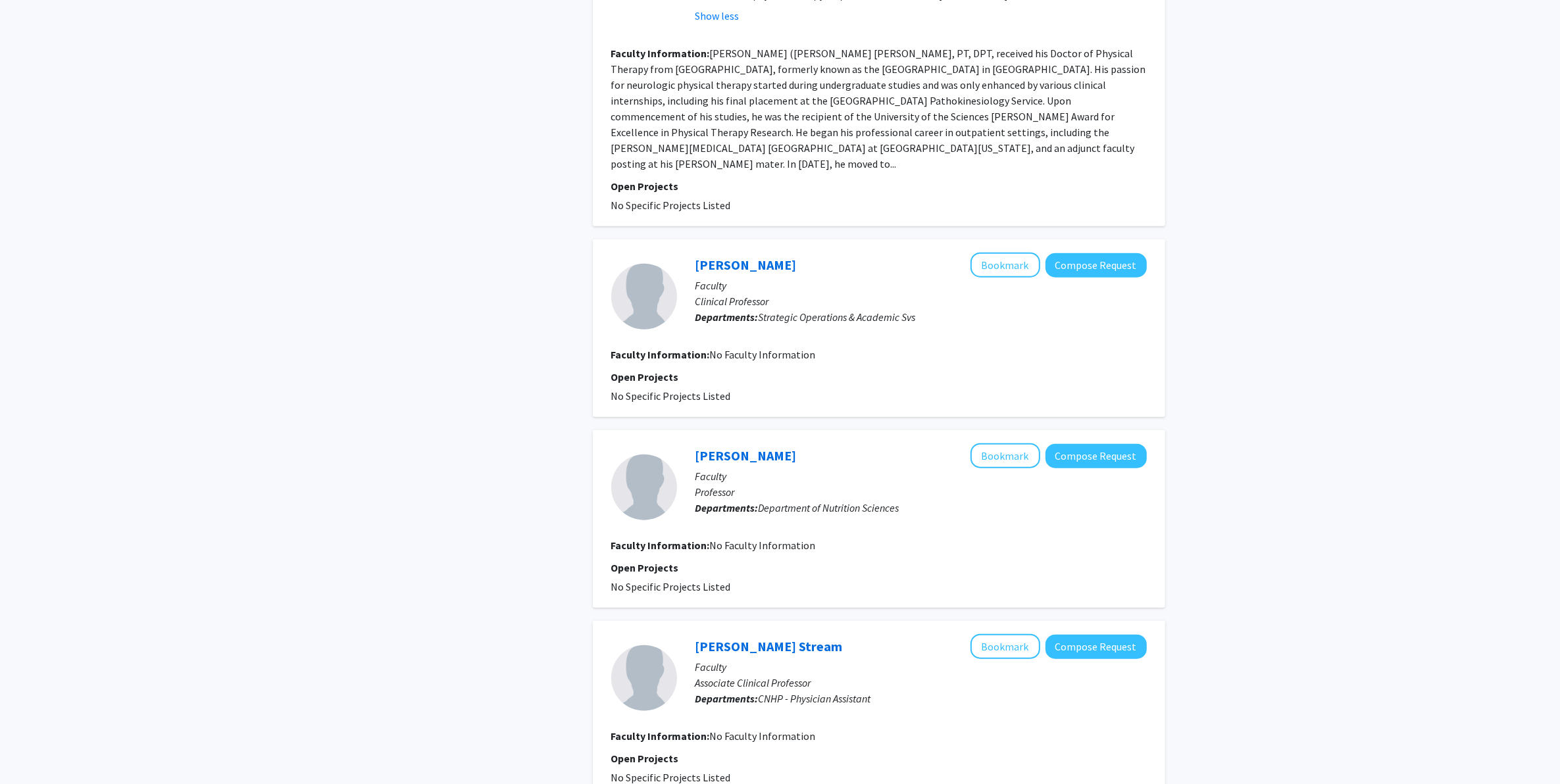
scroll to position [1781, 0]
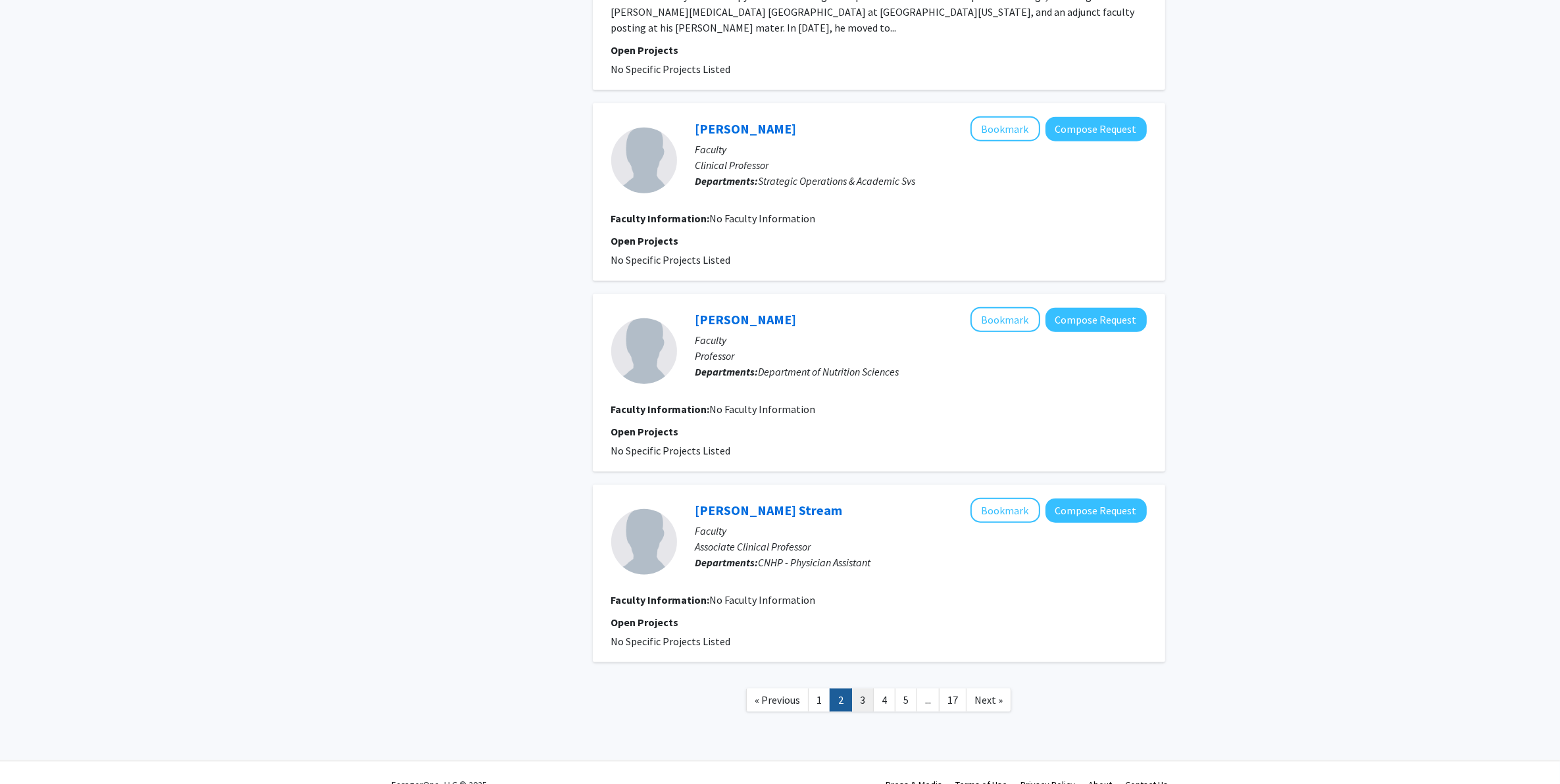
click at [855, 627] on link "3" at bounding box center [862, 700] width 22 height 23
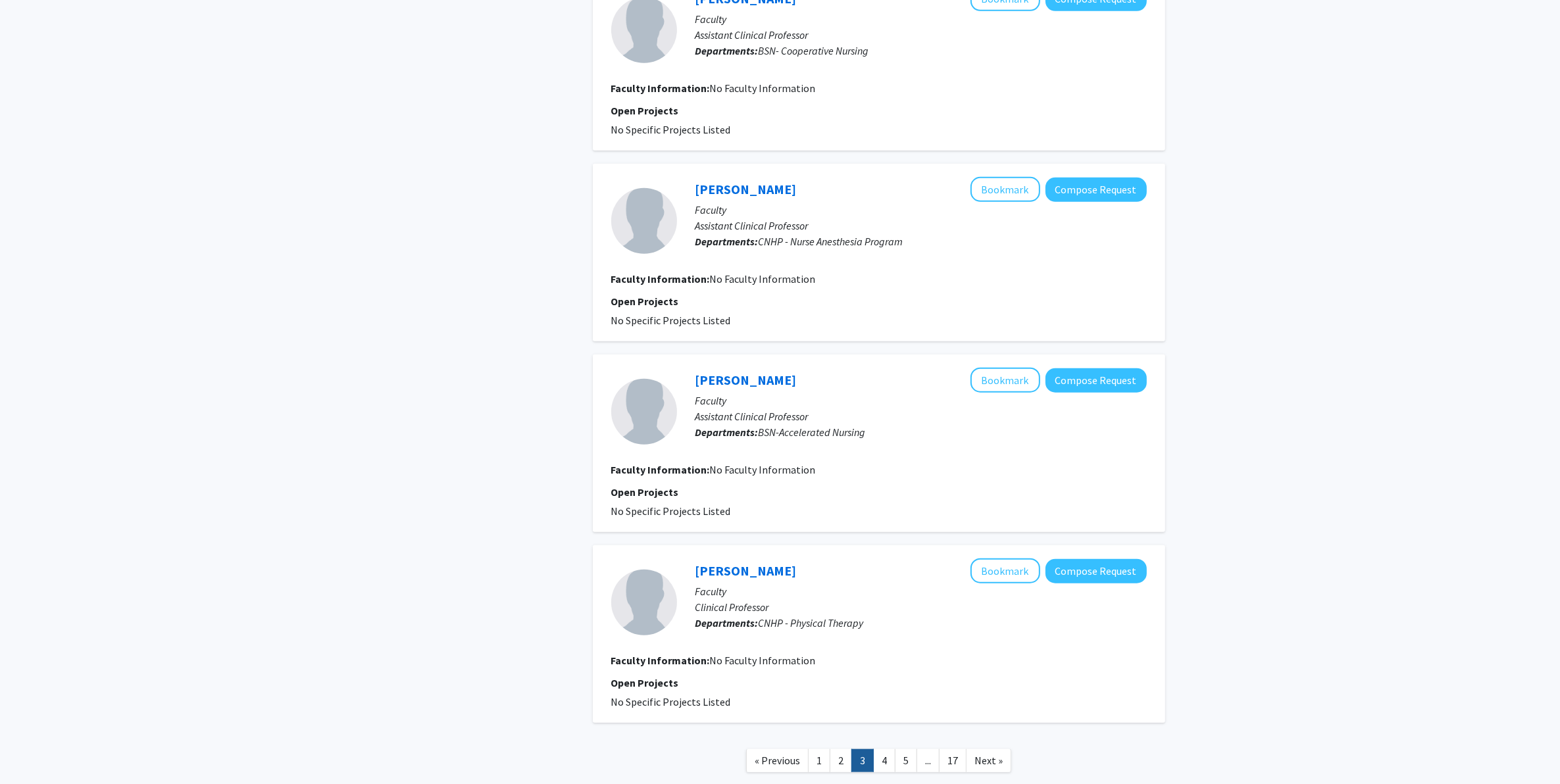
scroll to position [1380, 0]
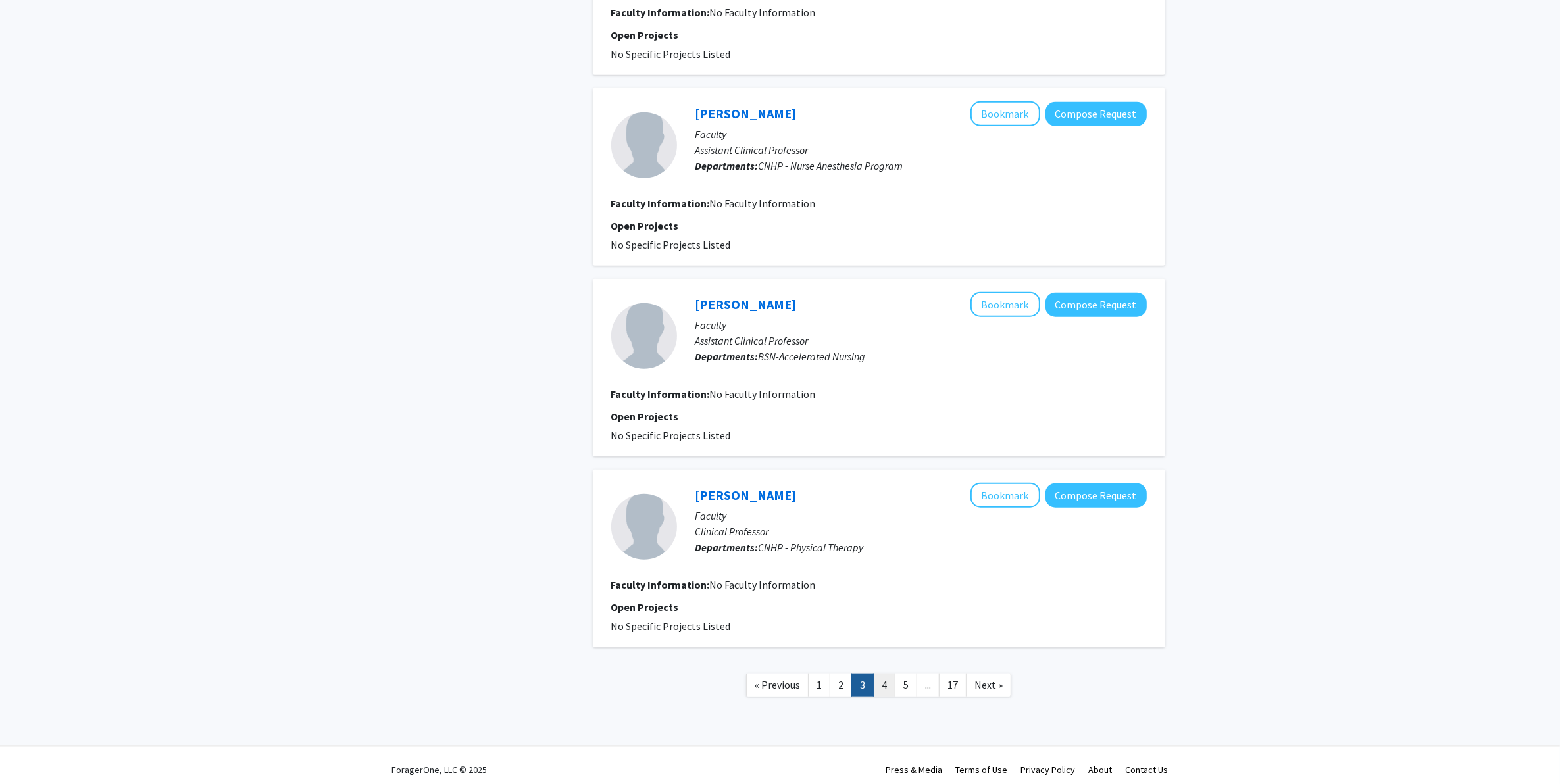
click at [882, 627] on link "4" at bounding box center [884, 685] width 22 height 23
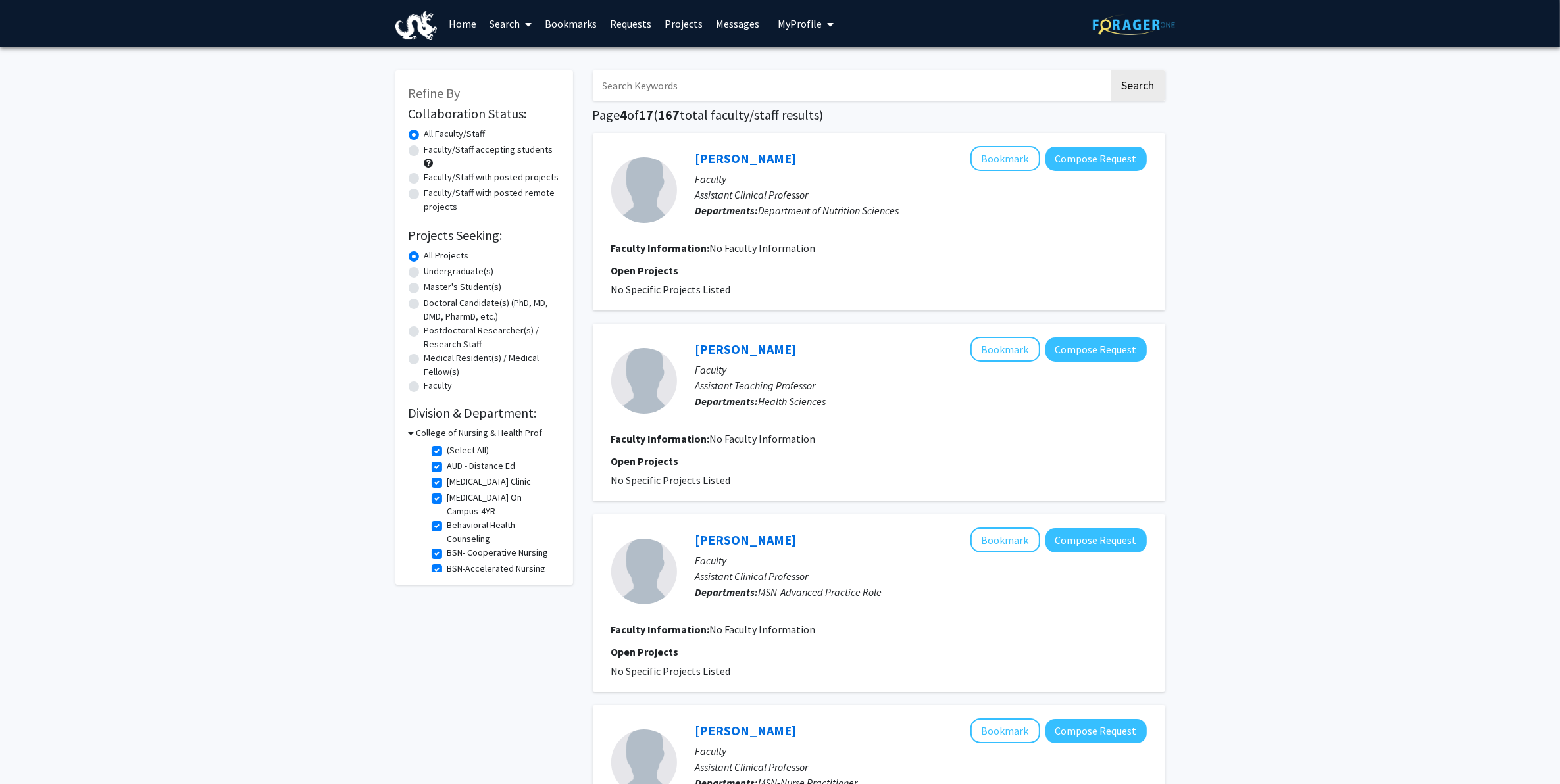
scroll to position [247, 0]
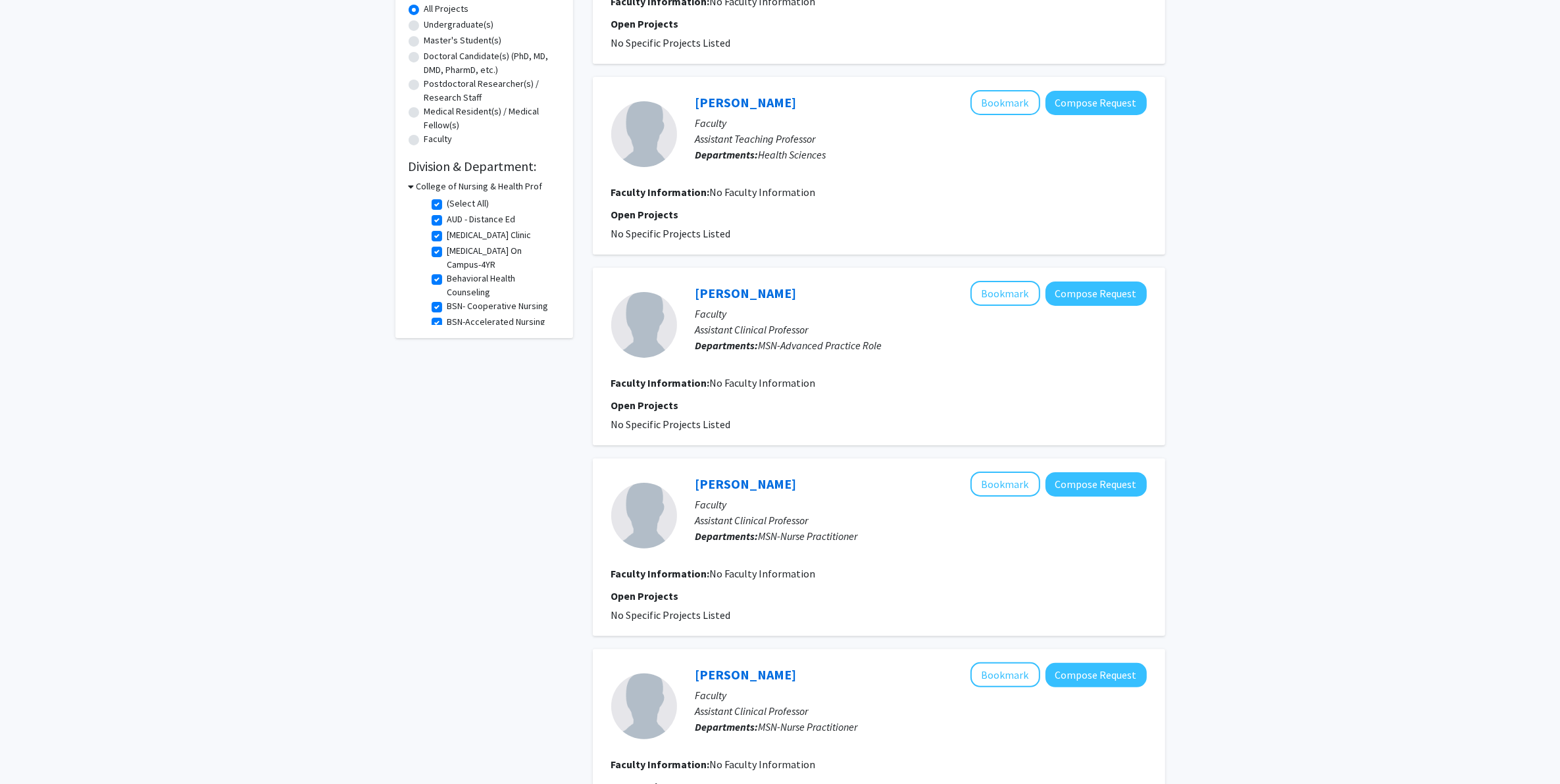
click at [448, 202] on label "(Select All)" at bounding box center [469, 203] width 42 height 14
click at [448, 202] on input "(Select All)" at bounding box center [452, 200] width 9 height 9
checkbox input "false"
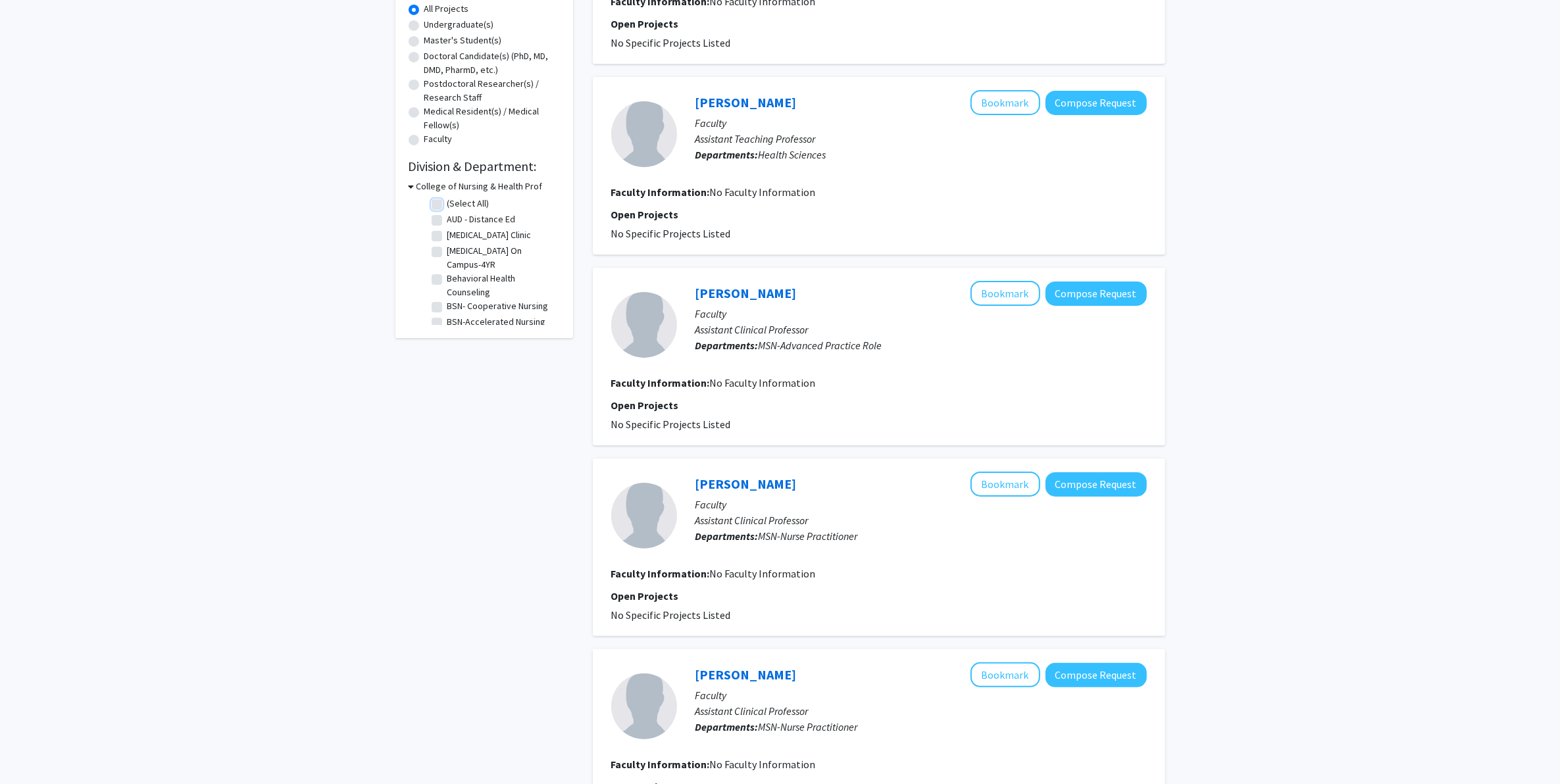
checkbox input "false"
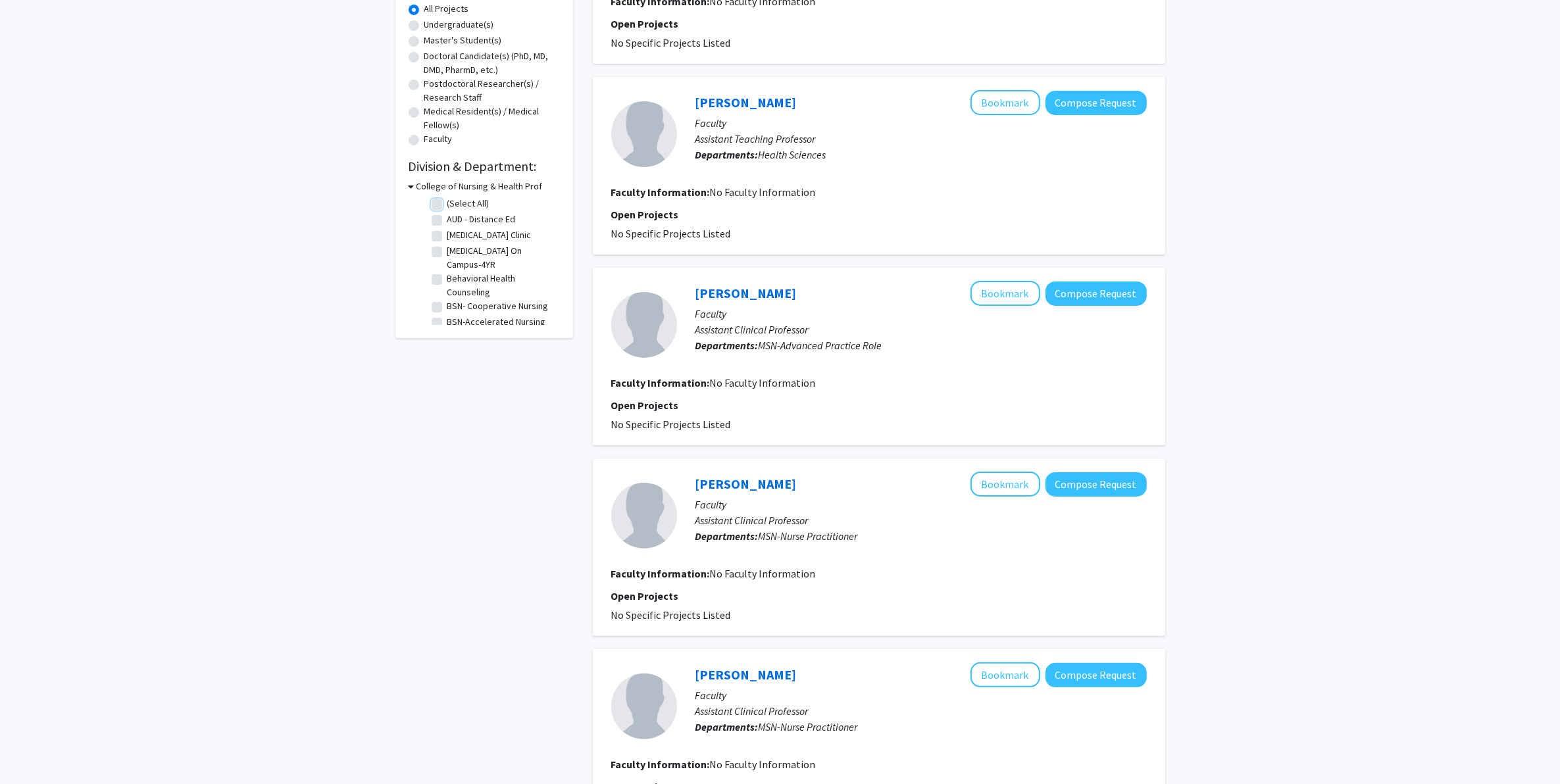
checkbox input "false"
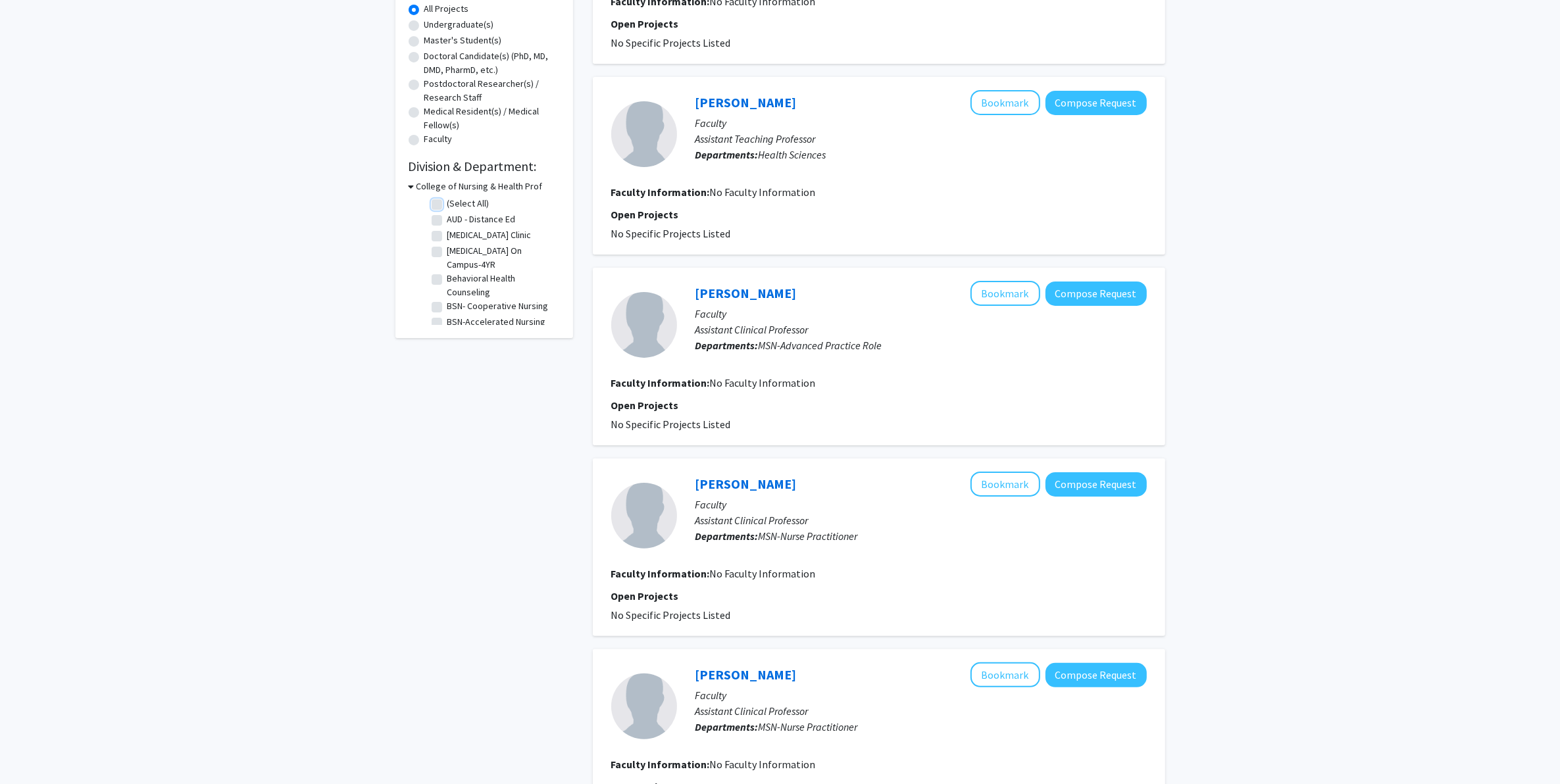
checkbox input "false"
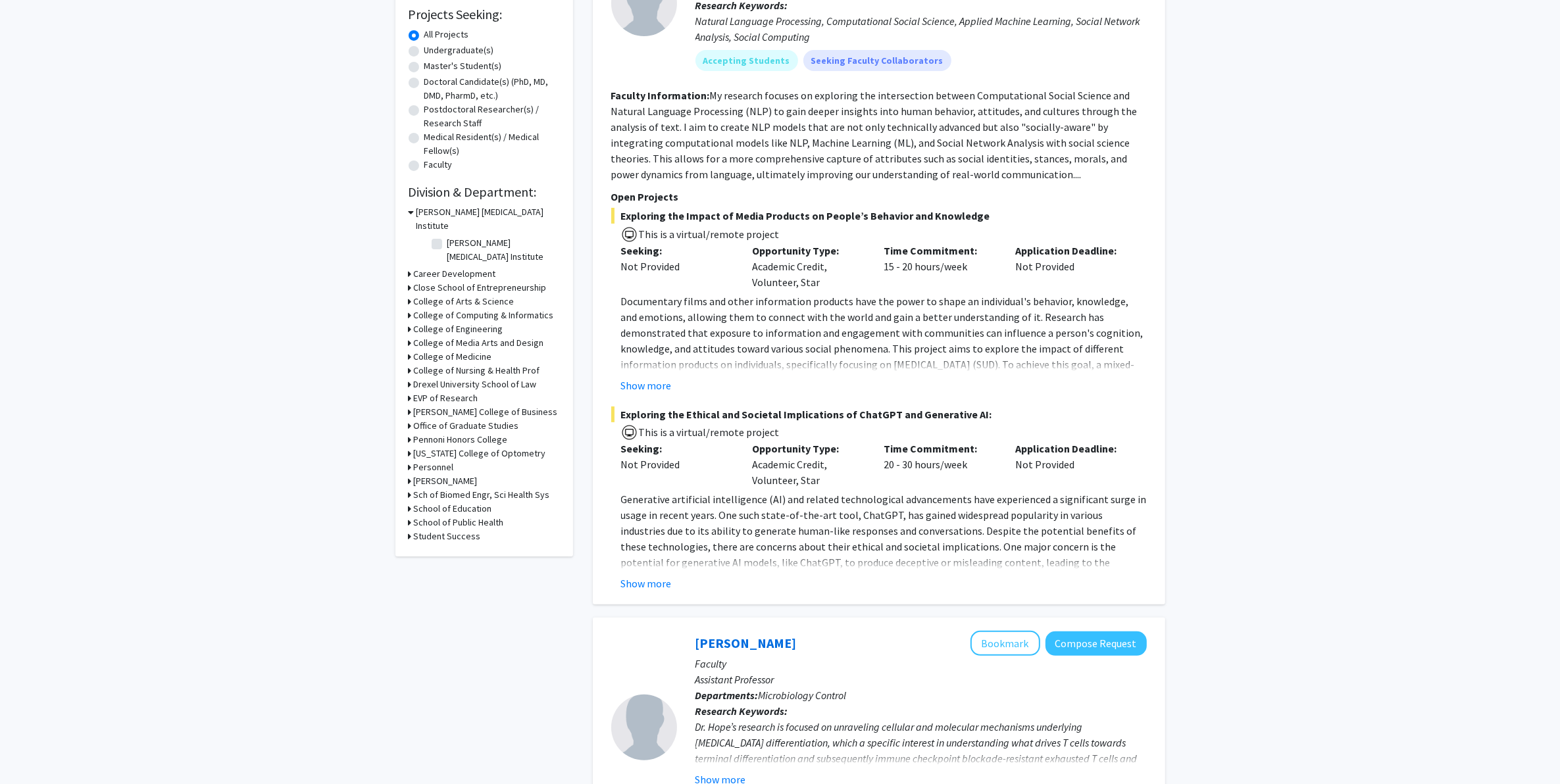
scroll to position [329, 0]
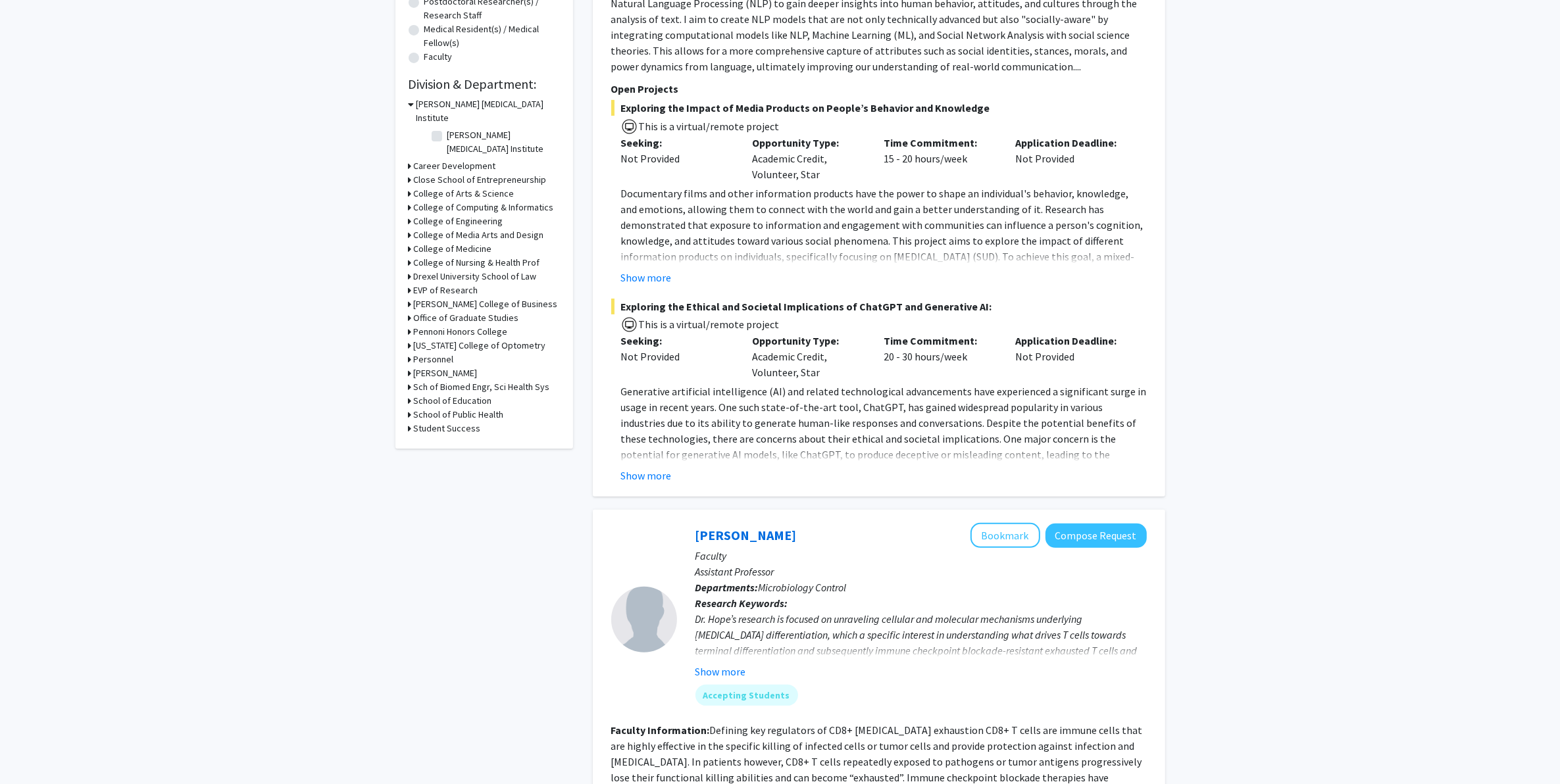
click at [456, 284] on h3 "EVP of Research" at bounding box center [445, 291] width 64 height 14
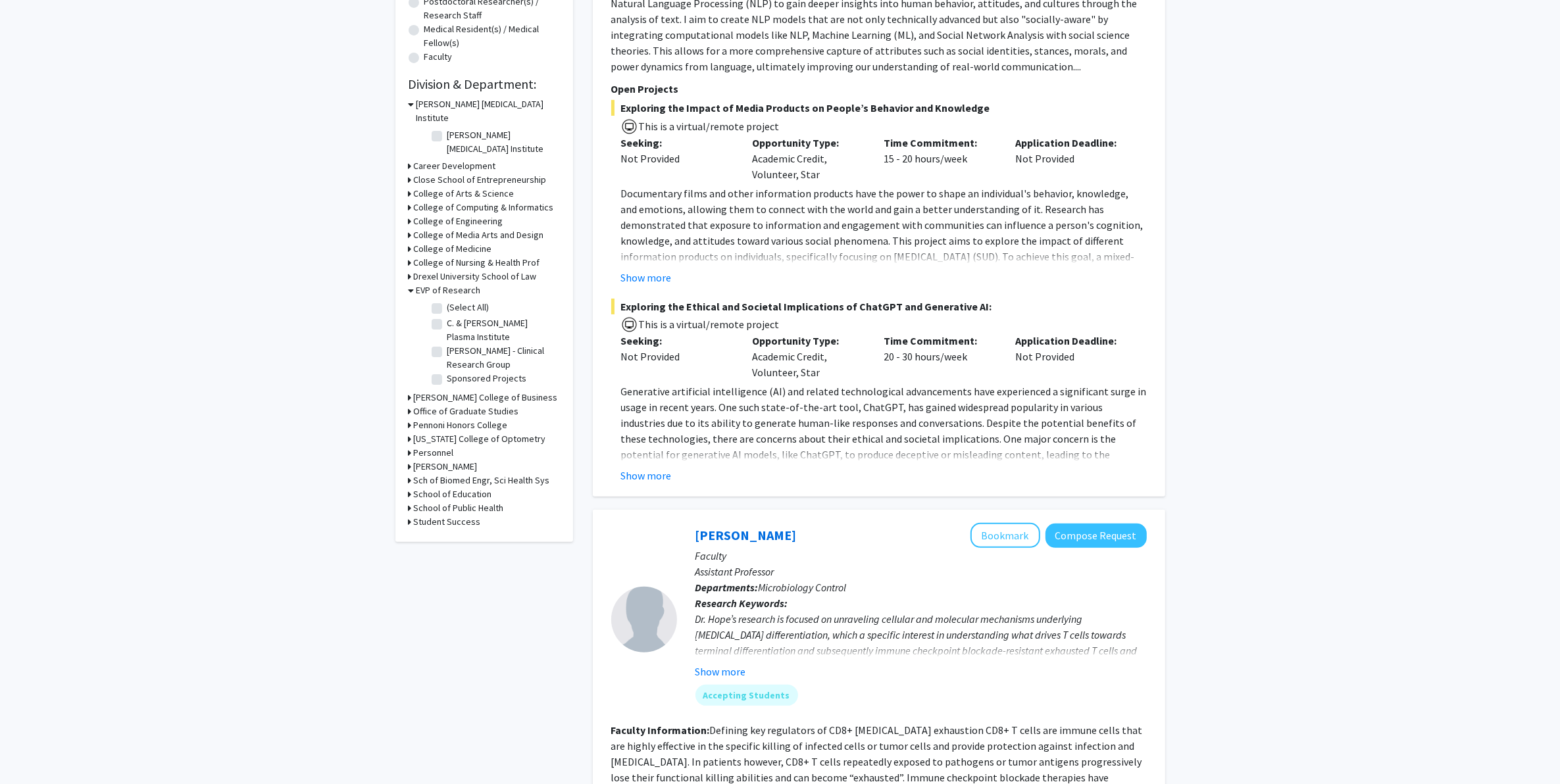
click at [467, 301] on label "(Select All)" at bounding box center [469, 308] width 42 height 14
click at [456, 301] on input "(Select All)" at bounding box center [452, 305] width 9 height 9
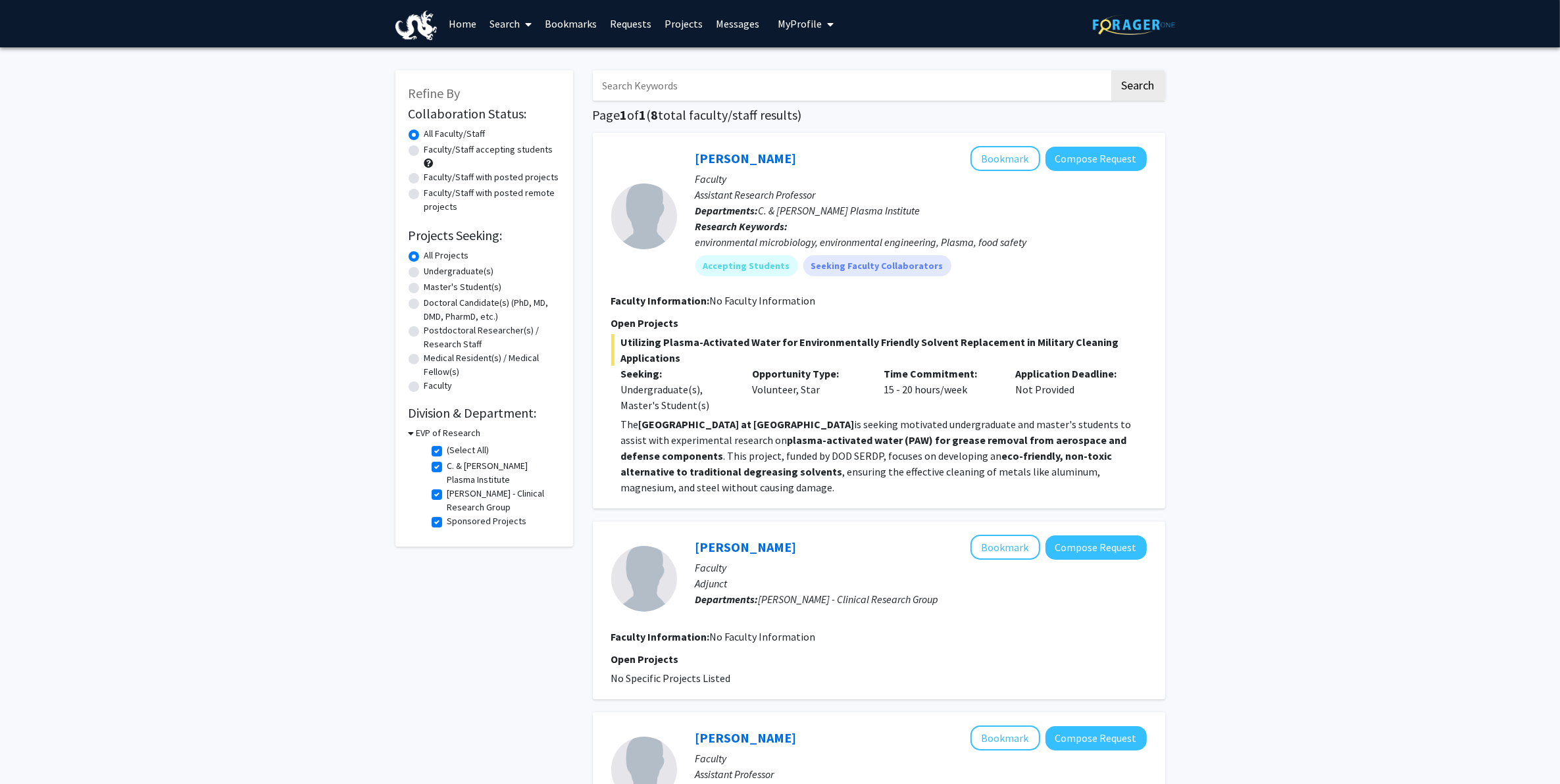
click at [468, 448] on label "(Select All)" at bounding box center [469, 450] width 42 height 14
click at [456, 448] on input "(Select All)" at bounding box center [452, 447] width 9 height 9
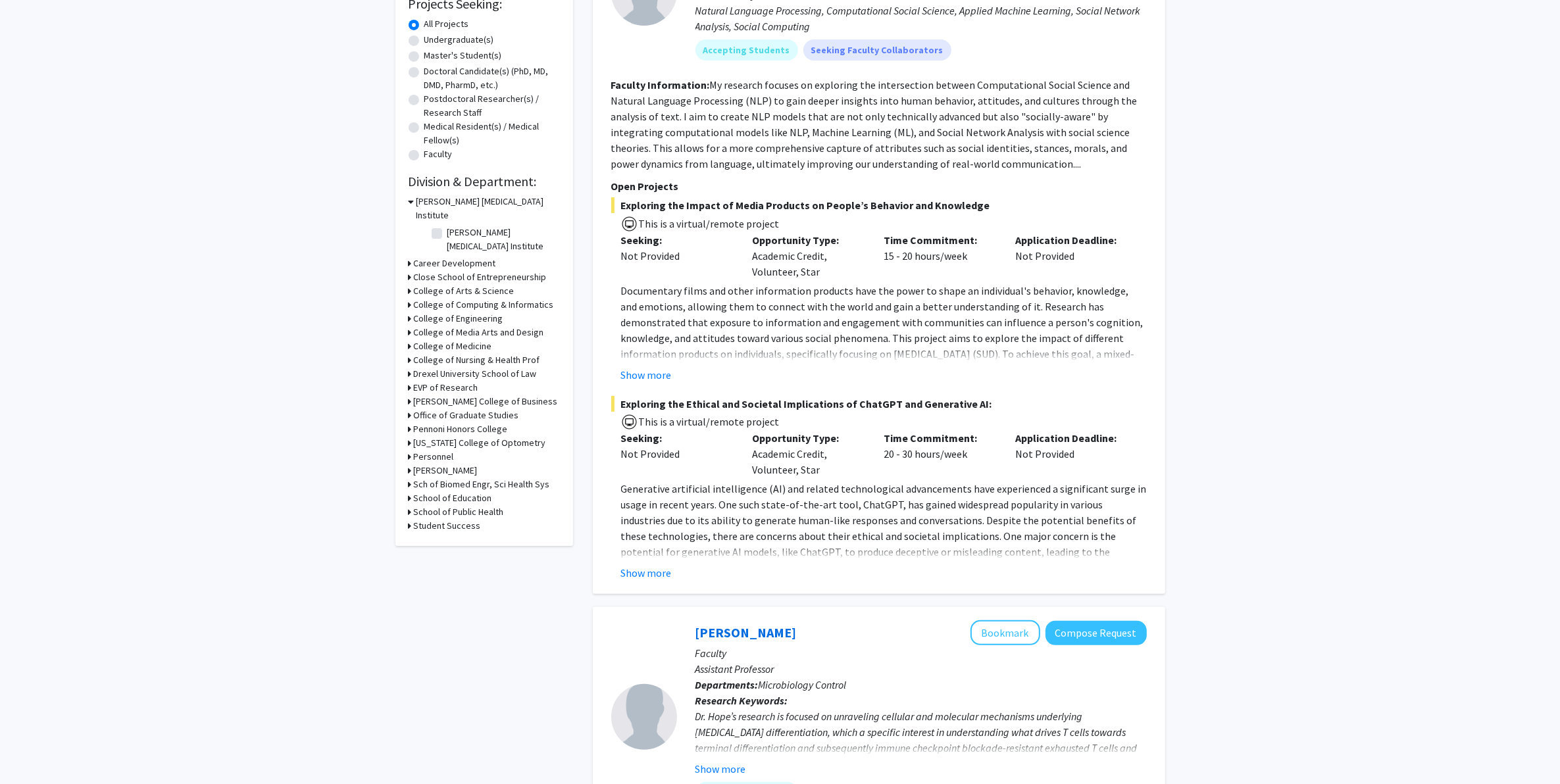
scroll to position [82, 0]
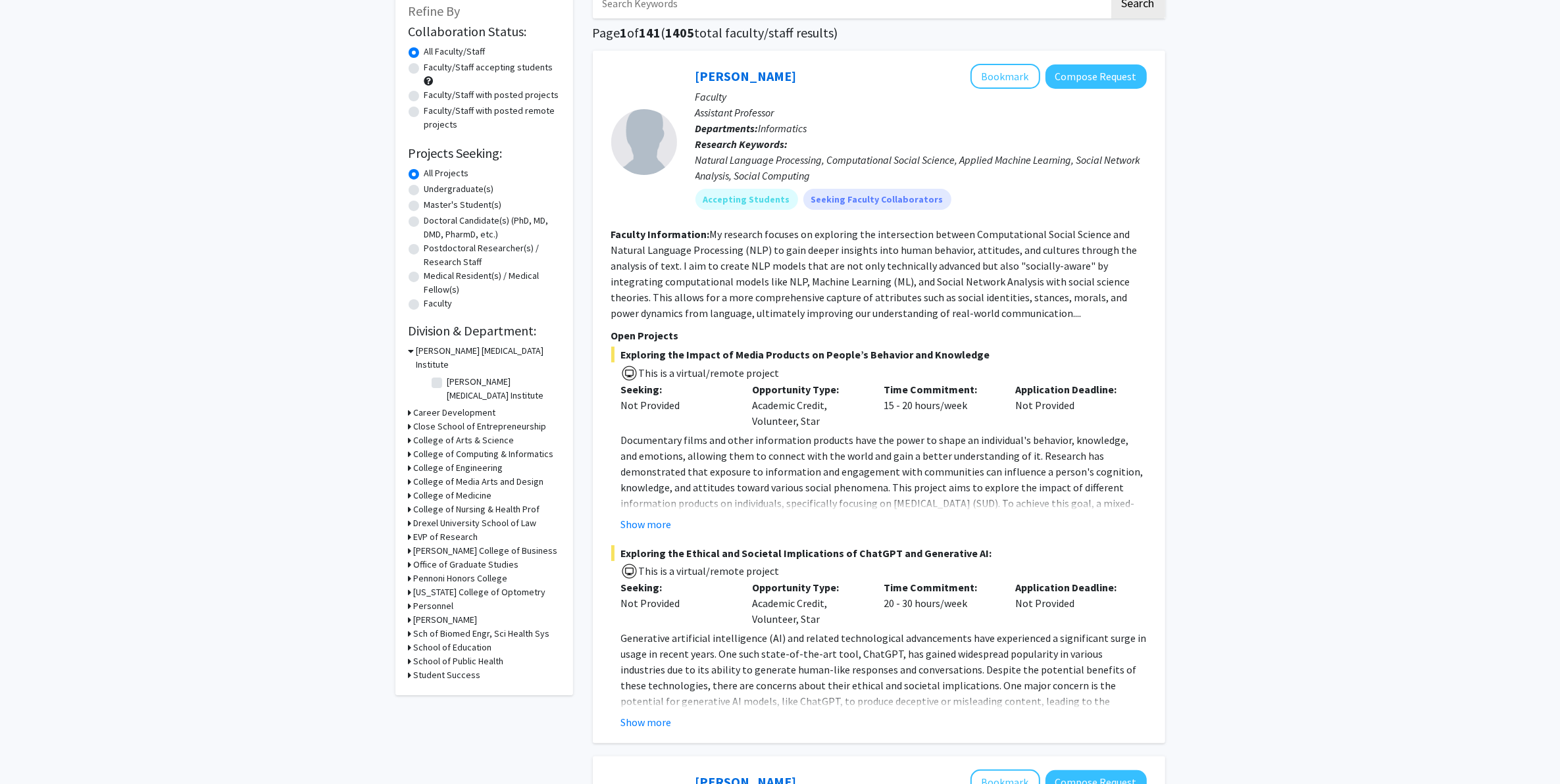
click at [425, 613] on h3 "[PERSON_NAME]" at bounding box center [445, 620] width 64 height 14
click at [443, 627] on fg-checkbox "Office of the [PERSON_NAME] Office of the [PERSON_NAME]" at bounding box center [494, 644] width 125 height 28
click at [436, 627] on fg-checkbox "Office of the [PERSON_NAME] Office of the [PERSON_NAME]" at bounding box center [494, 644] width 125 height 28
click at [448, 627] on label "Office of the [PERSON_NAME]" at bounding box center [502, 644] width 109 height 28
click at [448, 627] on input "Office of the [PERSON_NAME]" at bounding box center [452, 634] width 9 height 9
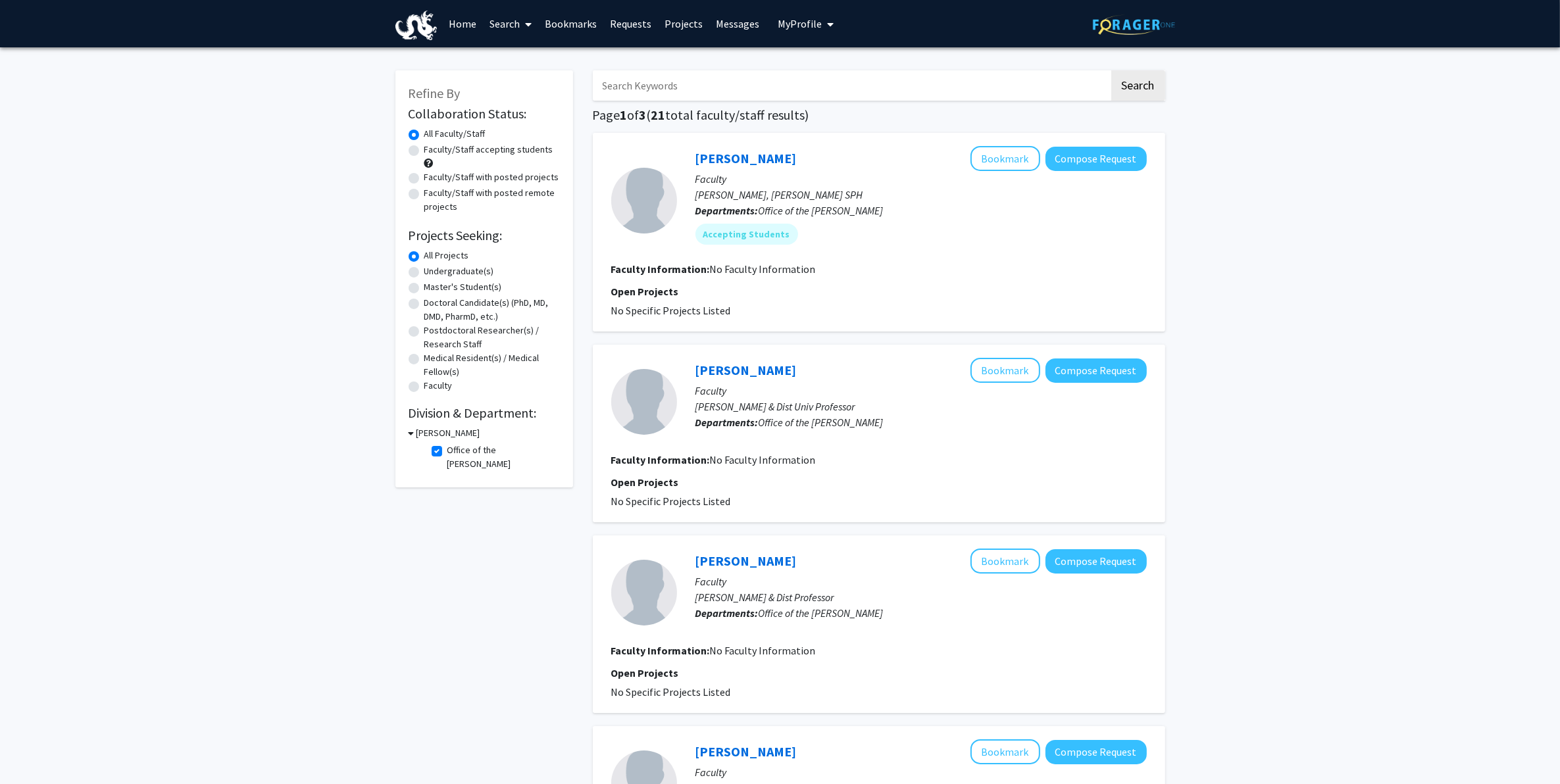
click at [448, 448] on label "Office of the [PERSON_NAME]" at bounding box center [502, 457] width 109 height 28
click at [448, 448] on input "Office of the [PERSON_NAME]" at bounding box center [452, 447] width 9 height 9
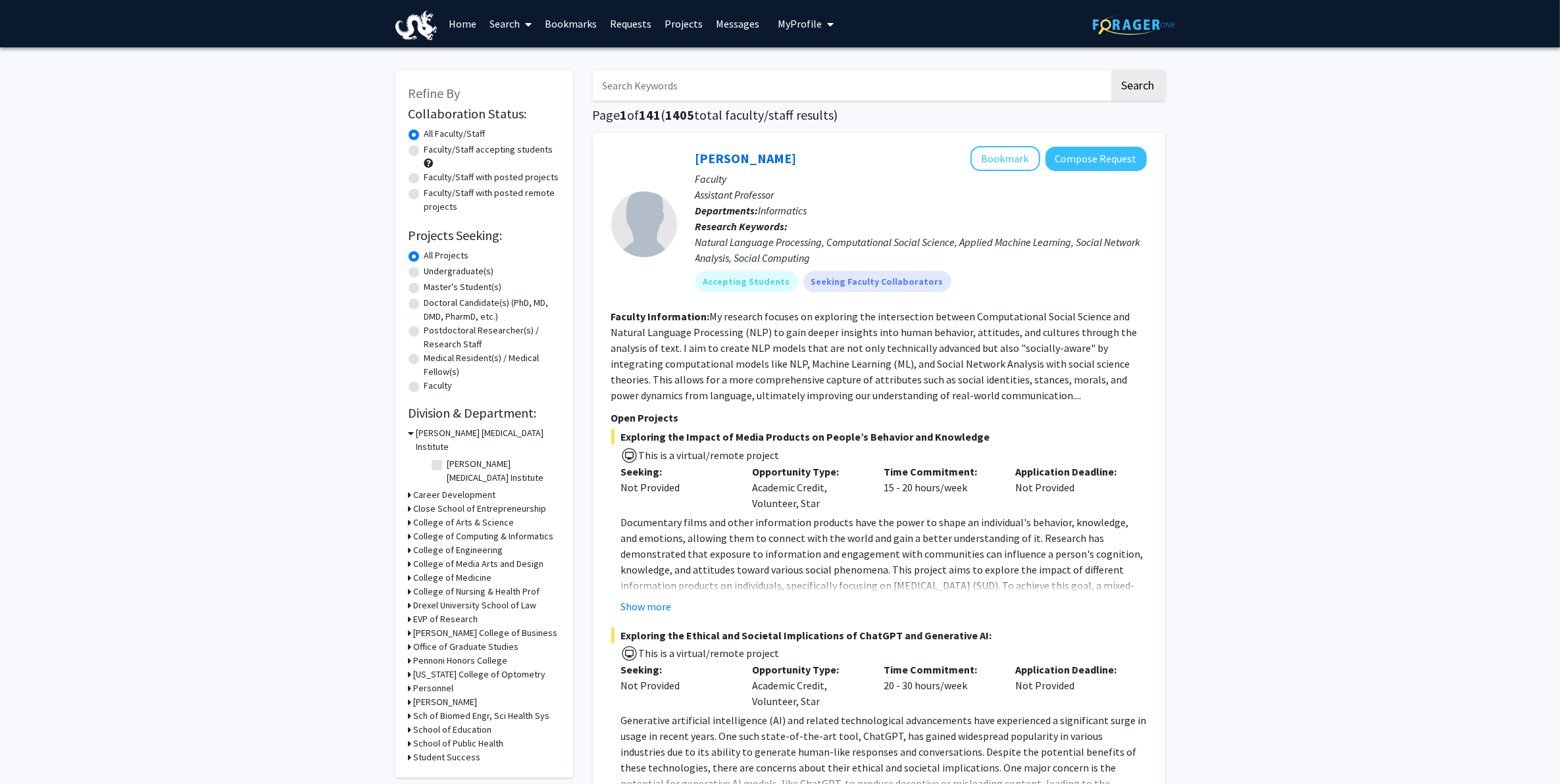
click at [495, 152] on label "Faculty/Staff accepting students" at bounding box center [489, 150] width 129 height 14
click at [433, 152] on input "Faculty/Staff accepting students" at bounding box center [428, 147] width 9 height 9
click at [788, 20] on span "My Profile" at bounding box center [800, 23] width 44 height 13
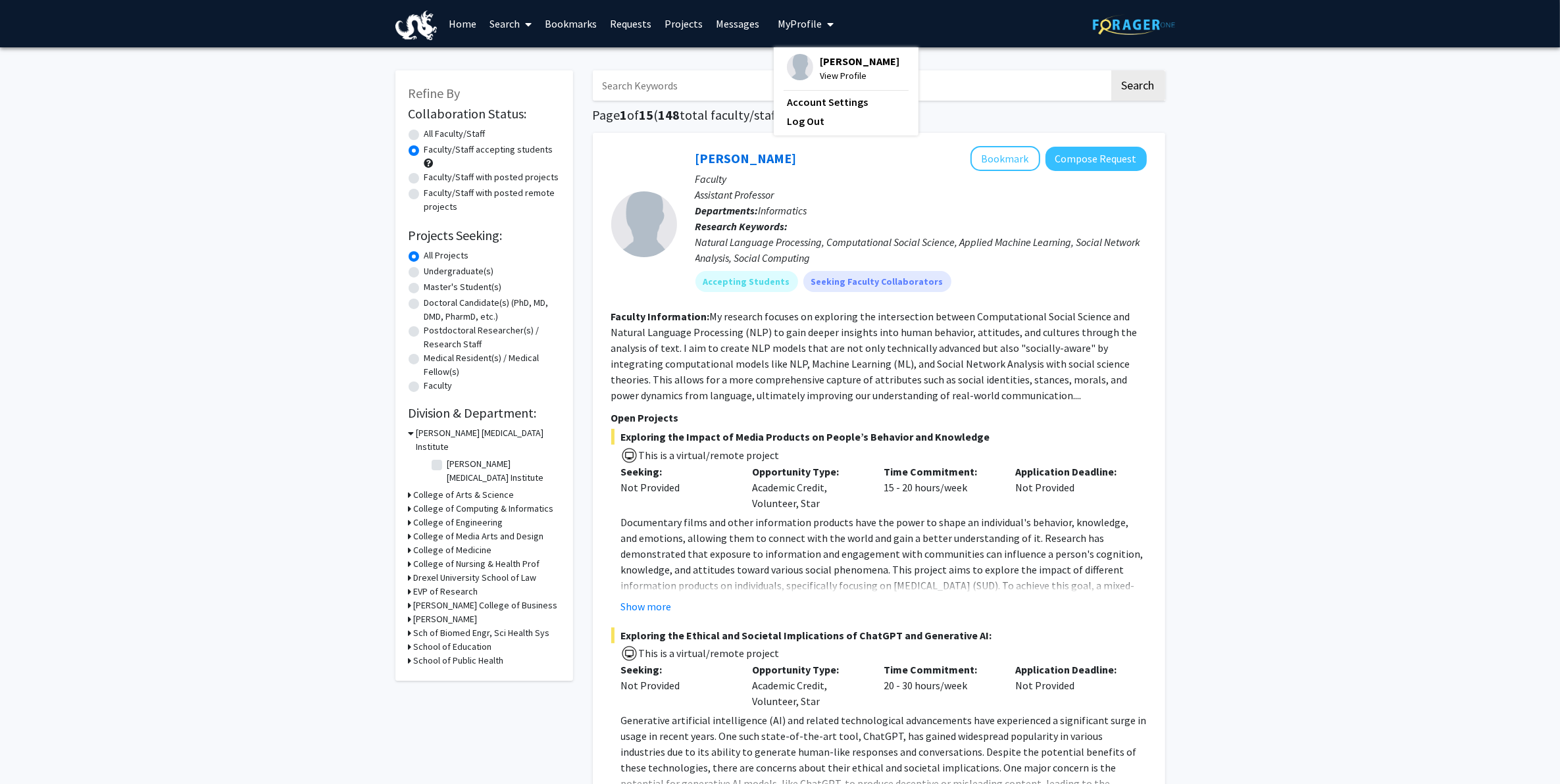
click at [685, 27] on link "Projects" at bounding box center [684, 24] width 51 height 46
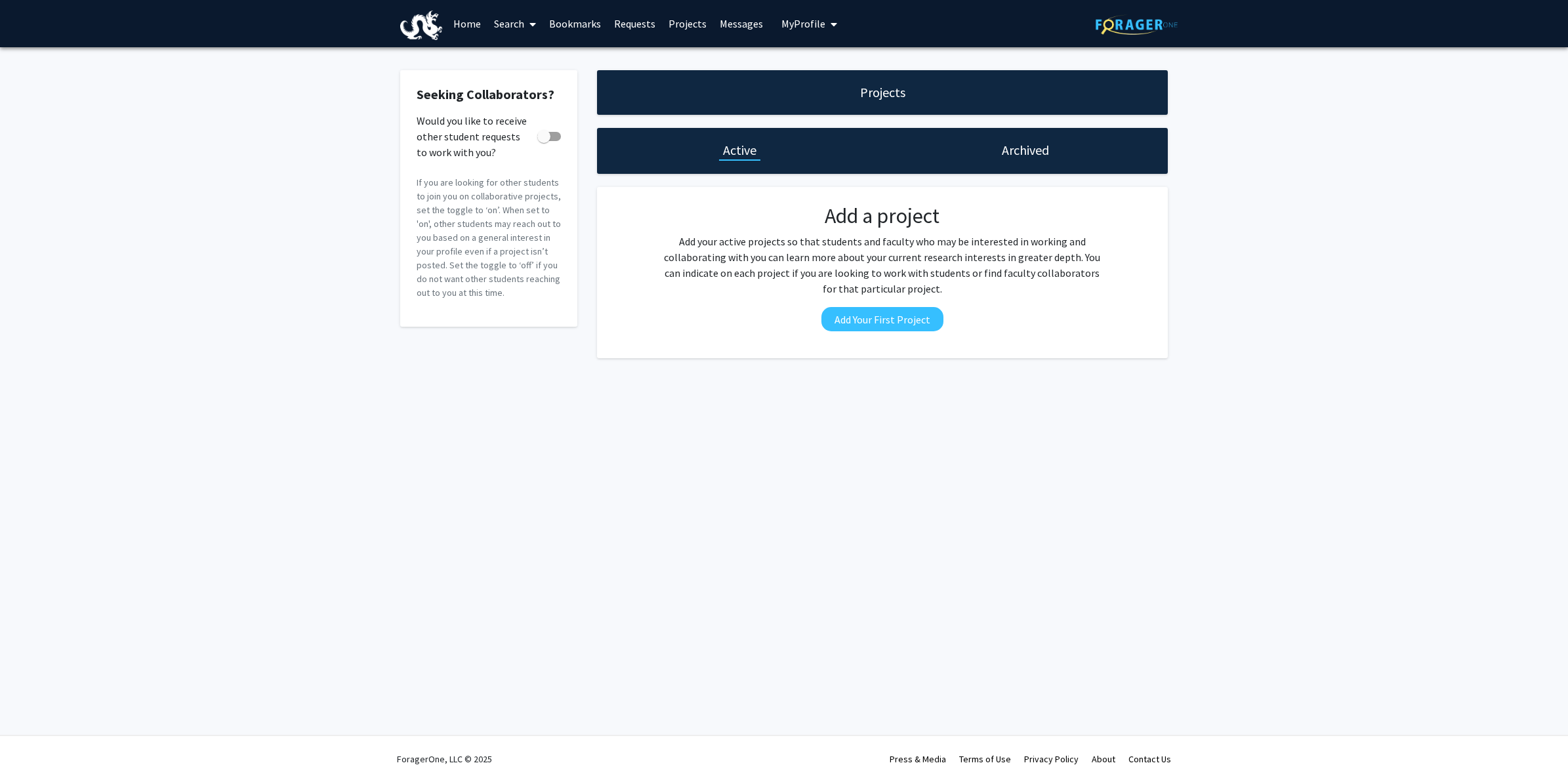
click at [991, 154] on div "Archived" at bounding box center [1025, 151] width 285 height 46
click at [993, 153] on div "Archived" at bounding box center [1025, 151] width 285 height 46
click at [1007, 149] on h1 "Archived" at bounding box center [1025, 150] width 47 height 19
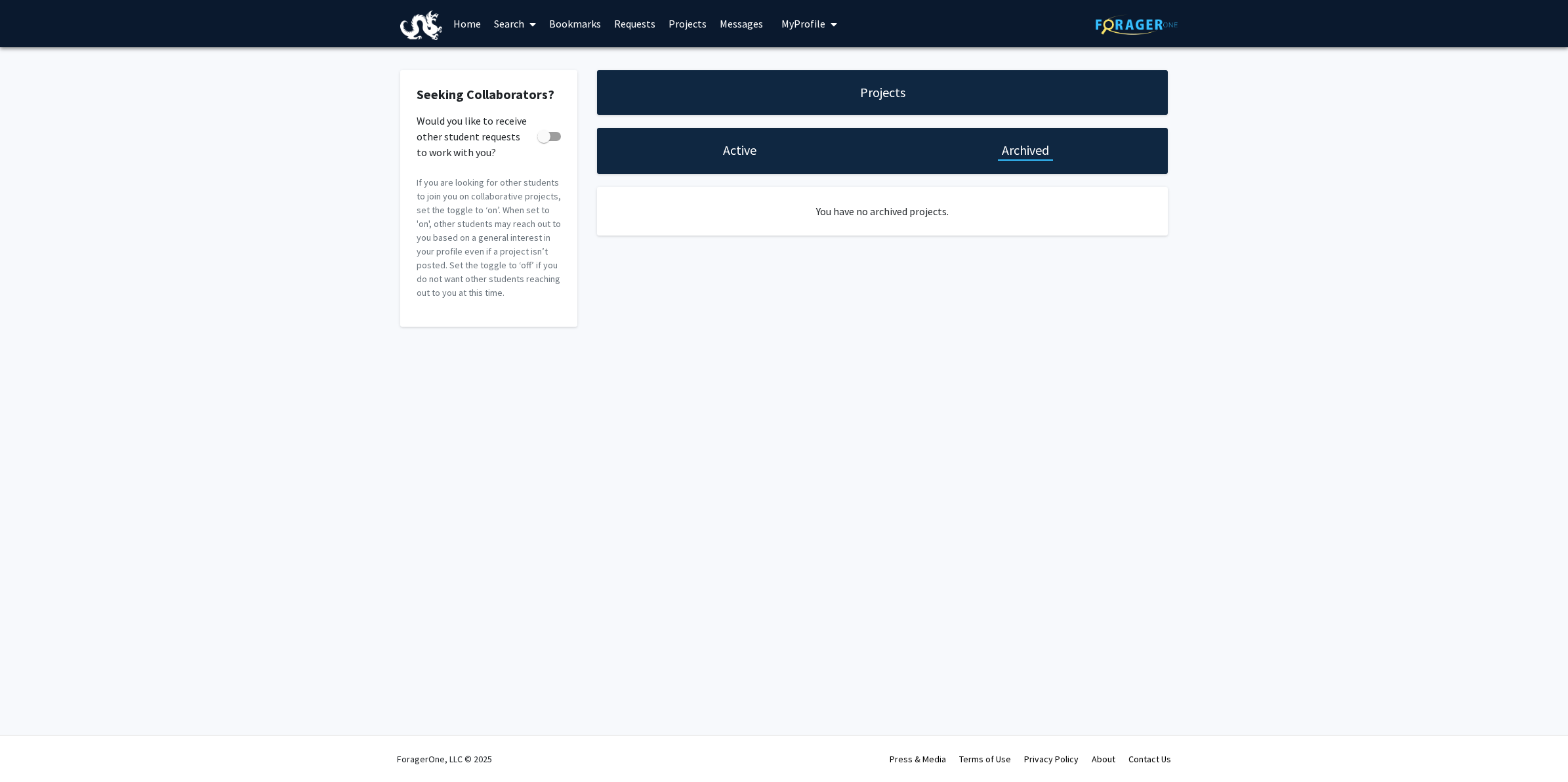
click at [638, 29] on link "Requests" at bounding box center [635, 24] width 55 height 46
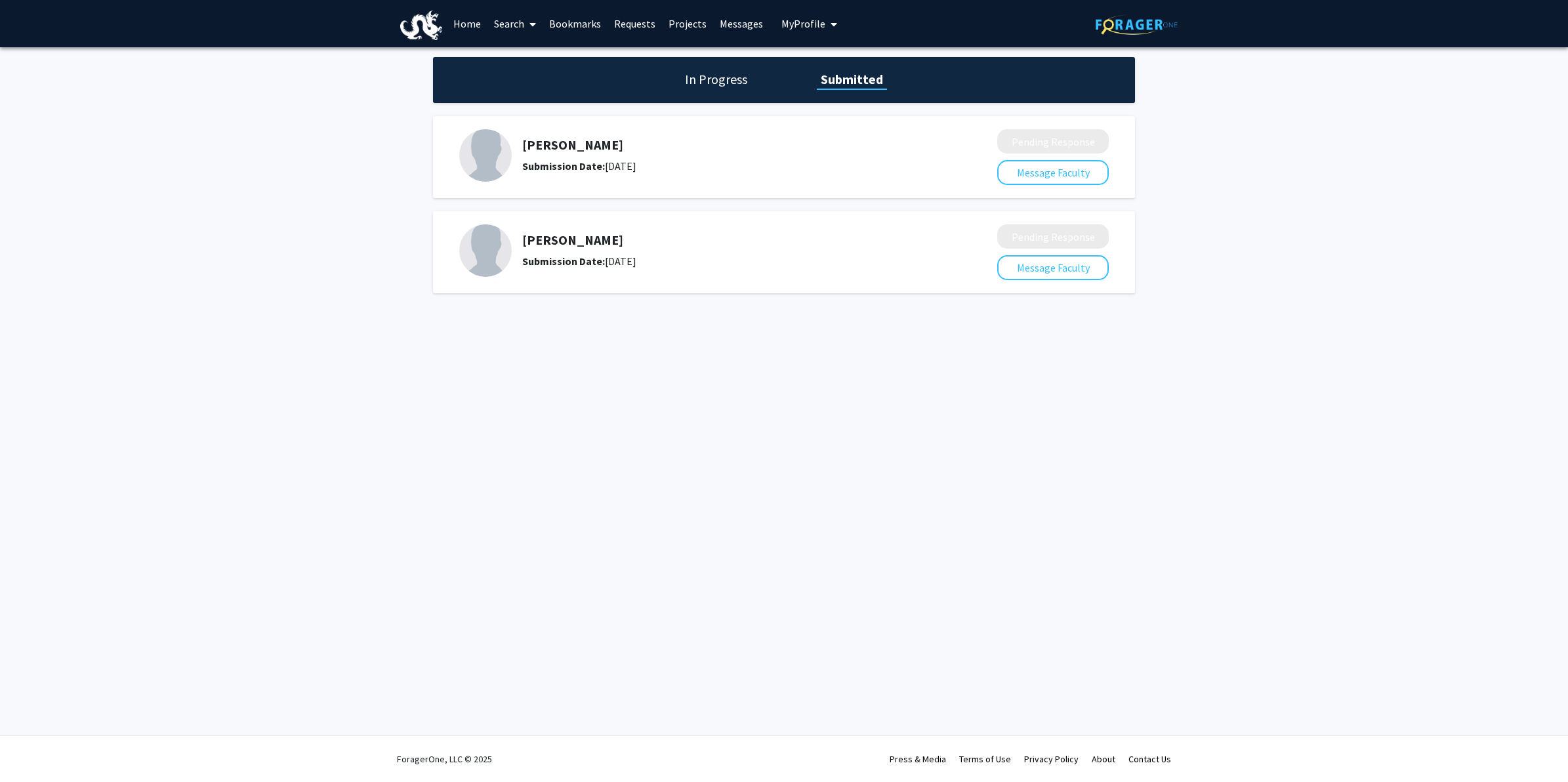
click at [720, 80] on h1 "In Progress" at bounding box center [716, 79] width 70 height 19
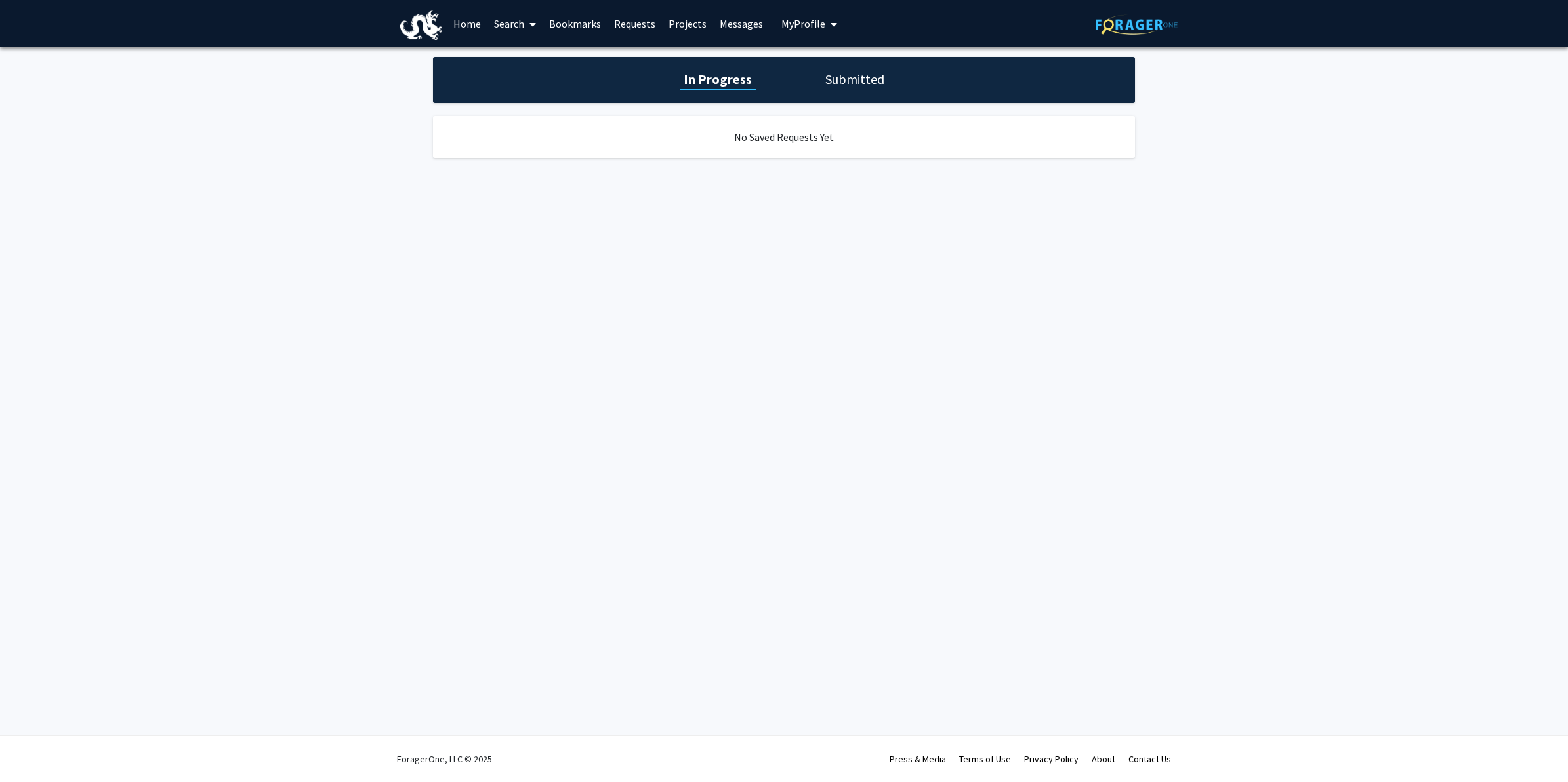
click at [592, 27] on link "Bookmarks" at bounding box center [575, 24] width 65 height 46
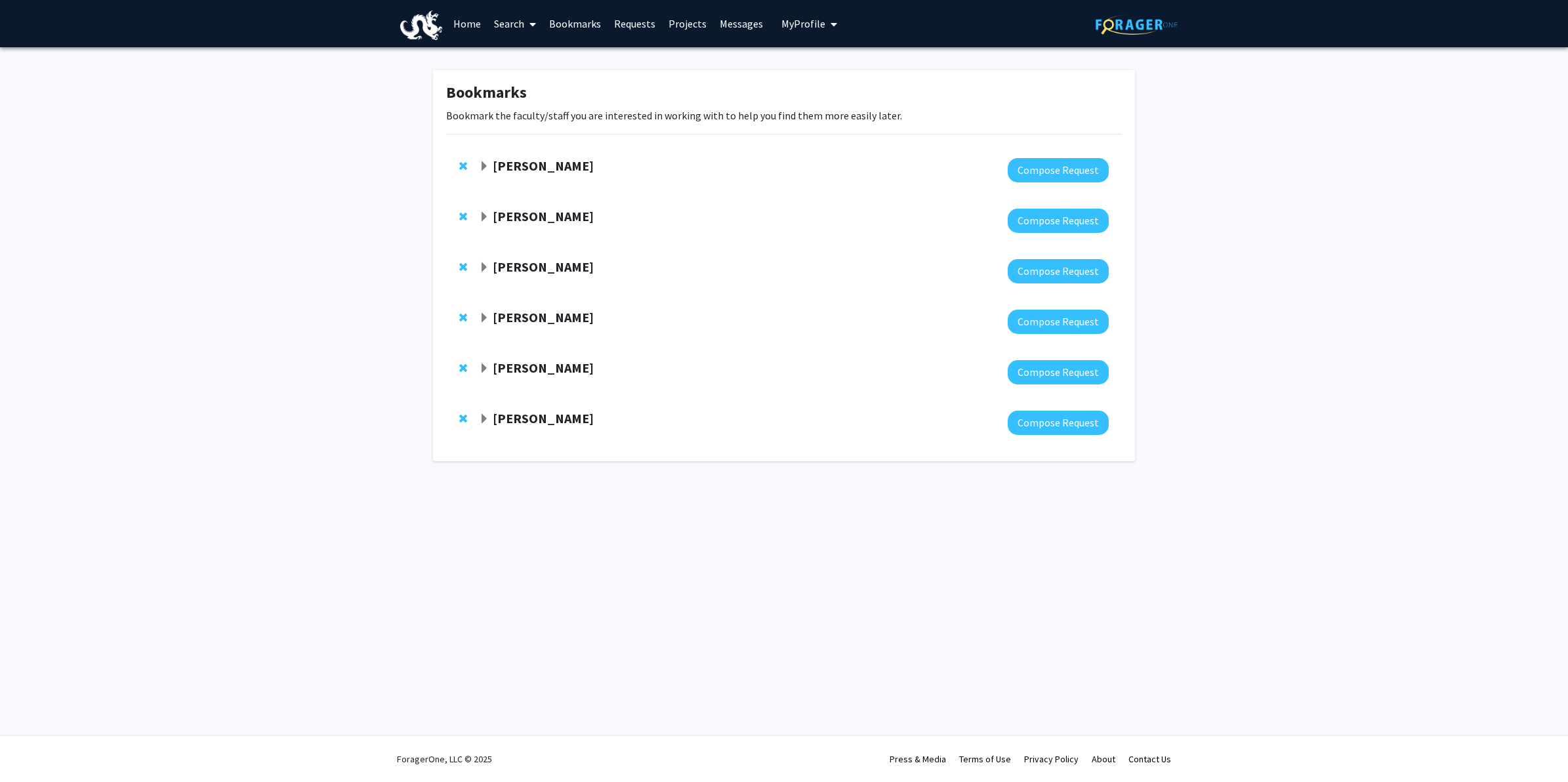
click at [530, 24] on icon at bounding box center [533, 25] width 7 height 11
click at [396, 118] on div "Bookmarks Bookmark the faculty/staff you are interested in working with to help…" at bounding box center [784, 268] width 1568 height 443
click at [468, 17] on link "Home" at bounding box center [467, 24] width 41 height 46
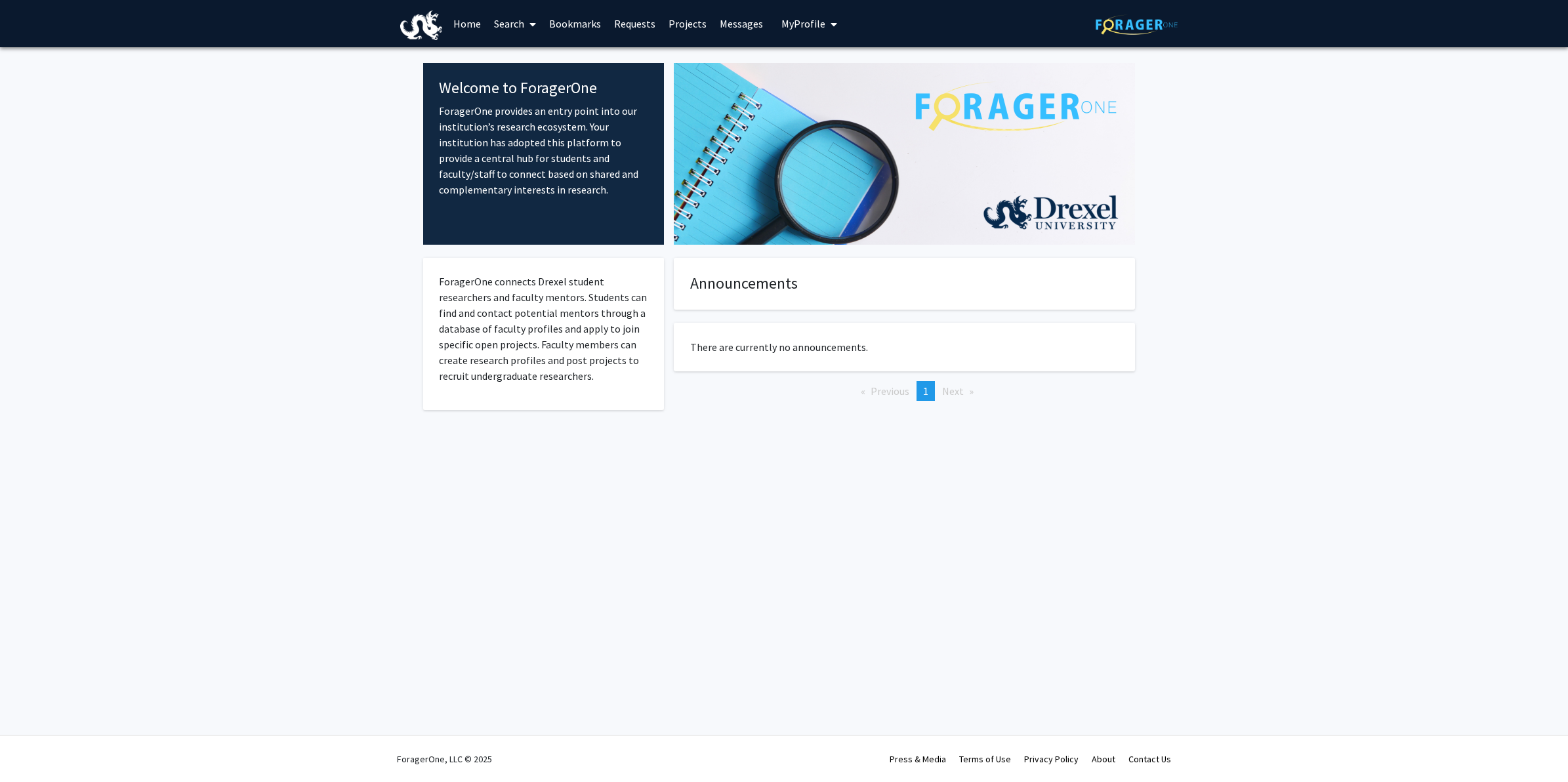
click at [517, 20] on link "Search" at bounding box center [514, 24] width 55 height 46
click at [530, 86] on span "Students" at bounding box center [528, 86] width 80 height 26
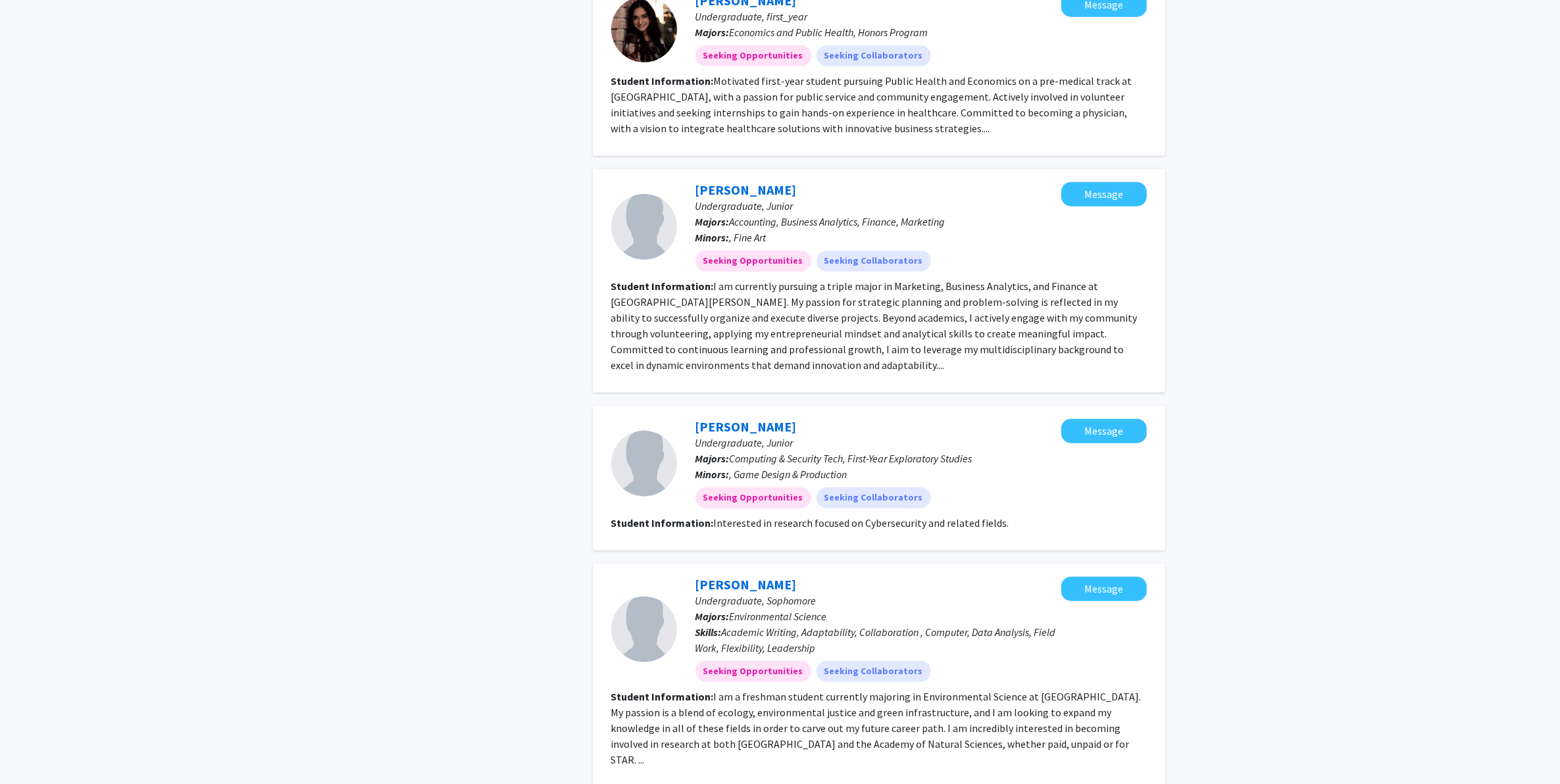
scroll to position [1842, 0]
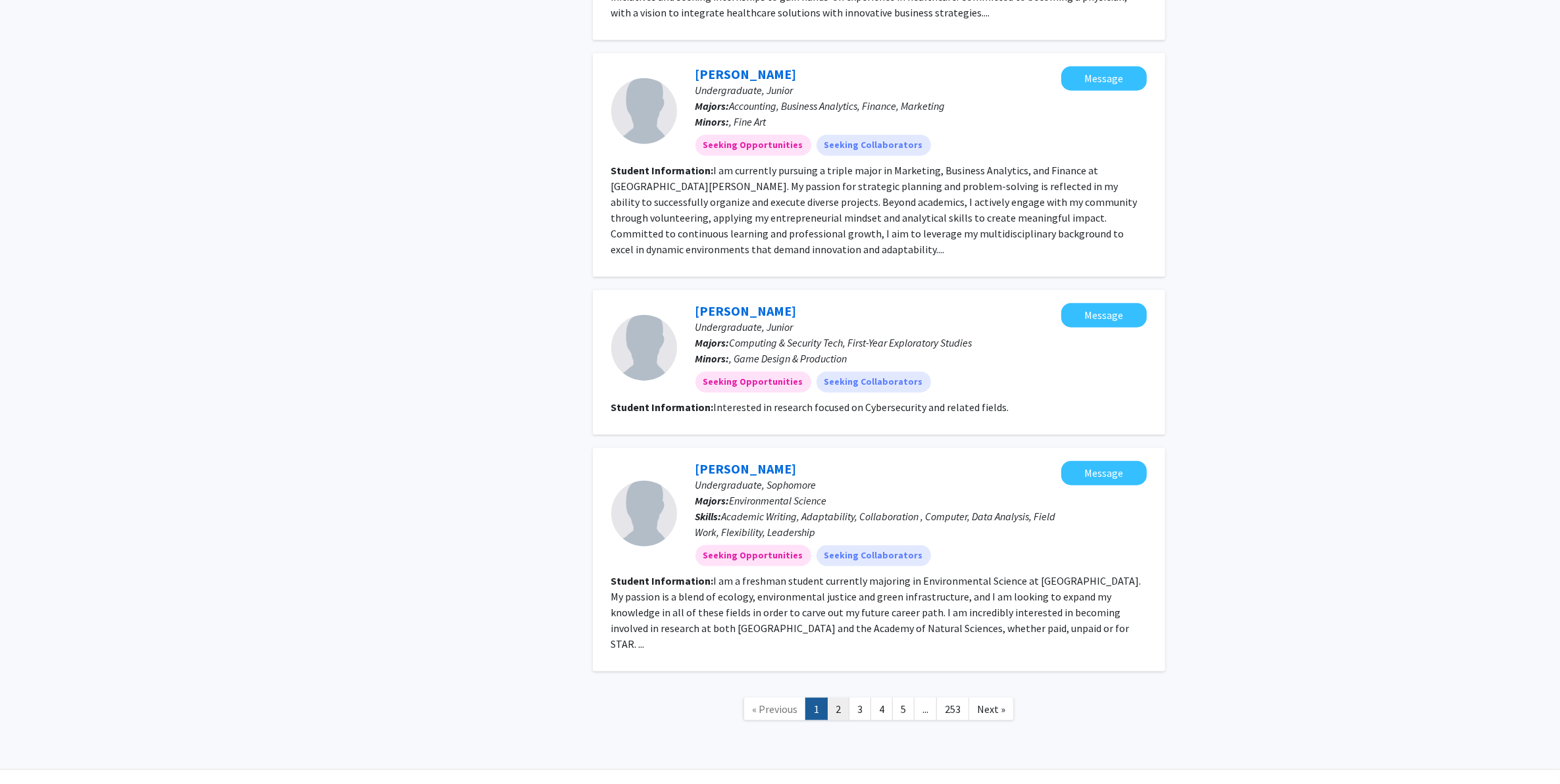
click at [840, 627] on link "2" at bounding box center [838, 710] width 22 height 23
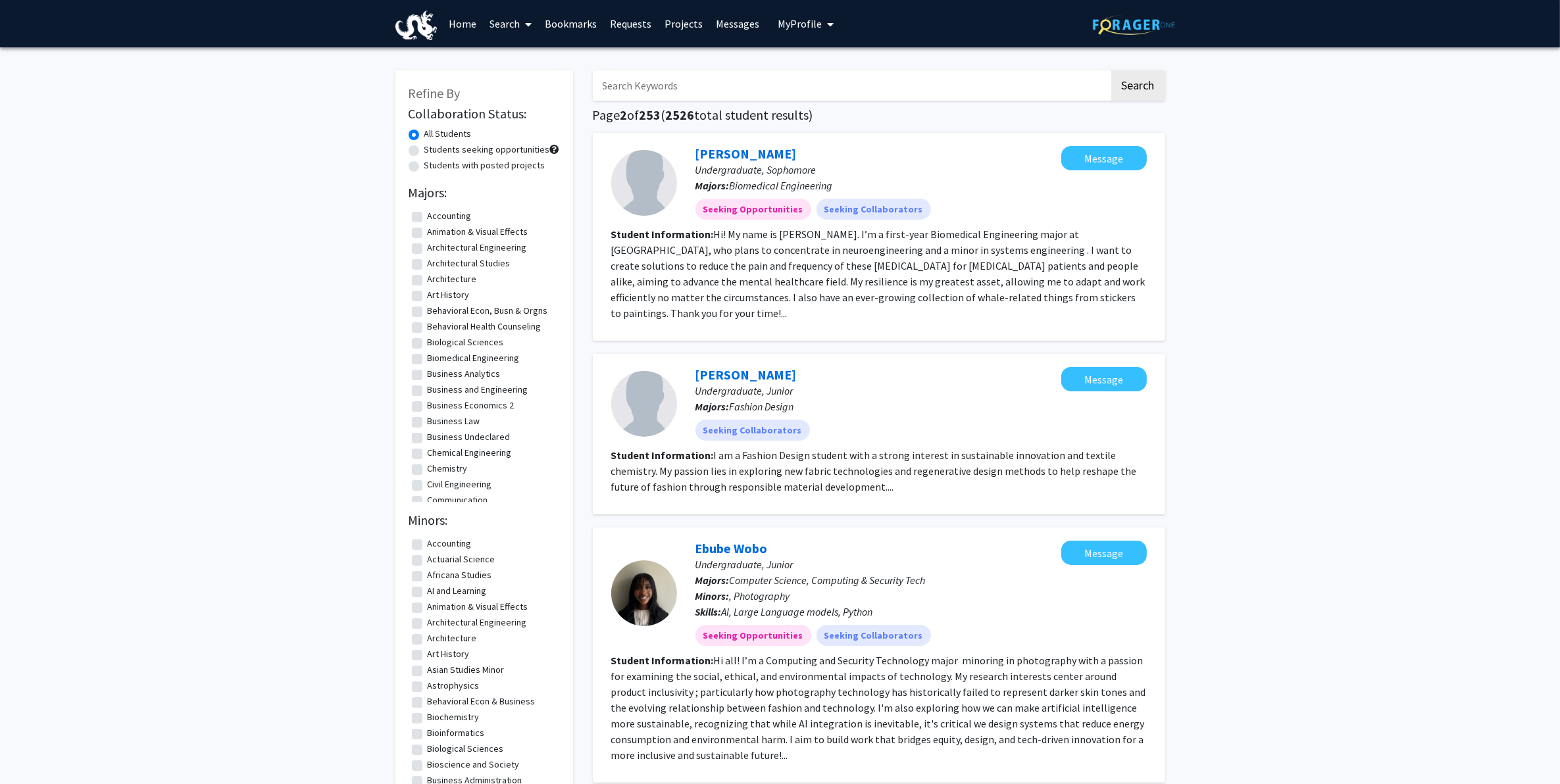
click at [706, 90] on input "Search Keywords" at bounding box center [852, 85] width 517 height 30
click at [1111, 70] on button "Search" at bounding box center [1138, 85] width 54 height 30
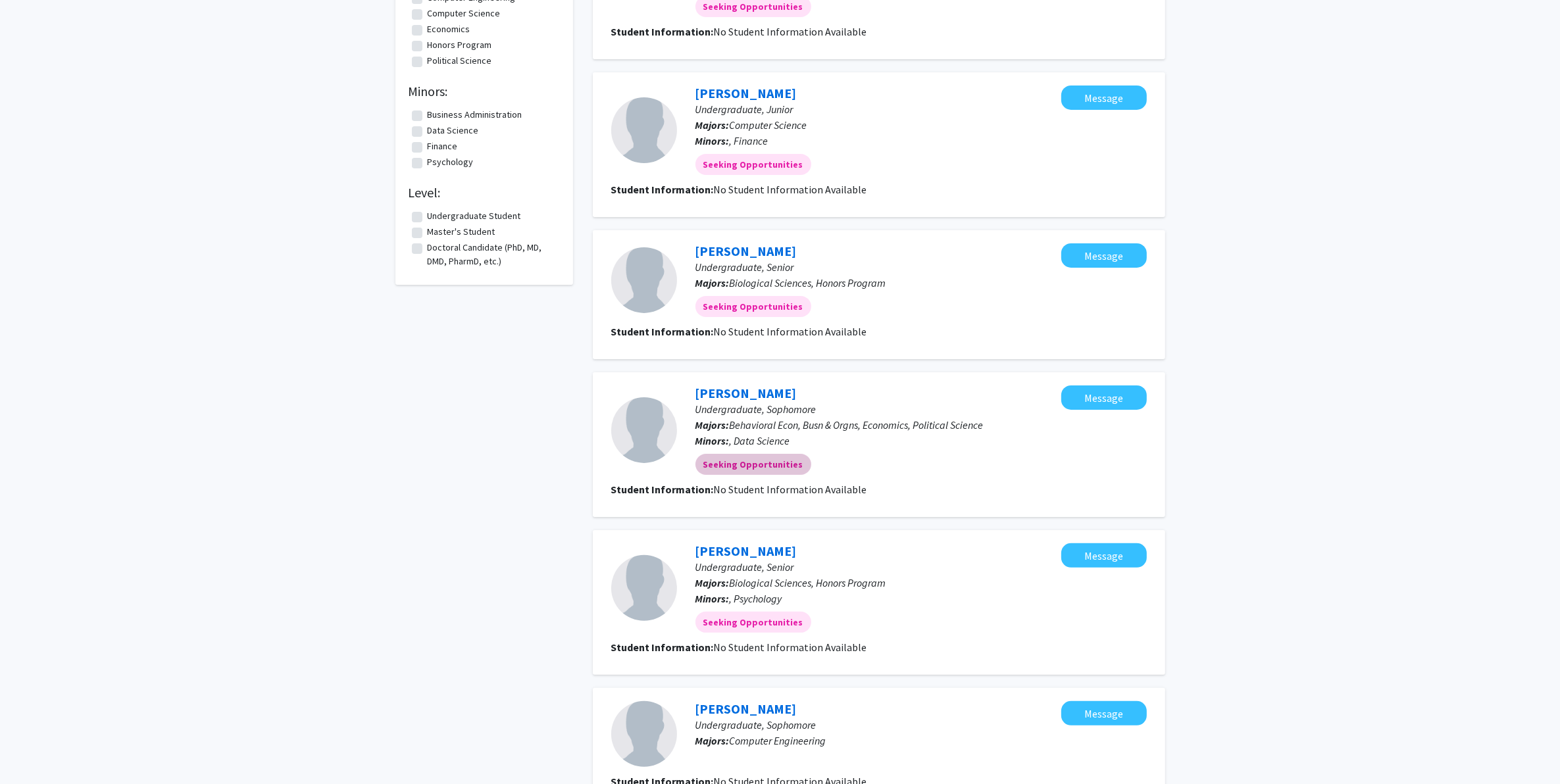
scroll to position [9, 0]
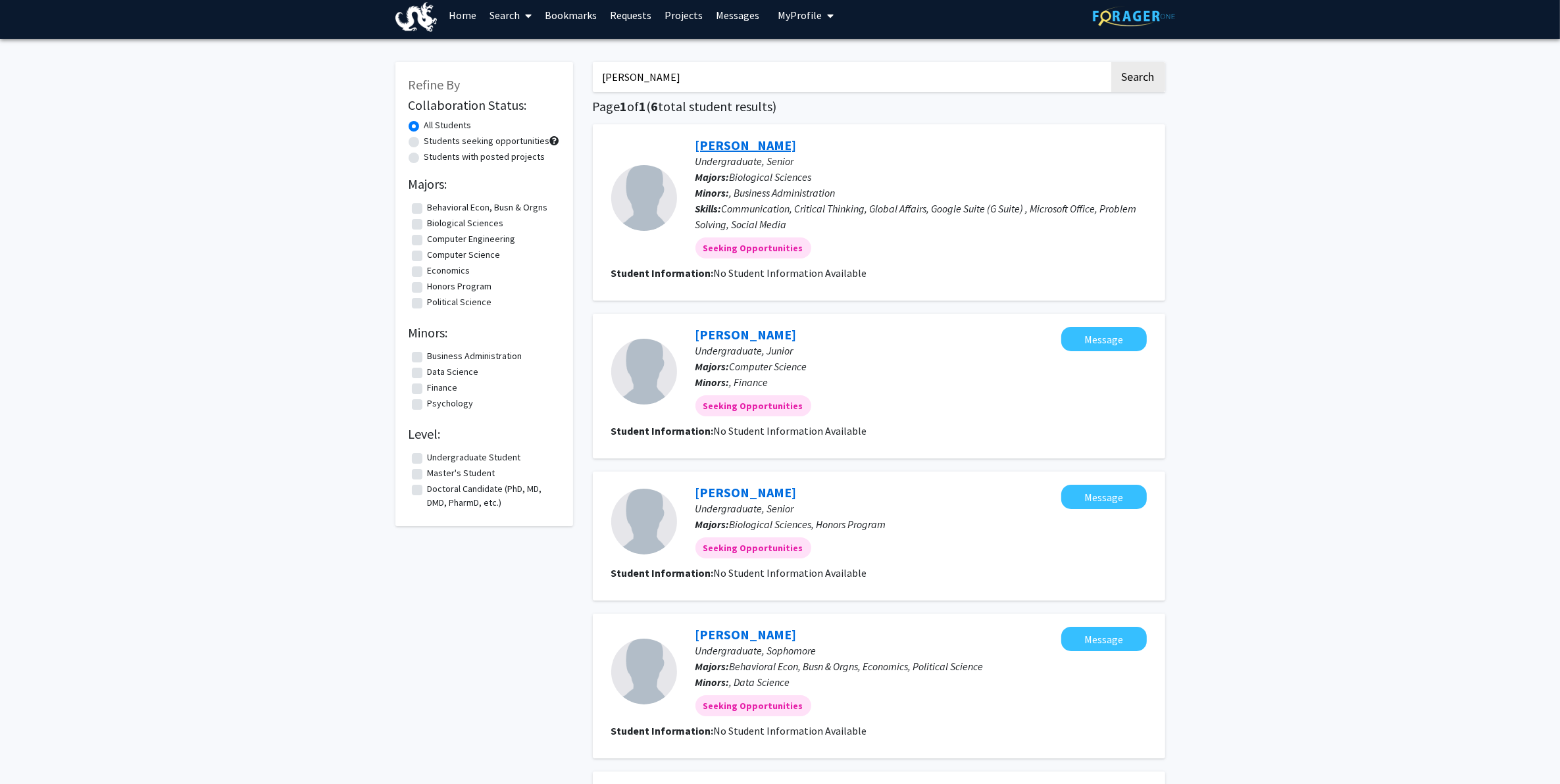
click at [747, 145] on link "[PERSON_NAME]" at bounding box center [746, 145] width 101 height 16
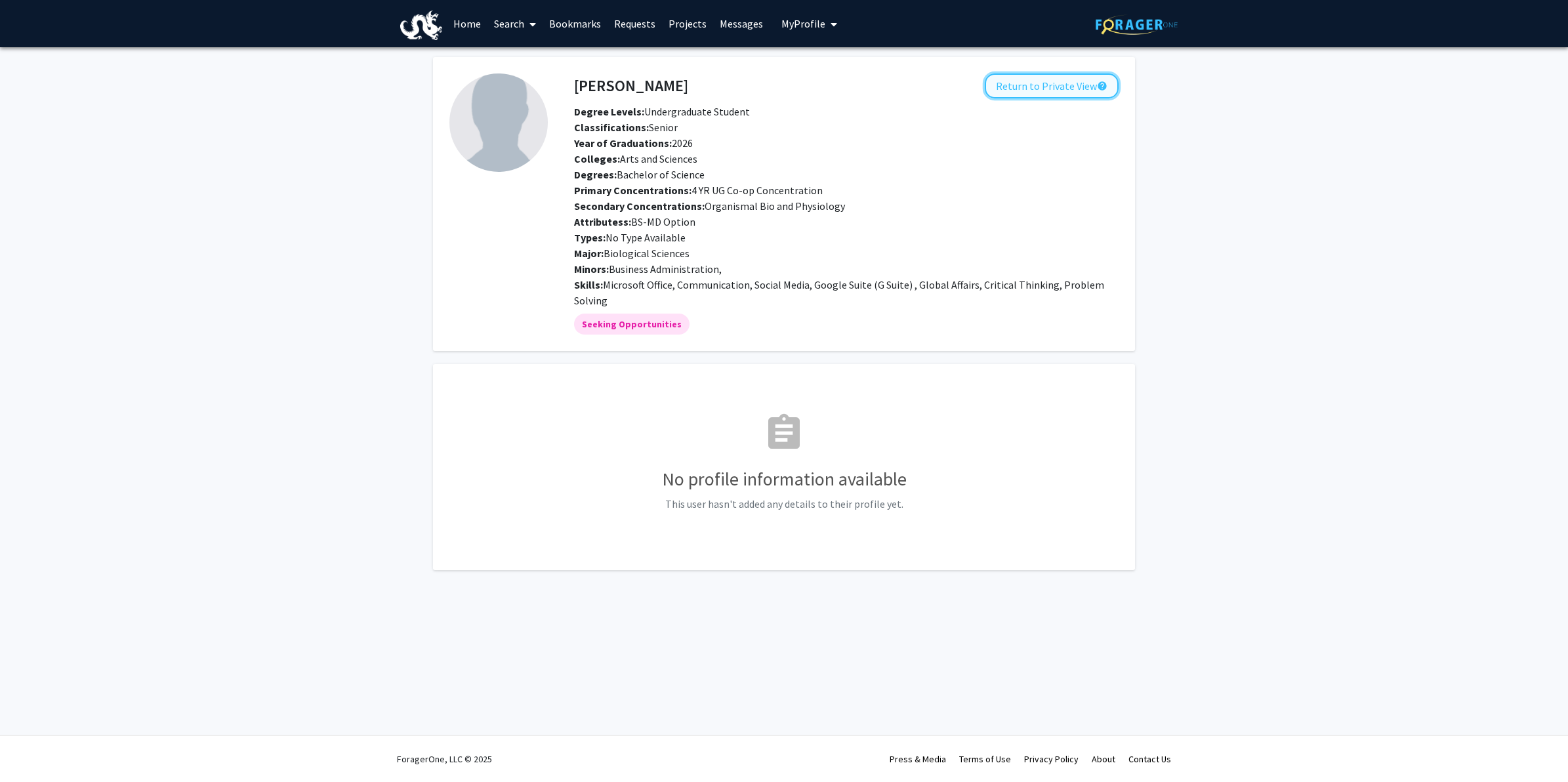
click at [988, 89] on button "Return to Private View help" at bounding box center [1052, 86] width 134 height 25
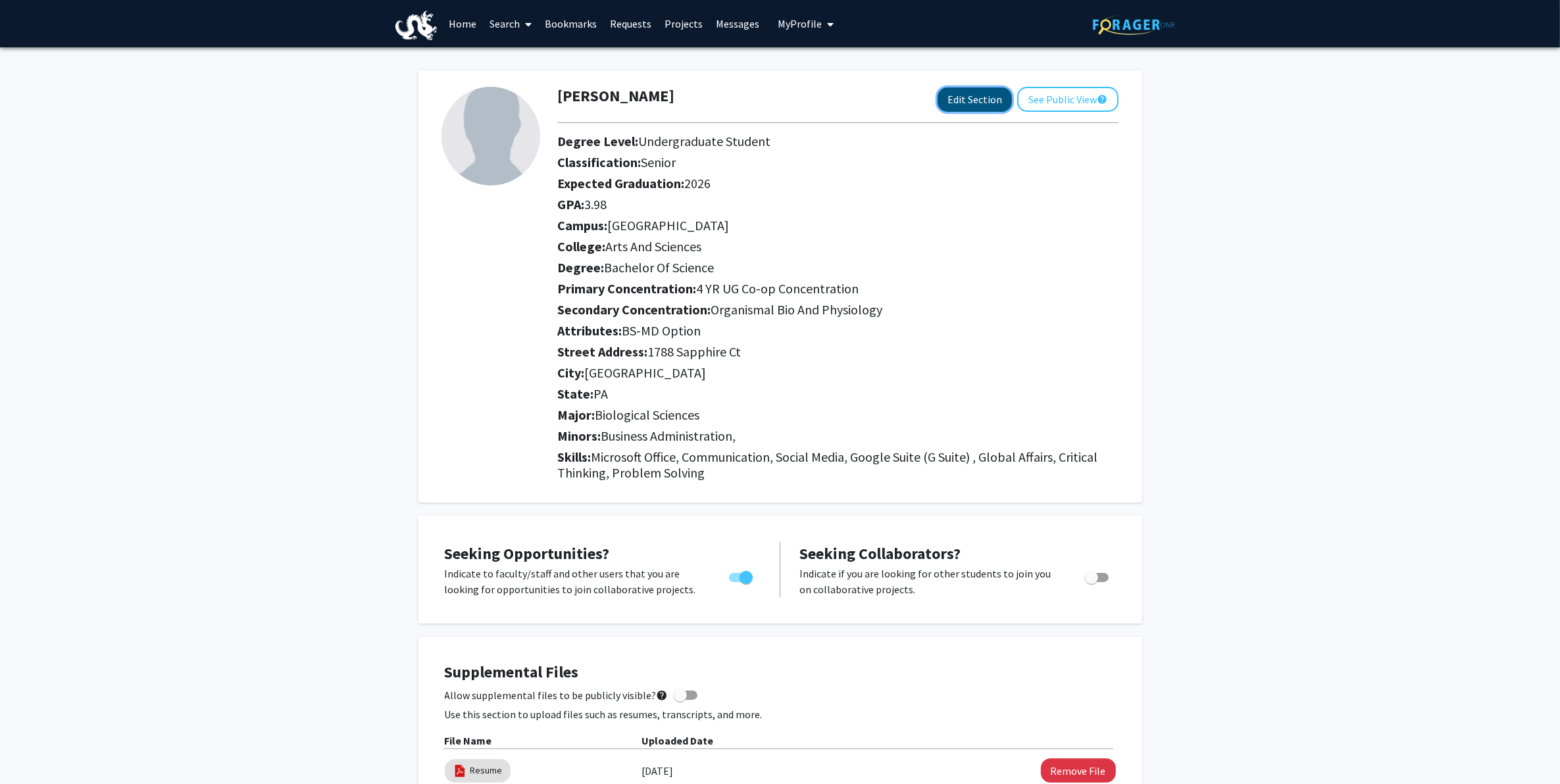
click at [968, 95] on button "Edit Section" at bounding box center [975, 99] width 74 height 24
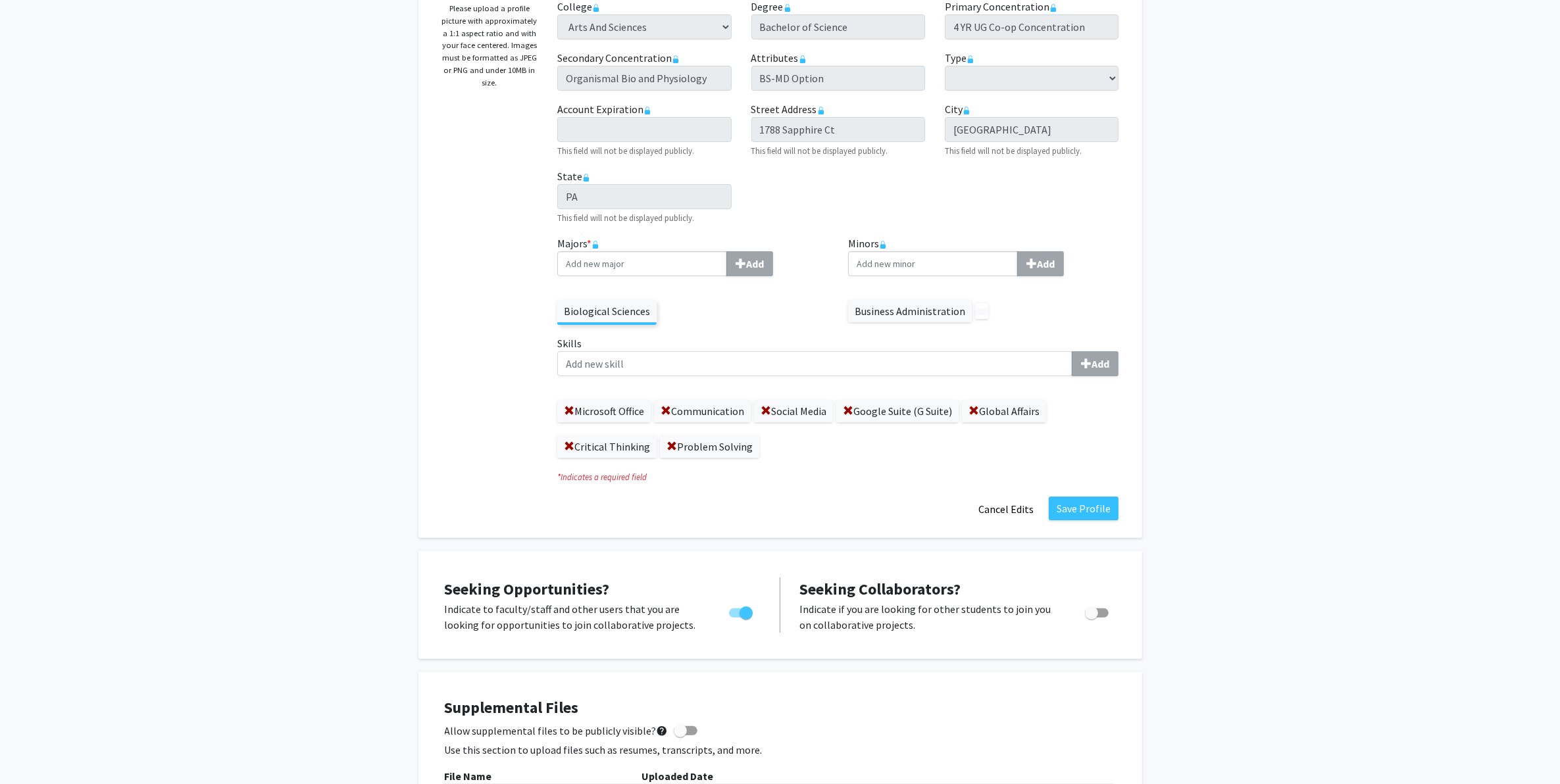
scroll to position [247, 0]
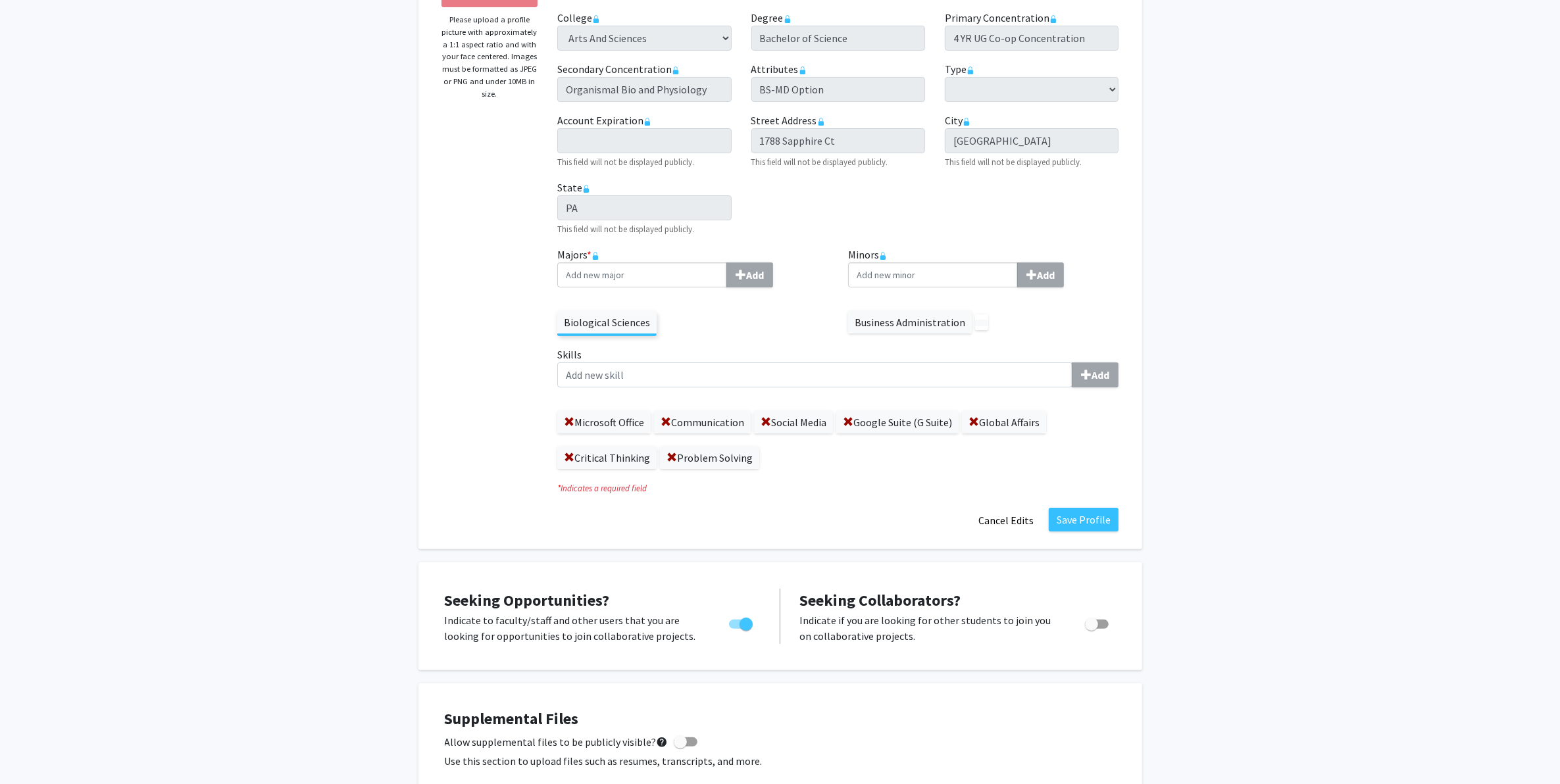
click at [622, 420] on label "Microsoft Office" at bounding box center [604, 422] width 94 height 22
click at [665, 419] on span at bounding box center [666, 422] width 11 height 11
click at [565, 421] on span at bounding box center [569, 422] width 11 height 11
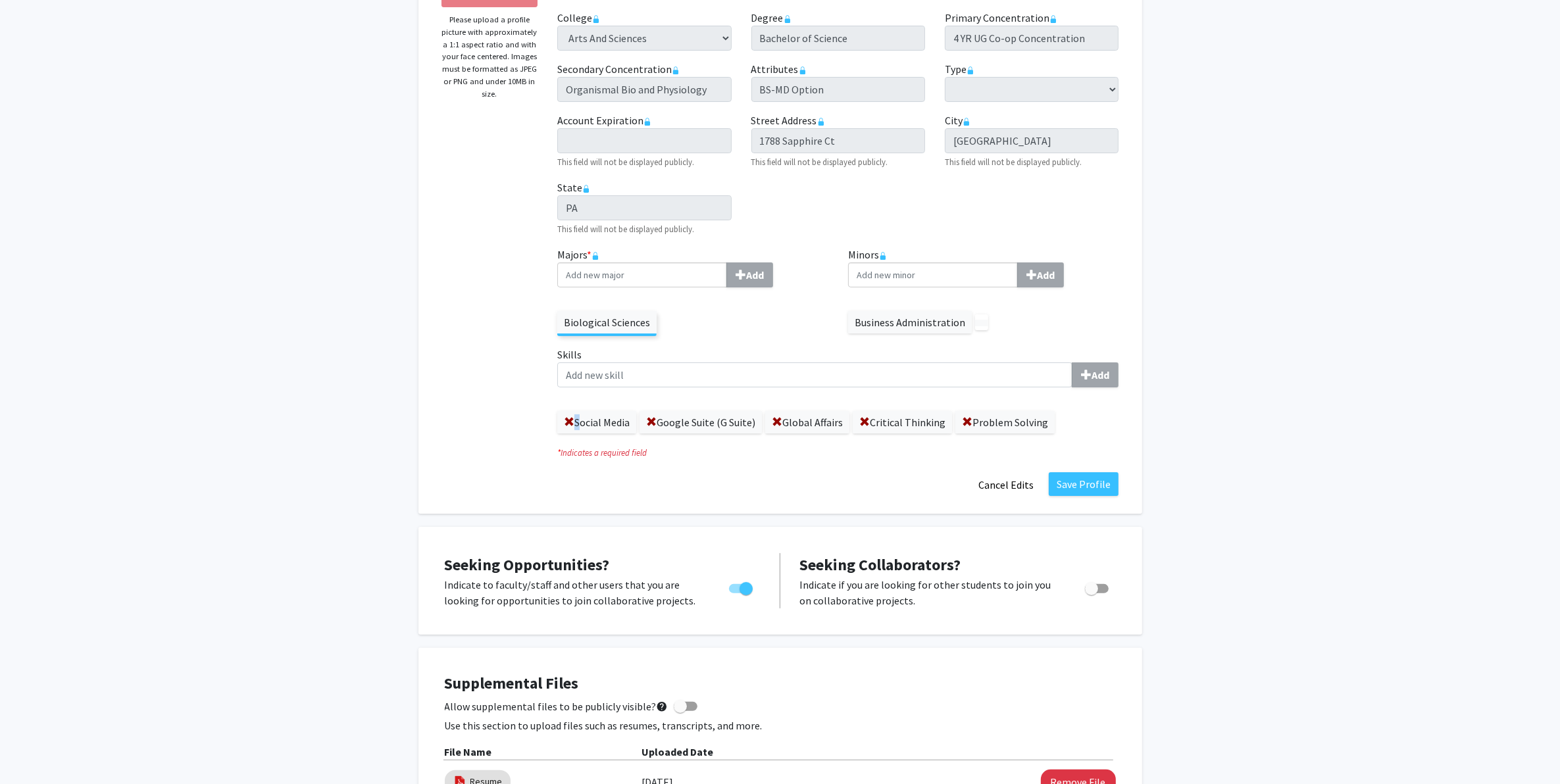
click at [565, 421] on span at bounding box center [569, 422] width 11 height 11
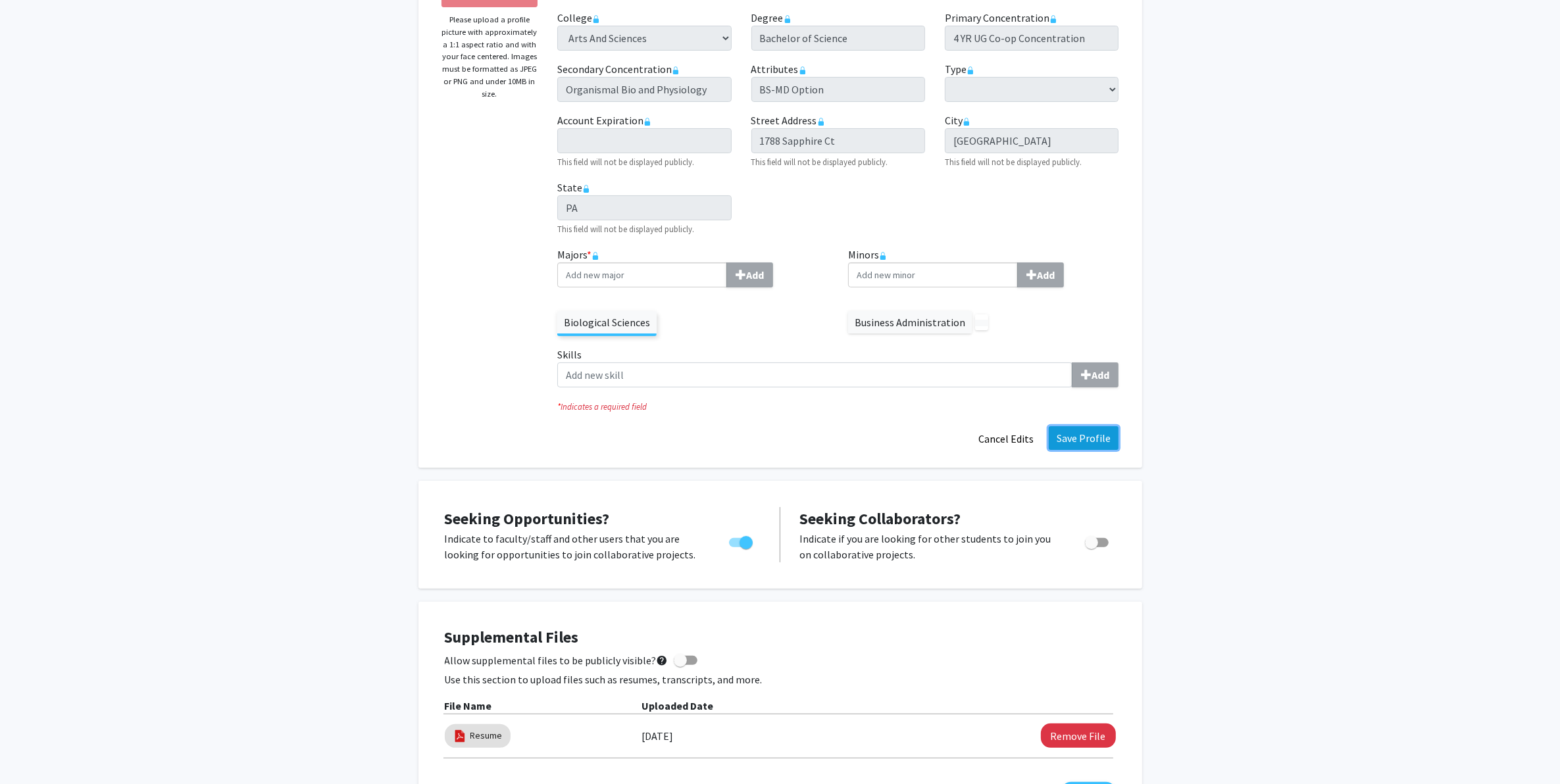
click at [1103, 431] on button "Save Profile" at bounding box center [1084, 438] width 70 height 24
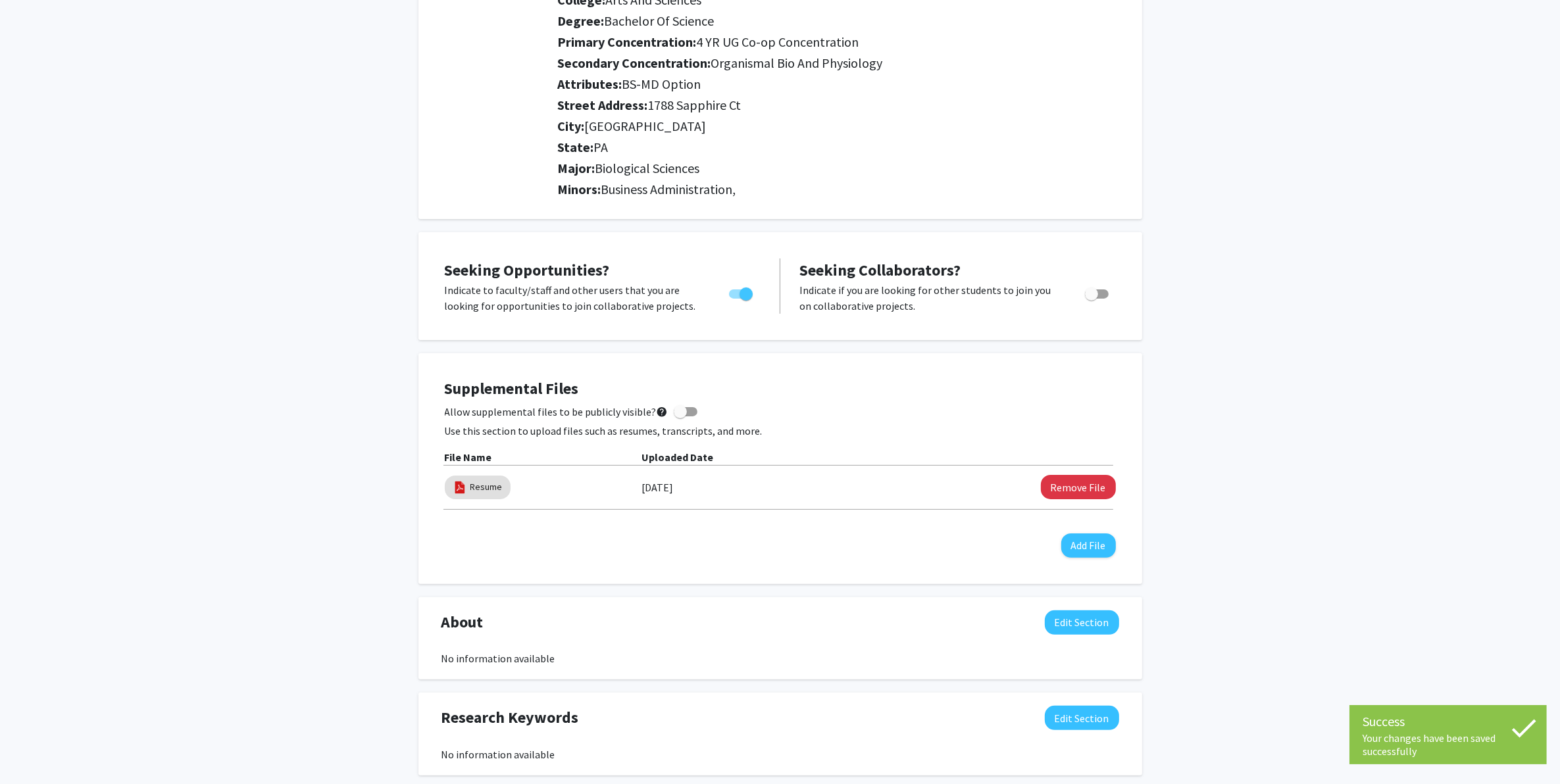
scroll to position [0, 0]
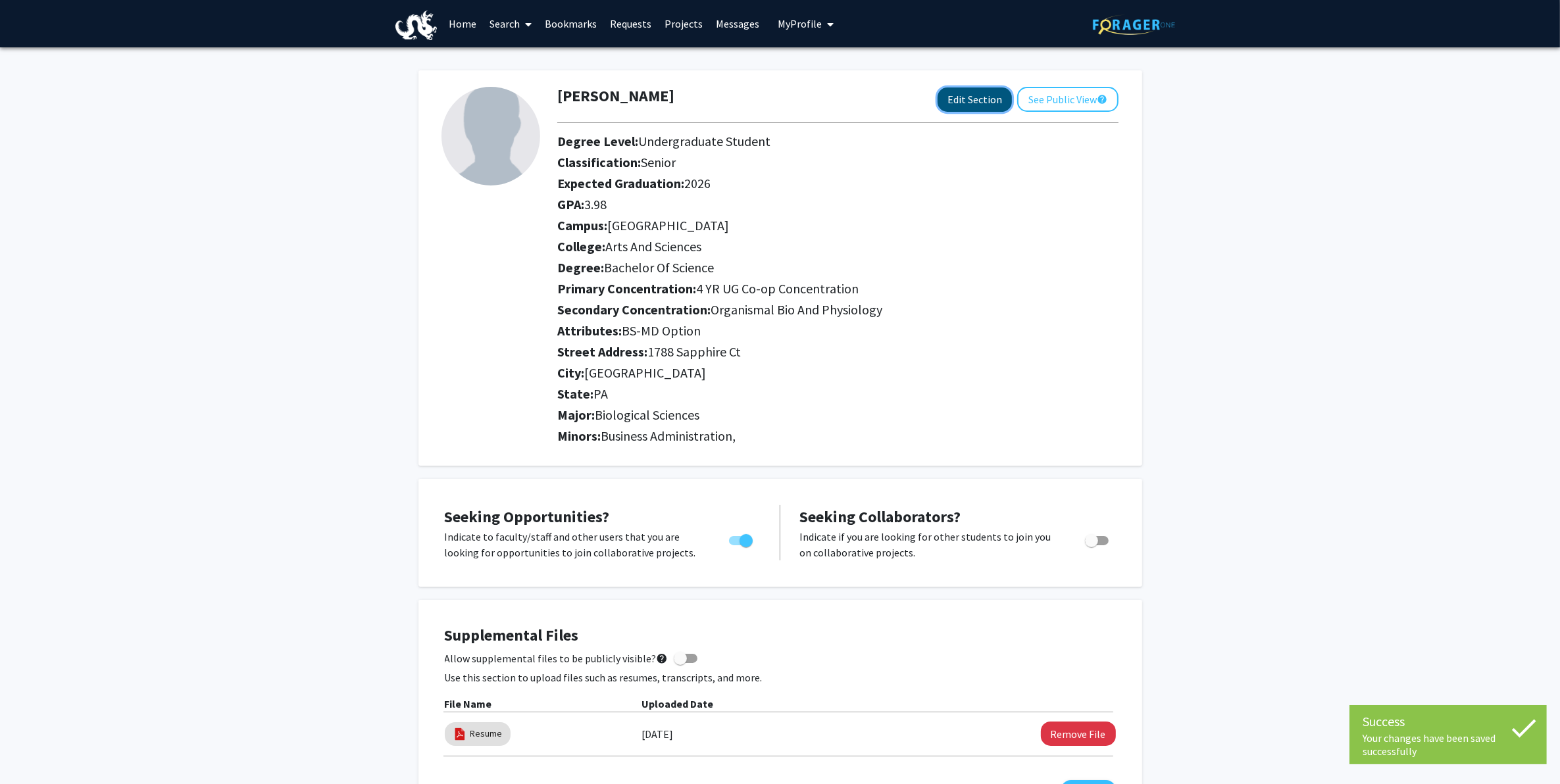
click at [968, 99] on button "Edit Section" at bounding box center [975, 99] width 74 height 24
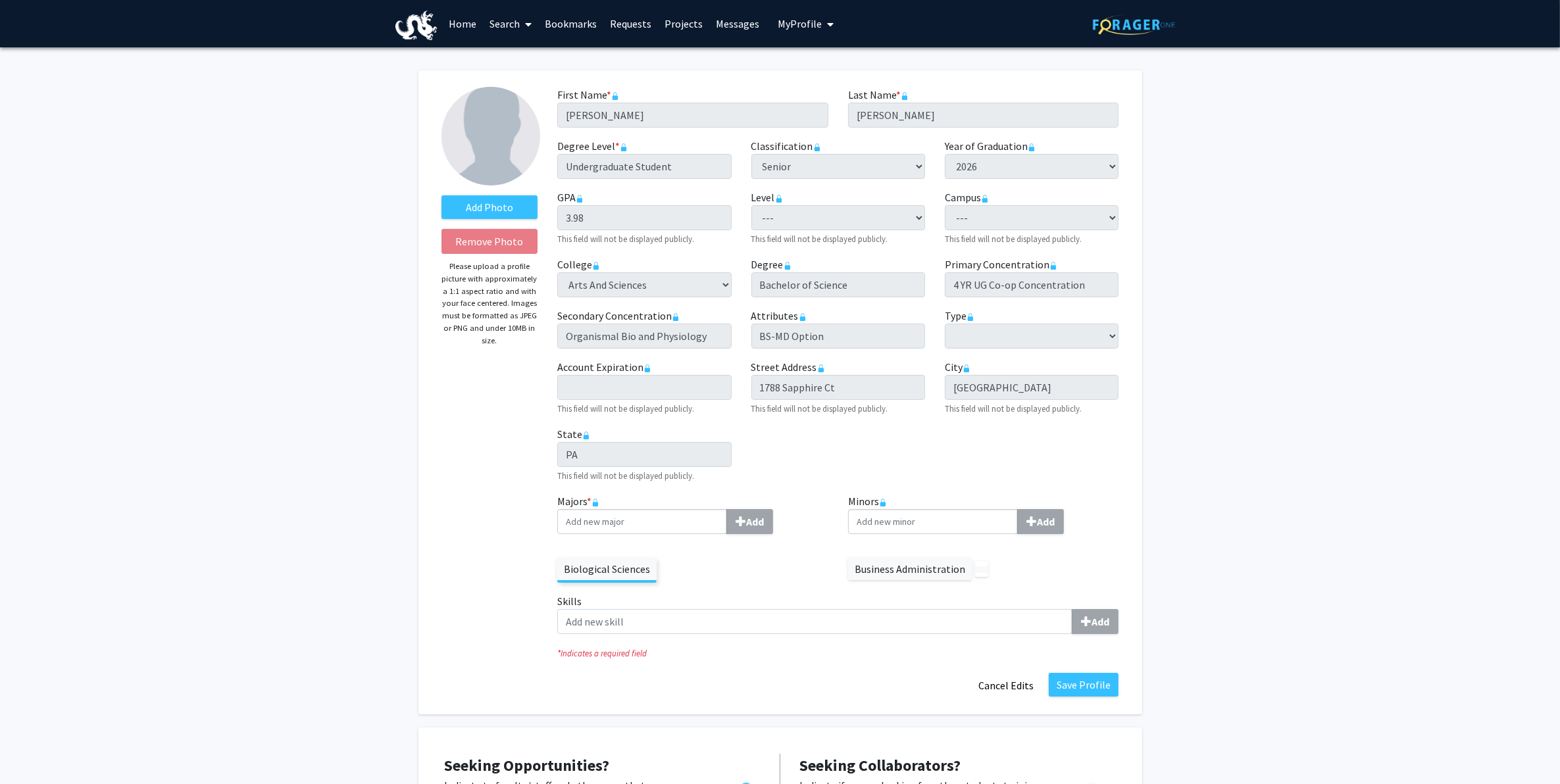
click at [982, 573] on p at bounding box center [981, 569] width 13 height 15
click at [975, 567] on label at bounding box center [981, 570] width 13 height 7
click at [981, 567] on label at bounding box center [981, 570] width 13 height 7
click at [1061, 627] on button "Save Profile" at bounding box center [1084, 684] width 70 height 24
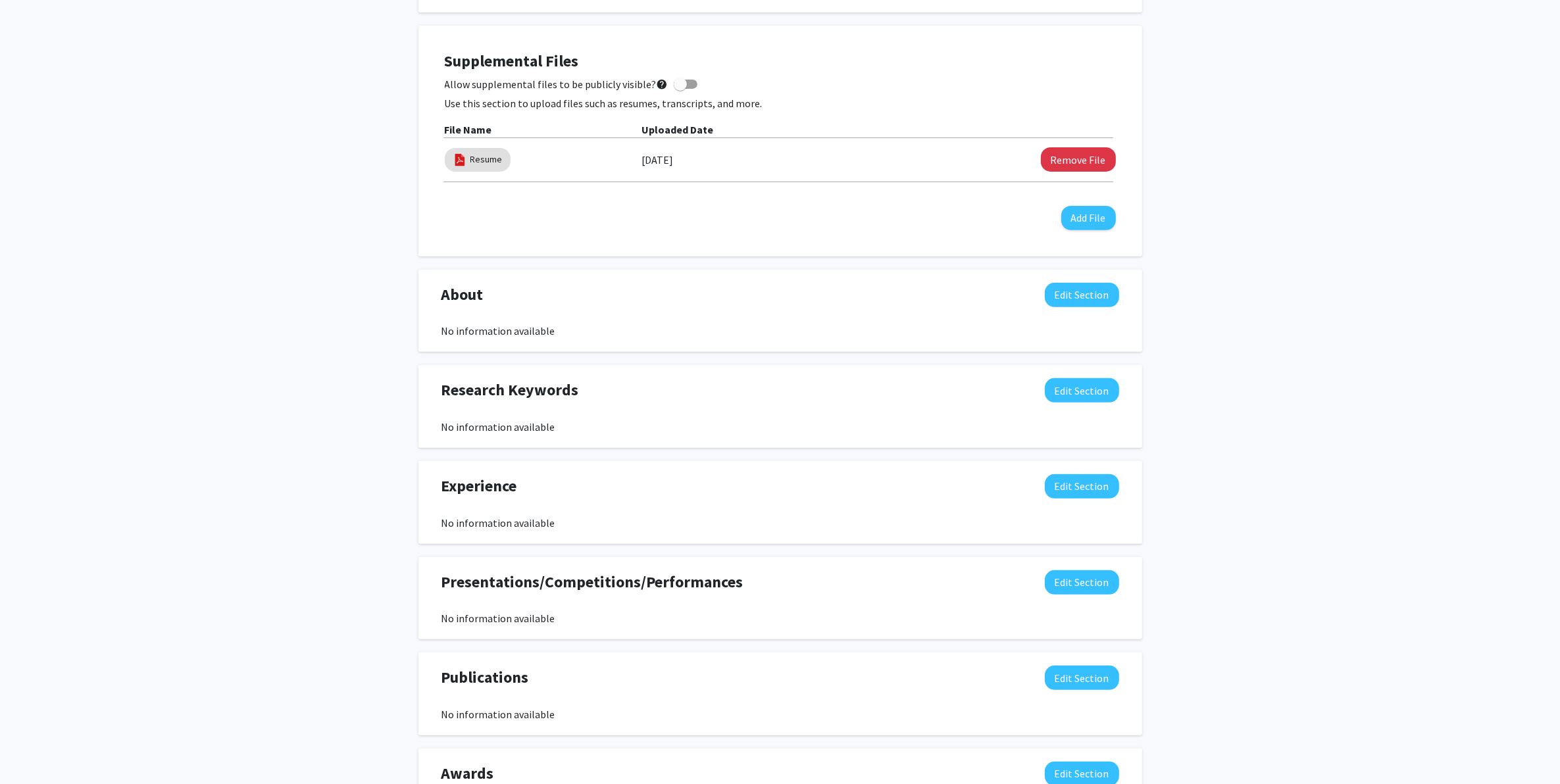
scroll to position [575, 0]
